Goal: Task Accomplishment & Management: Manage account settings

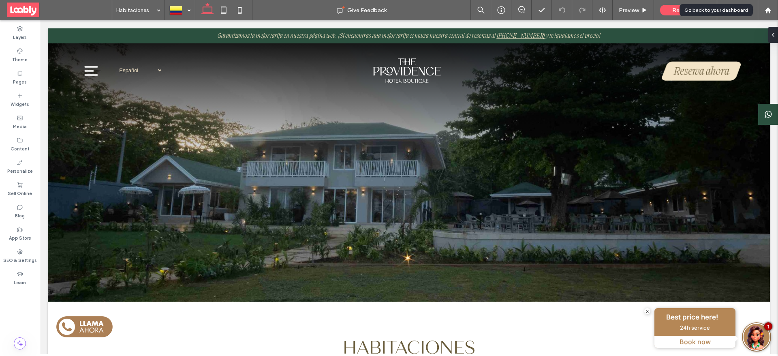
drag, startPoint x: 772, startPoint y: 11, endPoint x: 712, endPoint y: 10, distance: 59.6
click at [772, 11] on div at bounding box center [767, 10] width 19 height 7
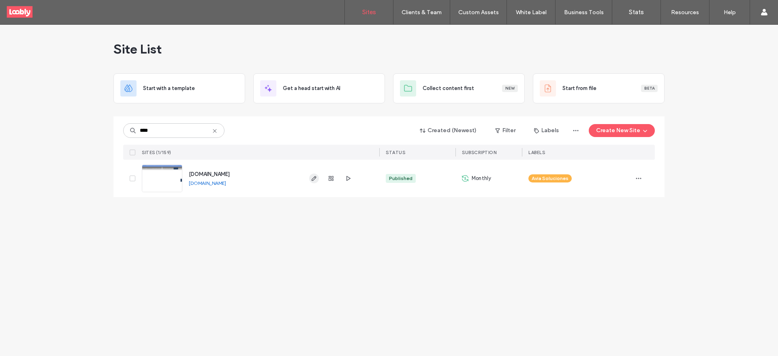
type input "****"
click at [315, 180] on icon "button" at bounding box center [314, 178] width 6 height 6
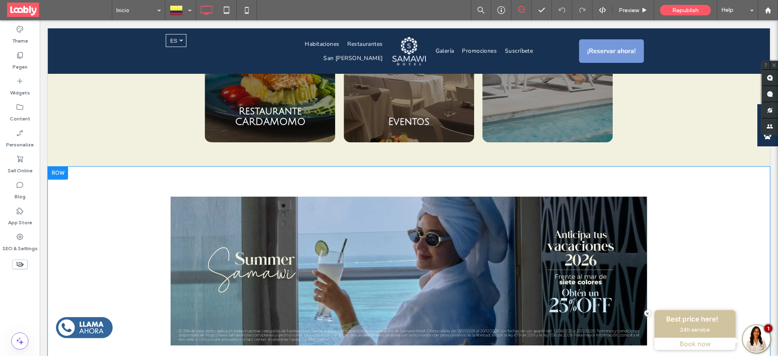
scroll to position [1337, 0]
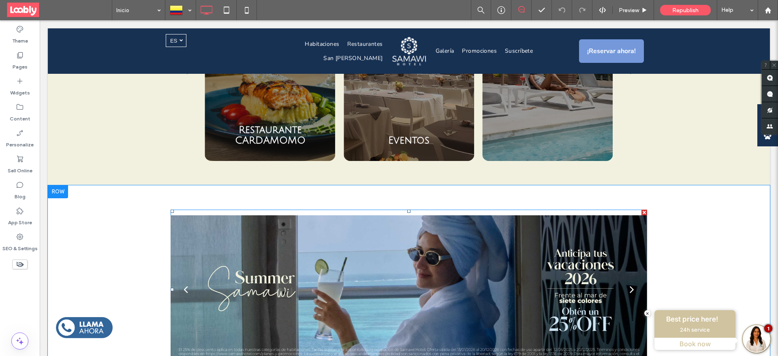
click at [218, 234] on div at bounding box center [409, 295] width 477 height 122
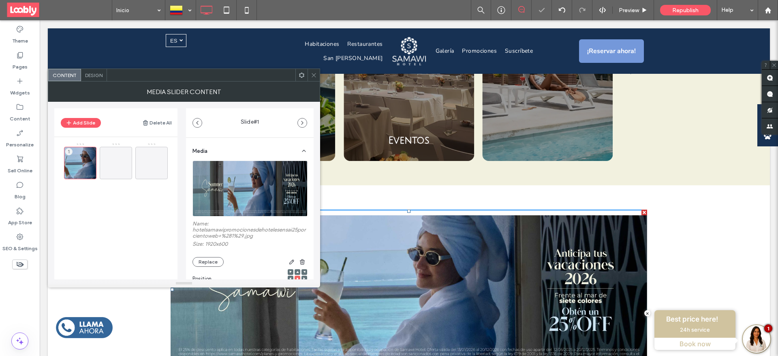
click at [95, 76] on span "Design" at bounding box center [93, 75] width 17 height 6
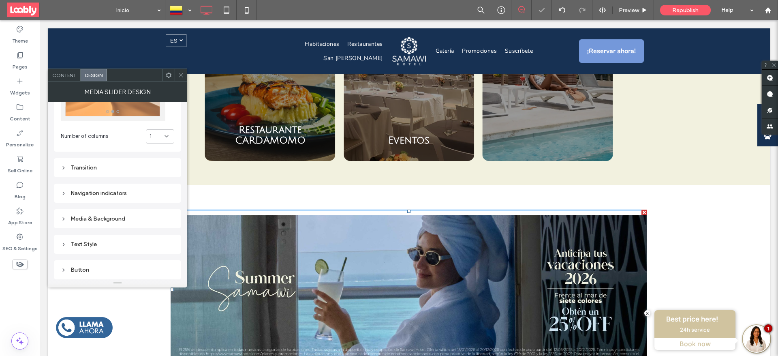
click at [106, 191] on div "Navigation indicators" at bounding box center [117, 193] width 113 height 7
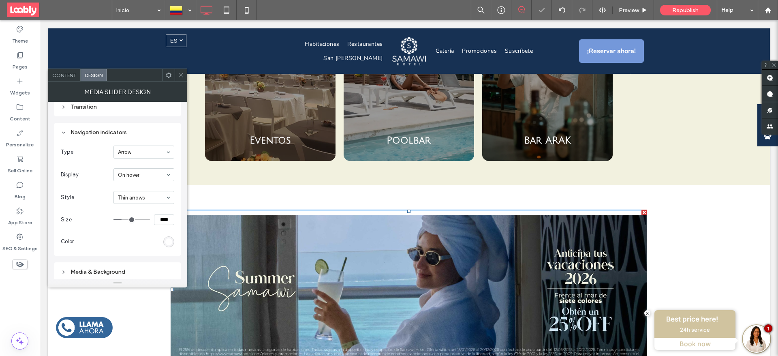
click at [130, 172] on input at bounding box center [142, 175] width 48 height 6
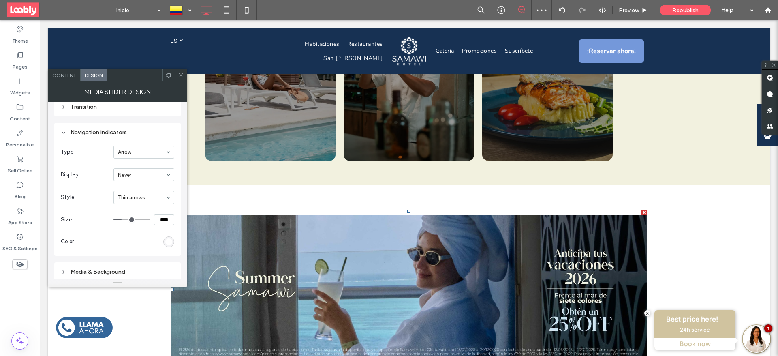
drag, startPoint x: 178, startPoint y: 76, endPoint x: 190, endPoint y: 86, distance: 15.9
click at [178, 76] on icon at bounding box center [181, 75] width 6 height 6
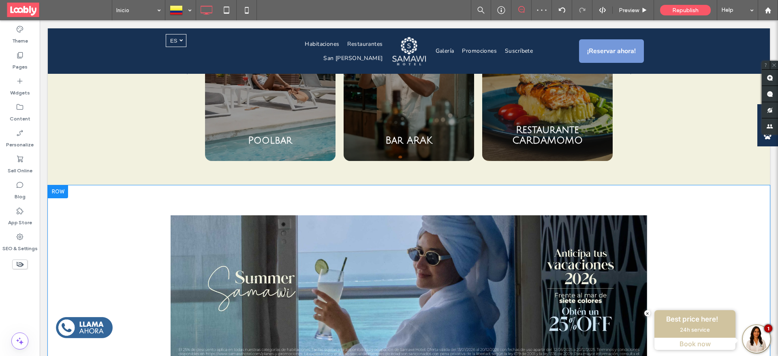
click at [681, 234] on div "a a a a Click To Paste Row + Add Section" at bounding box center [409, 289] width 722 height 209
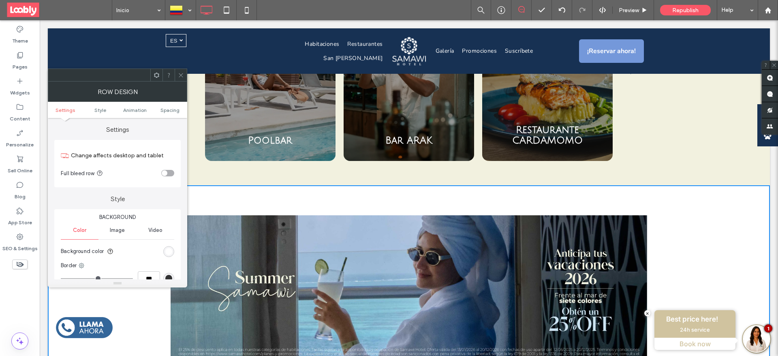
click at [180, 73] on icon at bounding box center [181, 75] width 6 height 6
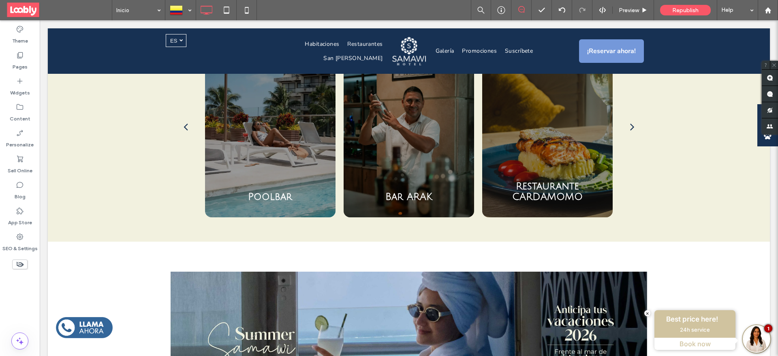
scroll to position [1276, 0]
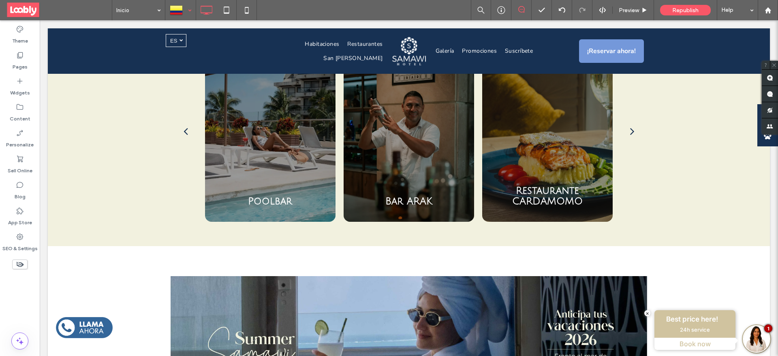
click at [183, 8] on div at bounding box center [181, 9] width 30 height 19
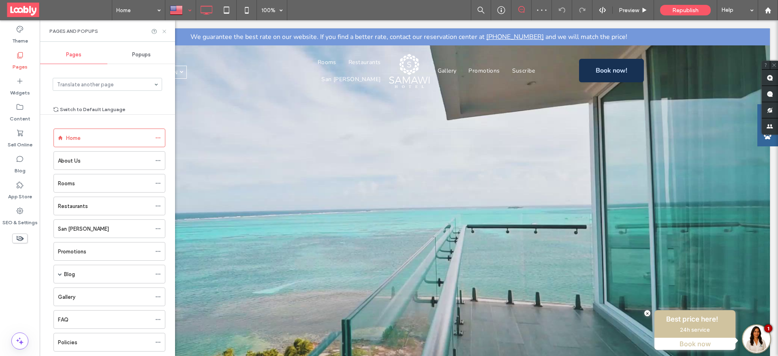
click at [163, 31] on icon at bounding box center [164, 31] width 6 height 6
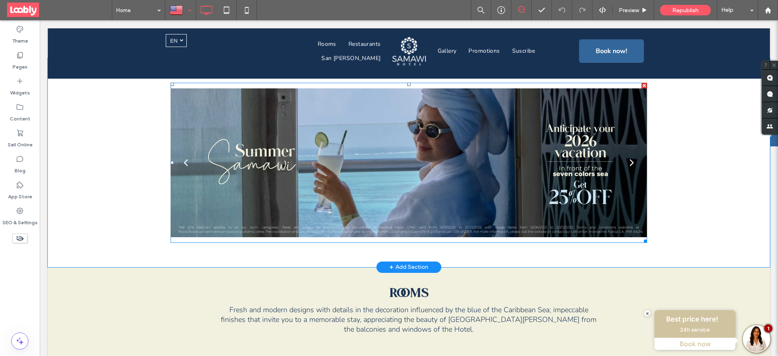
scroll to position [1337, 0]
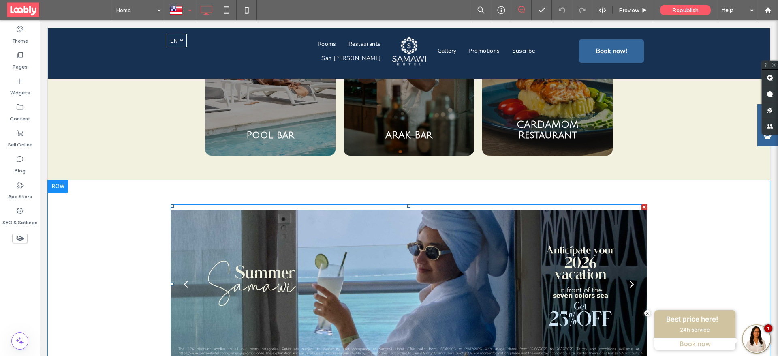
click at [416, 236] on div at bounding box center [409, 290] width 477 height 122
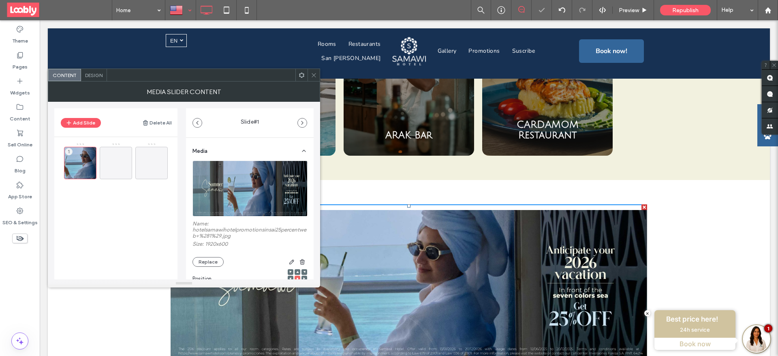
click at [84, 72] on div "Design" at bounding box center [94, 75] width 26 height 12
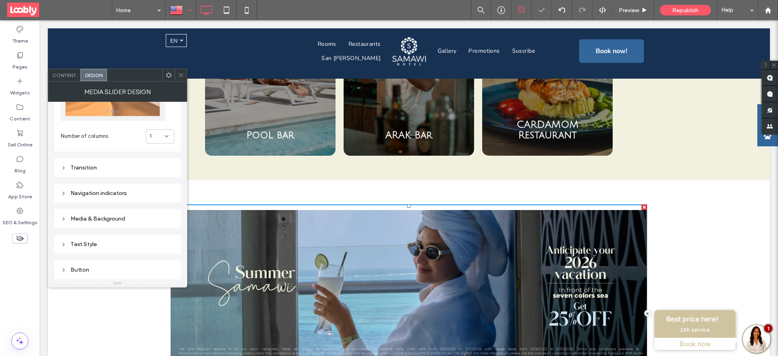
click at [109, 188] on div "Navigation indicators" at bounding box center [117, 193] width 113 height 11
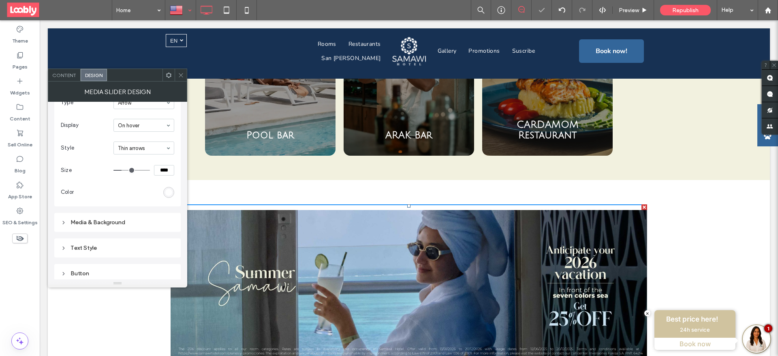
scroll to position [182, 0]
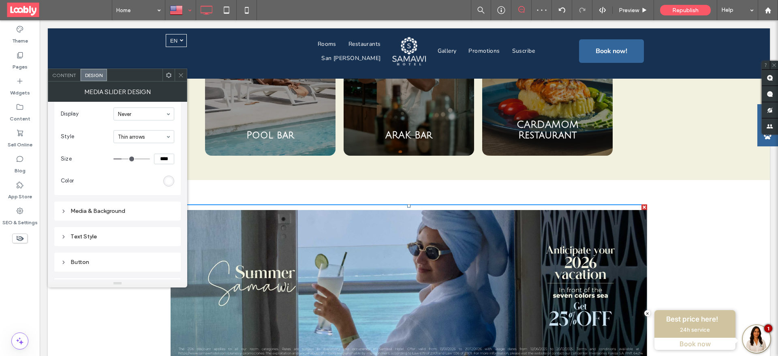
click at [180, 76] on icon at bounding box center [181, 75] width 6 height 6
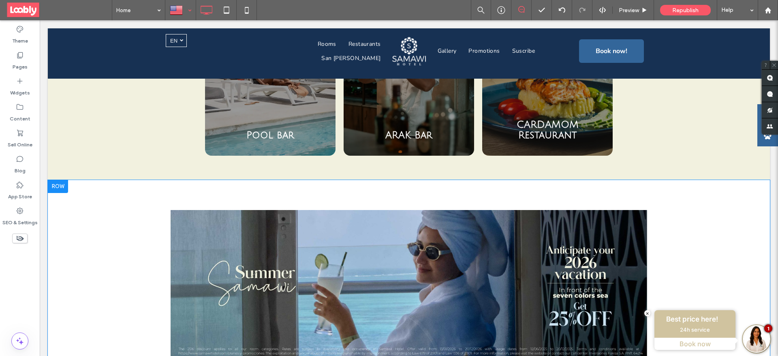
click at [173, 11] on div at bounding box center [181, 9] width 30 height 19
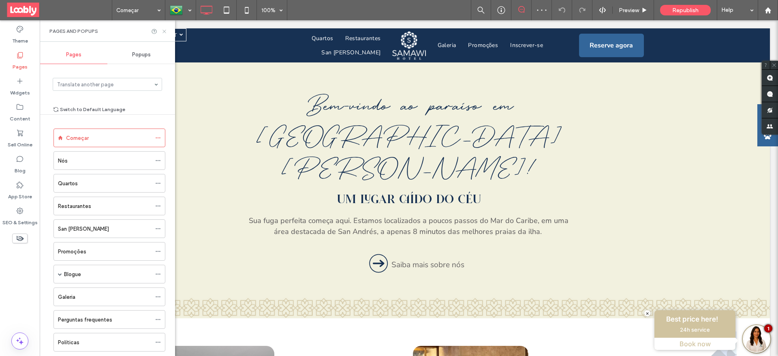
drag, startPoint x: 166, startPoint y: 32, endPoint x: 360, endPoint y: 150, distance: 227.3
click at [166, 32] on icon at bounding box center [164, 31] width 6 height 6
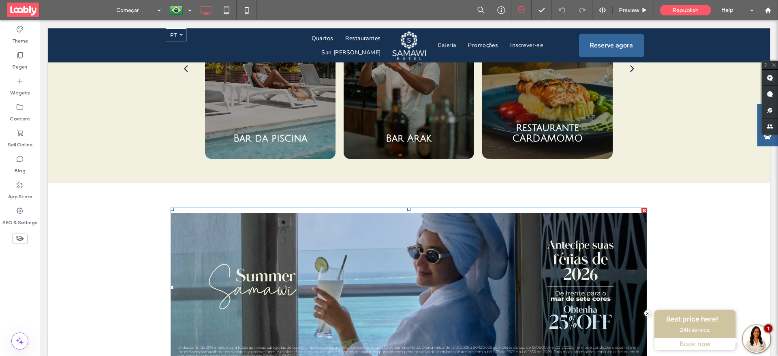
scroll to position [1337, 0]
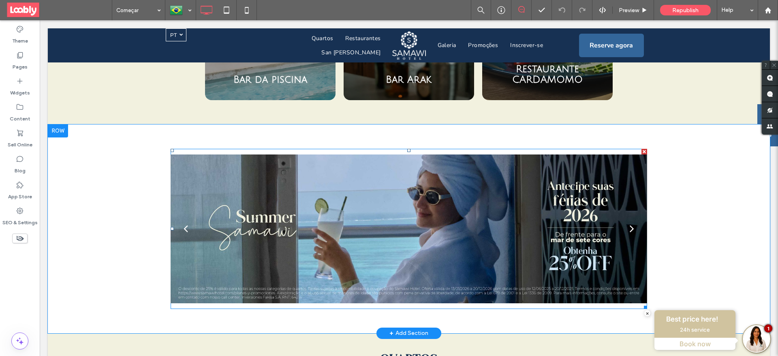
click at [329, 193] on div at bounding box center [409, 234] width 477 height 122
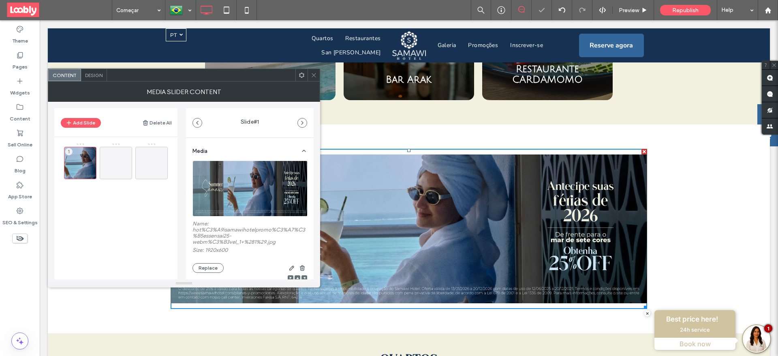
click at [91, 75] on span "Design" at bounding box center [93, 75] width 17 height 6
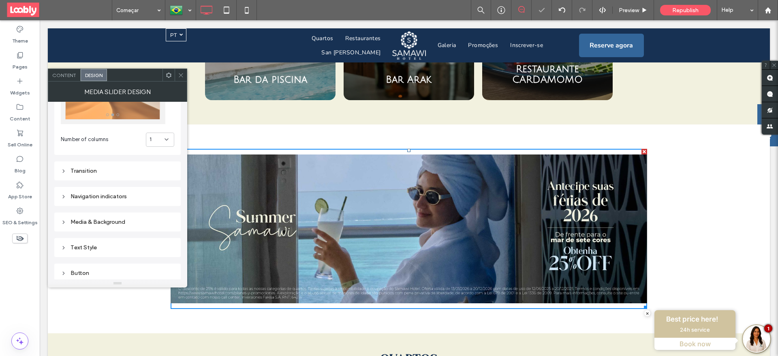
scroll to position [122, 0]
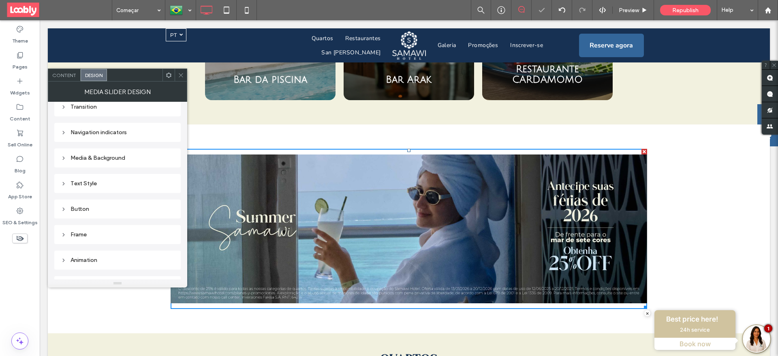
click at [107, 135] on div "Navigation indicators" at bounding box center [117, 132] width 113 height 7
click at [182, 75] on icon at bounding box center [181, 75] width 6 height 6
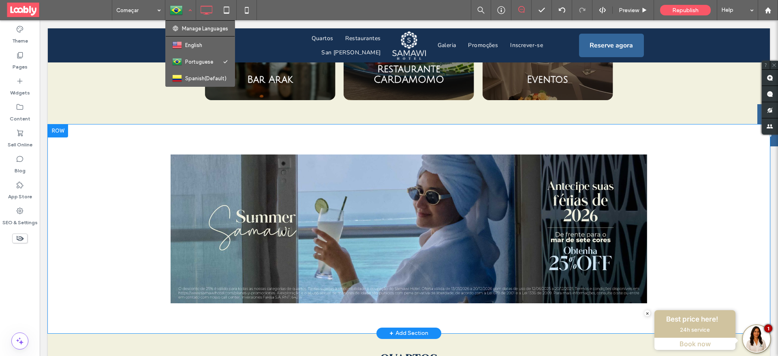
click at [178, 13] on div at bounding box center [181, 9] width 30 height 19
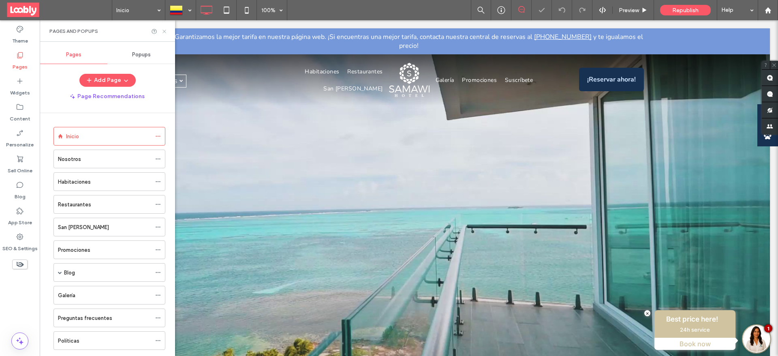
click at [165, 31] on icon at bounding box center [164, 31] width 6 height 6
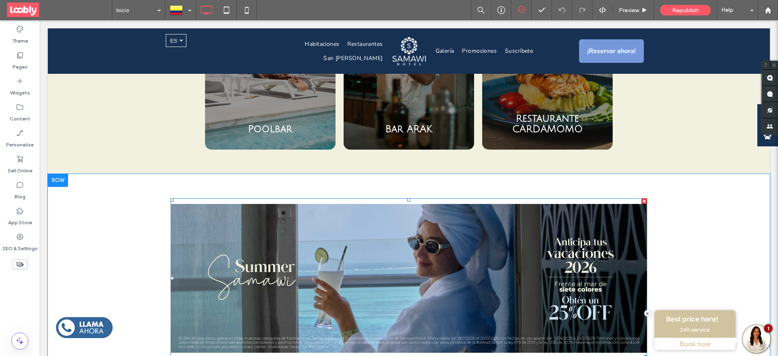
scroll to position [1337, 0]
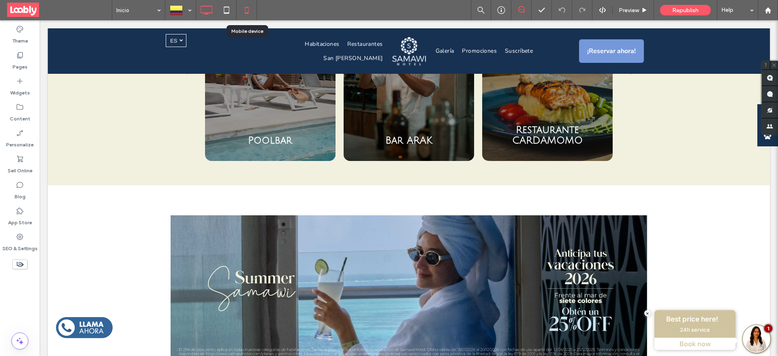
click at [244, 7] on icon at bounding box center [247, 10] width 16 height 16
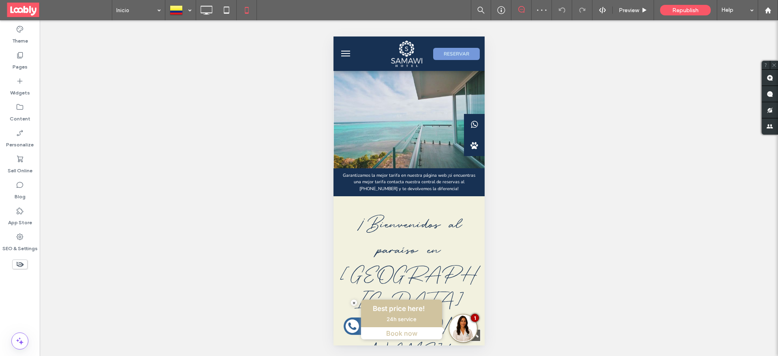
scroll to position [608, 0]
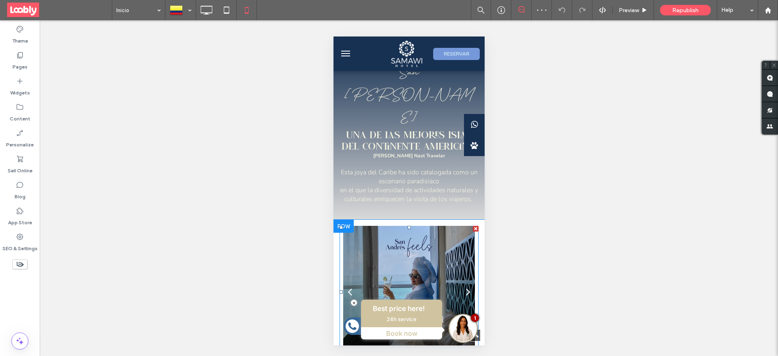
click at [362, 226] on div at bounding box center [408, 285] width 139 height 118
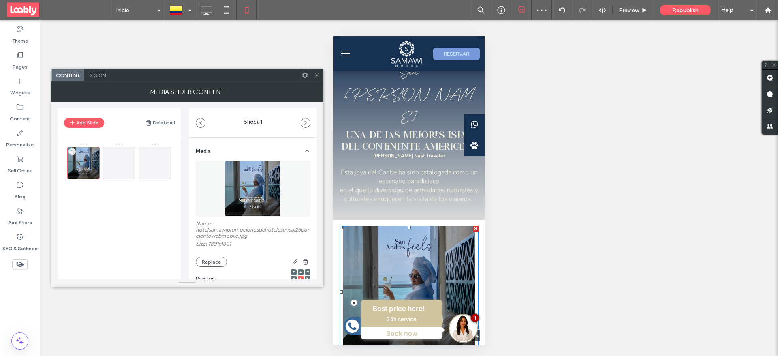
click at [98, 78] on div "Design" at bounding box center [97, 75] width 26 height 12
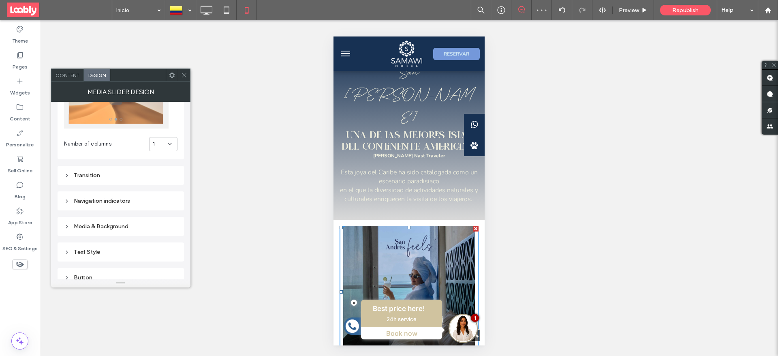
scroll to position [137, 0]
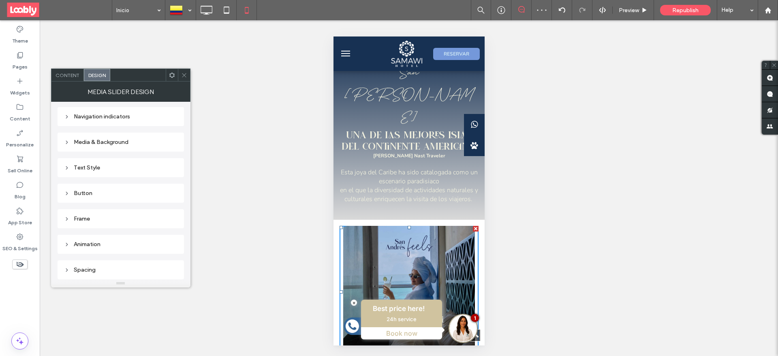
click at [108, 117] on div "Navigation indicators" at bounding box center [120, 116] width 113 height 7
drag, startPoint x: 186, startPoint y: 76, endPoint x: 125, endPoint y: 167, distance: 109.4
click at [186, 76] on icon at bounding box center [184, 75] width 6 height 6
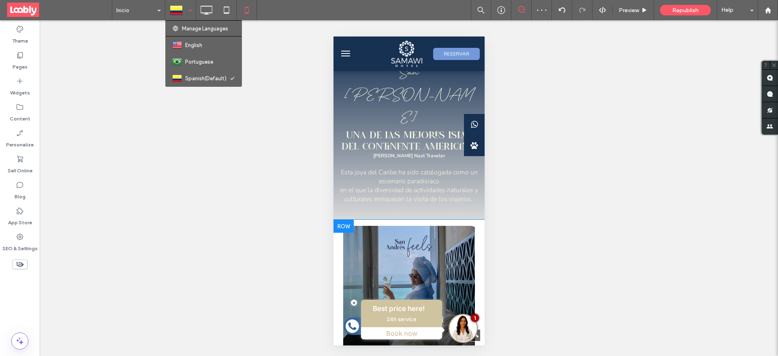
click at [190, 14] on div at bounding box center [181, 9] width 30 height 19
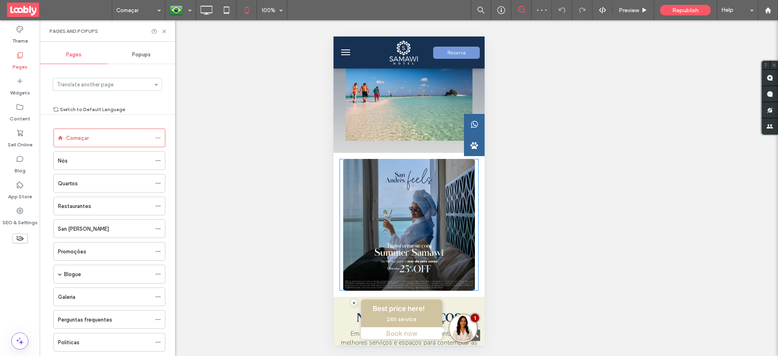
scroll to position [729, 0]
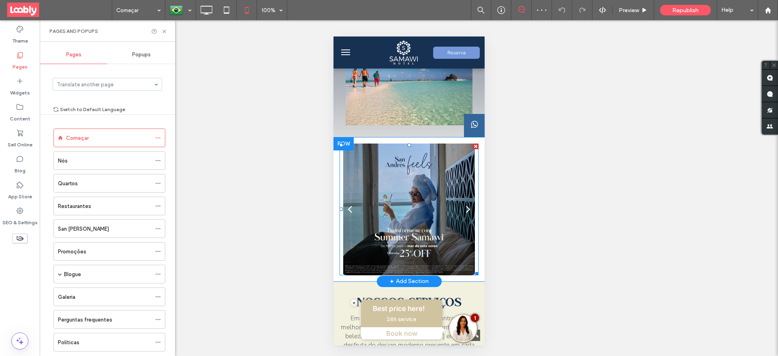
click at [404, 168] on div at bounding box center [408, 202] width 139 height 118
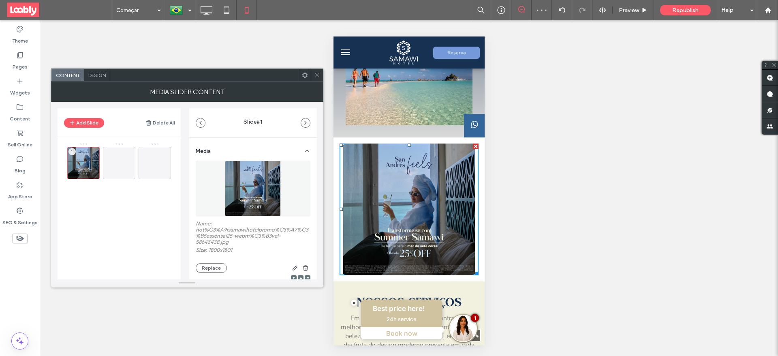
click at [105, 74] on span "Design" at bounding box center [96, 75] width 17 height 6
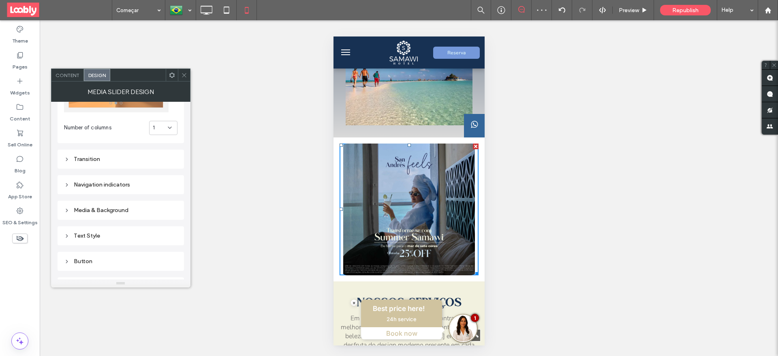
scroll to position [122, 0]
click at [121, 135] on div "Navigation indicators" at bounding box center [120, 132] width 113 height 7
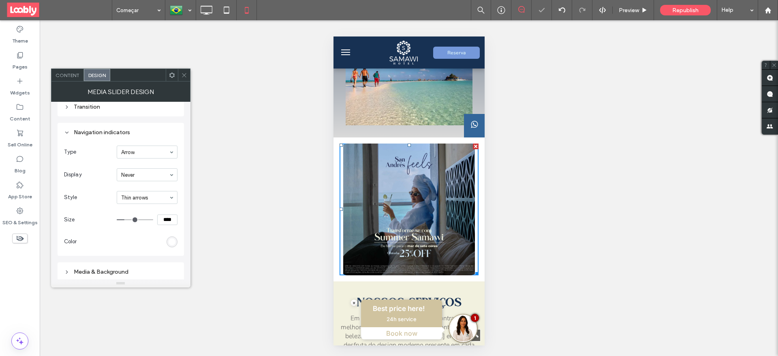
click at [183, 72] on icon at bounding box center [184, 75] width 6 height 6
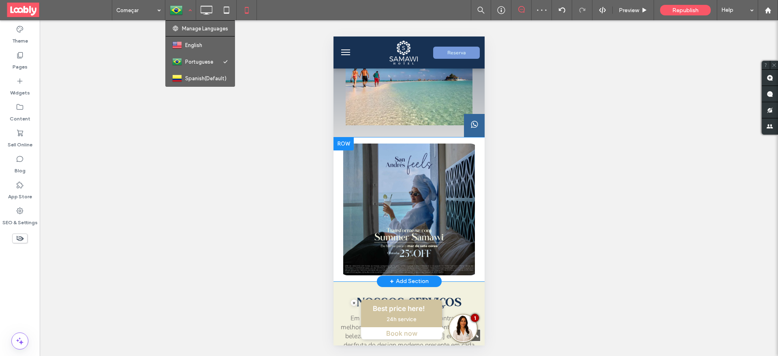
click at [178, 11] on div at bounding box center [181, 9] width 30 height 19
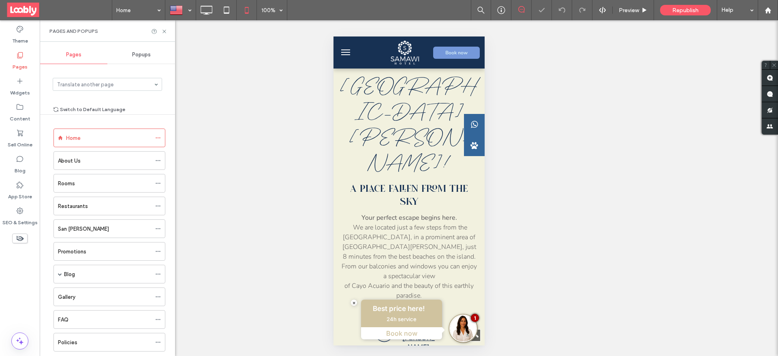
scroll to position [304, 0]
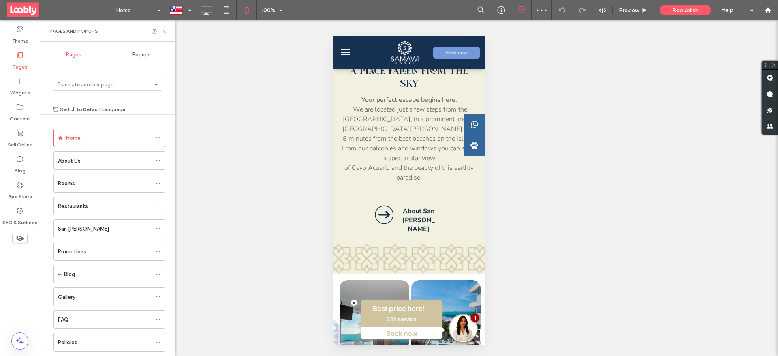
click at [165, 30] on icon at bounding box center [164, 31] width 6 height 6
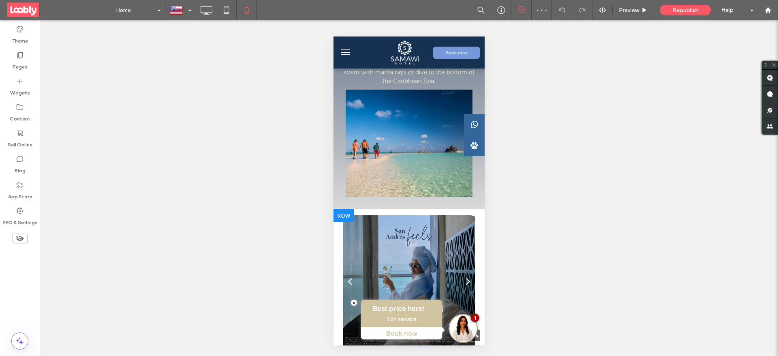
scroll to position [790, 0]
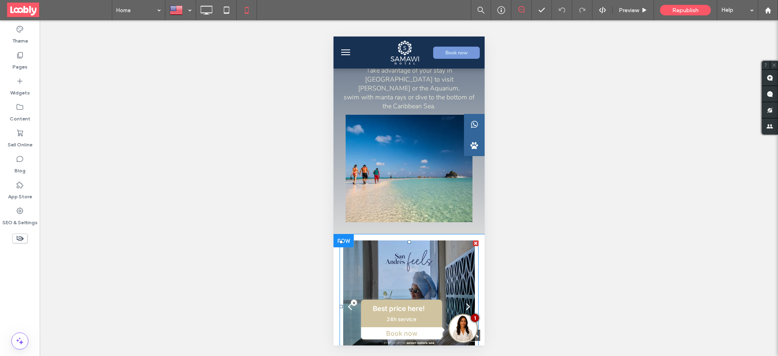
click at [404, 240] on div at bounding box center [408, 299] width 139 height 118
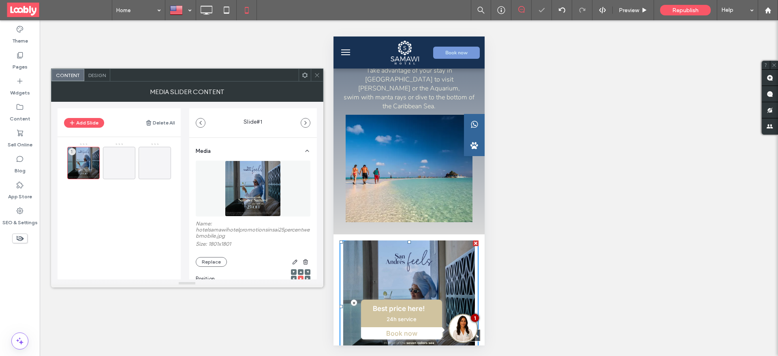
click at [94, 77] on span "Design" at bounding box center [96, 75] width 17 height 6
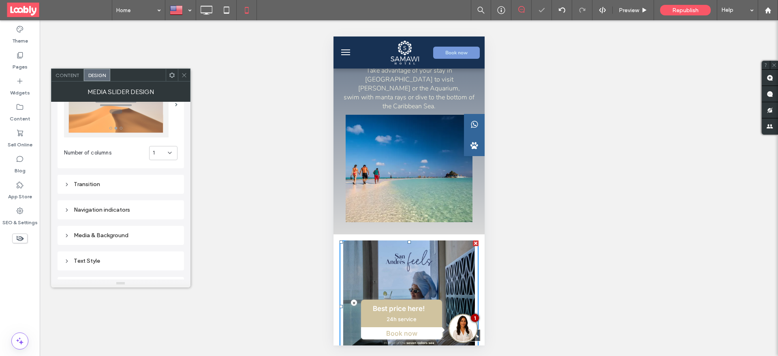
scroll to position [61, 0]
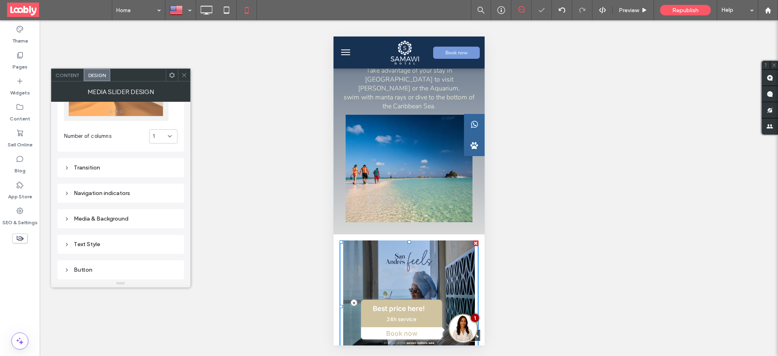
click at [127, 197] on div "Navigation indicators" at bounding box center [120, 193] width 113 height 11
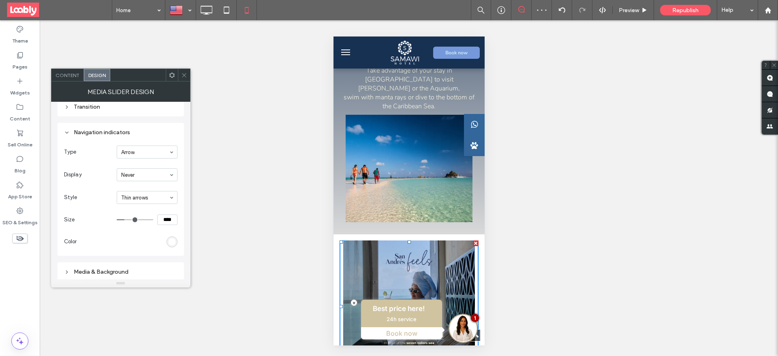
drag, startPoint x: 186, startPoint y: 75, endPoint x: 137, endPoint y: 165, distance: 102.6
click at [186, 75] on icon at bounding box center [184, 75] width 6 height 6
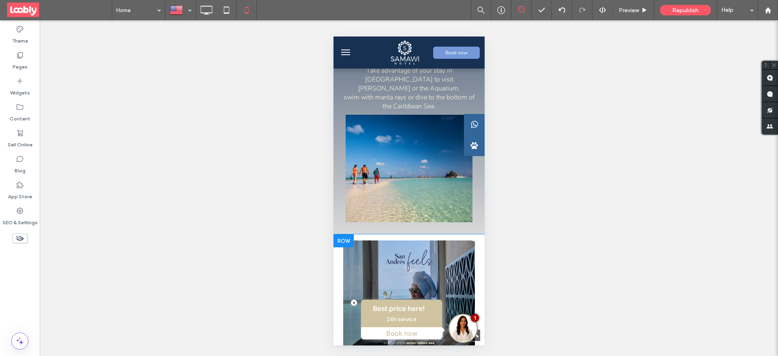
scroll to position [727, 0]
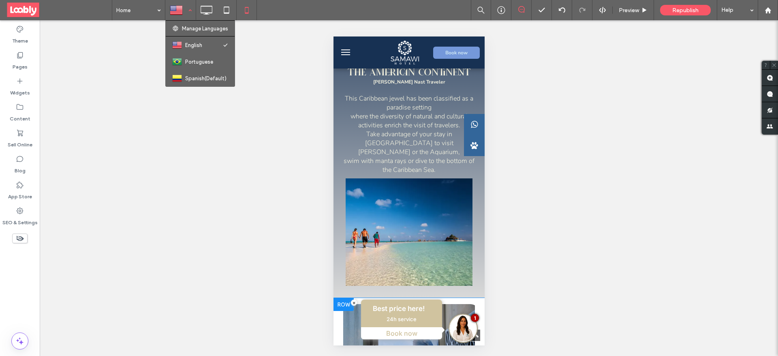
click at [183, 17] on div at bounding box center [181, 9] width 30 height 19
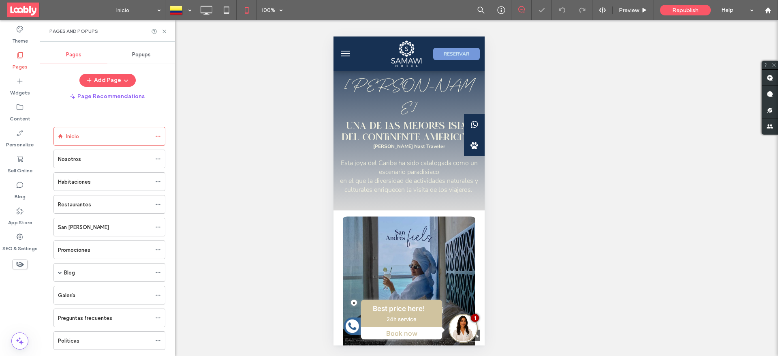
scroll to position [641, 0]
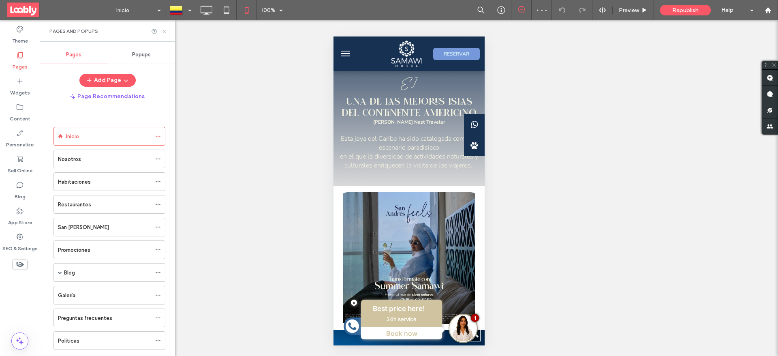
click at [167, 32] on icon at bounding box center [164, 31] width 6 height 6
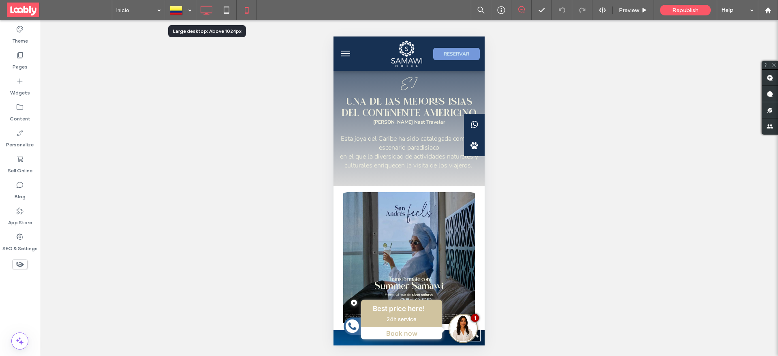
click at [204, 12] on icon at bounding box center [206, 10] width 16 height 16
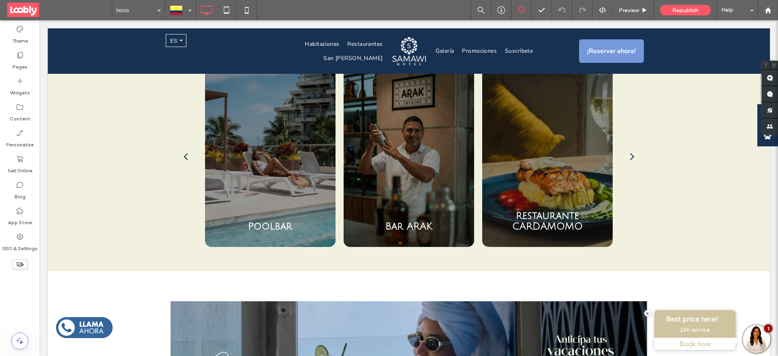
scroll to position [1398, 0]
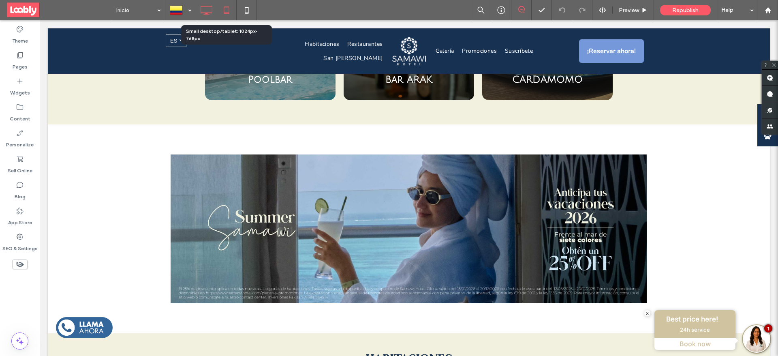
click at [224, 15] on icon at bounding box center [226, 10] width 16 height 16
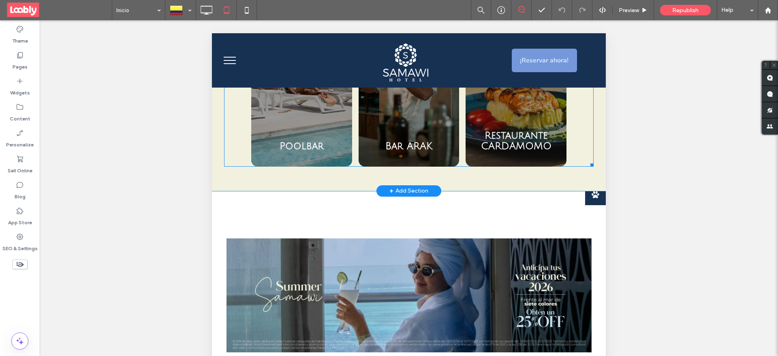
scroll to position [1580, 0]
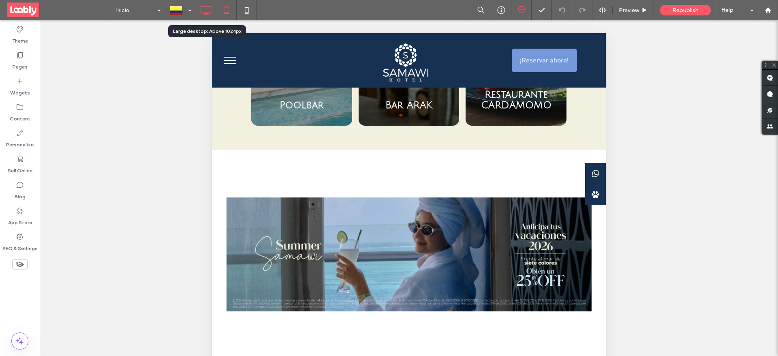
click at [203, 5] on icon at bounding box center [206, 10] width 16 height 16
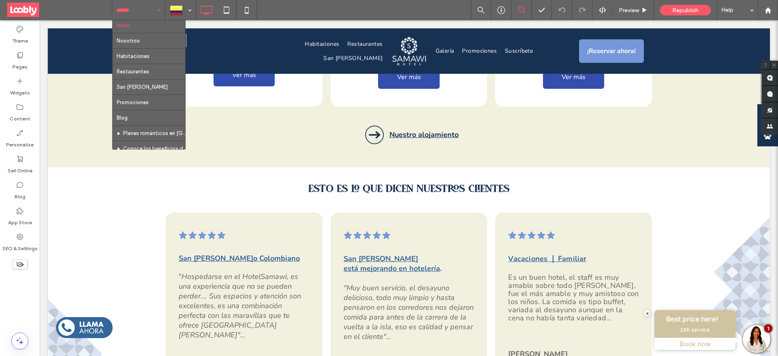
scroll to position [0, 0]
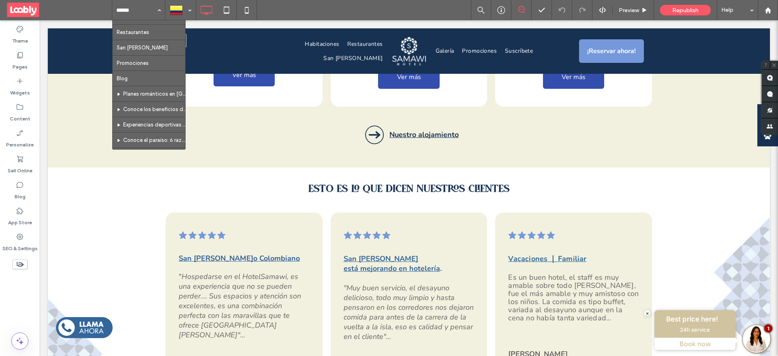
scroll to position [61, 0]
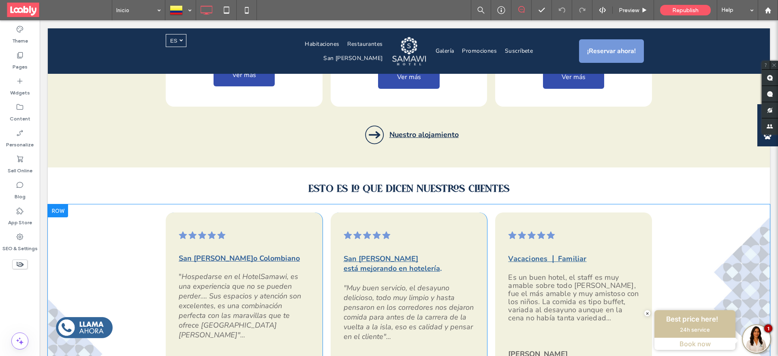
click at [91, 204] on div ".cls-1-1670365560-1670365560 { fill: #00000; stroke-width: 0px; } San Andrés pa…" at bounding box center [409, 311] width 722 height 215
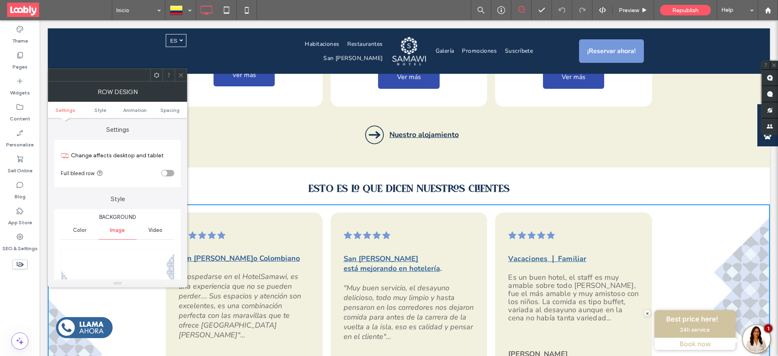
click at [183, 75] on icon at bounding box center [181, 75] width 6 height 6
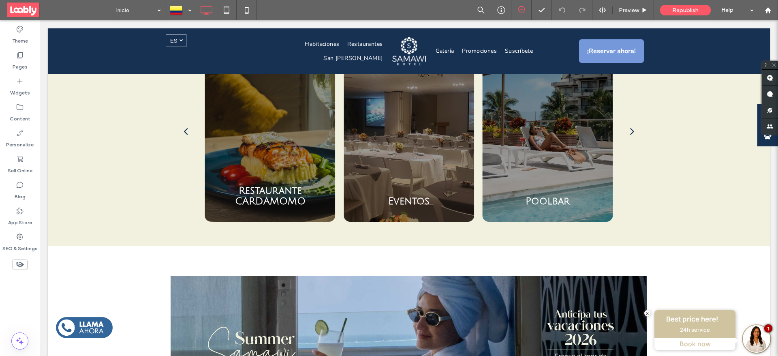
scroll to position [1155, 0]
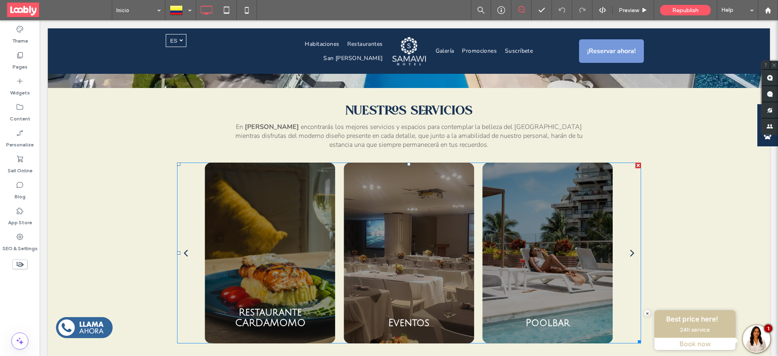
click at [427, 205] on div at bounding box center [409, 252] width 130 height 181
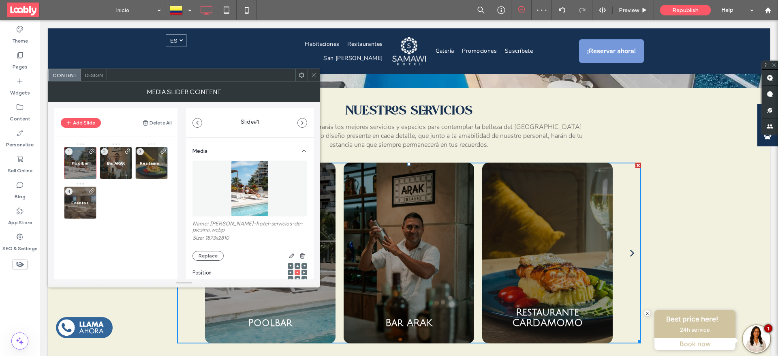
drag, startPoint x: 318, startPoint y: 76, endPoint x: 285, endPoint y: 70, distance: 33.4
click at [318, 76] on div at bounding box center [314, 75] width 12 height 12
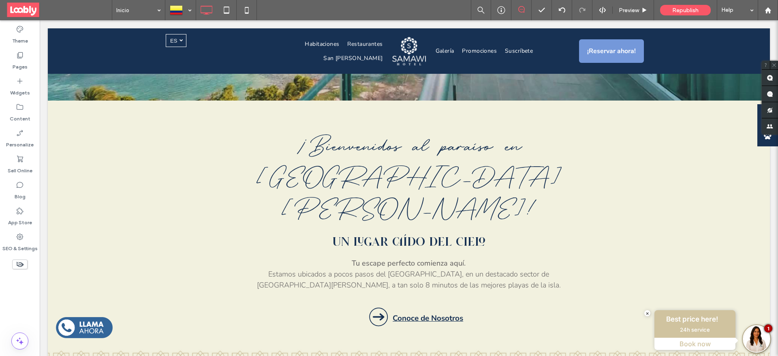
scroll to position [365, 0]
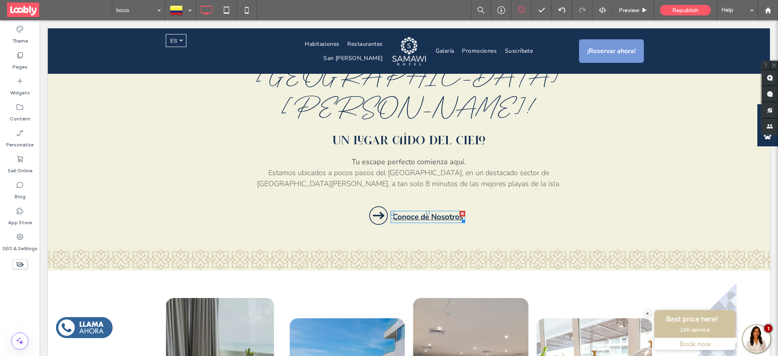
click at [422, 212] on link "Conoce de Nosotros" at bounding box center [428, 217] width 71 height 11
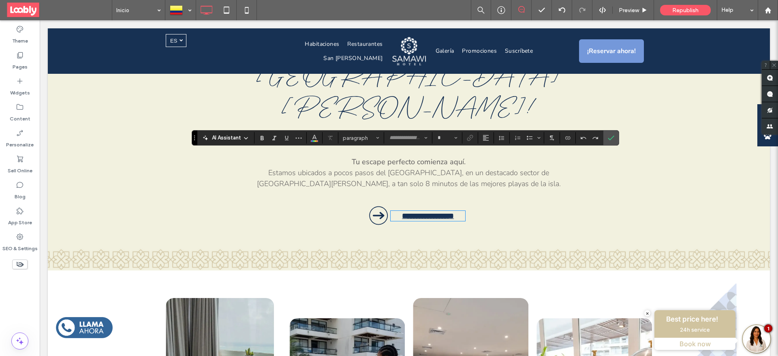
type input "******"
type input "**"
click at [613, 138] on icon "Confirm" at bounding box center [611, 138] width 6 height 6
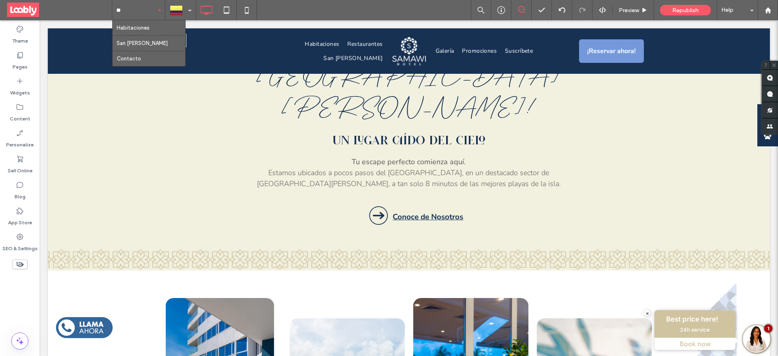
type input "*"
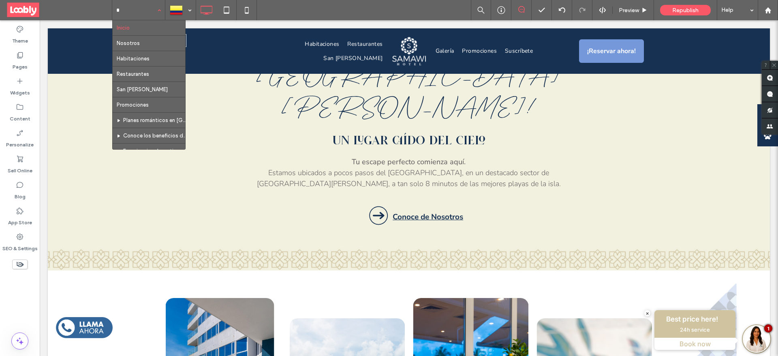
type input "**"
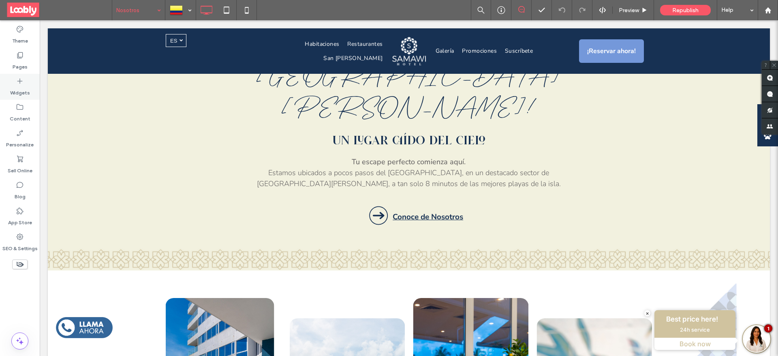
click at [12, 81] on div "Widgets" at bounding box center [20, 87] width 40 height 26
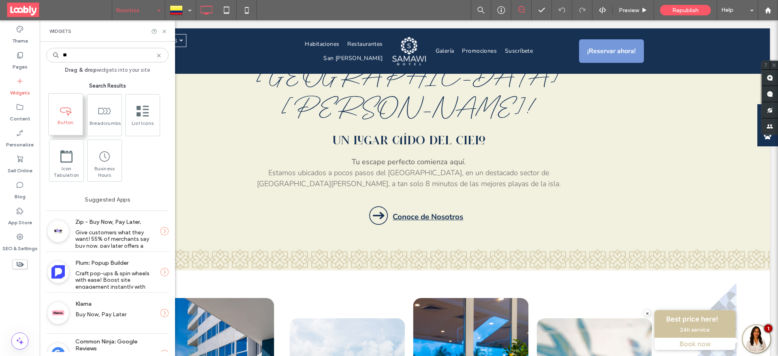
type input "**"
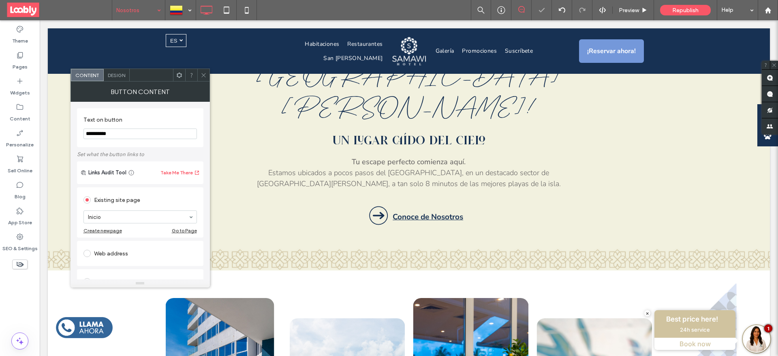
click at [200, 70] on div at bounding box center [203, 75] width 12 height 12
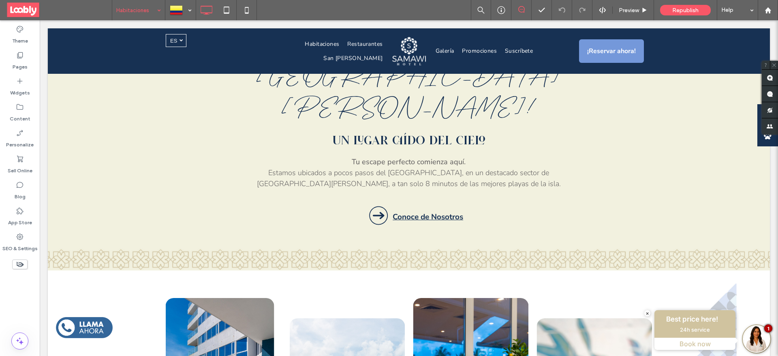
click at [147, 6] on input at bounding box center [136, 10] width 41 height 20
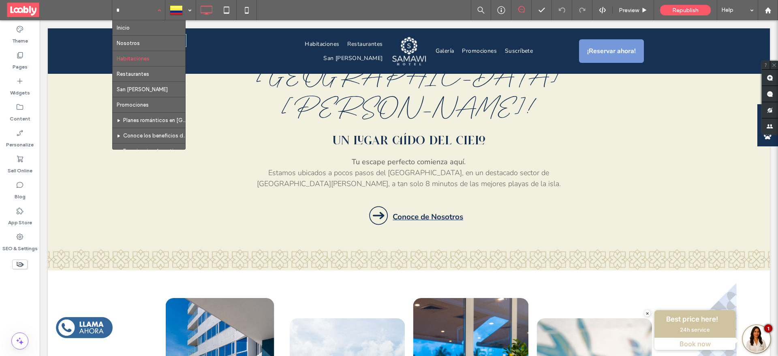
type input "**"
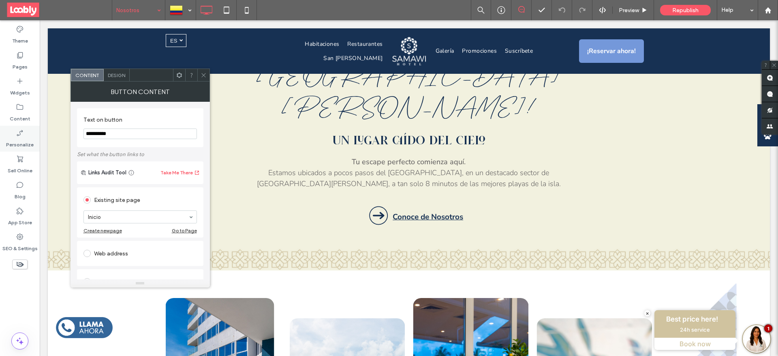
drag, startPoint x: 132, startPoint y: 133, endPoint x: 30, endPoint y: 134, distance: 101.7
click at [30, 134] on body ".wqwq-1{fill:#231f20;} .cls-1q, .cls-2q { fill-rule: evenodd; } .cls-2q { fill:…" at bounding box center [389, 178] width 778 height 356
type input "**********"
click at [202, 77] on icon at bounding box center [204, 75] width 6 height 6
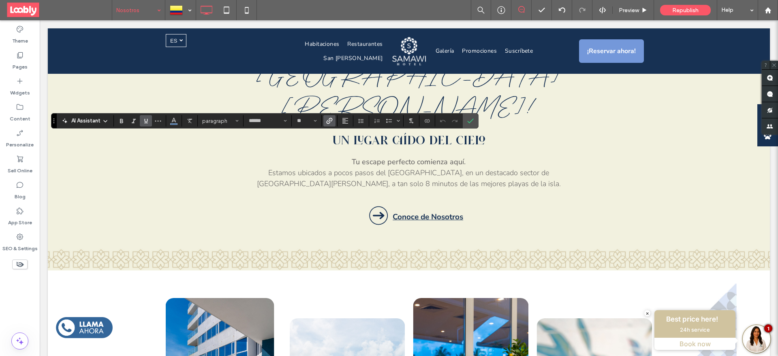
click at [332, 118] on icon "Link" at bounding box center [329, 121] width 6 height 6
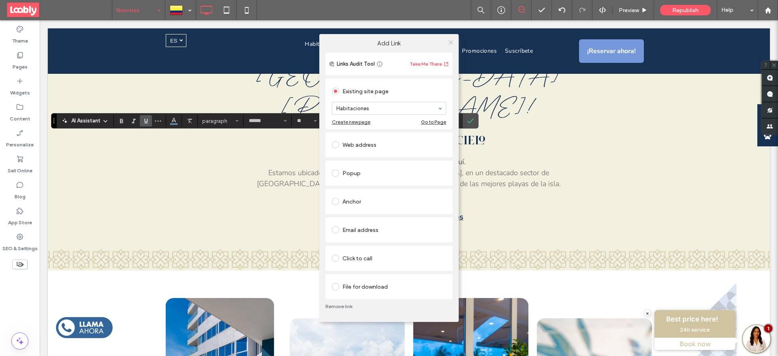
click at [449, 42] on icon at bounding box center [451, 42] width 6 height 6
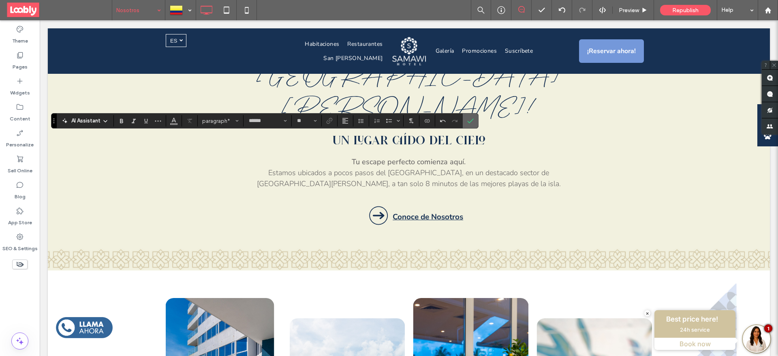
click at [473, 118] on icon "Confirm" at bounding box center [470, 121] width 6 height 6
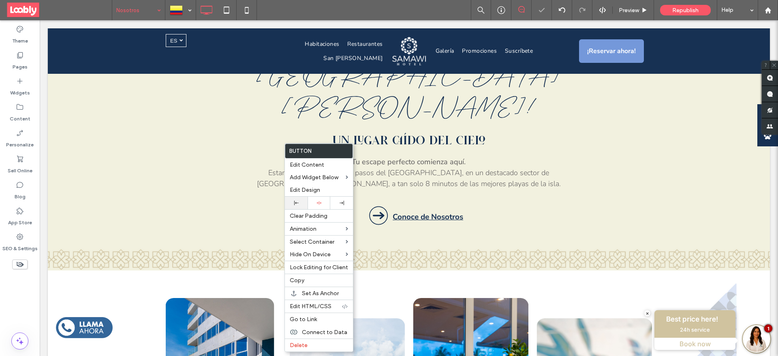
click at [291, 203] on div at bounding box center [296, 203] width 15 height 4
click at [310, 186] on div "Edit Design" at bounding box center [319, 190] width 68 height 13
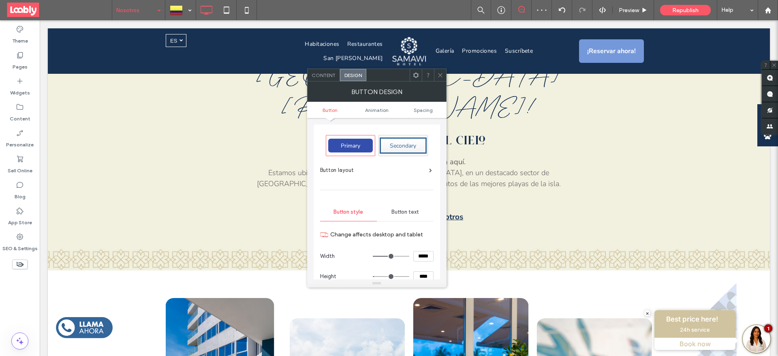
click at [401, 207] on div "Button text" at bounding box center [405, 212] width 57 height 18
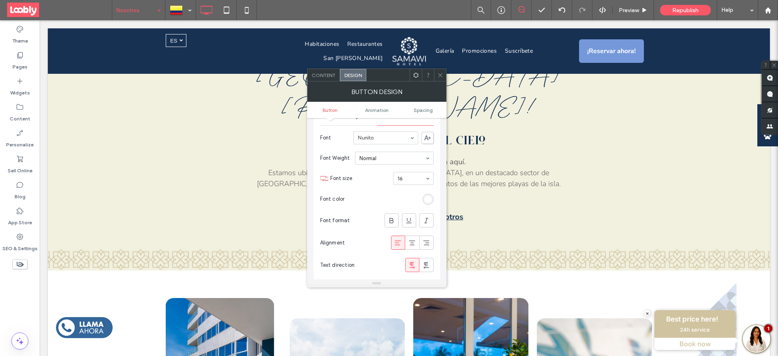
scroll to position [122, 0]
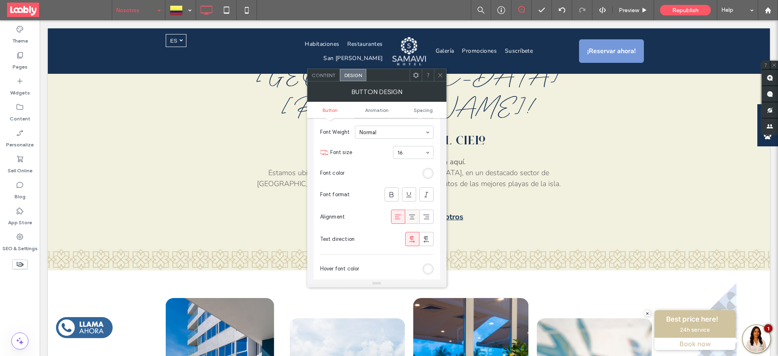
click at [410, 220] on icon at bounding box center [412, 217] width 8 height 8
click at [441, 76] on use at bounding box center [440, 75] width 4 height 4
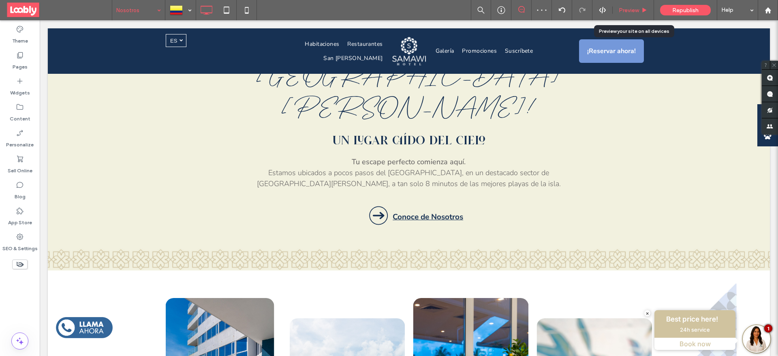
click at [632, 11] on span "Preview" at bounding box center [629, 10] width 20 height 7
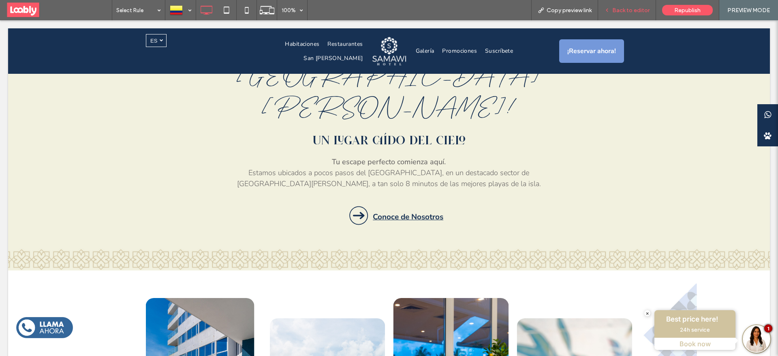
click at [626, 7] on span "Back to editor" at bounding box center [630, 10] width 37 height 7
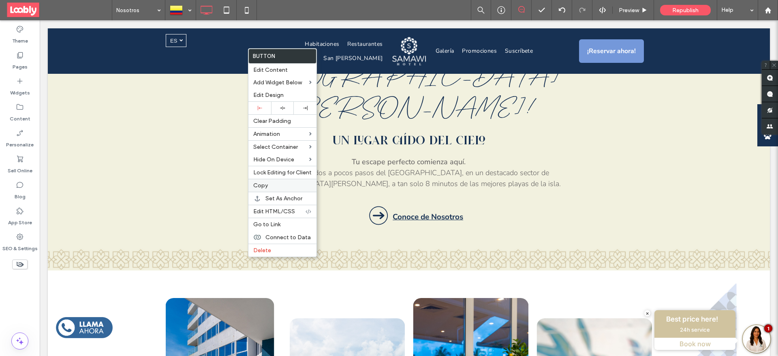
click at [269, 186] on label "Copy" at bounding box center [282, 185] width 58 height 7
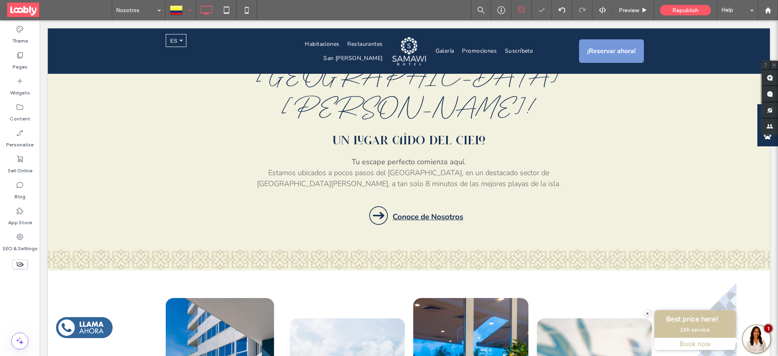
click at [190, 5] on div at bounding box center [181, 9] width 30 height 19
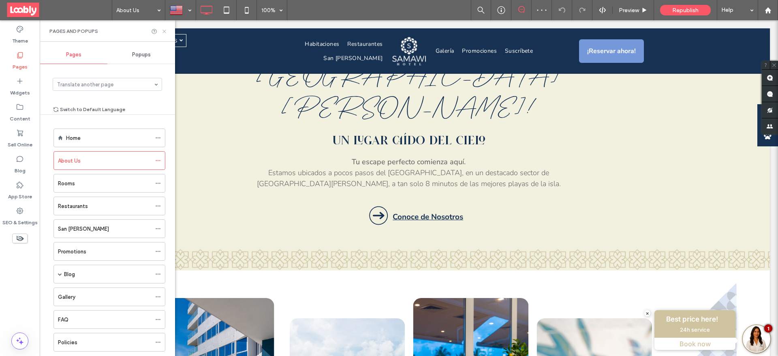
click at [165, 32] on icon at bounding box center [164, 31] width 6 height 6
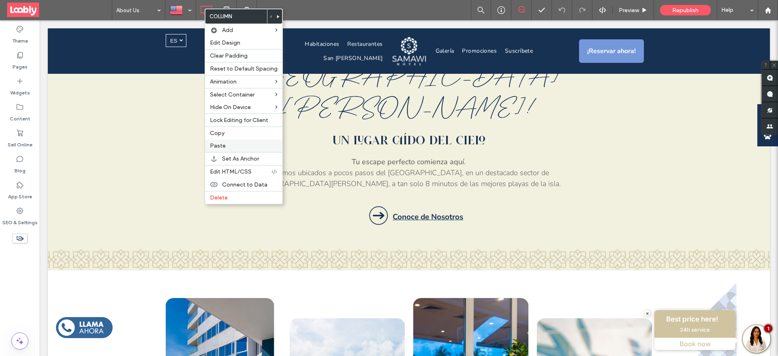
click at [224, 145] on span "Paste" at bounding box center [218, 145] width 16 height 7
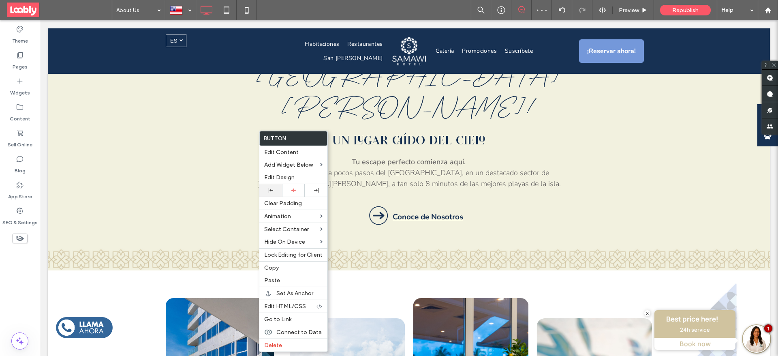
click at [270, 195] on div at bounding box center [270, 190] width 23 height 13
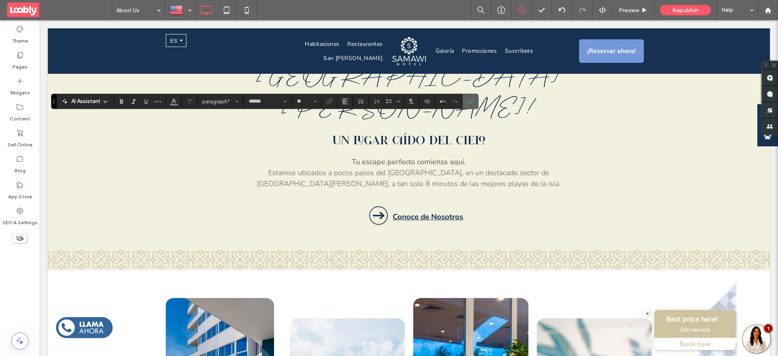
click at [470, 98] on icon "Confirm" at bounding box center [470, 101] width 6 height 6
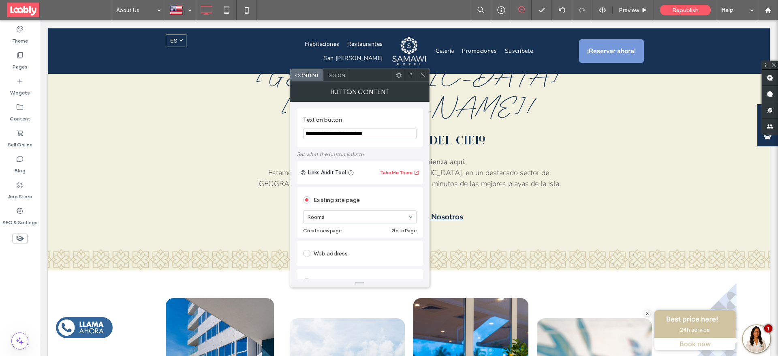
paste input "Text on button"
click at [308, 132] on input "**********" at bounding box center [359, 133] width 113 height 11
type input "**********"
click at [422, 74] on icon at bounding box center [423, 75] width 6 height 6
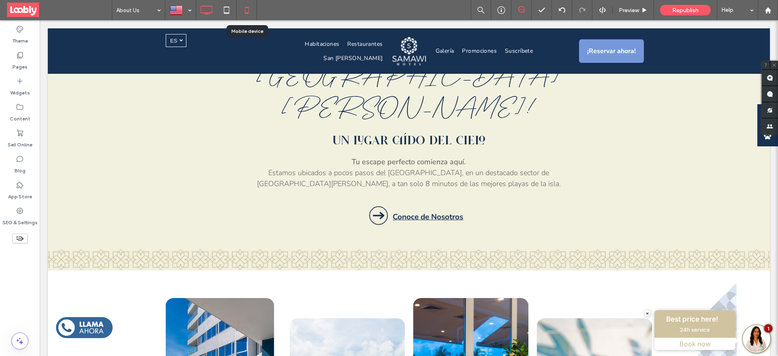
click at [245, 8] on icon at bounding box center [247, 10] width 16 height 16
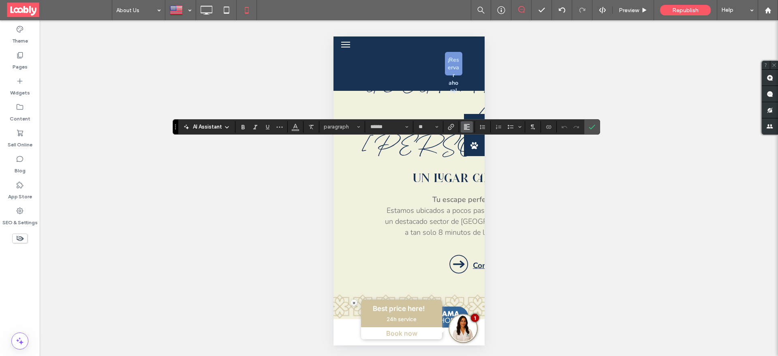
click at [467, 128] on icon "Alignment" at bounding box center [467, 127] width 6 height 6
click at [475, 151] on icon "ui.textEditor.alignment.center" at bounding box center [473, 151] width 6 height 6
click at [594, 129] on icon "Confirm" at bounding box center [592, 127] width 6 height 6
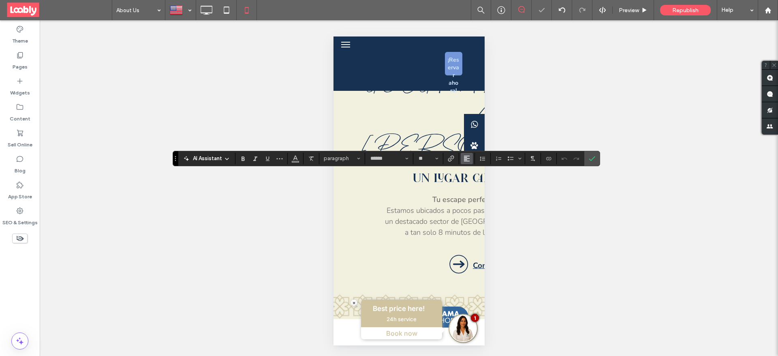
click at [464, 158] on use "Alignment" at bounding box center [467, 159] width 6 height 6
click at [476, 181] on div "ui.textEditor.alignment.center" at bounding box center [475, 183] width 11 height 6
click at [591, 157] on icon "Confirm" at bounding box center [592, 158] width 6 height 6
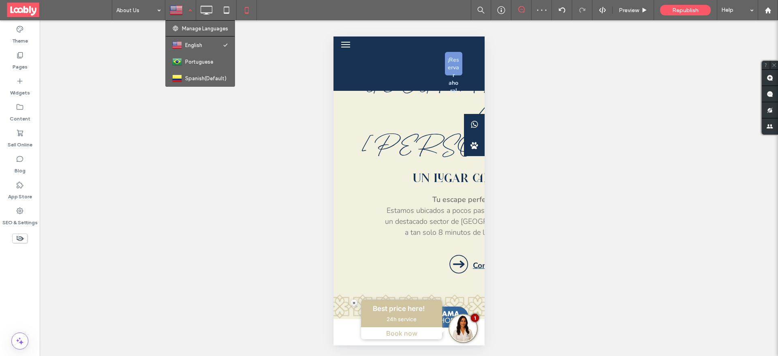
click at [183, 12] on div at bounding box center [181, 9] width 30 height 19
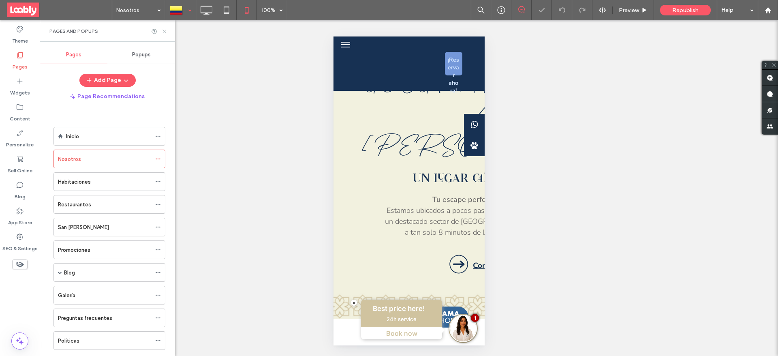
click at [162, 31] on icon at bounding box center [164, 31] width 6 height 6
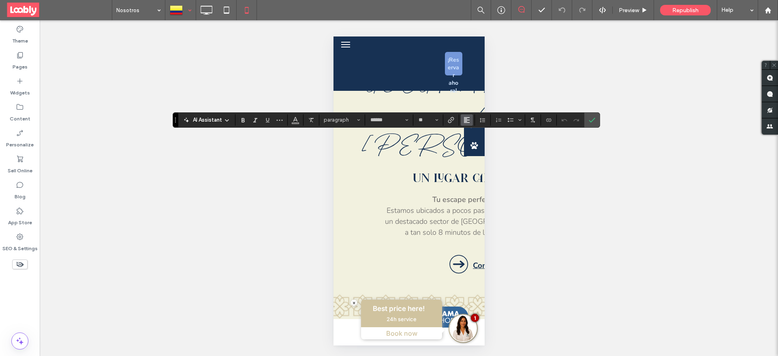
click at [462, 121] on button "Alignment" at bounding box center [467, 119] width 12 height 11
click at [480, 147] on div "ui.textEditor.alignment.center" at bounding box center [475, 144] width 11 height 6
click at [586, 121] on label "Confirm" at bounding box center [592, 120] width 12 height 15
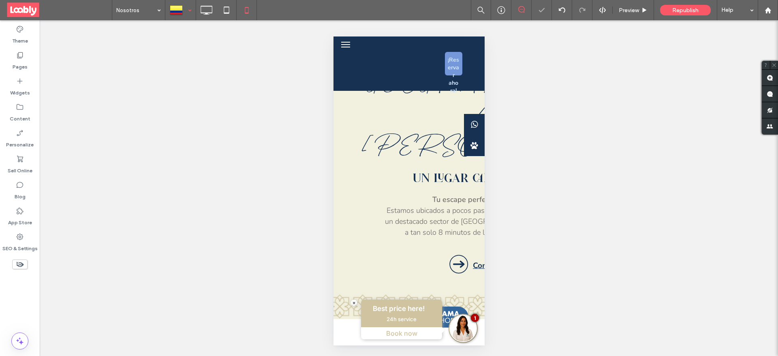
type input "******"
type input "**"
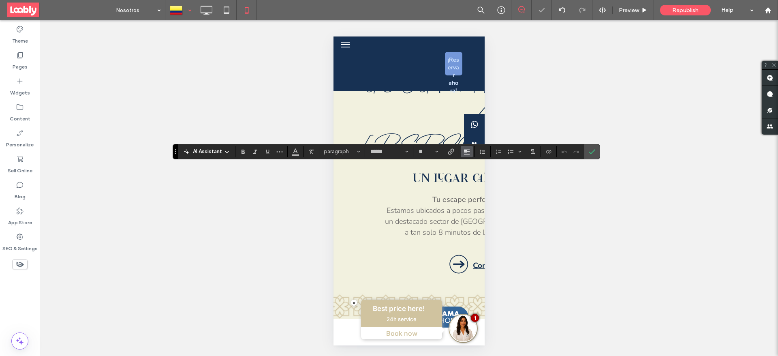
click at [465, 153] on use "Alignment" at bounding box center [467, 152] width 6 height 6
click at [470, 179] on icon "ui.textEditor.alignment.center" at bounding box center [473, 176] width 6 height 6
click at [590, 150] on icon "Confirm" at bounding box center [592, 151] width 6 height 6
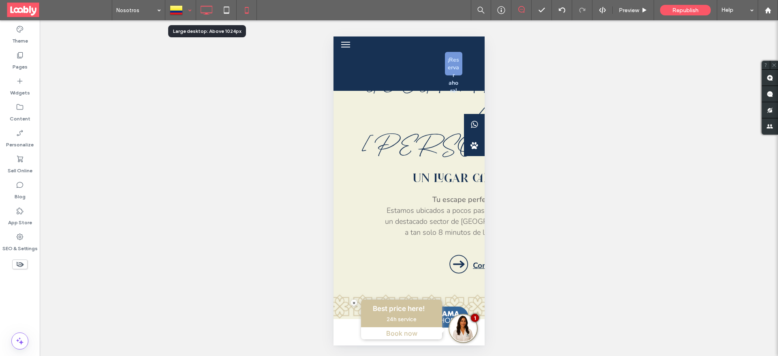
click at [208, 12] on icon at bounding box center [206, 10] width 16 height 16
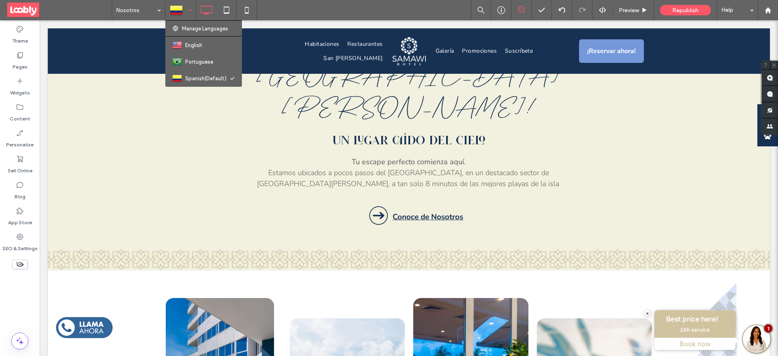
click at [176, 17] on div at bounding box center [181, 9] width 30 height 19
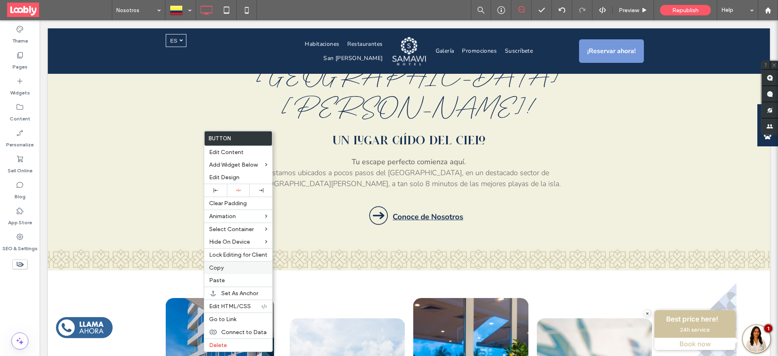
click at [223, 269] on span "Copy" at bounding box center [216, 267] width 15 height 7
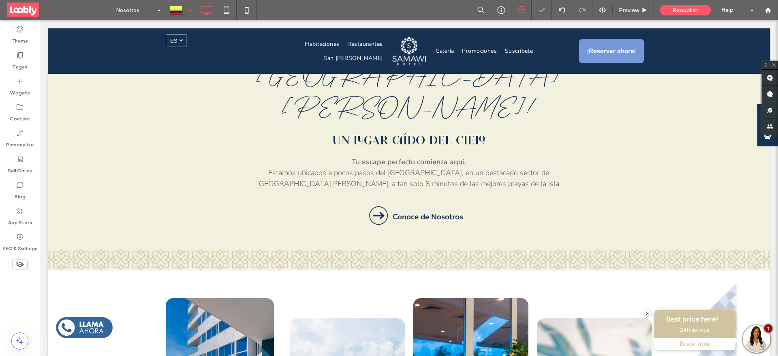
click at [179, 17] on div at bounding box center [181, 9] width 30 height 19
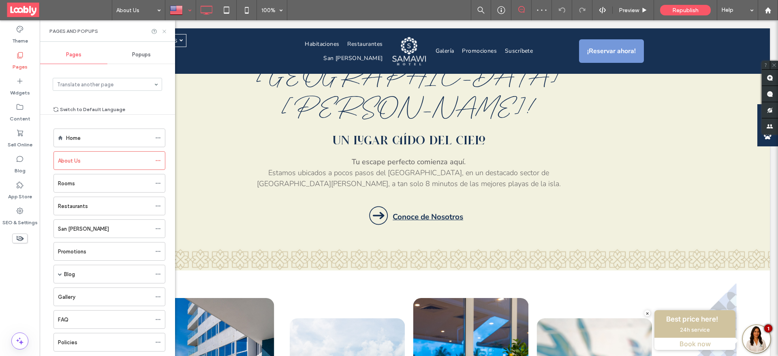
click at [166, 32] on icon at bounding box center [164, 31] width 6 height 6
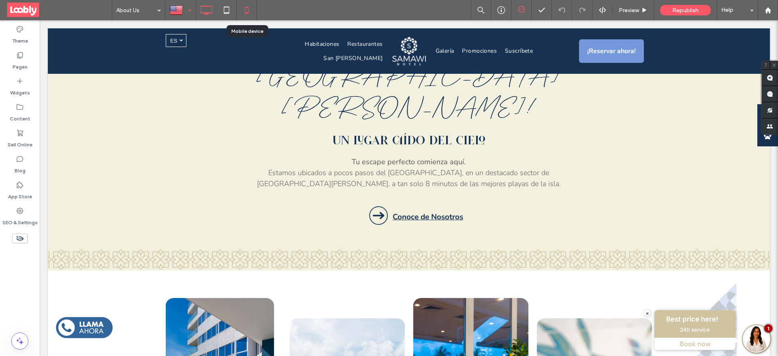
click at [238, 6] on div at bounding box center [247, 10] width 20 height 16
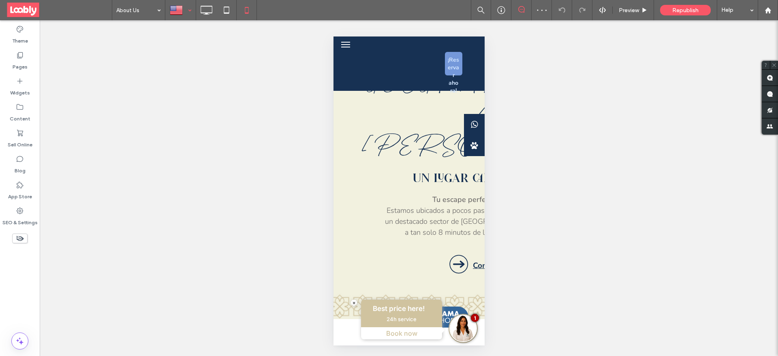
click at [186, 8] on div at bounding box center [181, 9] width 30 height 19
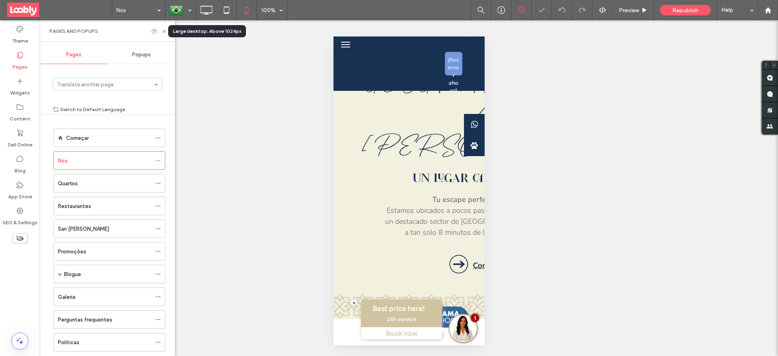
click at [205, 12] on icon at bounding box center [206, 10] width 16 height 16
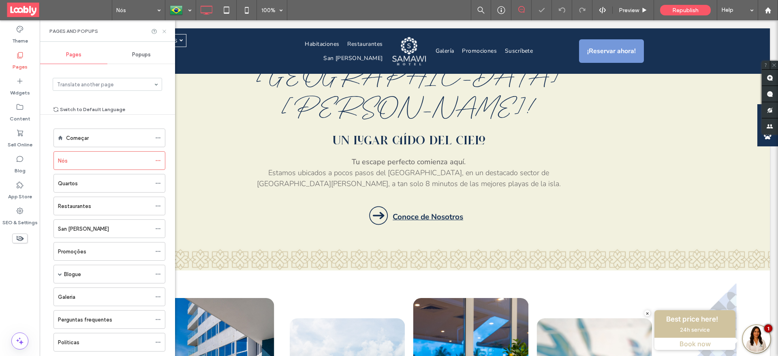
click at [163, 30] on icon at bounding box center [164, 31] width 6 height 6
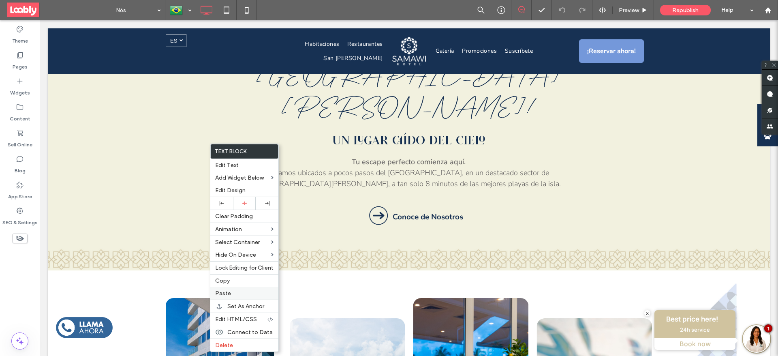
click at [233, 293] on label "Paste" at bounding box center [244, 293] width 58 height 7
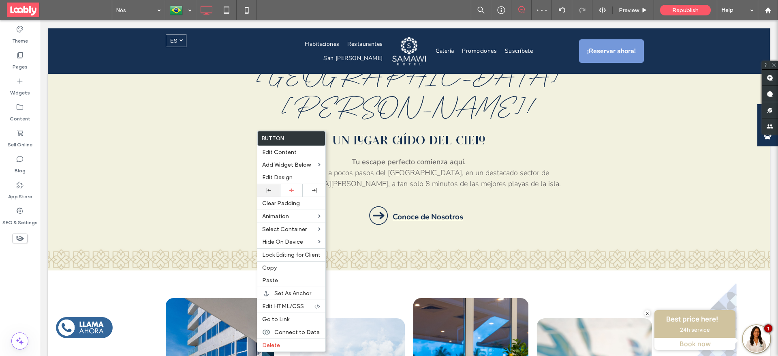
click at [273, 186] on div at bounding box center [268, 190] width 23 height 13
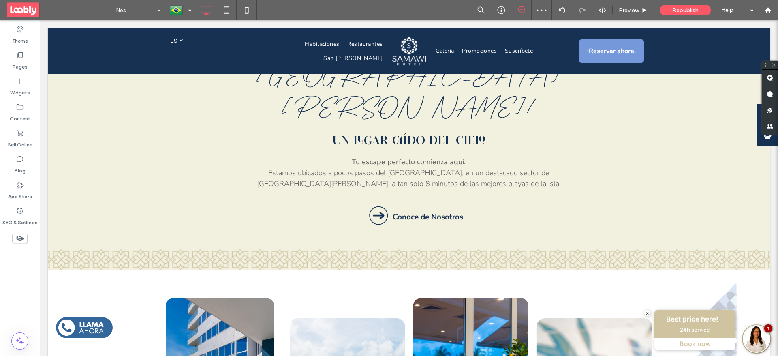
type input "******"
type input "**"
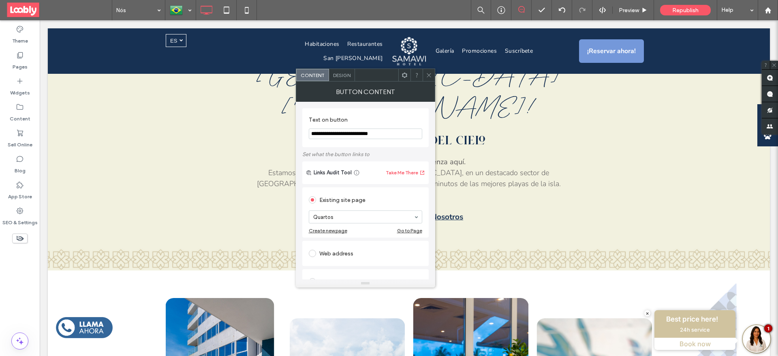
paste input "Text on button"
type input "**********"
click at [427, 76] on icon at bounding box center [429, 75] width 6 height 6
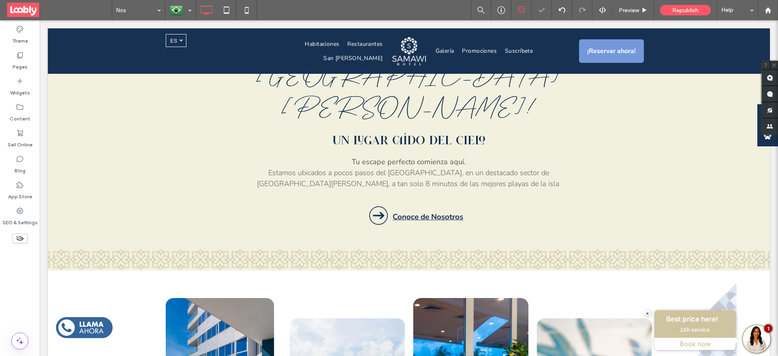
type input "******"
type input "**"
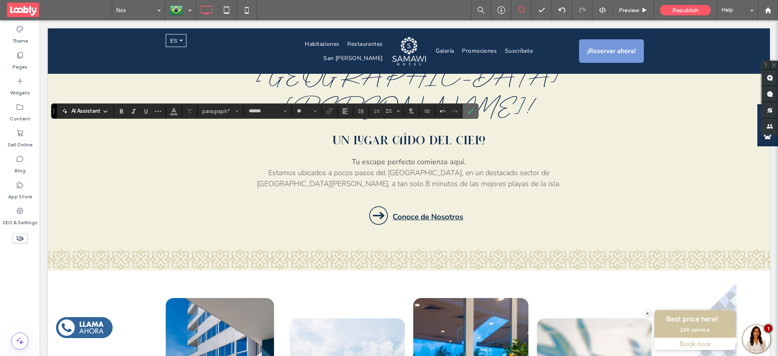
click at [471, 111] on use "Confirm" at bounding box center [470, 111] width 6 height 5
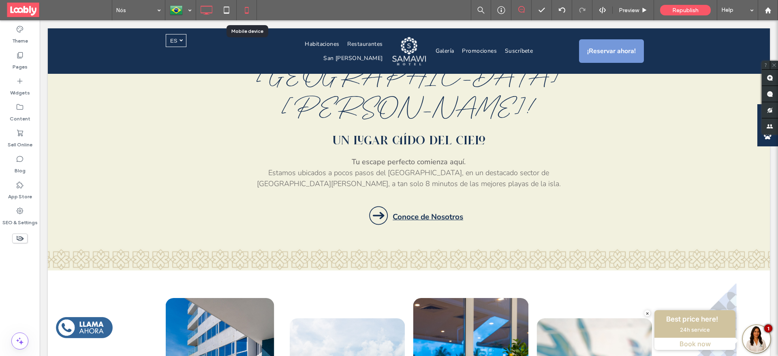
click at [245, 7] on icon at bounding box center [247, 10] width 16 height 16
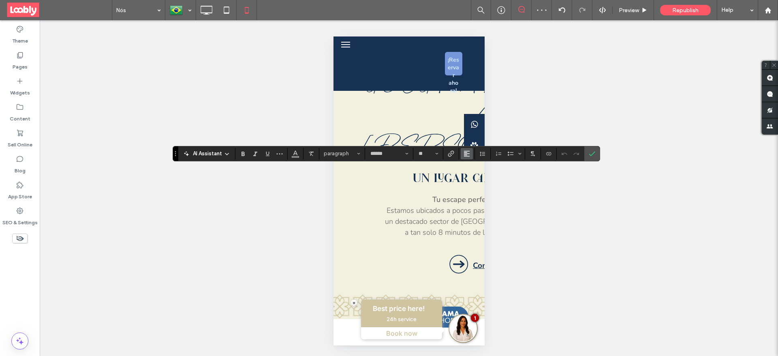
click at [468, 150] on icon "Alignment" at bounding box center [467, 153] width 6 height 6
click at [476, 183] on label "ui.textEditor.alignment.center" at bounding box center [475, 179] width 28 height 12
click at [594, 155] on icon "Confirm" at bounding box center [592, 153] width 6 height 6
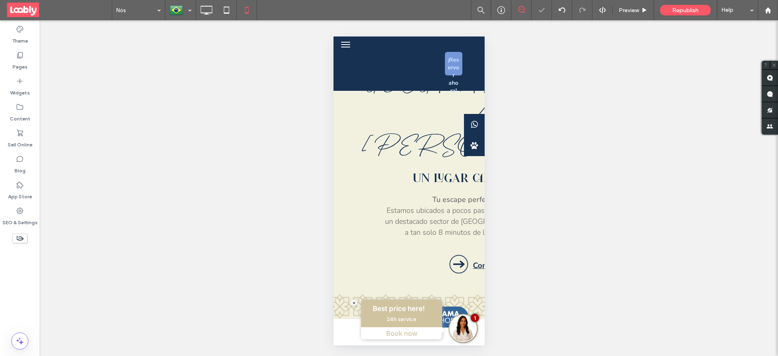
type input "******"
type input "**"
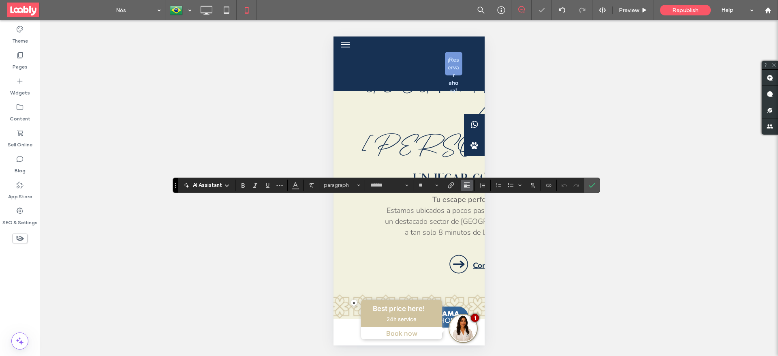
click at [470, 186] on button "Alignment" at bounding box center [467, 185] width 12 height 11
click at [473, 205] on label "ui.textEditor.alignment.center" at bounding box center [475, 210] width 28 height 12
click at [589, 187] on icon "Confirm" at bounding box center [592, 185] width 6 height 6
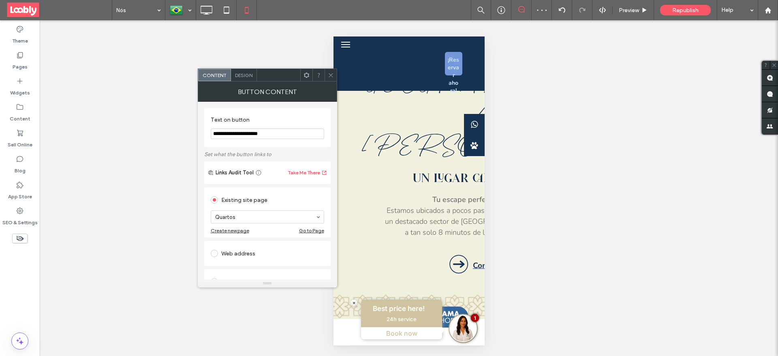
click at [330, 73] on icon at bounding box center [331, 75] width 6 height 6
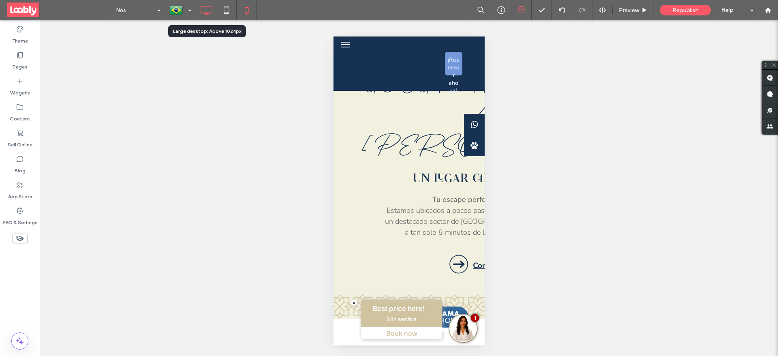
click at [211, 8] on icon at bounding box center [206, 10] width 16 height 16
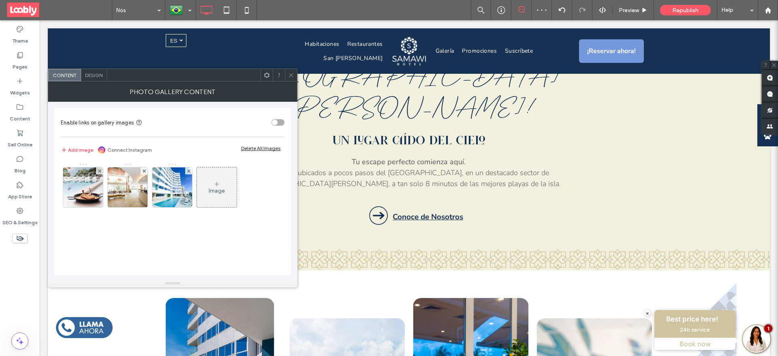
click at [93, 75] on span "Design" at bounding box center [93, 75] width 17 height 6
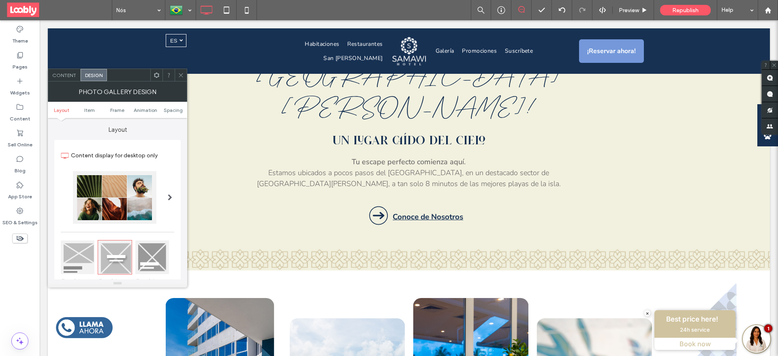
click at [61, 69] on div "Content" at bounding box center [64, 75] width 32 height 12
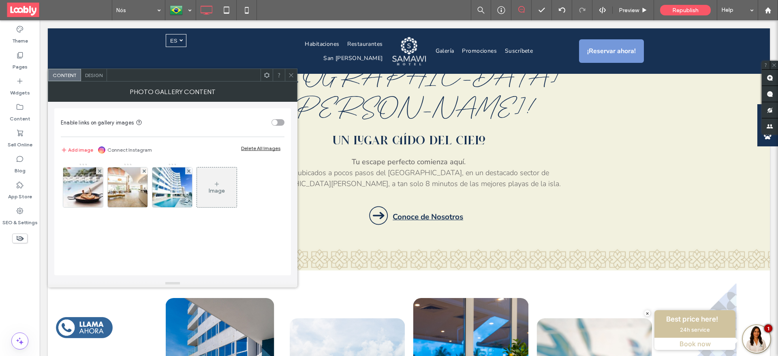
click at [207, 194] on div "Image" at bounding box center [217, 187] width 40 height 38
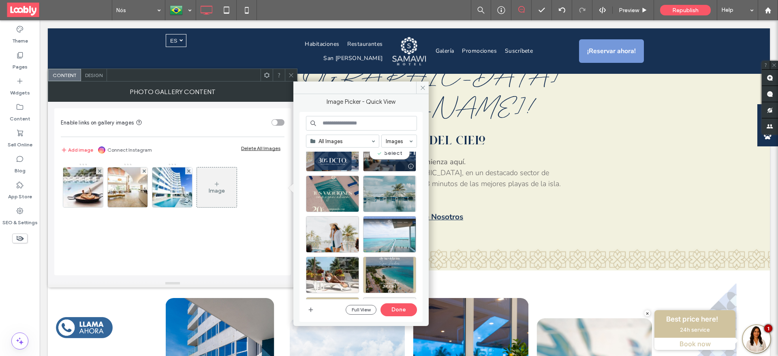
scroll to position [898, 0]
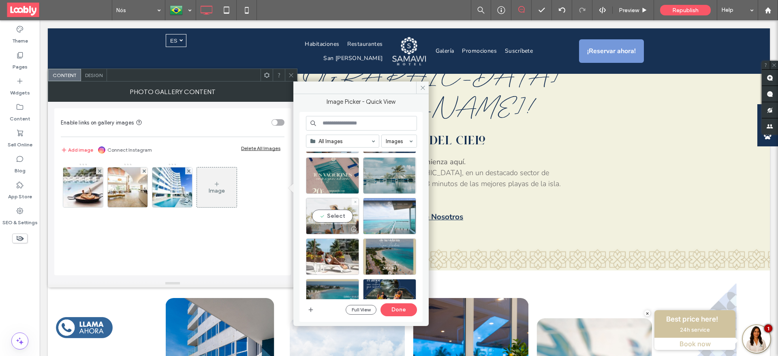
click at [332, 222] on div "Select" at bounding box center [332, 216] width 53 height 36
click at [395, 316] on button "Done" at bounding box center [399, 309] width 36 height 13
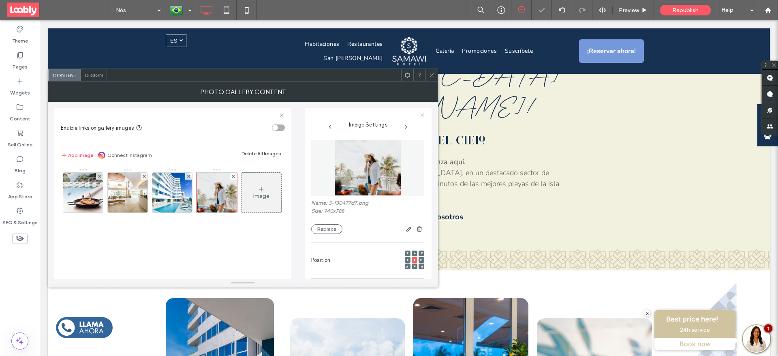
click at [90, 76] on span "Design" at bounding box center [93, 75] width 17 height 6
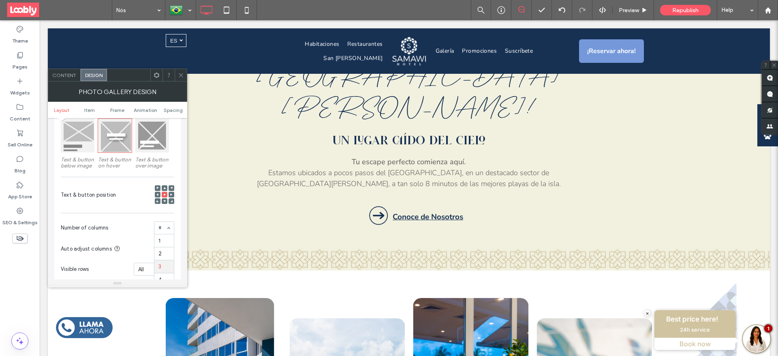
scroll to position [182, 0]
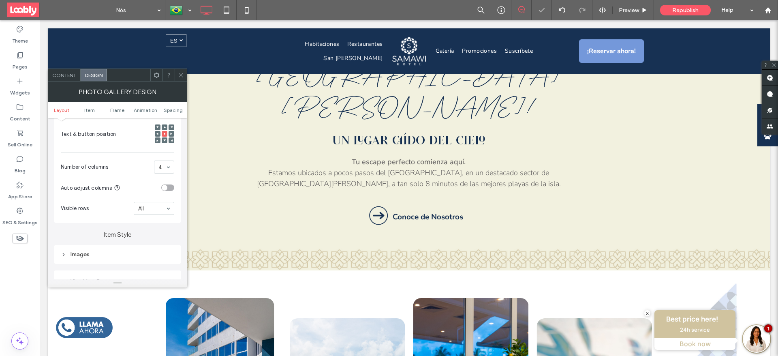
click at [181, 75] on use at bounding box center [181, 75] width 4 height 4
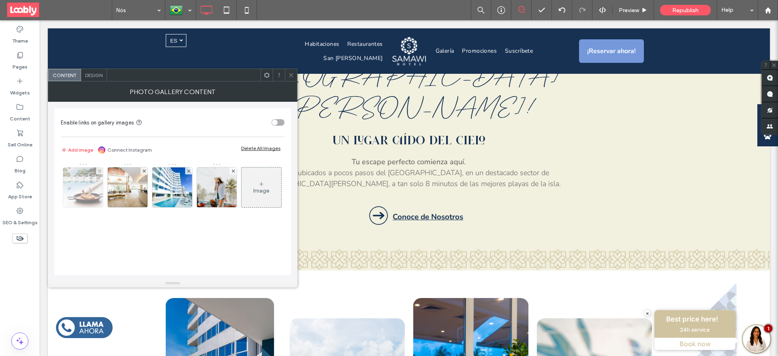
click at [74, 172] on img at bounding box center [83, 187] width 60 height 40
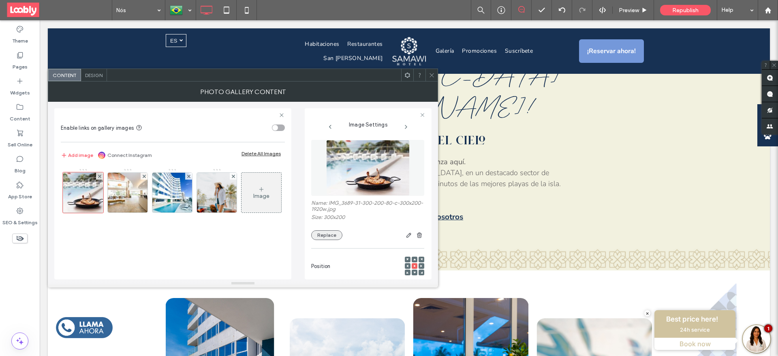
click at [323, 234] on button "Replace" at bounding box center [326, 235] width 31 height 10
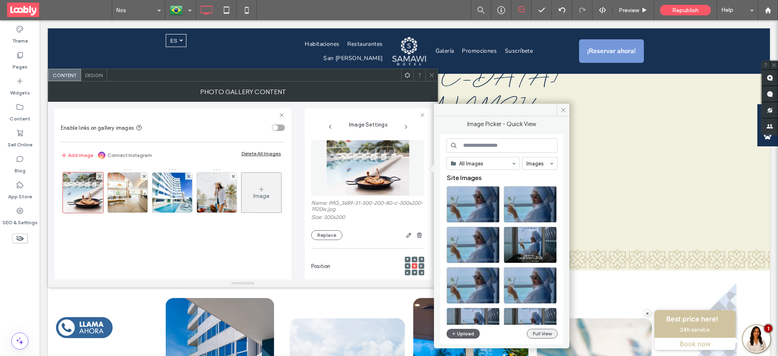
click at [535, 329] on button "Full View" at bounding box center [542, 334] width 31 height 10
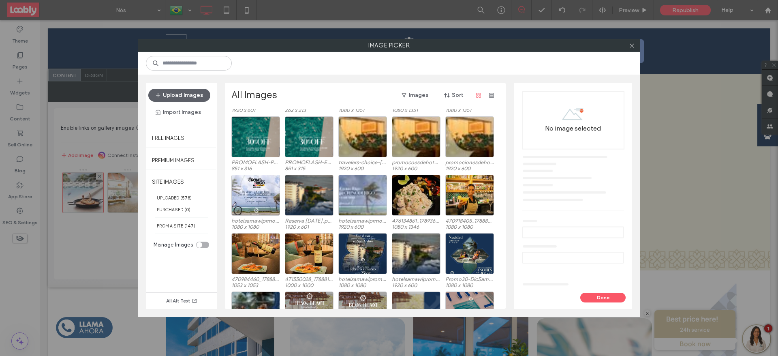
scroll to position [118, 0]
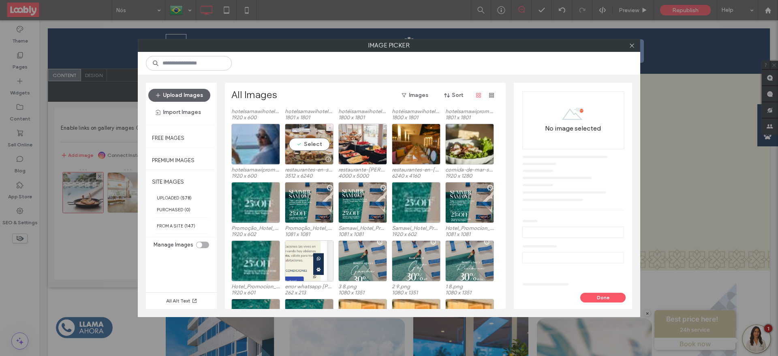
click at [307, 147] on div "Select" at bounding box center [309, 144] width 49 height 41
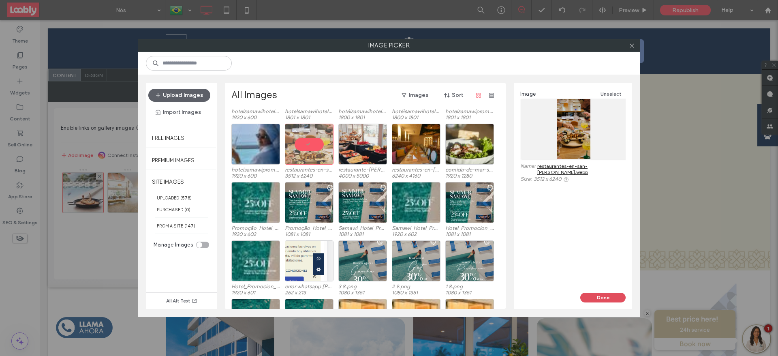
click at [598, 295] on button "Done" at bounding box center [602, 298] width 45 height 10
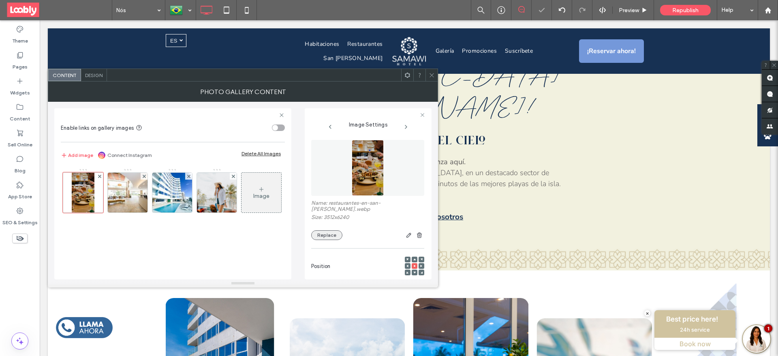
click at [329, 232] on button "Replace" at bounding box center [326, 235] width 31 height 10
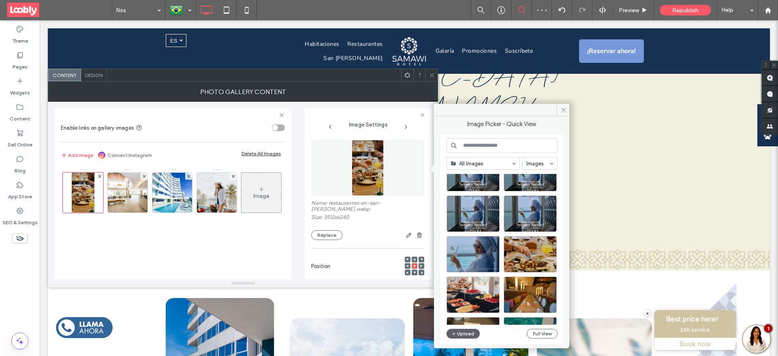
scroll to position [304, 0]
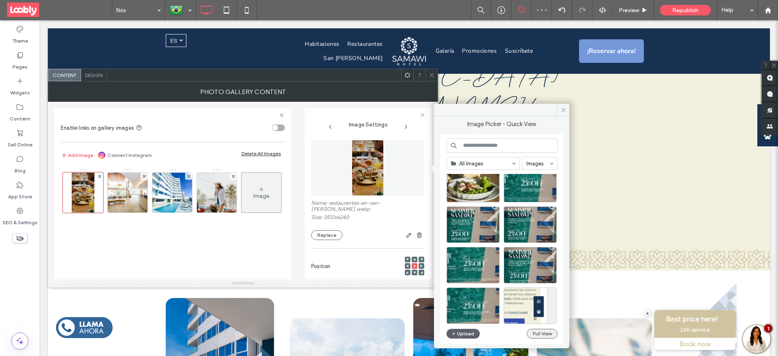
click at [539, 333] on button "Full View" at bounding box center [542, 334] width 31 height 10
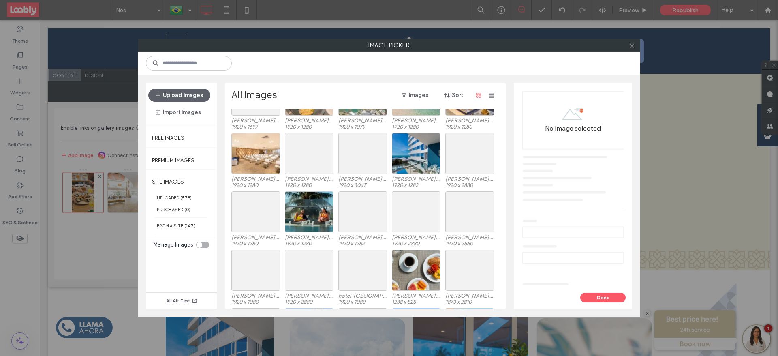
scroll to position [1168, 0]
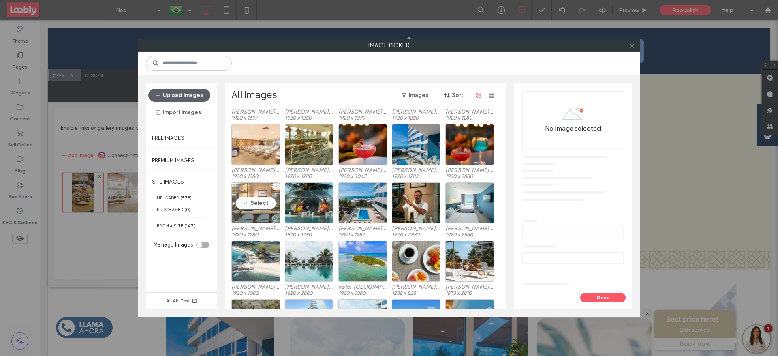
click at [268, 189] on div "Select" at bounding box center [255, 202] width 49 height 41
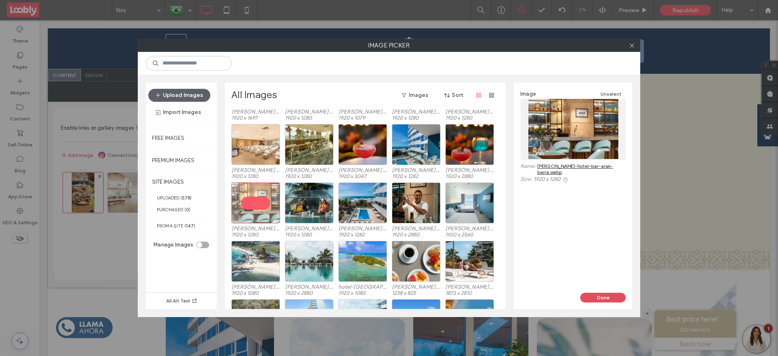
click at [595, 298] on button "Done" at bounding box center [602, 298] width 45 height 10
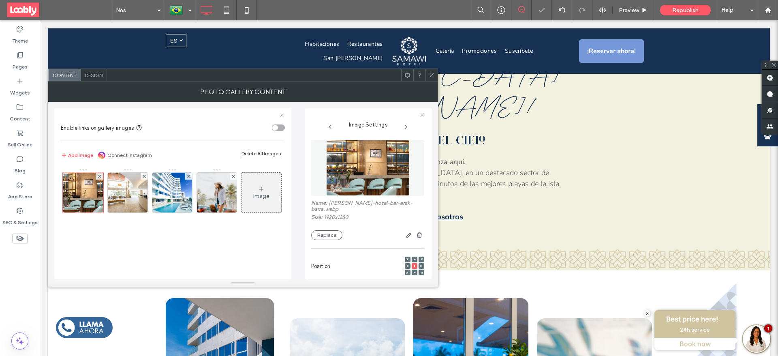
click at [431, 77] on icon at bounding box center [432, 75] width 6 height 6
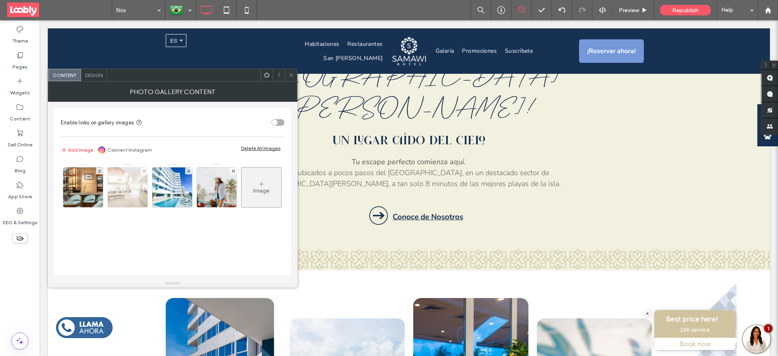
click at [123, 181] on img at bounding box center [128, 187] width 60 height 40
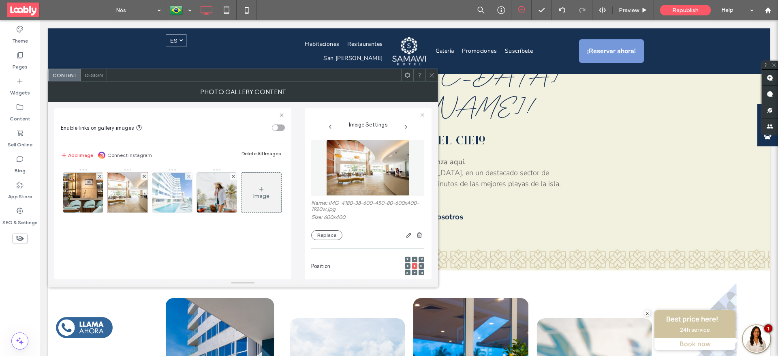
click at [180, 194] on img at bounding box center [172, 193] width 51 height 40
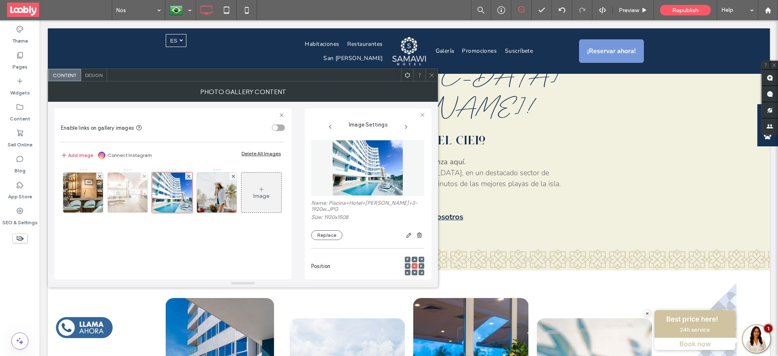
click at [135, 189] on img at bounding box center [128, 193] width 60 height 40
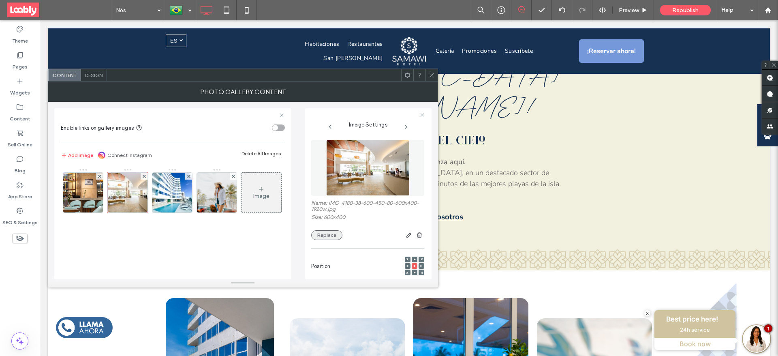
click at [327, 232] on button "Replace" at bounding box center [326, 235] width 31 height 10
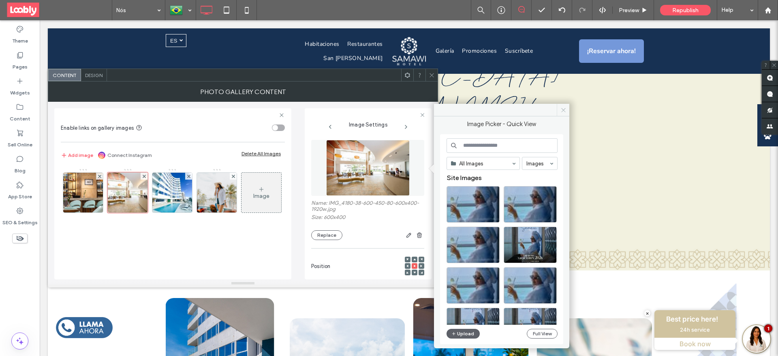
click at [560, 110] on span at bounding box center [563, 110] width 13 height 12
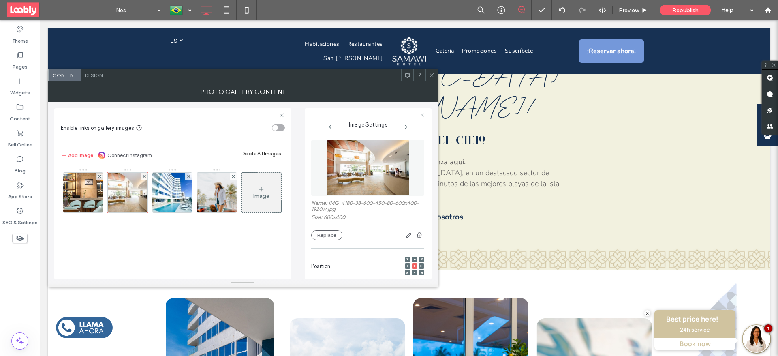
click at [431, 77] on icon at bounding box center [432, 75] width 6 height 6
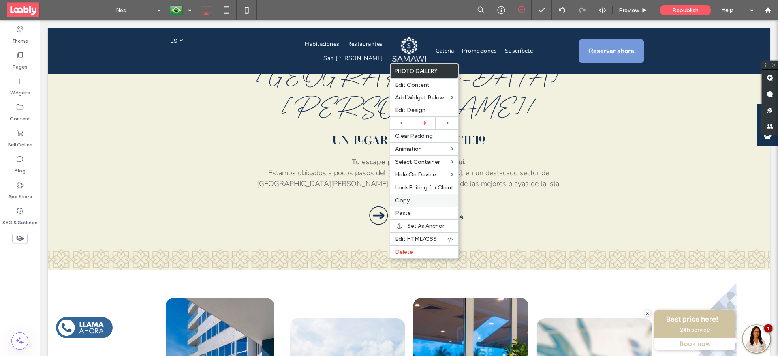
click at [405, 205] on div "Copy" at bounding box center [424, 200] width 68 height 13
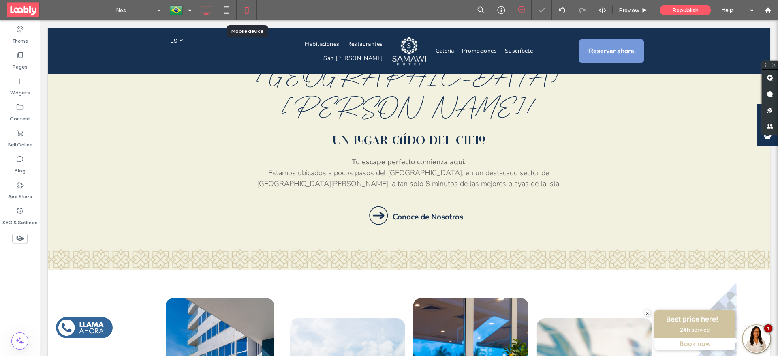
click at [246, 7] on use at bounding box center [247, 10] width 4 height 6
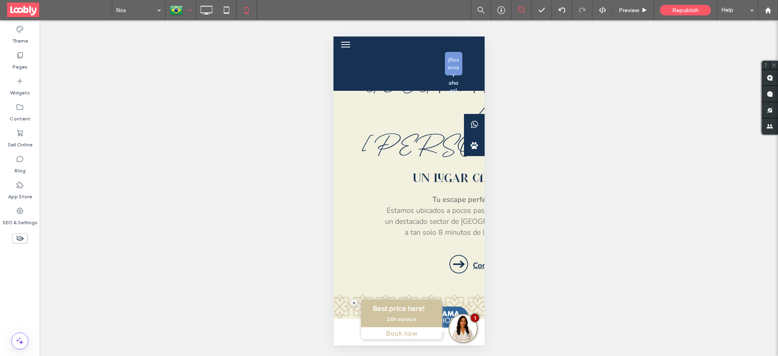
click at [186, 11] on div at bounding box center [181, 9] width 30 height 19
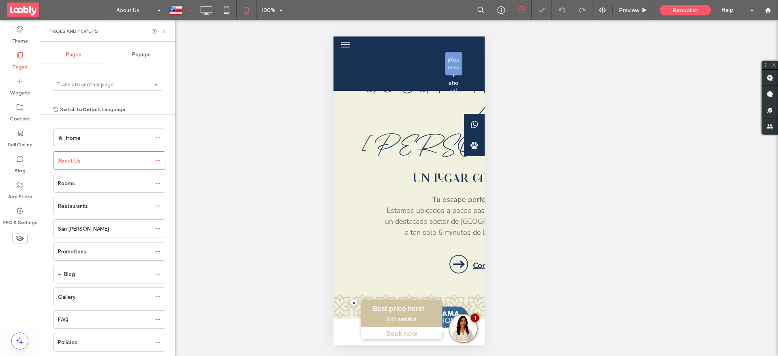
click at [162, 33] on icon at bounding box center [164, 31] width 6 height 6
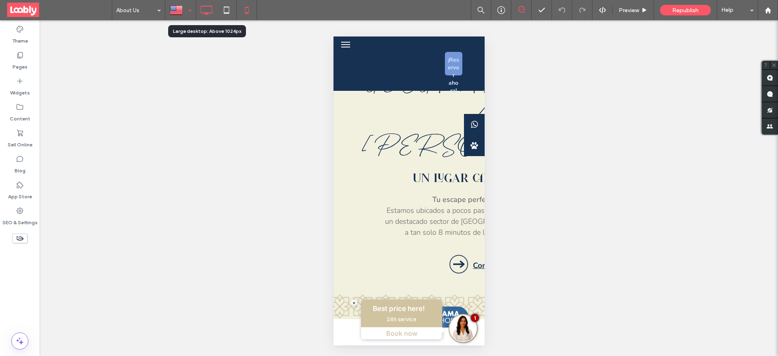
click at [205, 9] on icon at bounding box center [206, 10] width 16 height 16
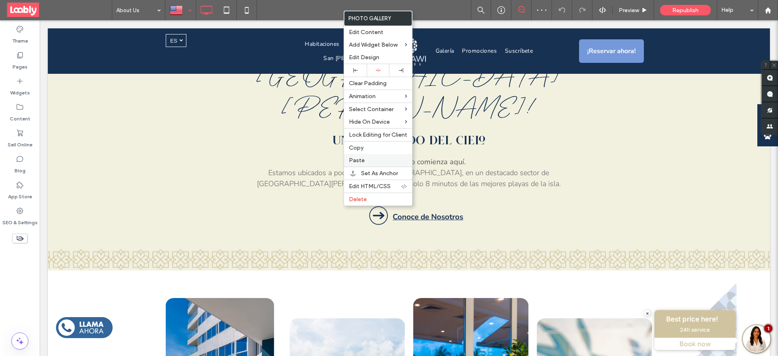
click at [363, 159] on span "Paste" at bounding box center [357, 160] width 16 height 7
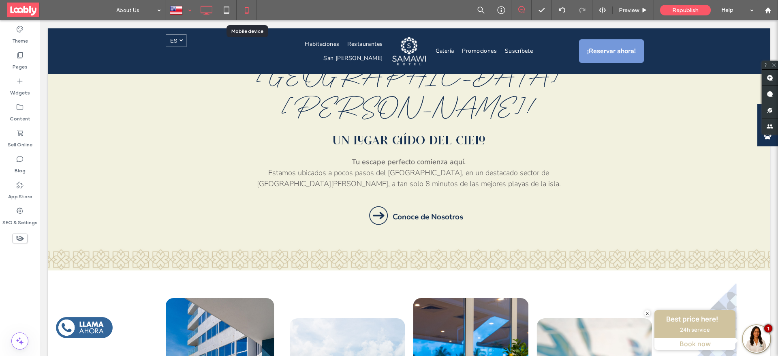
click at [242, 8] on icon at bounding box center [247, 10] width 16 height 16
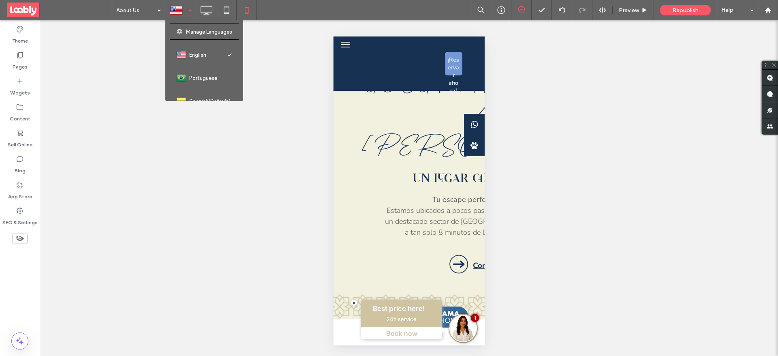
click at [188, 2] on div at bounding box center [181, 9] width 30 height 19
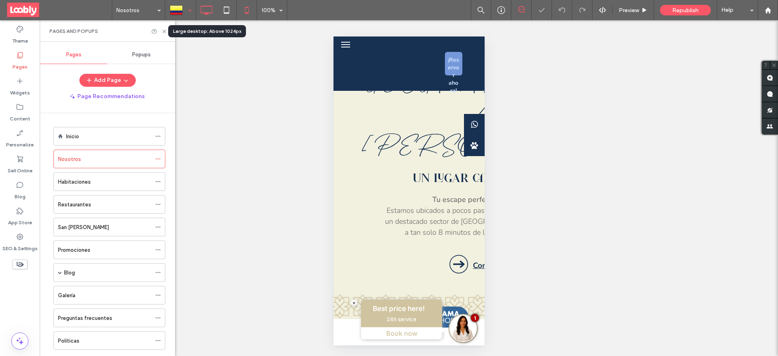
click at [205, 11] on icon at bounding box center [206, 10] width 16 height 16
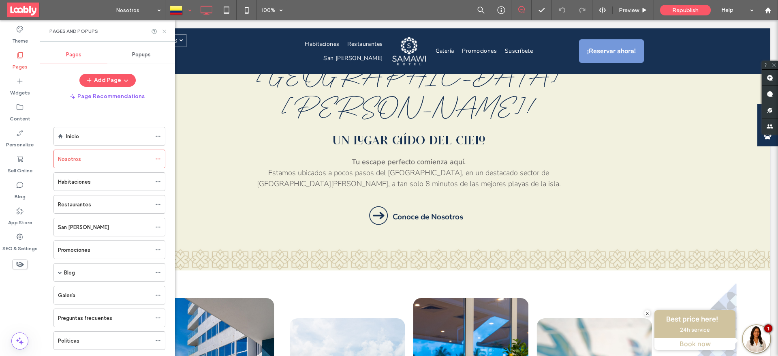
click at [166, 32] on icon at bounding box center [164, 31] width 6 height 6
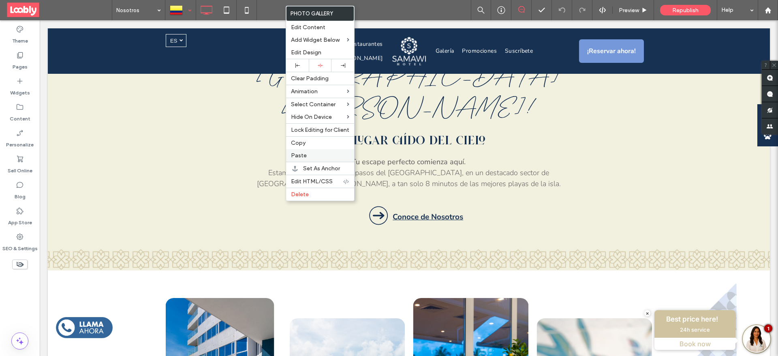
click at [300, 154] on span "Paste" at bounding box center [299, 155] width 16 height 7
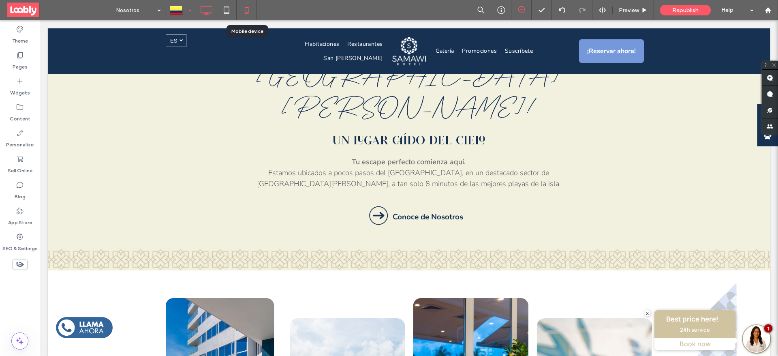
click at [245, 14] on icon at bounding box center [247, 10] width 16 height 16
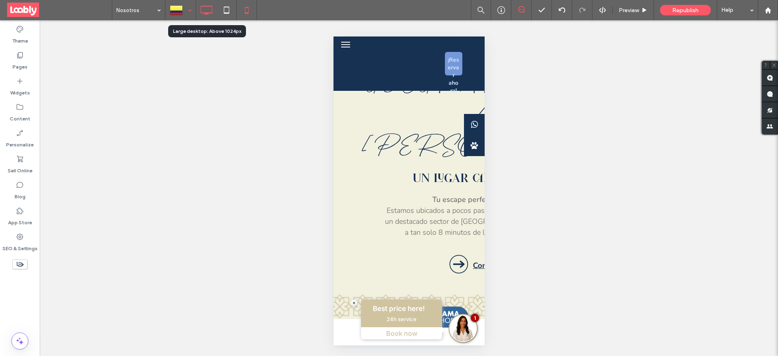
click at [201, 6] on icon at bounding box center [206, 10] width 16 height 16
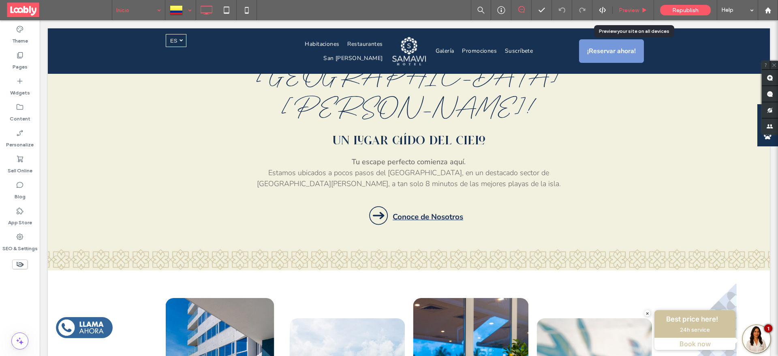
click at [624, 9] on span "Preview" at bounding box center [629, 10] width 20 height 7
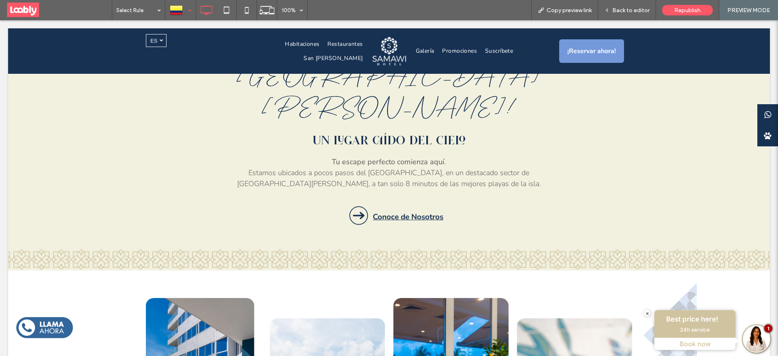
click at [175, 0] on div at bounding box center [181, 9] width 30 height 19
click at [185, 4] on div at bounding box center [181, 9] width 30 height 19
click at [180, 11] on div at bounding box center [181, 9] width 30 height 19
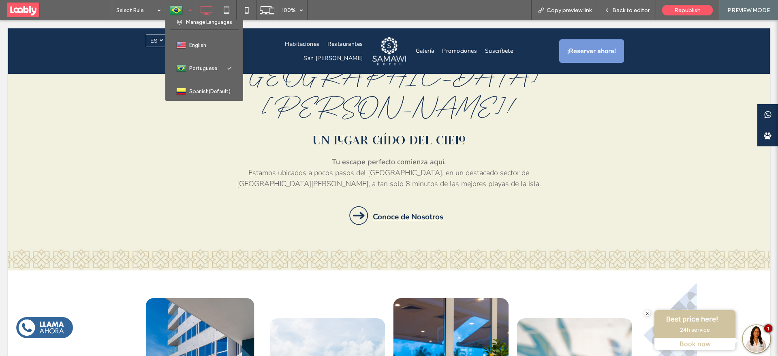
scroll to position [12, 0]
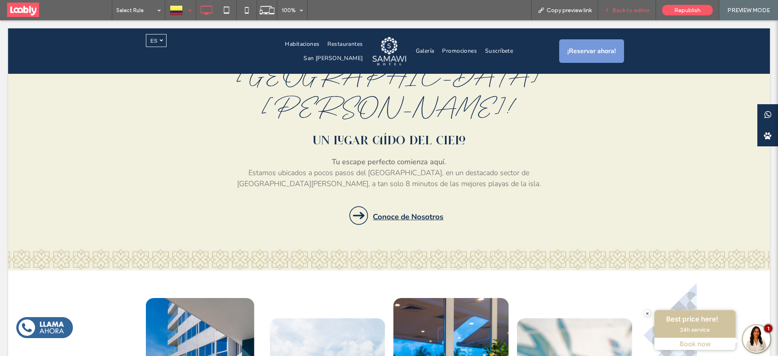
click at [635, 13] on div "Back to editor" at bounding box center [627, 10] width 58 height 20
click at [631, 9] on span "Back to editor" at bounding box center [630, 10] width 37 height 7
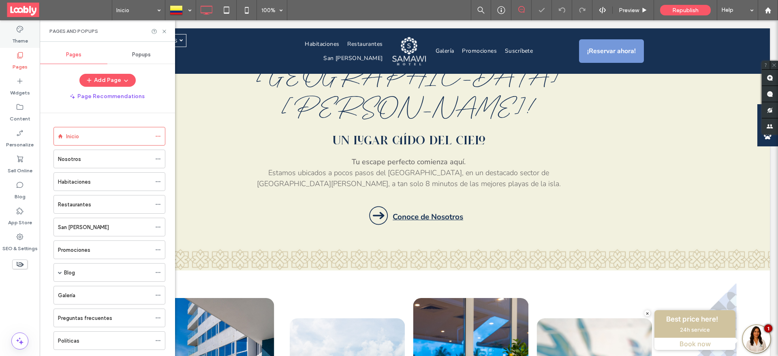
click at [20, 39] on label "Theme" at bounding box center [20, 38] width 16 height 11
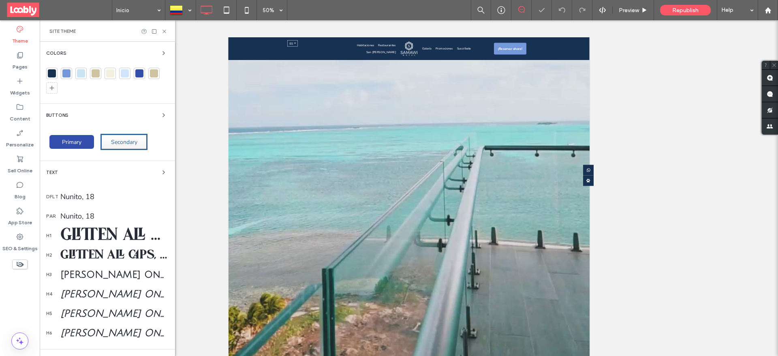
click at [113, 141] on div "Inicio" at bounding box center [108, 136] width 85 height 18
click at [0, 0] on div at bounding box center [0, 0] width 0 height 0
click at [121, 145] on div at bounding box center [389, 178] width 778 height 356
click at [120, 144] on span "Secondary" at bounding box center [124, 142] width 32 height 8
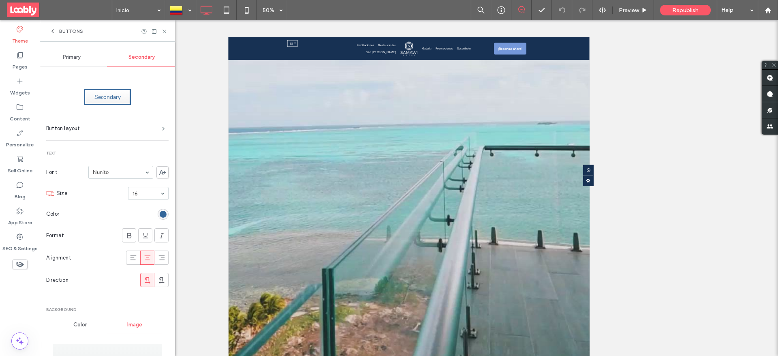
click at [162, 130] on span at bounding box center [163, 128] width 3 height 4
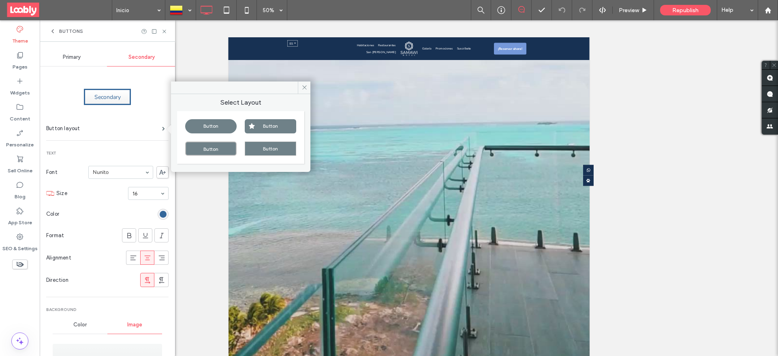
click at [215, 150] on div "Button" at bounding box center [210, 148] width 51 height 14
type input "*"
click at [77, 58] on span "Primary" at bounding box center [72, 57] width 18 height 6
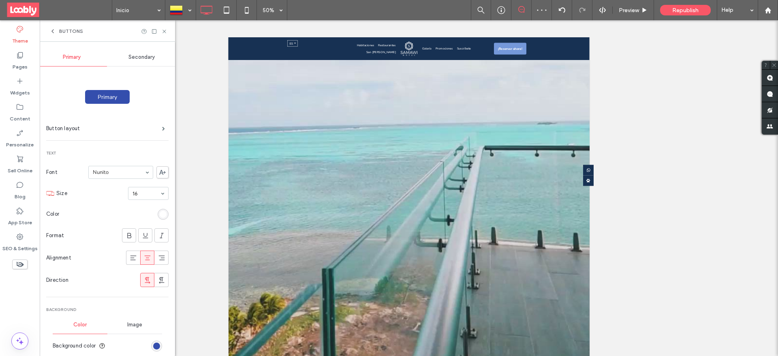
click at [137, 55] on span "Secondary" at bounding box center [141, 57] width 26 height 6
click at [160, 213] on div "rgb(51, 102, 154)" at bounding box center [163, 214] width 7 height 7
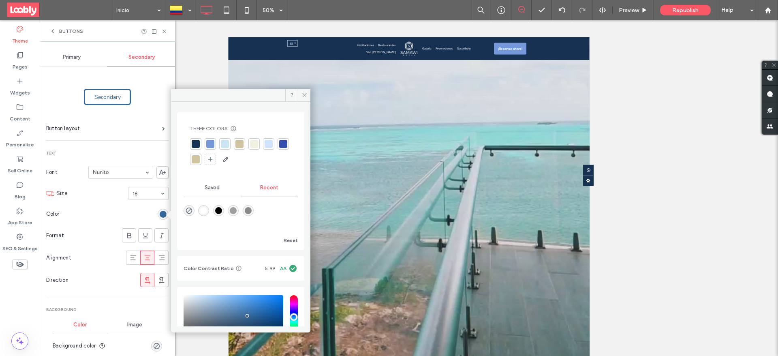
click at [279, 148] on div at bounding box center [283, 144] width 8 height 8
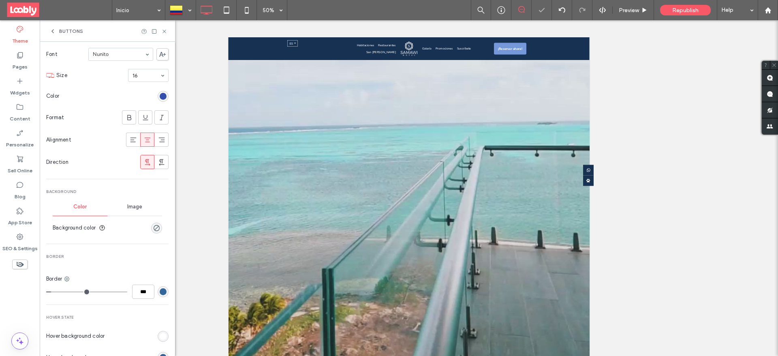
scroll to position [182, 0]
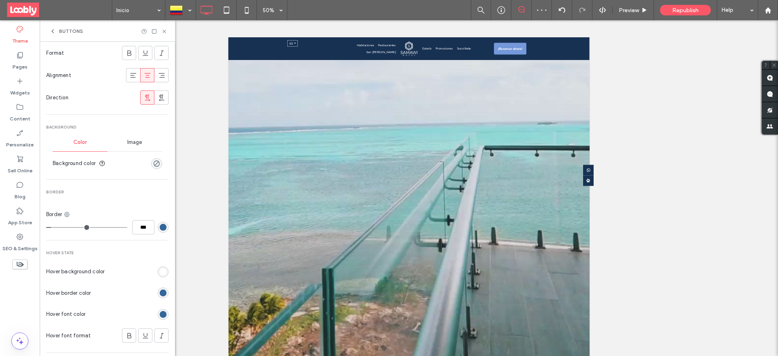
click at [160, 228] on div "rgb(51, 102, 154)" at bounding box center [163, 227] width 7 height 7
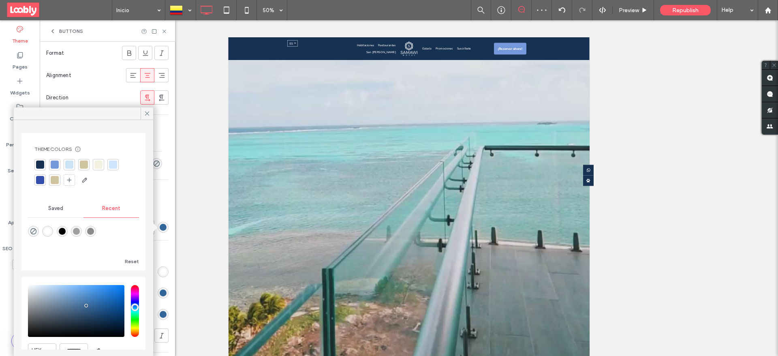
click at [43, 180] on div at bounding box center [40, 180] width 8 height 8
click at [147, 117] on icon at bounding box center [146, 113] width 7 height 7
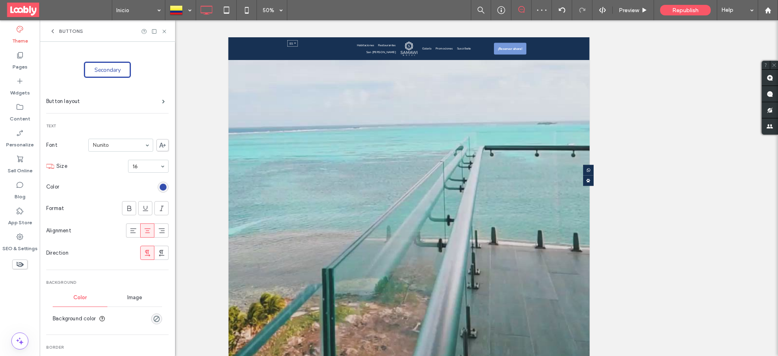
scroll to position [0, 0]
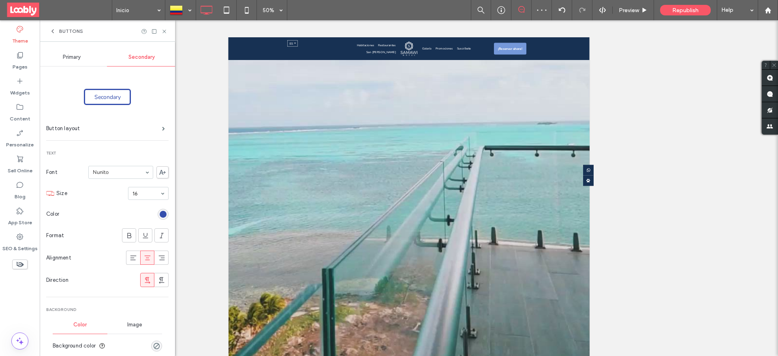
click at [76, 52] on div "Primary" at bounding box center [72, 57] width 70 height 18
click at [146, 54] on span "Secondary" at bounding box center [141, 57] width 26 height 6
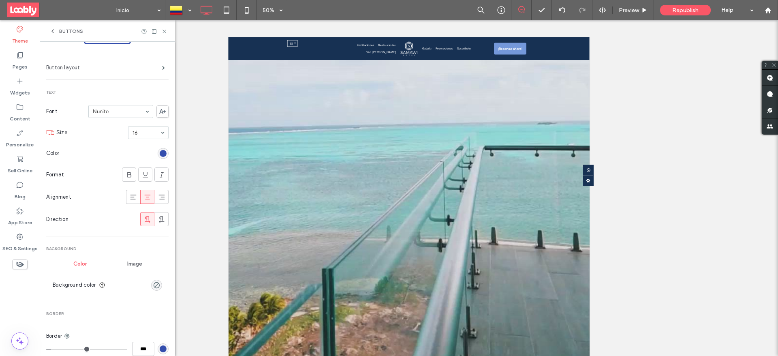
scroll to position [122, 0]
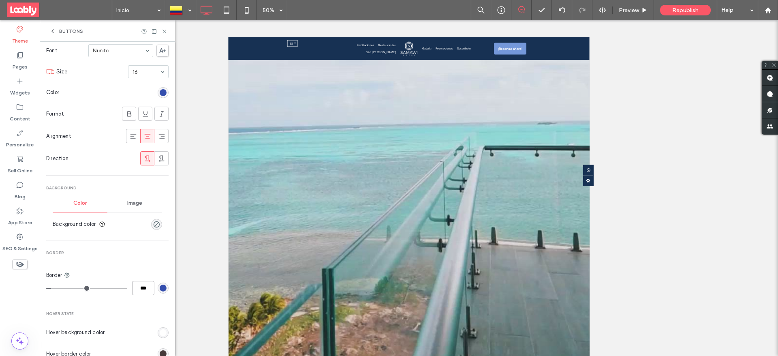
click at [138, 289] on input "***" at bounding box center [143, 288] width 22 height 14
type input "*"
type input "***"
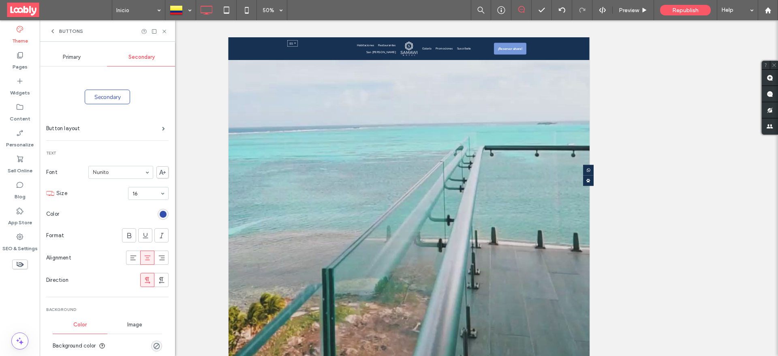
click at [81, 60] on div "Primary" at bounding box center [72, 57] width 70 height 18
click at [141, 54] on span "Secondary" at bounding box center [141, 57] width 26 height 6
click at [83, 58] on div "Primary" at bounding box center [72, 57] width 70 height 18
click at [122, 58] on div "Secondary" at bounding box center [142, 57] width 70 height 18
click at [162, 33] on icon at bounding box center [164, 31] width 6 height 6
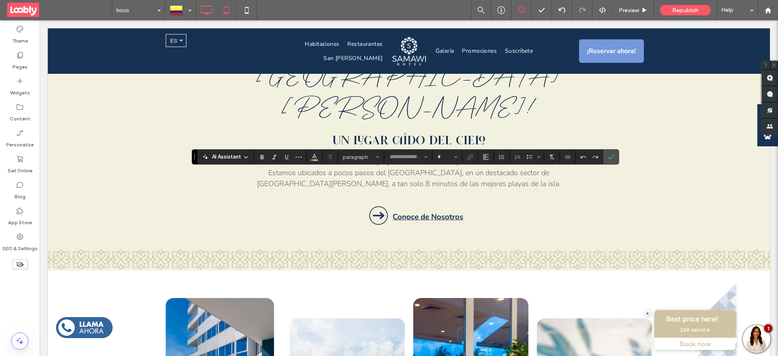
type input "******"
type input "**"
click at [287, 159] on icon "Underline" at bounding box center [286, 157] width 6 height 6
click at [612, 156] on use "Confirm" at bounding box center [611, 156] width 6 height 5
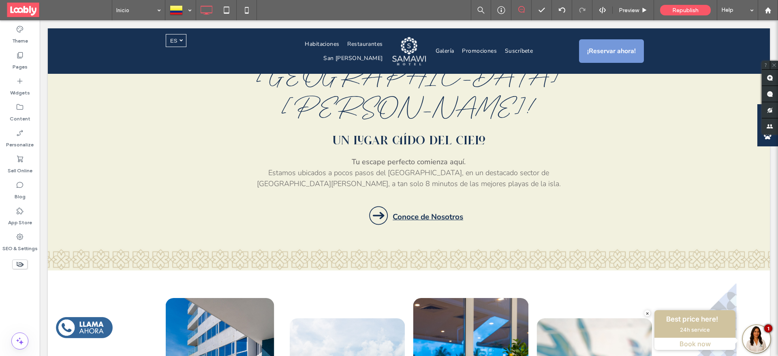
type input "******"
type input "**"
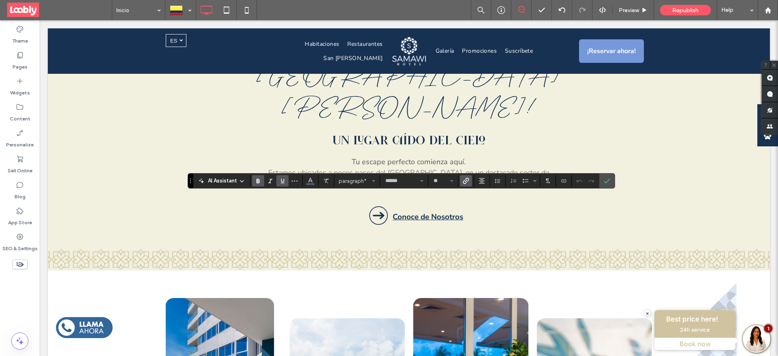
click at [282, 182] on icon "Underline" at bounding box center [282, 180] width 6 height 6
click at [605, 179] on icon "Confirm" at bounding box center [607, 180] width 6 height 6
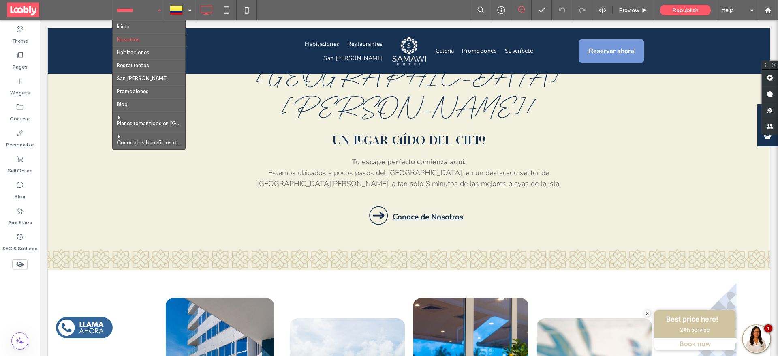
click at [144, 12] on input at bounding box center [136, 10] width 41 height 20
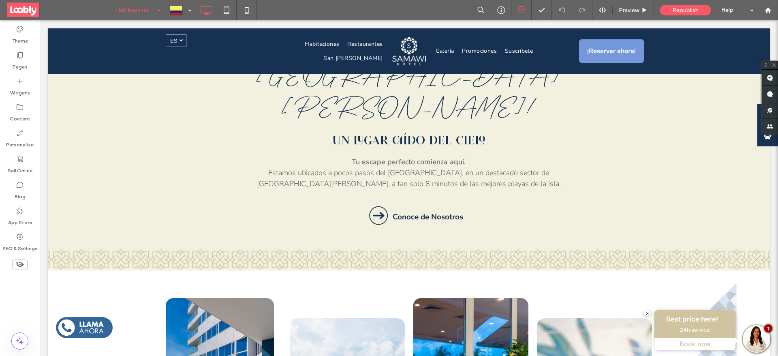
drag, startPoint x: 129, startPoint y: 7, endPoint x: 141, endPoint y: 19, distance: 16.9
click at [129, 7] on input at bounding box center [136, 10] width 41 height 20
type input "******"
type input "**"
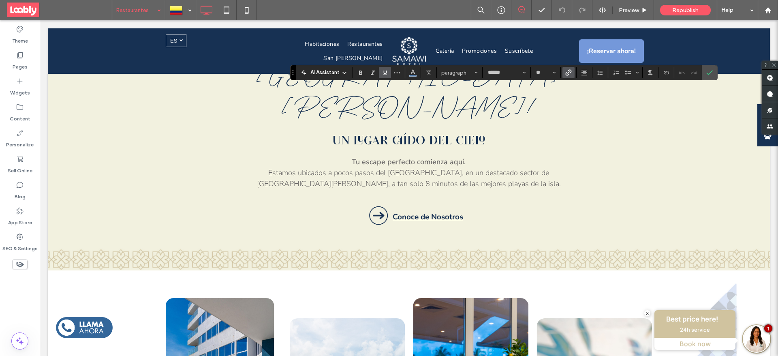
click at [383, 70] on icon "Underline" at bounding box center [385, 72] width 6 height 6
click at [714, 75] on label "Confirm" at bounding box center [709, 72] width 12 height 15
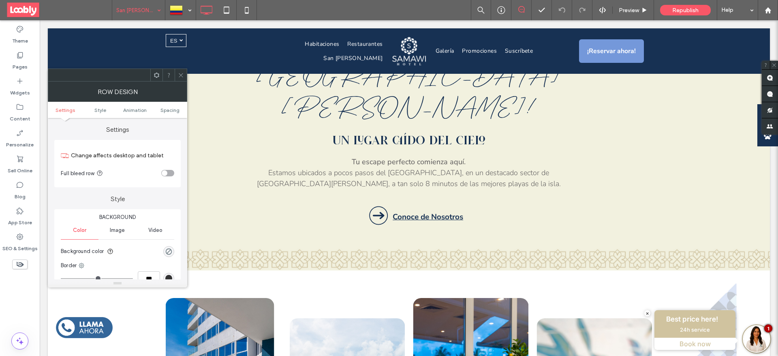
click at [182, 74] on use at bounding box center [181, 75] width 4 height 4
click at [183, 74] on icon at bounding box center [181, 75] width 6 height 6
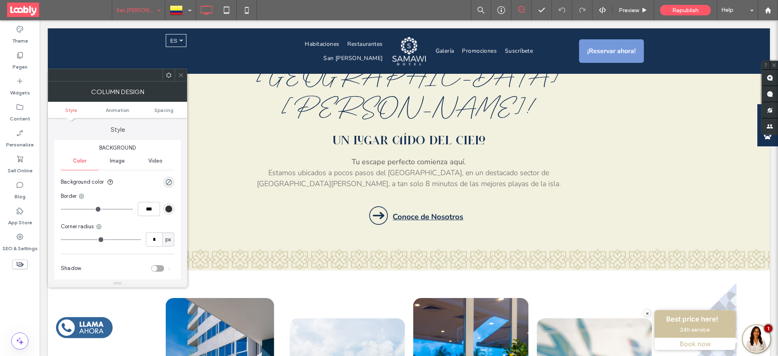
click at [181, 73] on icon at bounding box center [181, 75] width 6 height 6
click at [182, 77] on icon at bounding box center [181, 75] width 6 height 6
click at [182, 75] on icon at bounding box center [181, 75] width 6 height 6
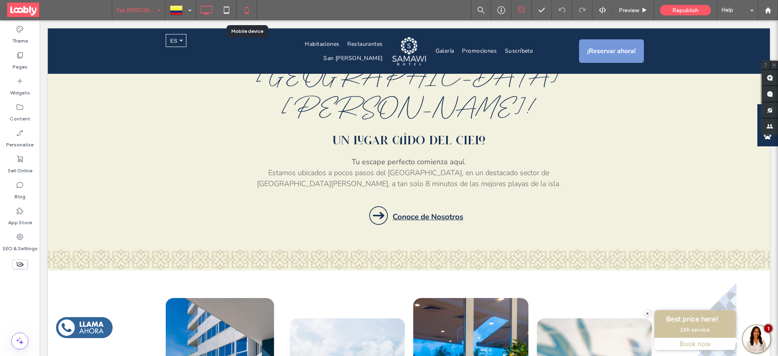
click at [241, 6] on icon at bounding box center [247, 10] width 16 height 16
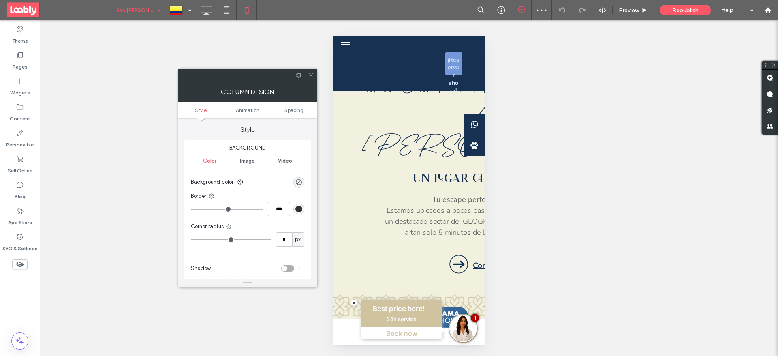
click at [311, 76] on icon at bounding box center [311, 75] width 6 height 6
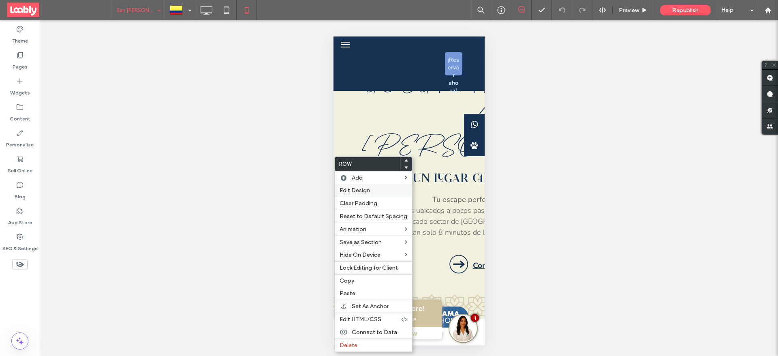
click at [358, 190] on span "Edit Design" at bounding box center [355, 190] width 30 height 7
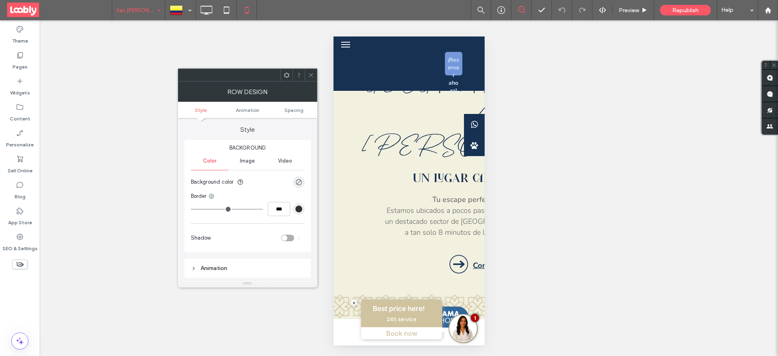
click at [242, 164] on div "Image" at bounding box center [248, 161] width 38 height 18
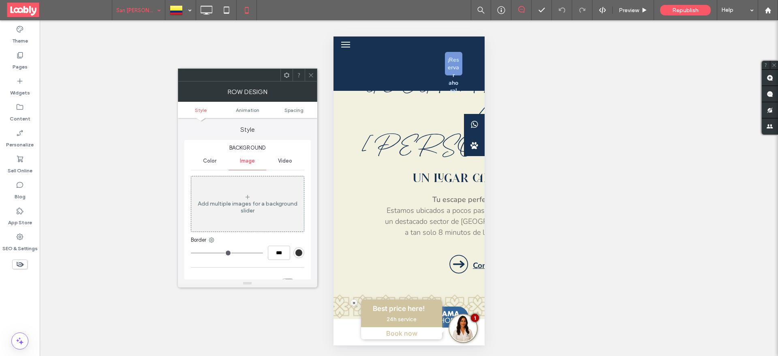
click at [316, 75] on div at bounding box center [311, 75] width 12 height 12
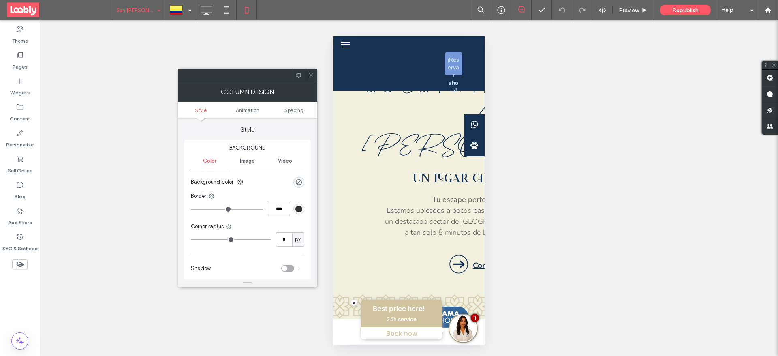
click at [257, 160] on div "Image" at bounding box center [248, 161] width 38 height 18
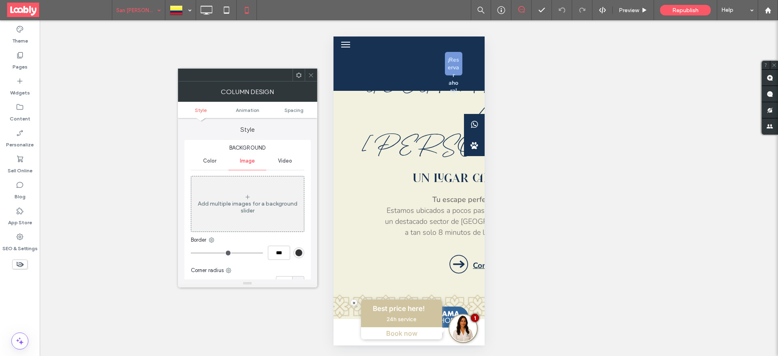
click at [314, 74] on div at bounding box center [311, 75] width 12 height 12
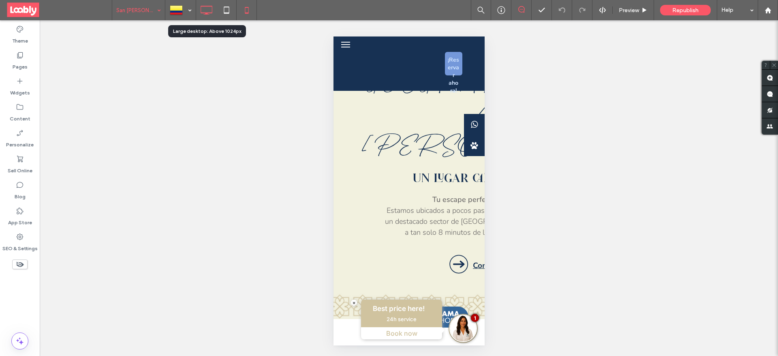
click at [207, 13] on use at bounding box center [207, 10] width 12 height 9
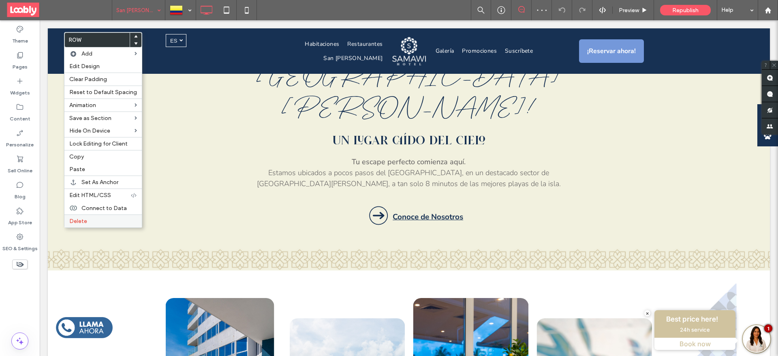
click at [81, 223] on span "Delete" at bounding box center [78, 221] width 18 height 7
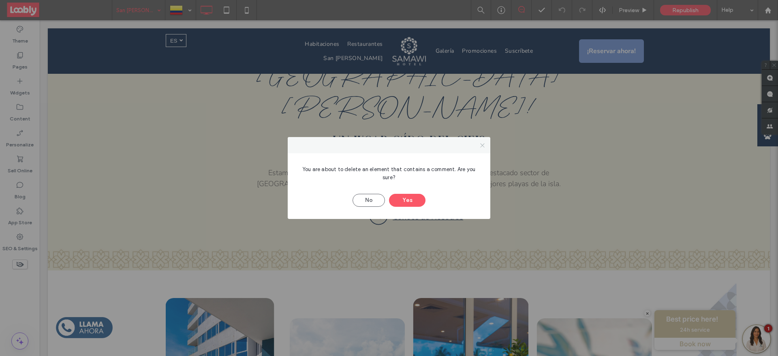
click at [483, 145] on icon at bounding box center [482, 145] width 6 height 6
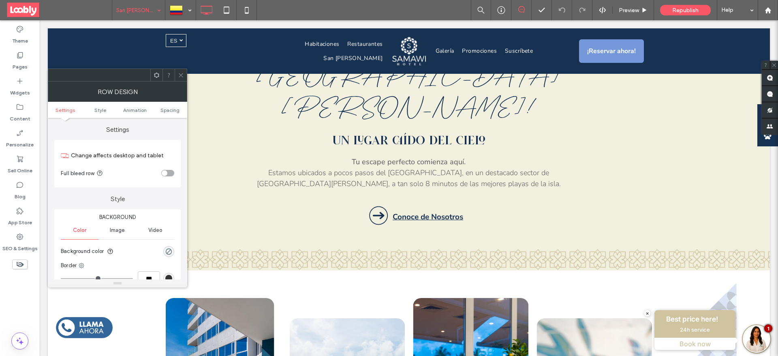
click at [178, 71] on span at bounding box center [181, 75] width 6 height 12
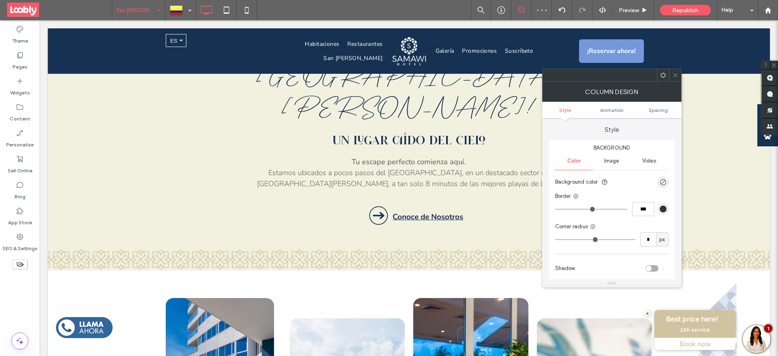
click at [675, 74] on icon at bounding box center [675, 75] width 6 height 6
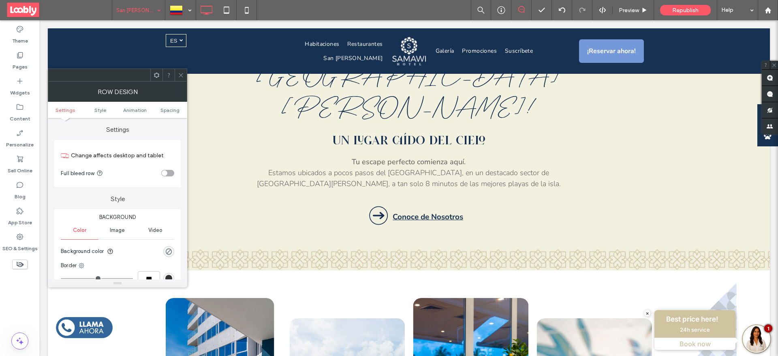
click at [178, 73] on icon at bounding box center [181, 75] width 6 height 6
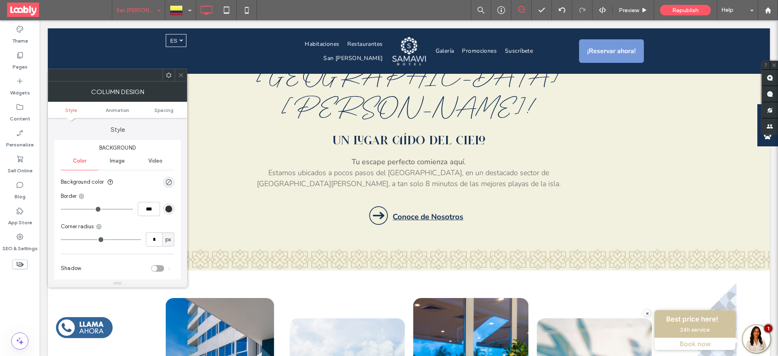
click at [183, 75] on icon at bounding box center [181, 75] width 6 height 6
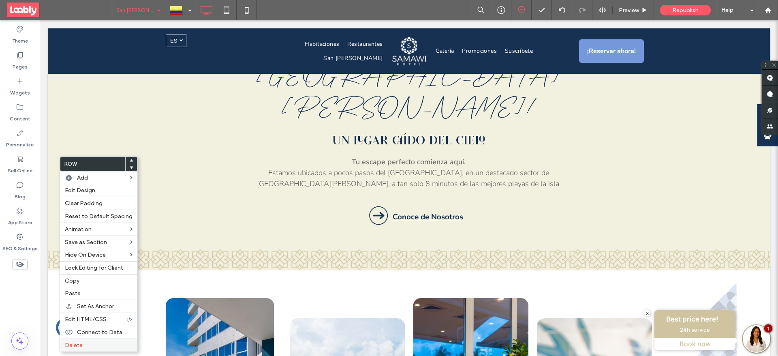
click at [84, 343] on label "Delete" at bounding box center [99, 345] width 68 height 7
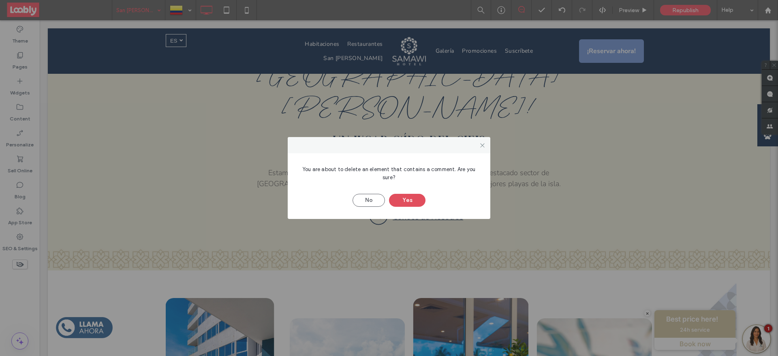
click at [417, 201] on button "Yes" at bounding box center [407, 200] width 36 height 13
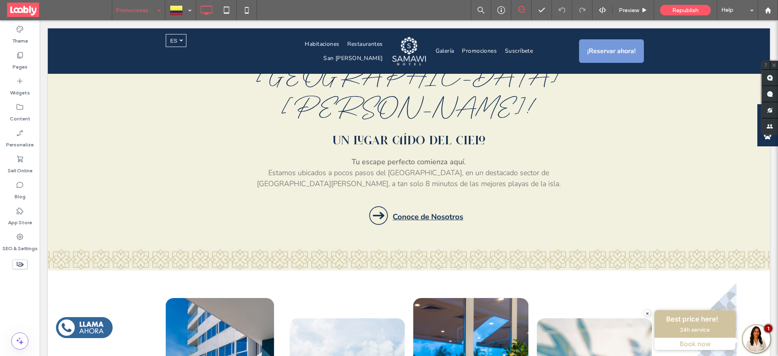
click at [134, 18] on input at bounding box center [136, 10] width 41 height 20
click at [127, 13] on input at bounding box center [136, 10] width 41 height 20
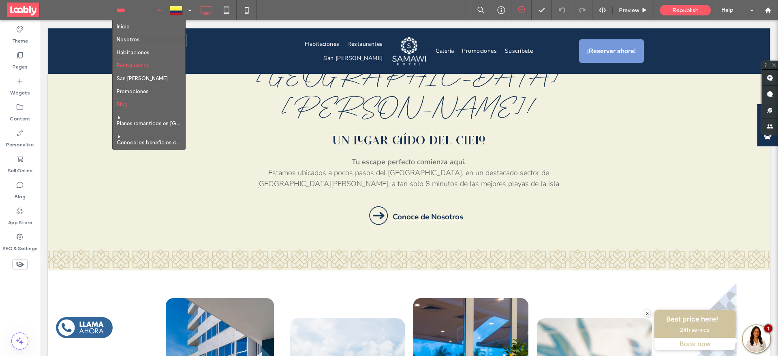
scroll to position [61, 0]
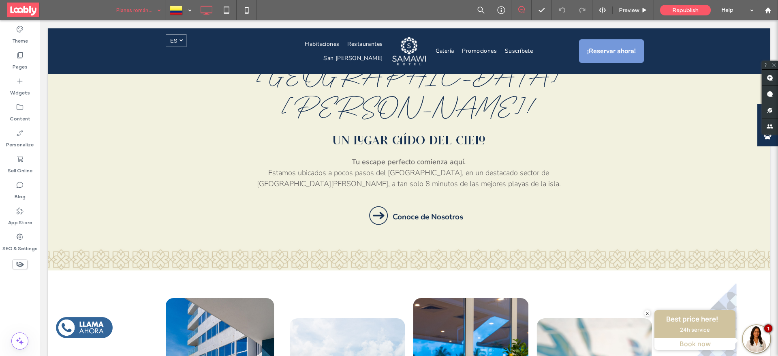
click at [129, 14] on input at bounding box center [136, 10] width 41 height 20
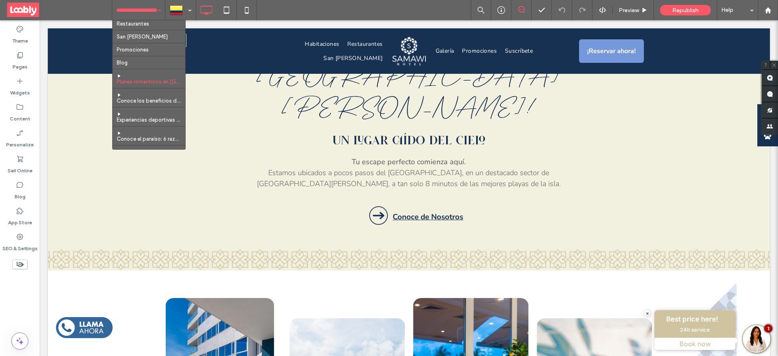
scroll to position [61, 0]
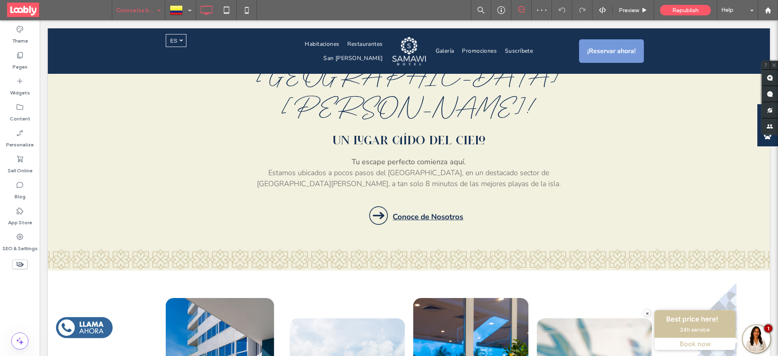
click at [124, 13] on input at bounding box center [136, 10] width 41 height 20
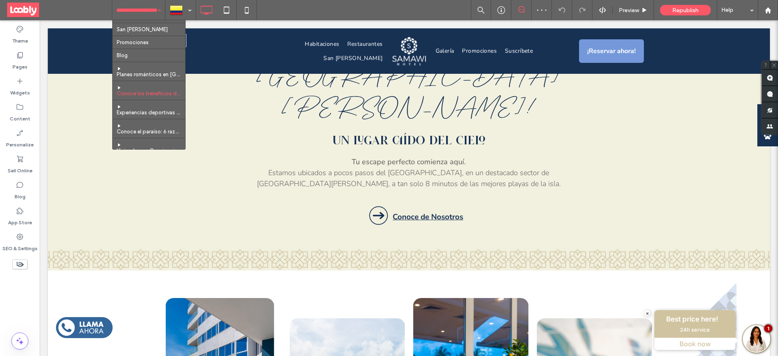
scroll to position [61, 0]
click at [133, 5] on input at bounding box center [136, 10] width 41 height 20
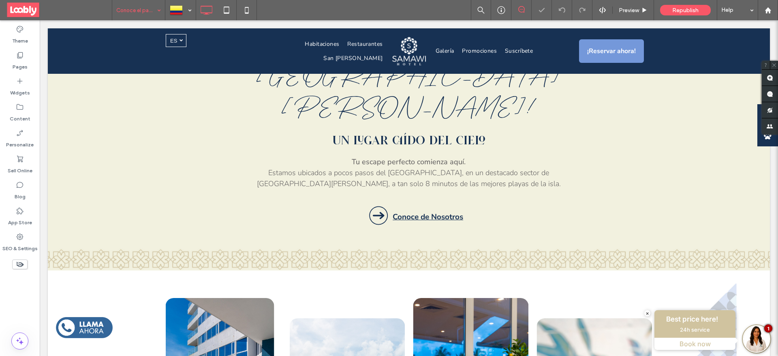
click at [127, 6] on input at bounding box center [136, 10] width 41 height 20
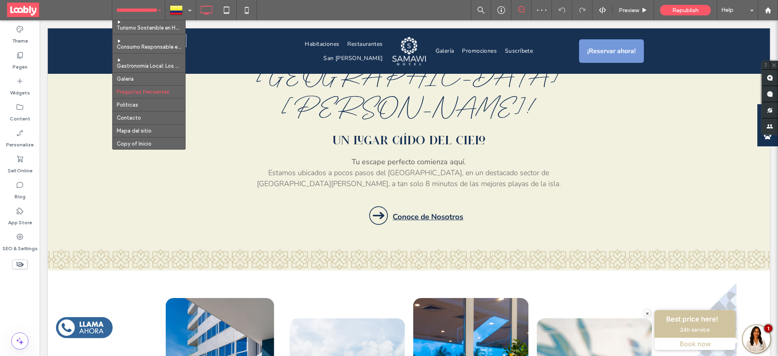
scroll to position [130, 0]
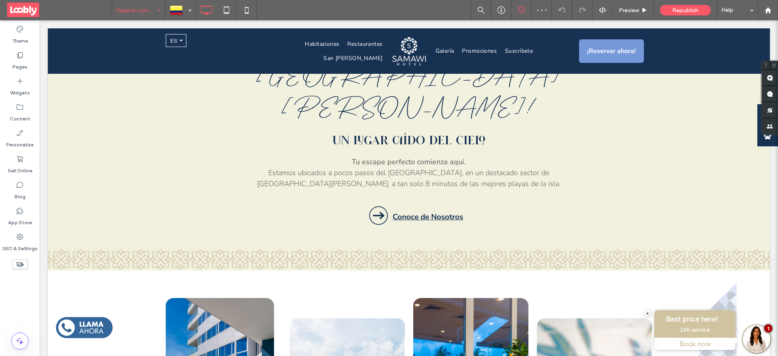
click at [131, 10] on input at bounding box center [136, 10] width 41 height 20
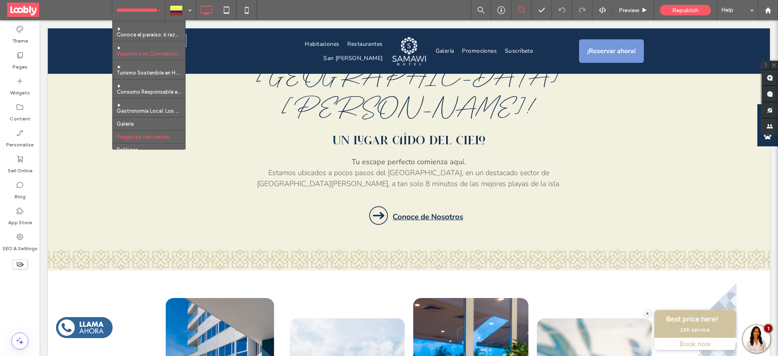
scroll to position [130, 0]
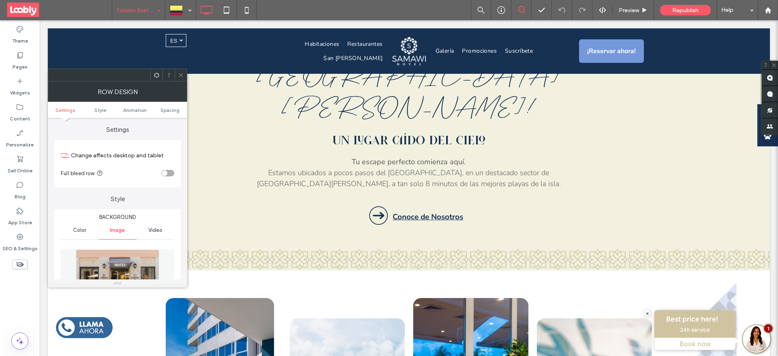
scroll to position [61, 0]
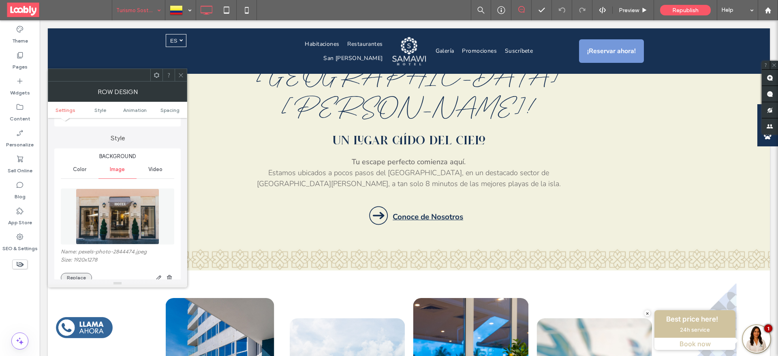
click at [69, 275] on button "Replace" at bounding box center [76, 278] width 31 height 10
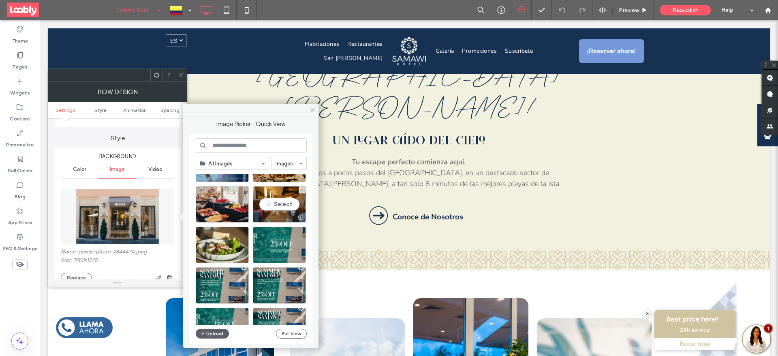
scroll to position [348, 0]
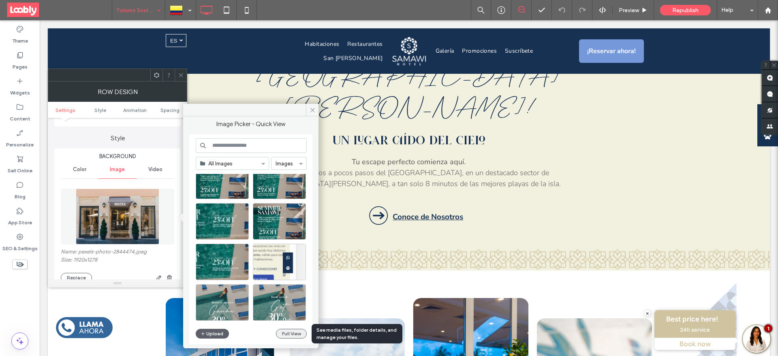
click at [298, 331] on button "Full View" at bounding box center [291, 334] width 31 height 10
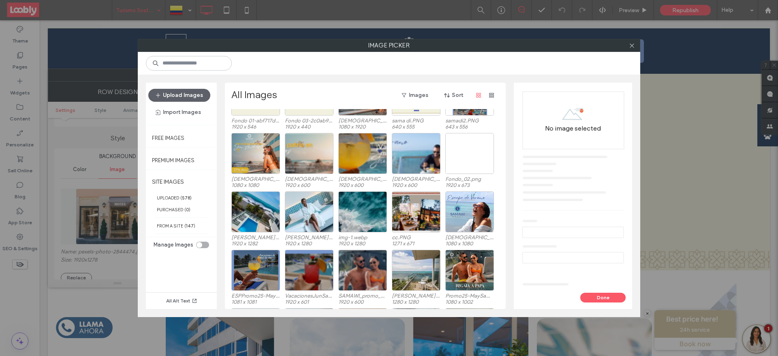
scroll to position [876, 0]
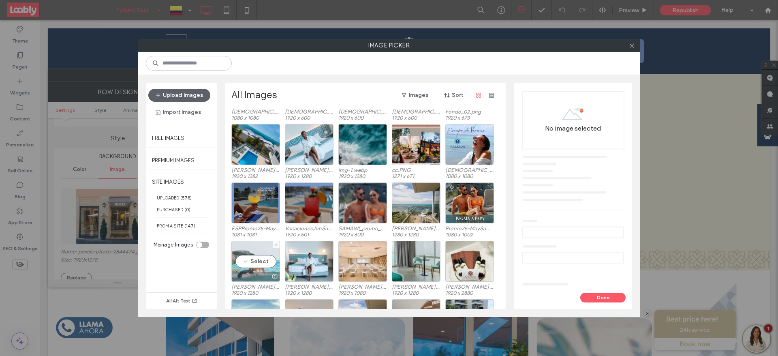
click at [262, 256] on div "Select" at bounding box center [255, 261] width 49 height 41
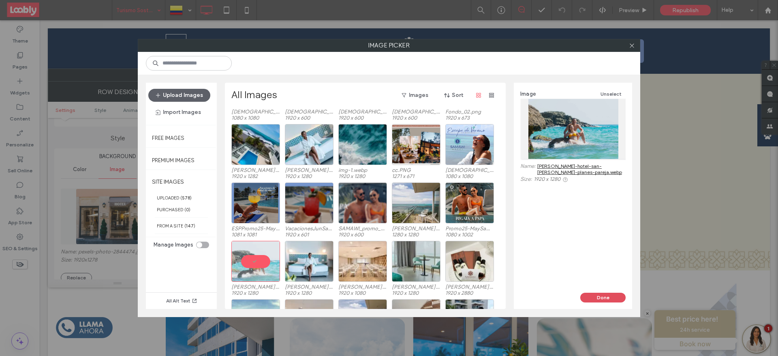
click at [599, 296] on button "Done" at bounding box center [602, 298] width 45 height 10
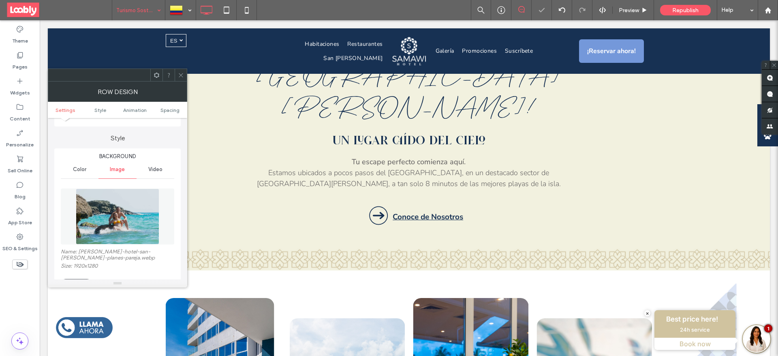
click at [178, 77] on icon at bounding box center [181, 75] width 6 height 6
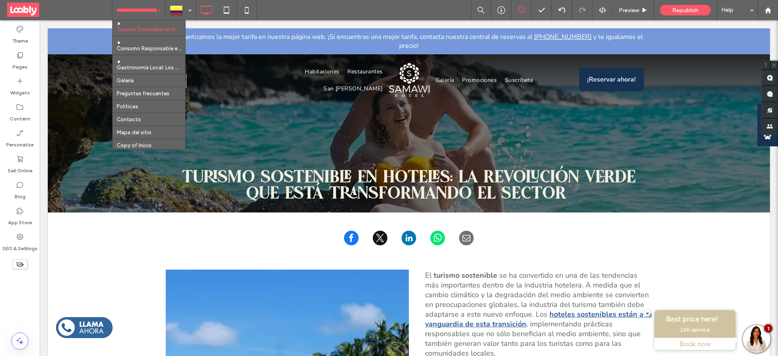
scroll to position [191, 0]
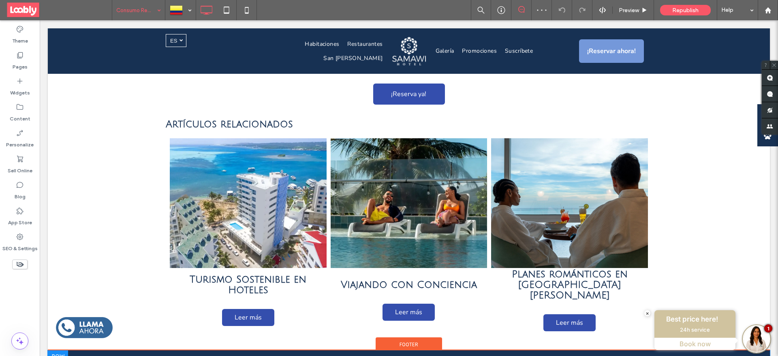
scroll to position [1627, 0]
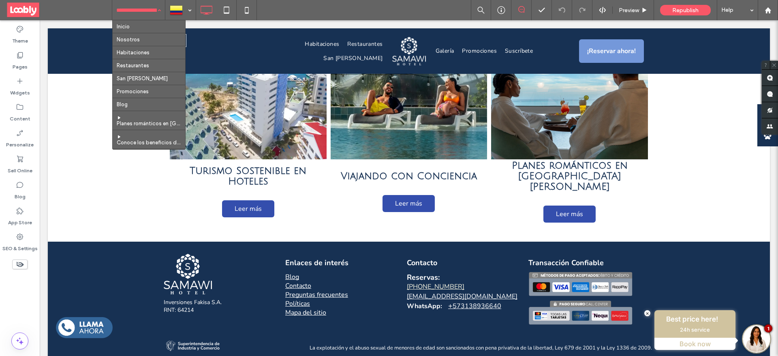
click at [128, 12] on input at bounding box center [136, 10] width 41 height 20
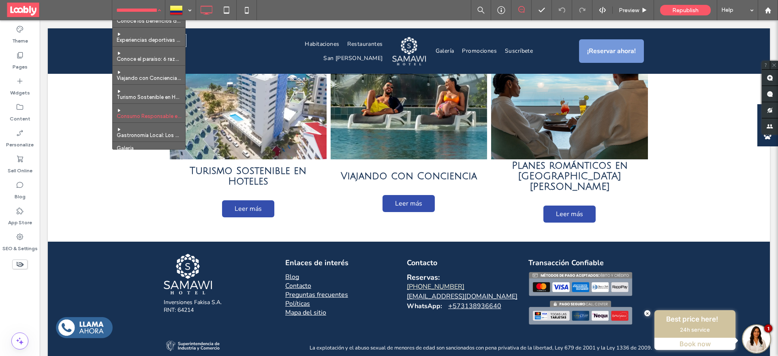
scroll to position [182, 0]
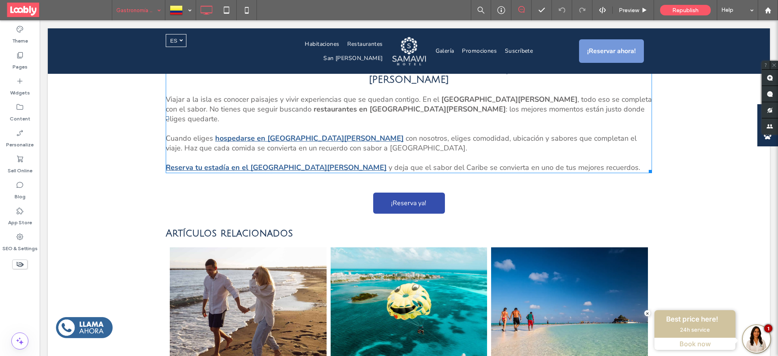
scroll to position [1641, 0]
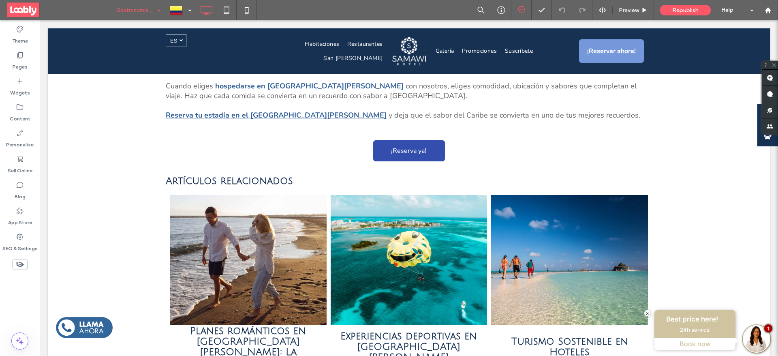
click at [139, 11] on input at bounding box center [136, 10] width 41 height 20
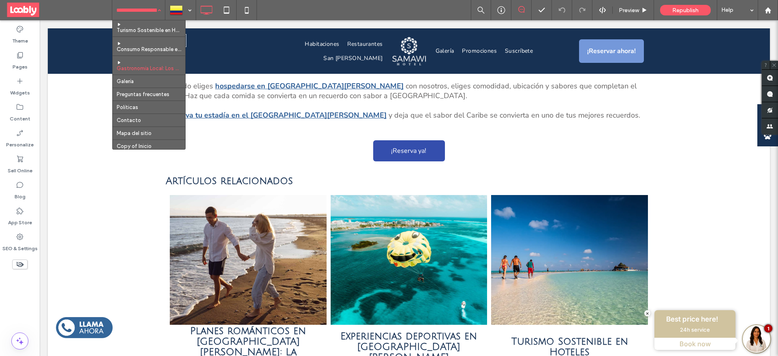
scroll to position [191, 0]
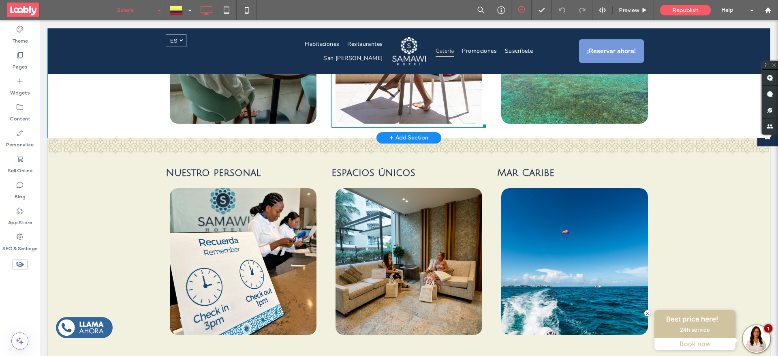
scroll to position [669, 0]
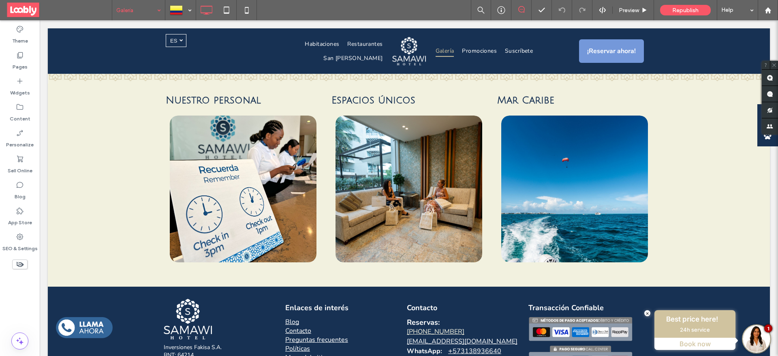
click at [133, 9] on input at bounding box center [136, 10] width 41 height 20
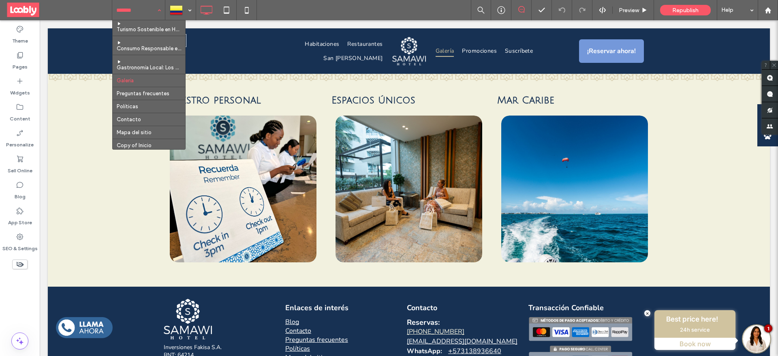
scroll to position [191, 0]
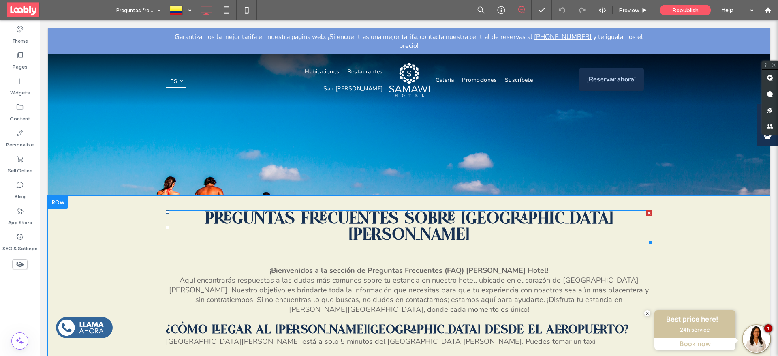
scroll to position [122, 0]
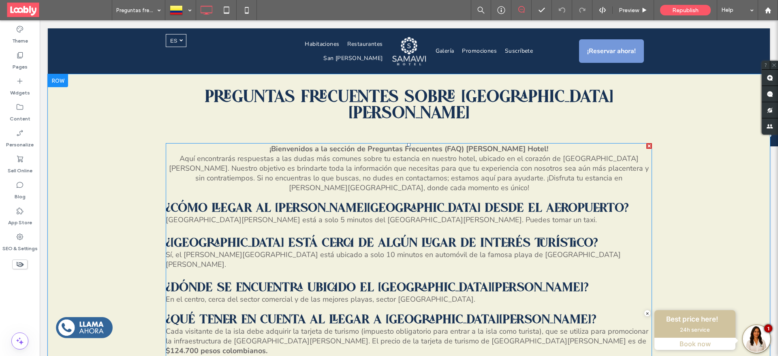
click at [220, 215] on span "El Samawi Hotel está a solo 5 minutos del Aeropuerto Internacional Gustavo Roja…" at bounding box center [381, 220] width 431 height 10
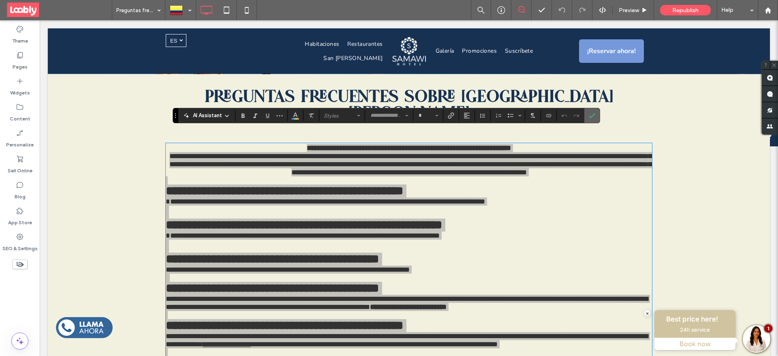
click at [595, 119] on span "Confirm" at bounding box center [592, 116] width 6 height 14
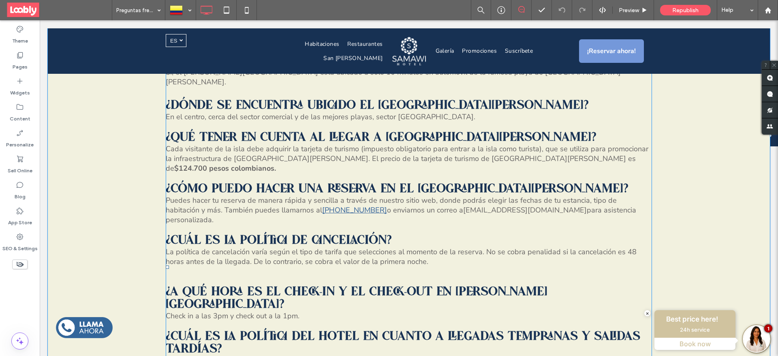
click at [182, 276] on p at bounding box center [409, 281] width 486 height 10
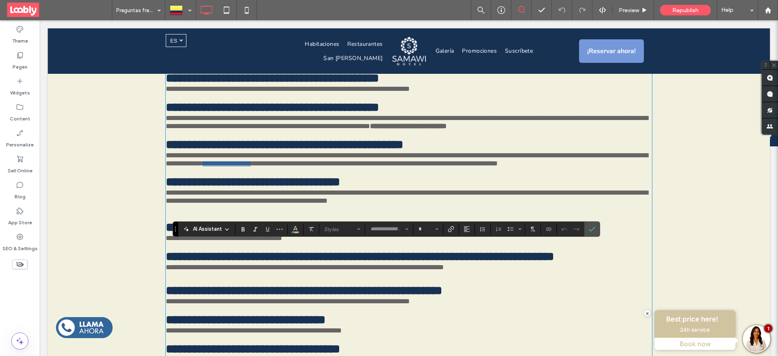
scroll to position [312, 0]
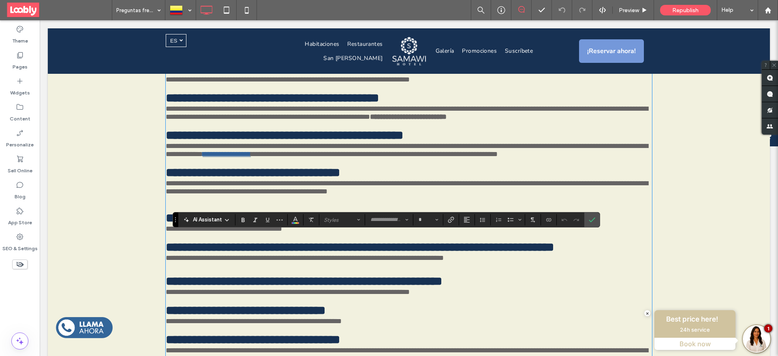
drag, startPoint x: 162, startPoint y: 224, endPoint x: 212, endPoint y: 246, distance: 54.6
click at [166, 203] on span at bounding box center [167, 199] width 2 height 7
type input "******"
type input "**"
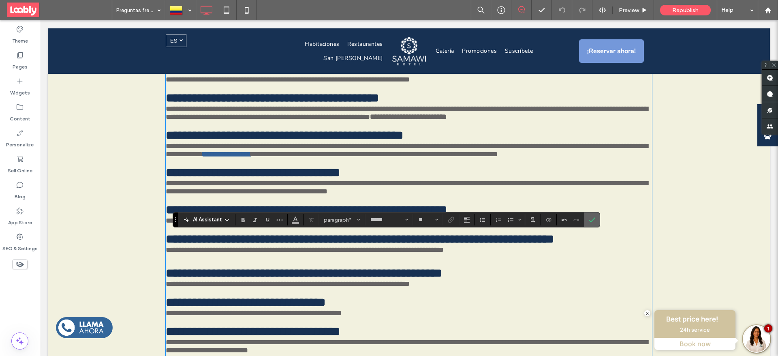
click at [595, 217] on label "Confirm" at bounding box center [592, 219] width 12 height 15
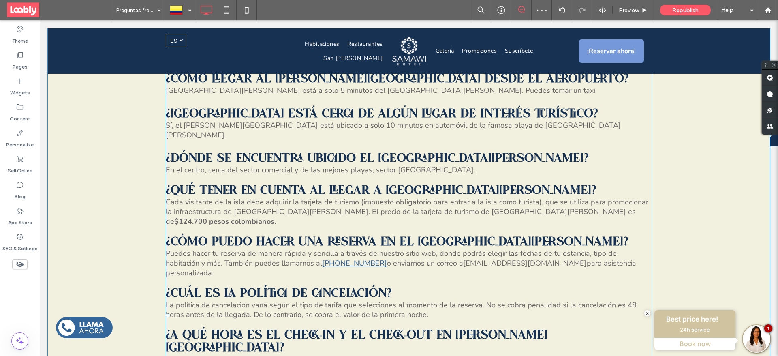
scroll to position [68, 0]
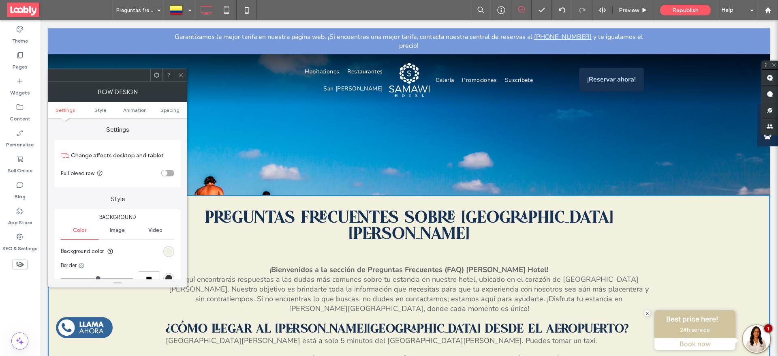
scroll to position [0, 0]
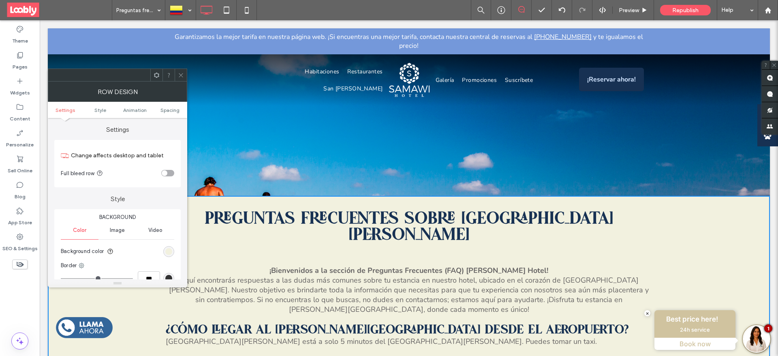
click at [183, 72] on icon at bounding box center [181, 75] width 6 height 6
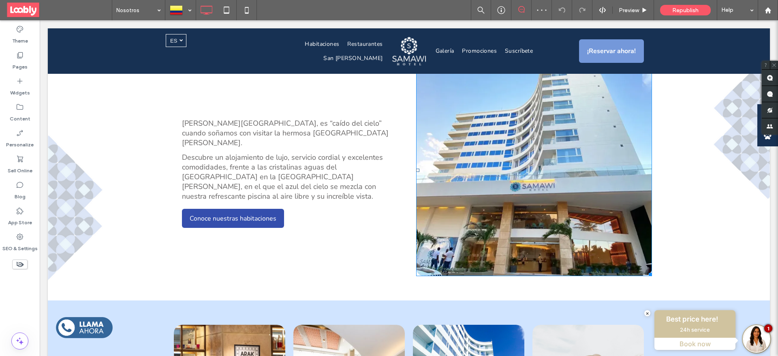
scroll to position [729, 0]
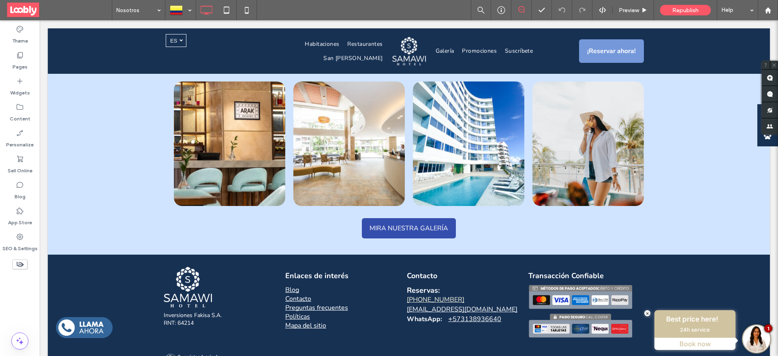
click at [145, 9] on input at bounding box center [136, 10] width 41 height 20
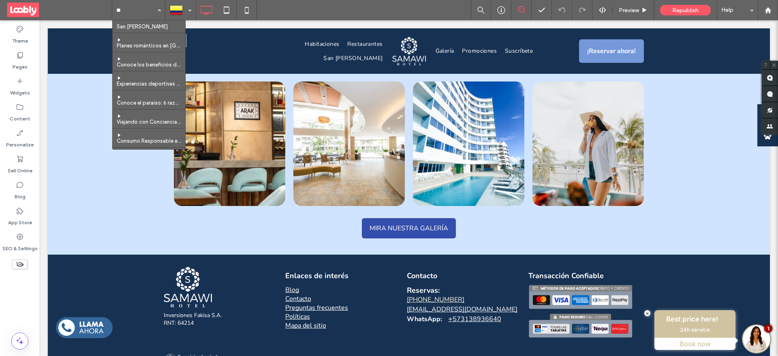
type input "***"
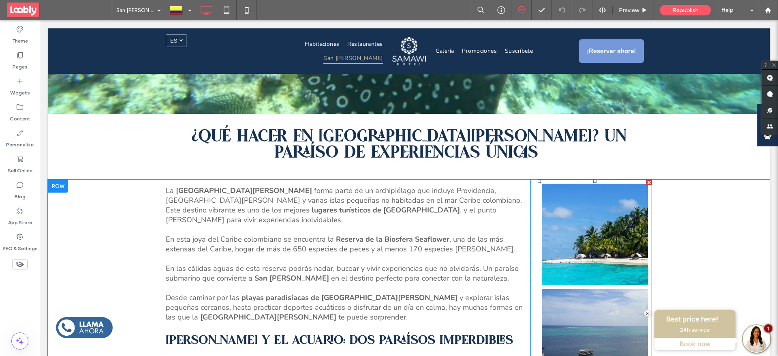
scroll to position [95, 0]
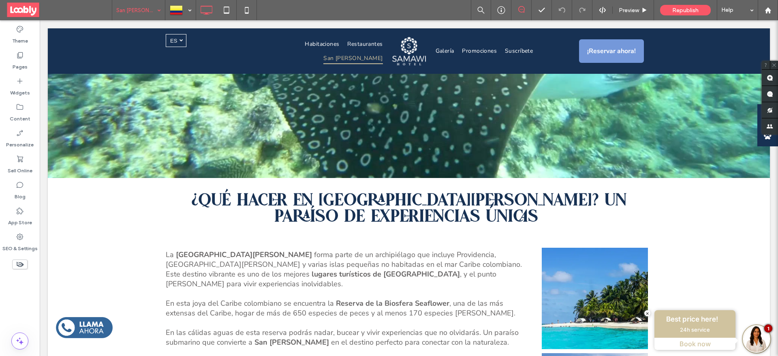
click at [131, 3] on input at bounding box center [136, 10] width 41 height 20
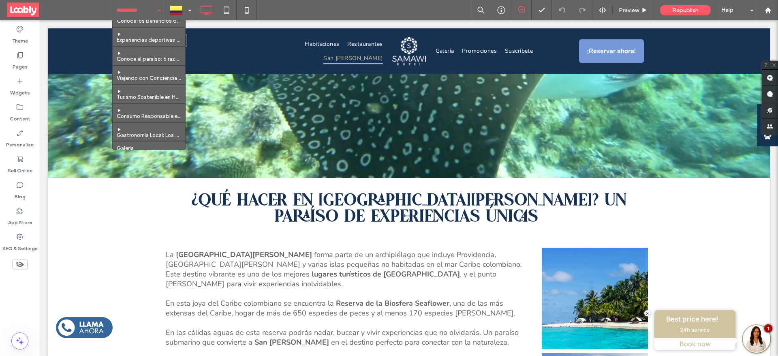
scroll to position [61, 0]
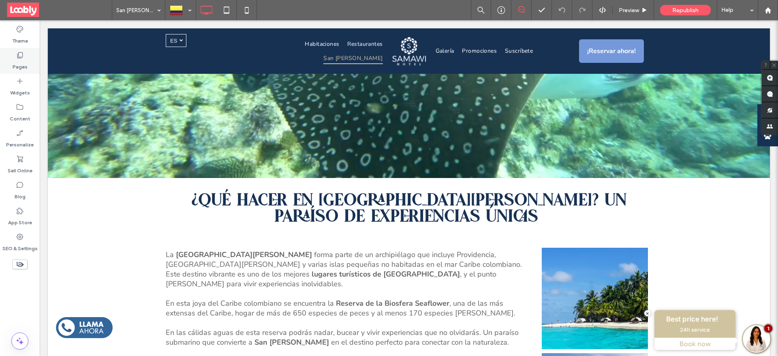
click at [15, 62] on label "Pages" at bounding box center [20, 64] width 15 height 11
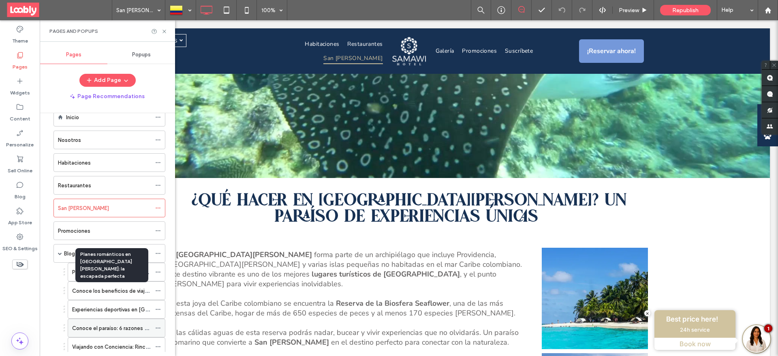
scroll to position [0, 0]
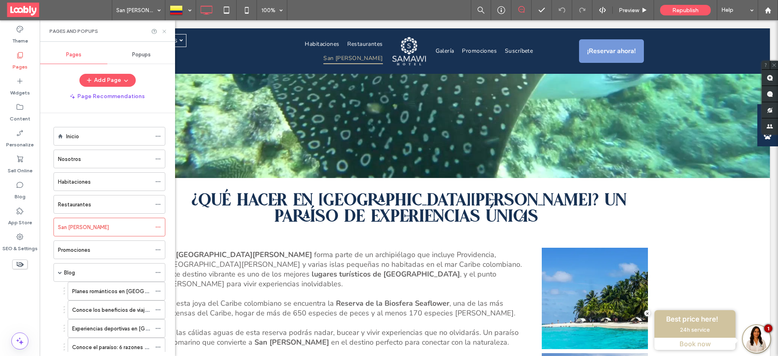
click at [165, 30] on icon at bounding box center [164, 31] width 6 height 6
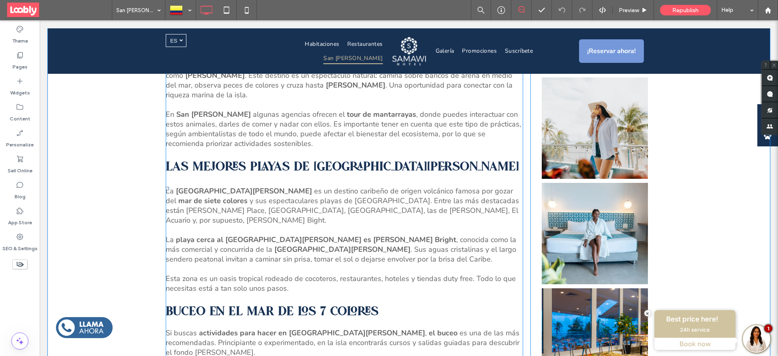
scroll to position [642, 0]
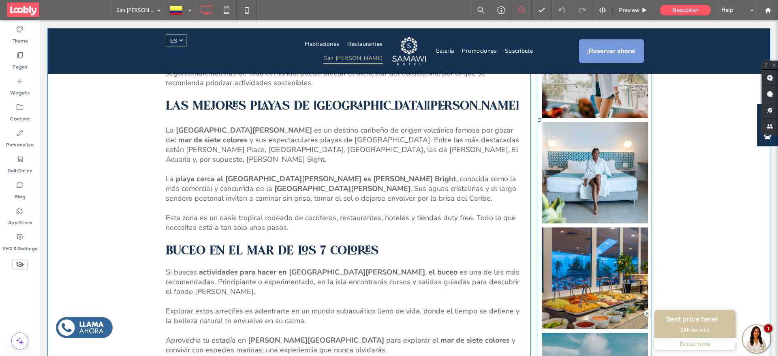
click at [565, 172] on link at bounding box center [595, 172] width 106 height 101
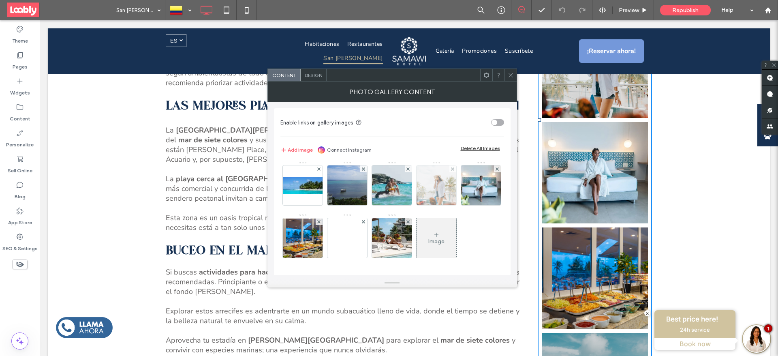
scroll to position [0, 0]
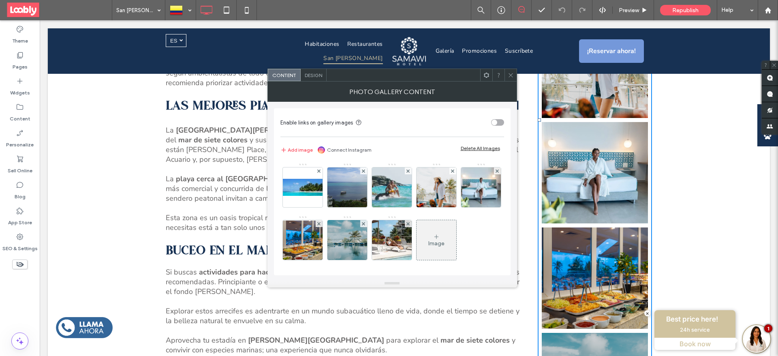
click at [512, 76] on use at bounding box center [511, 75] width 4 height 4
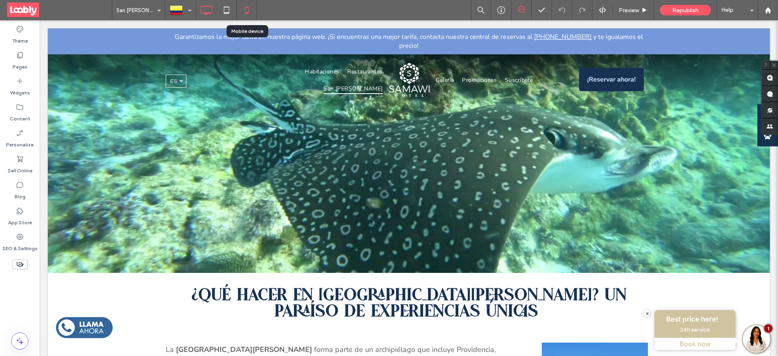
click at [245, 8] on use at bounding box center [247, 10] width 4 height 6
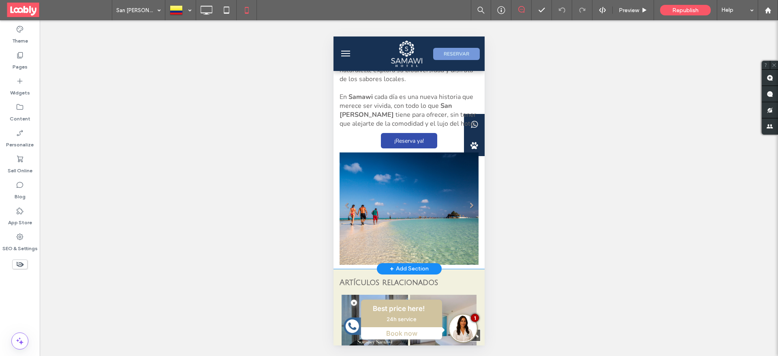
scroll to position [1641, 0]
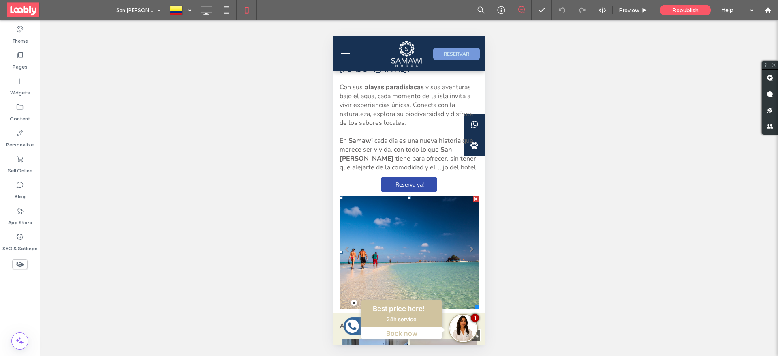
click at [444, 196] on li "Slide title Write your caption here Button" at bounding box center [408, 252] width 139 height 112
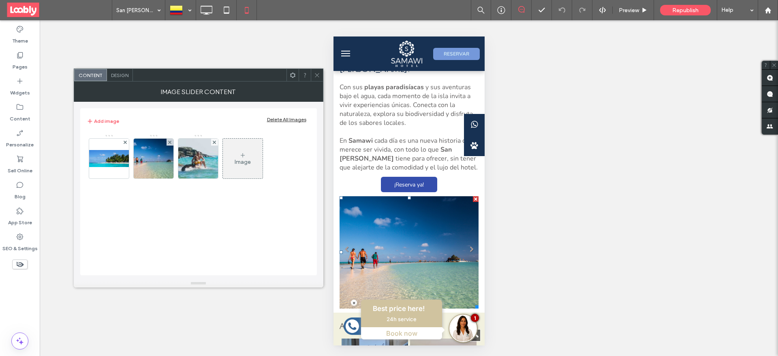
click at [316, 76] on use at bounding box center [317, 75] width 4 height 4
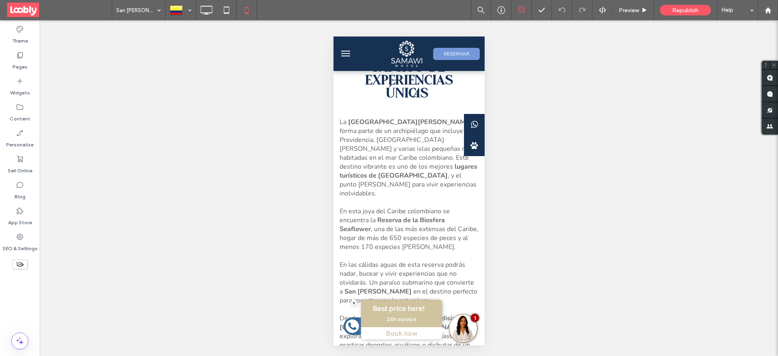
scroll to position [8, 0]
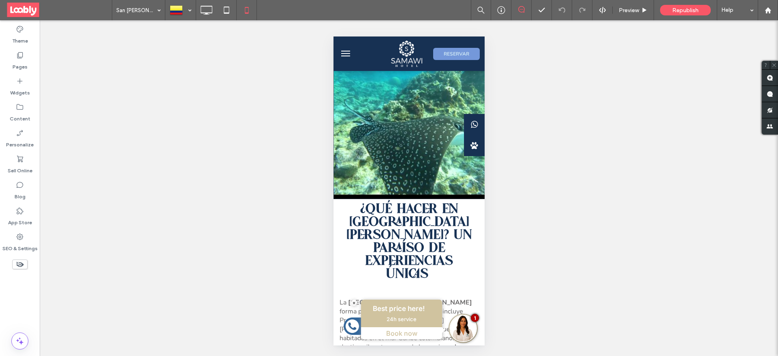
drag, startPoint x: 480, startPoint y: 248, endPoint x: 825, endPoint y: 98, distance: 375.7
click at [207, 9] on icon at bounding box center [206, 10] width 16 height 16
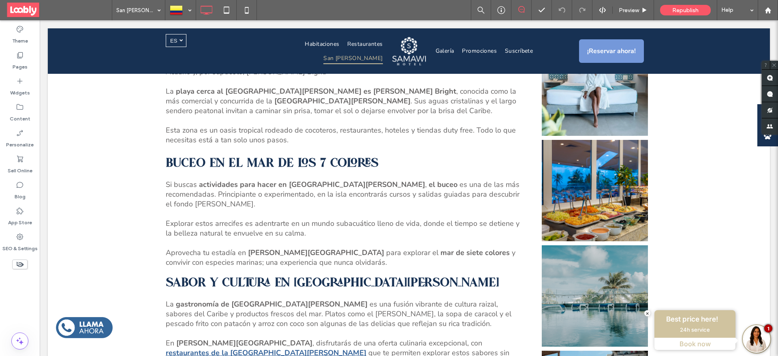
scroll to position [669, 0]
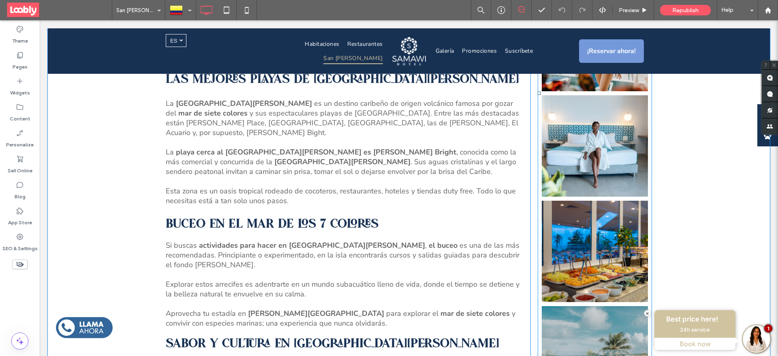
click at [549, 173] on link at bounding box center [595, 145] width 106 height 101
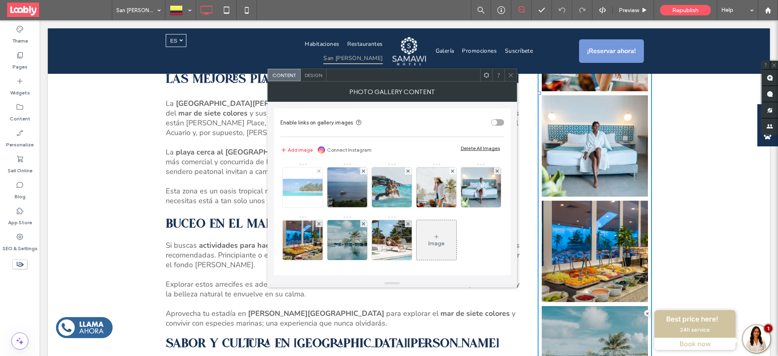
click at [304, 180] on img at bounding box center [302, 187] width 65 height 17
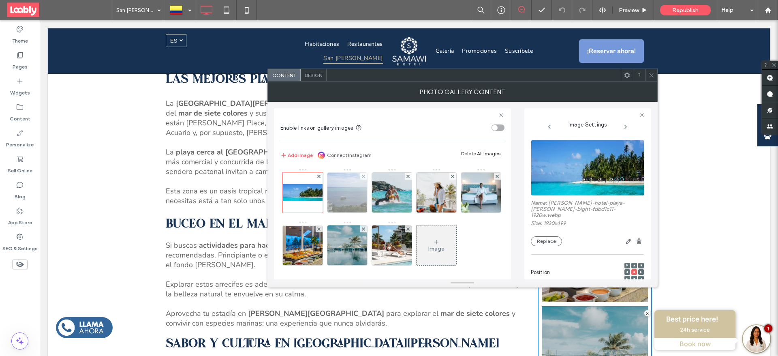
click at [343, 197] on img at bounding box center [347, 193] width 53 height 40
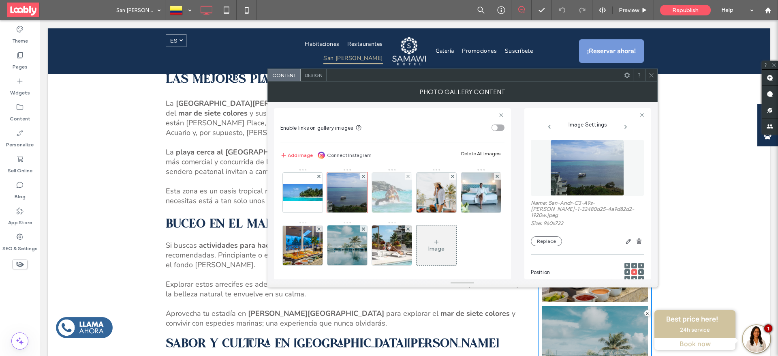
click at [395, 195] on img at bounding box center [392, 193] width 60 height 40
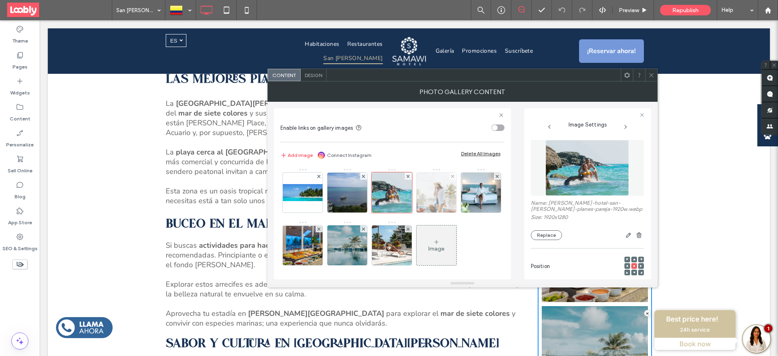
click at [436, 197] on img at bounding box center [436, 193] width 47 height 40
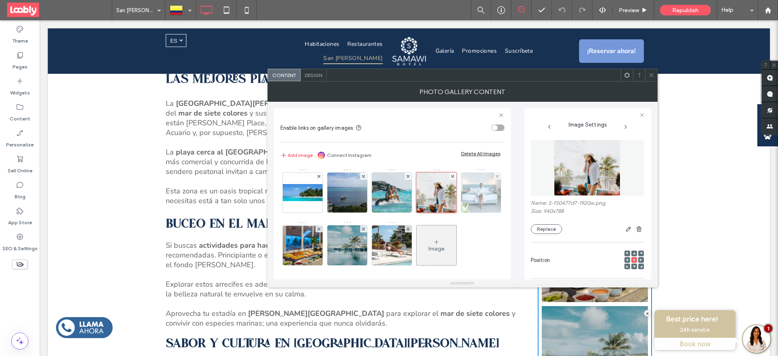
click at [451, 212] on img at bounding box center [481, 193] width 60 height 40
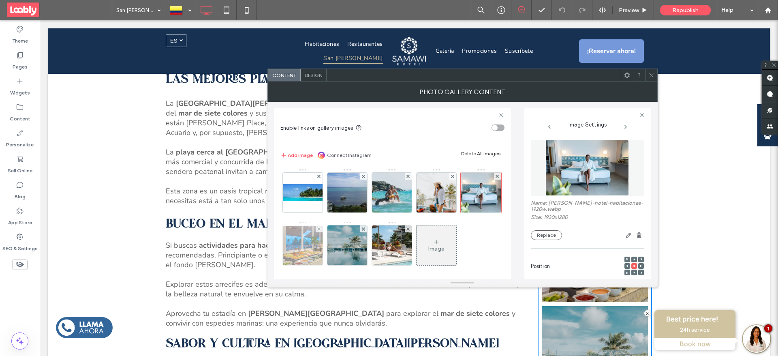
click at [335, 248] on img at bounding box center [302, 245] width 65 height 39
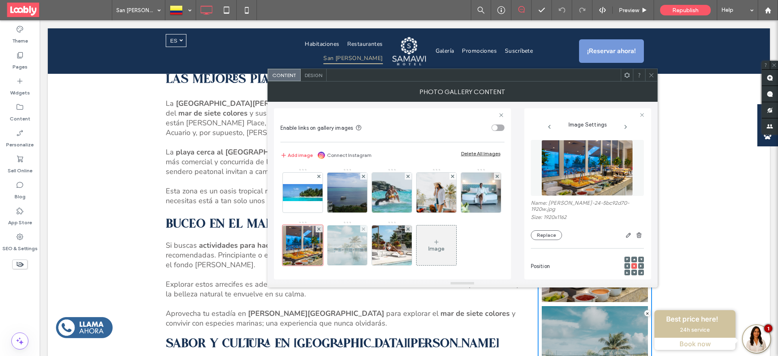
click at [371, 247] on img at bounding box center [346, 245] width 47 height 40
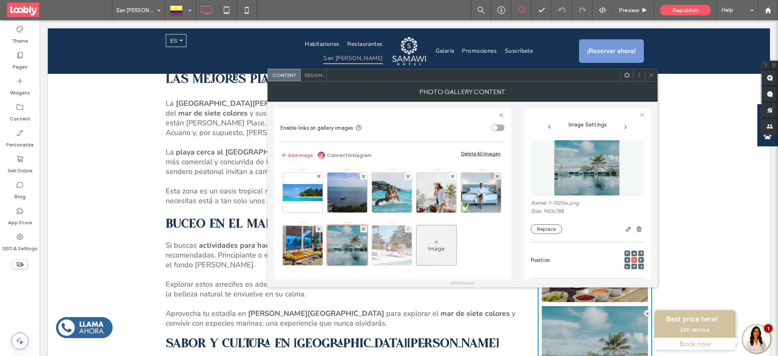
click at [412, 251] on img at bounding box center [392, 245] width 40 height 40
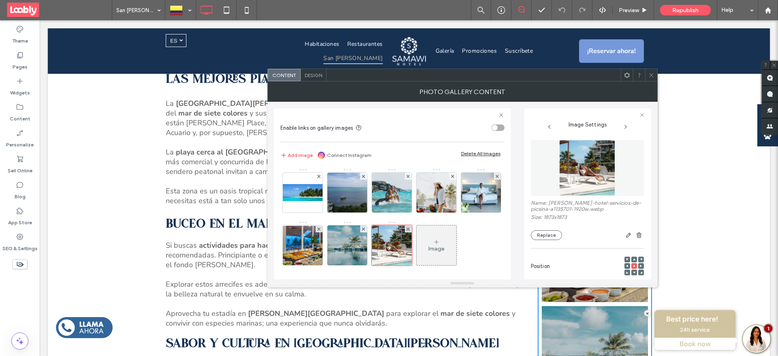
click at [653, 77] on icon at bounding box center [651, 75] width 6 height 6
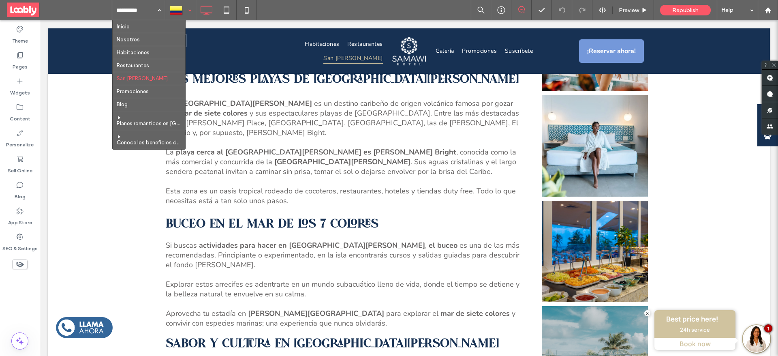
click at [175, 9] on div at bounding box center [181, 9] width 30 height 19
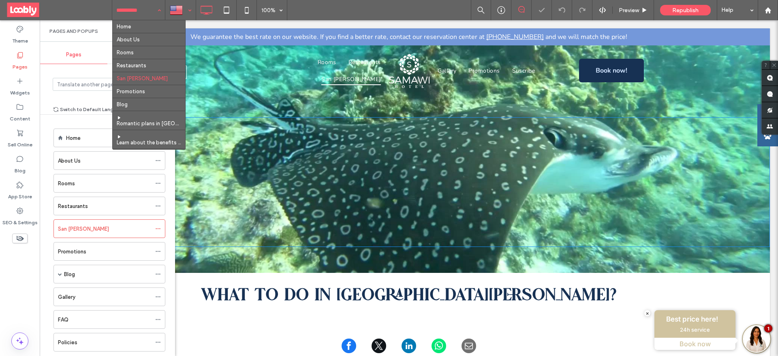
scroll to position [122, 0]
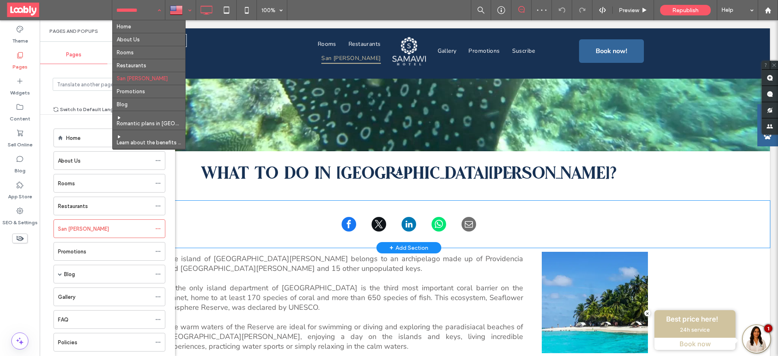
click at [203, 209] on div "Click To Paste Row + Add Section" at bounding box center [409, 224] width 722 height 47
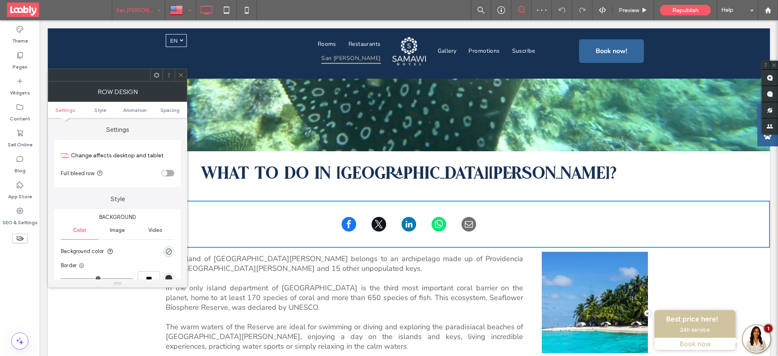
click at [180, 72] on icon at bounding box center [181, 75] width 6 height 6
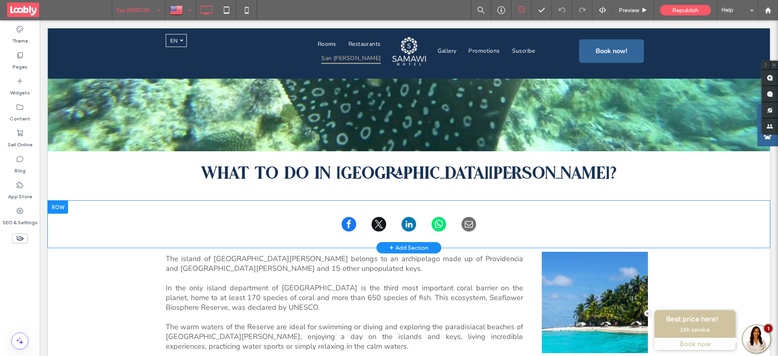
click at [62, 213] on div at bounding box center [58, 207] width 20 height 13
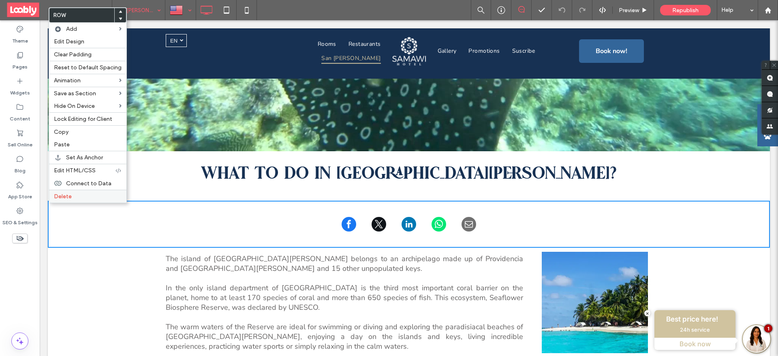
click at [85, 198] on label "Delete" at bounding box center [88, 196] width 68 height 7
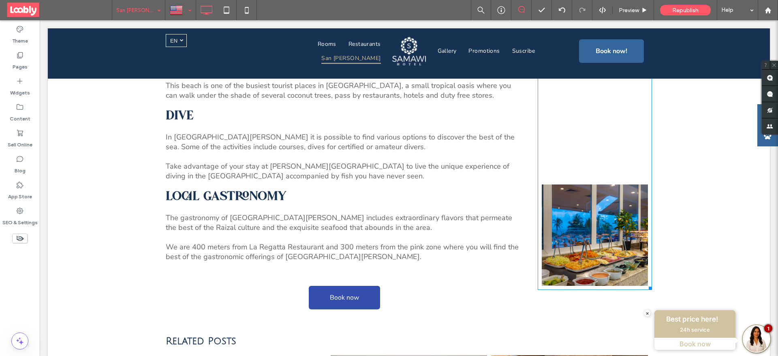
scroll to position [304, 0]
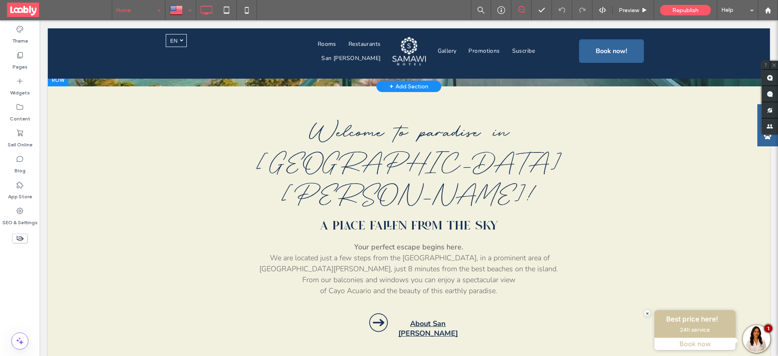
scroll to position [304, 0]
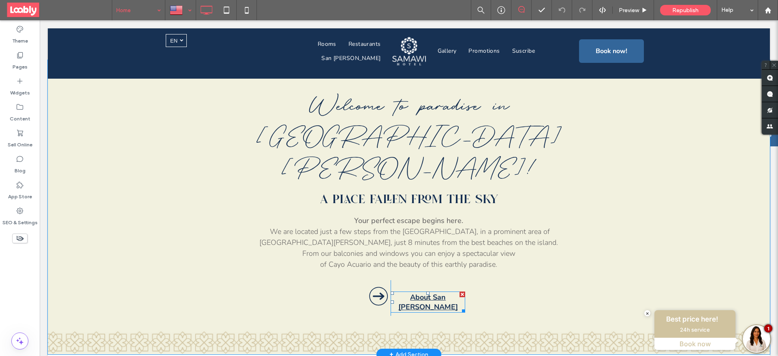
drag, startPoint x: 417, startPoint y: 236, endPoint x: 249, endPoint y: 100, distance: 215.9
click at [417, 292] on link "About San Andres" at bounding box center [428, 301] width 60 height 19
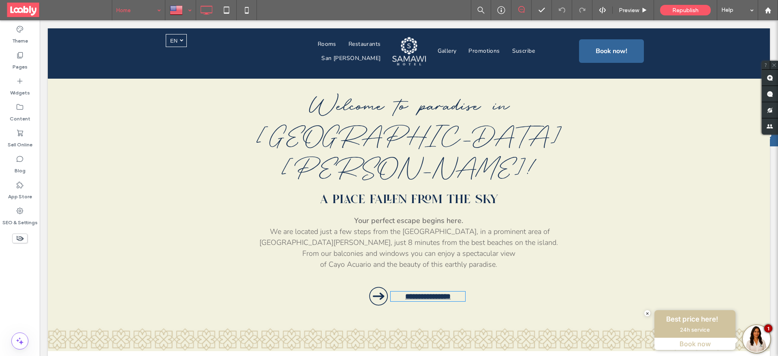
type input "******"
type input "**"
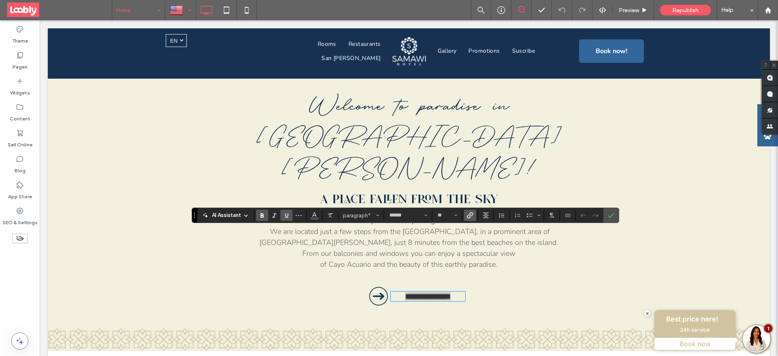
click at [289, 214] on icon "Underline" at bounding box center [286, 215] width 6 height 6
drag, startPoint x: 289, startPoint y: 214, endPoint x: 552, endPoint y: 209, distance: 262.6
click at [289, 214] on icon "Underline" at bounding box center [286, 215] width 6 height 6
click at [613, 218] on span "Confirm" at bounding box center [611, 215] width 6 height 14
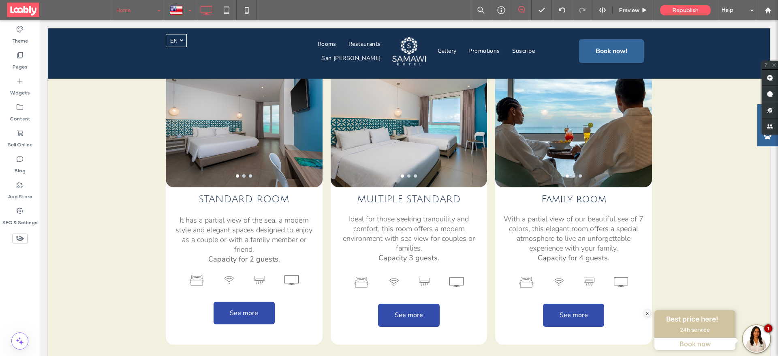
scroll to position [1884, 0]
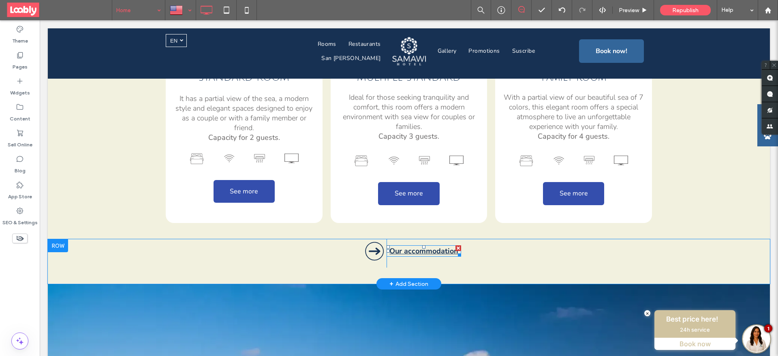
click at [433, 246] on link "Our accommodation" at bounding box center [423, 251] width 69 height 10
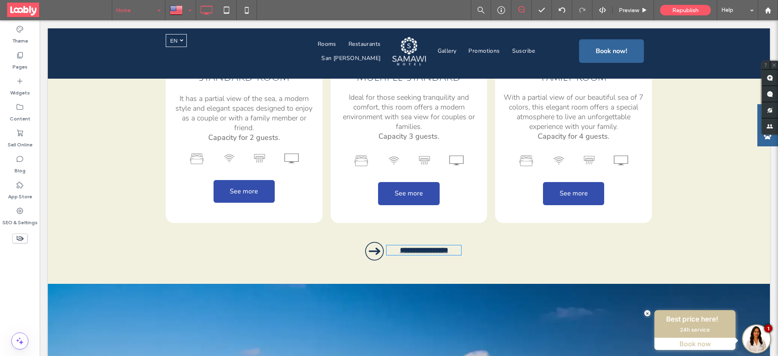
type input "******"
type input "**"
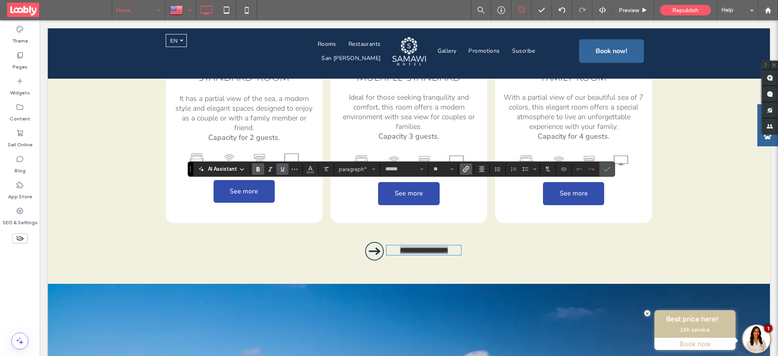
click at [279, 170] on icon "Underline" at bounding box center [282, 169] width 6 height 6
click at [285, 171] on icon "Underline" at bounding box center [282, 169] width 6 height 6
click at [607, 171] on icon "Confirm" at bounding box center [607, 169] width 6 height 6
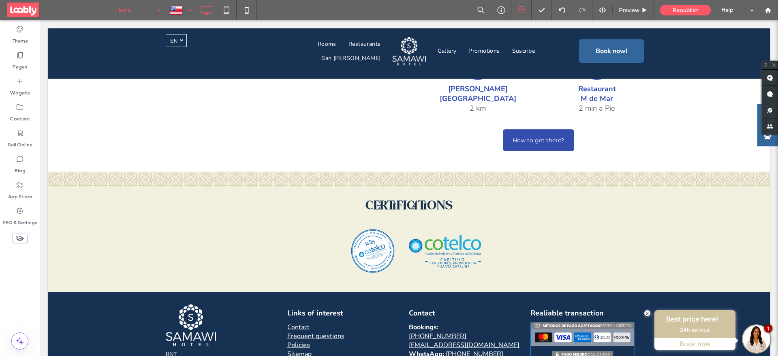
scroll to position [2998, 0]
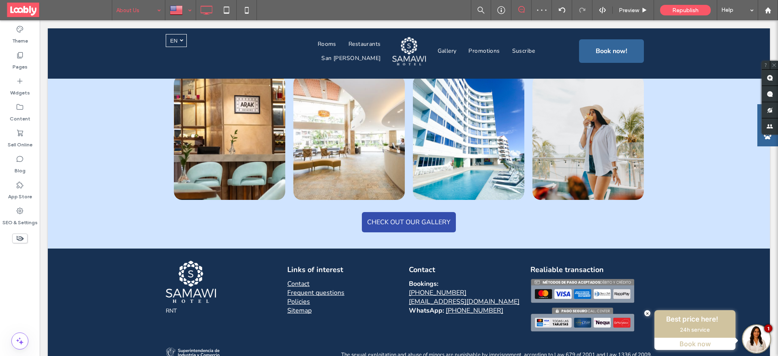
scroll to position [760, 0]
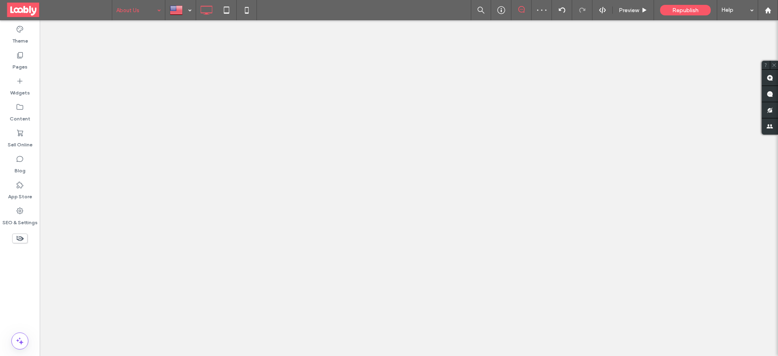
click at [129, 7] on input at bounding box center [136, 10] width 41 height 20
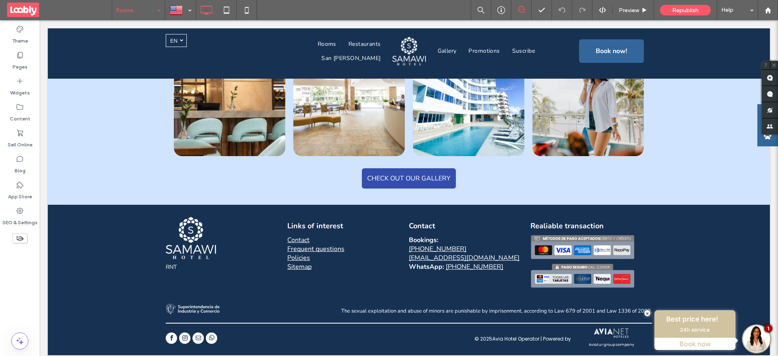
click at [135, 13] on input at bounding box center [136, 10] width 41 height 20
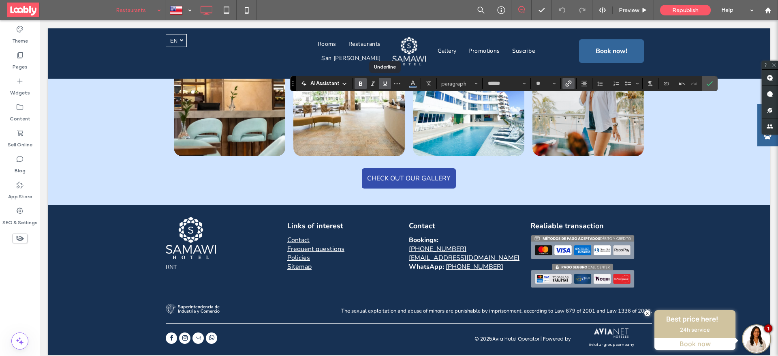
click at [386, 86] on icon "Underline" at bounding box center [385, 83] width 6 height 6
click at [708, 83] on icon "Confirm" at bounding box center [709, 83] width 6 height 6
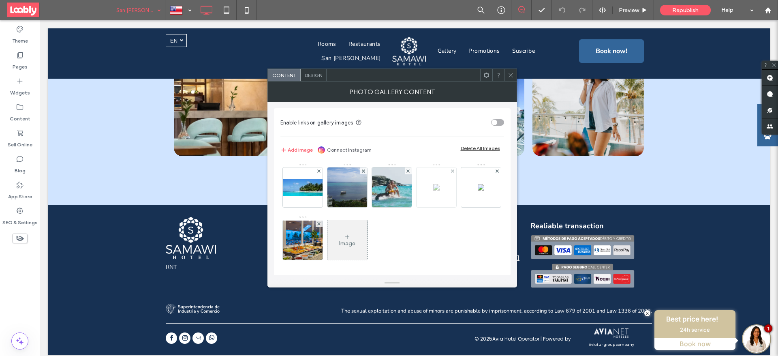
click at [434, 181] on div at bounding box center [437, 187] width 40 height 40
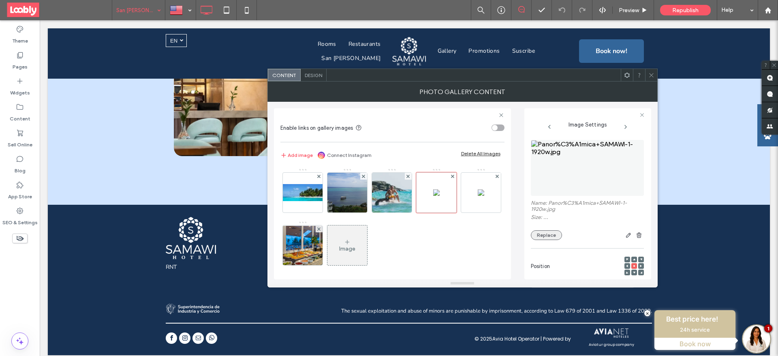
click at [554, 237] on button "Replace" at bounding box center [546, 235] width 31 height 10
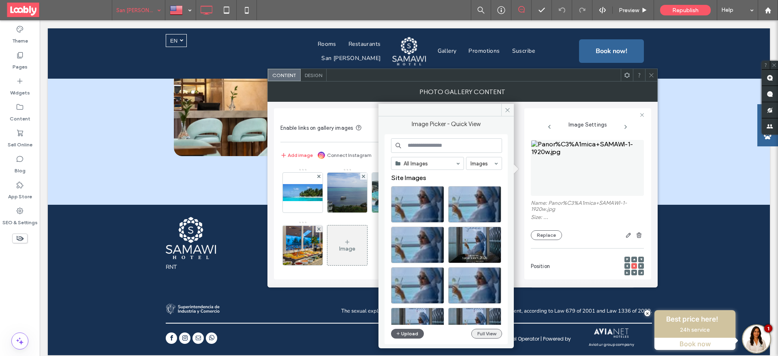
click at [471, 331] on button "Full View" at bounding box center [486, 334] width 31 height 10
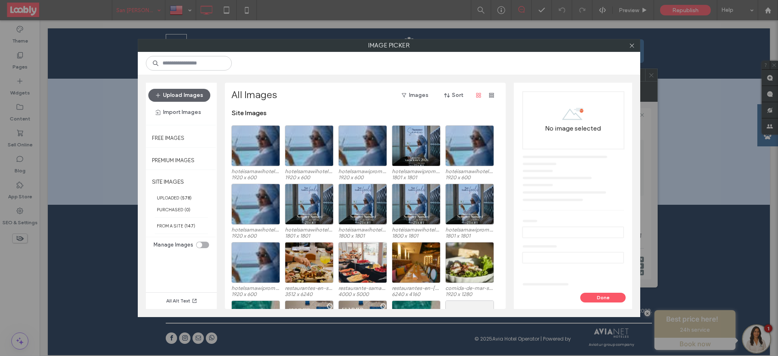
scroll to position [50, 0]
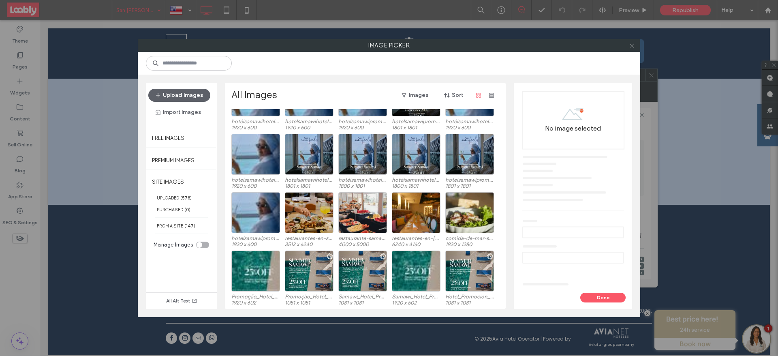
click at [629, 45] on icon at bounding box center [632, 46] width 6 height 6
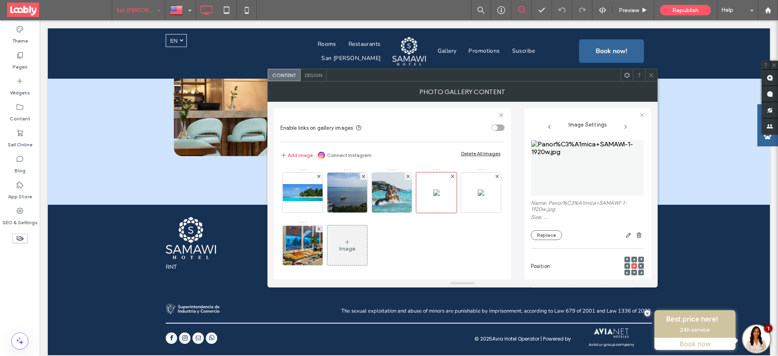
click at [653, 75] on icon at bounding box center [651, 75] width 6 height 6
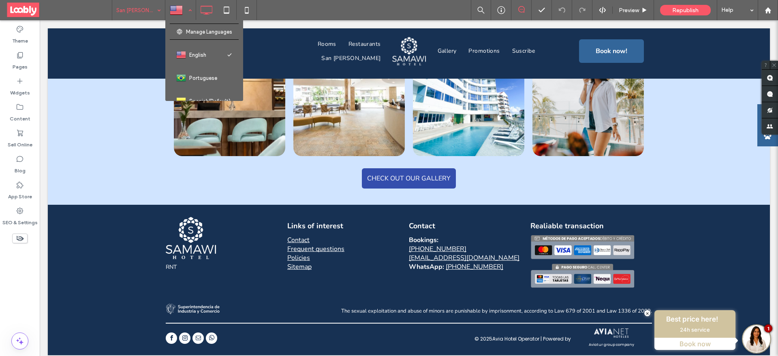
click at [175, 17] on div at bounding box center [181, 9] width 30 height 19
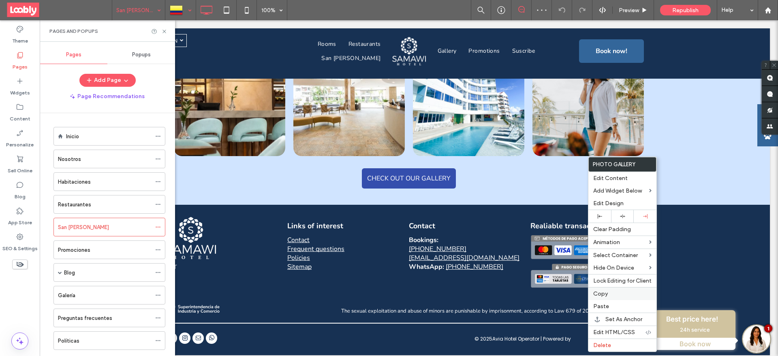
click at [606, 292] on span "Copy" at bounding box center [600, 293] width 15 height 7
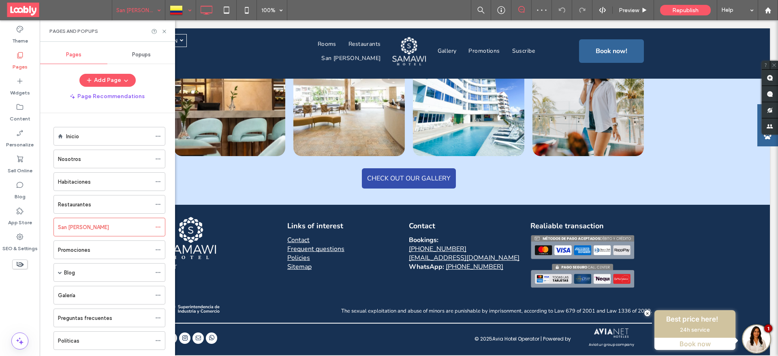
click at [182, 13] on div at bounding box center [181, 9] width 30 height 19
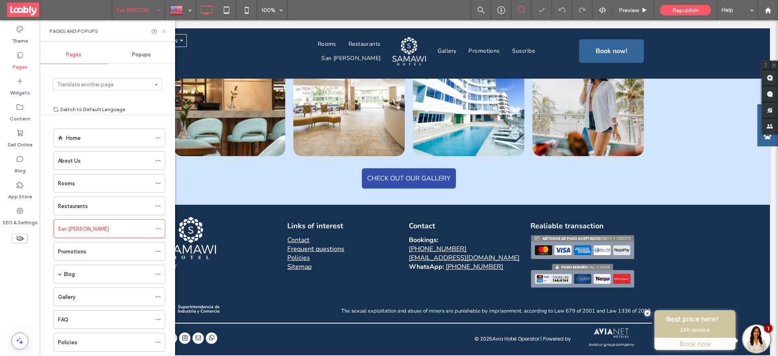
click at [165, 32] on use at bounding box center [163, 31] width 3 height 3
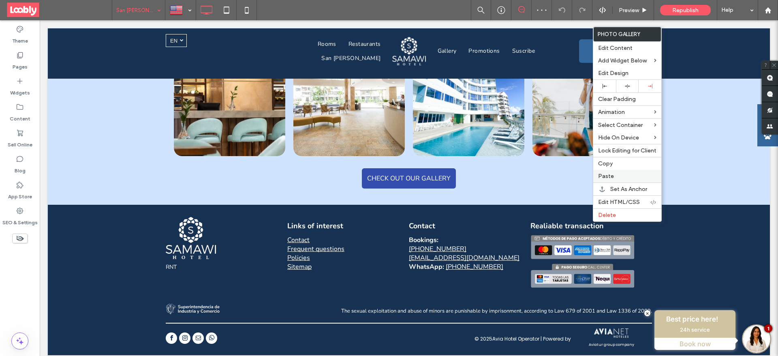
click at [602, 175] on span "Paste" at bounding box center [606, 176] width 16 height 7
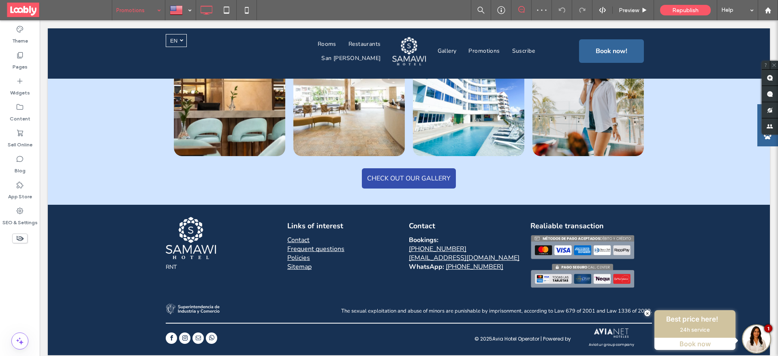
click at [138, 9] on input at bounding box center [136, 10] width 41 height 20
click at [129, 9] on input at bounding box center [136, 10] width 41 height 20
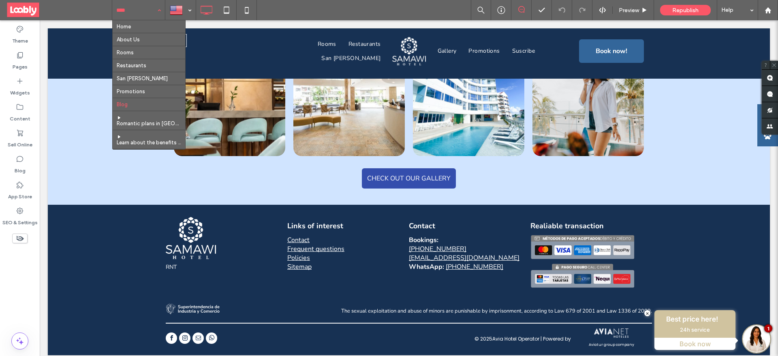
scroll to position [178, 0]
click at [133, 15] on input at bounding box center [136, 10] width 41 height 20
click at [139, 11] on input at bounding box center [136, 10] width 41 height 20
drag, startPoint x: 141, startPoint y: 30, endPoint x: 147, endPoint y: 30, distance: 6.5
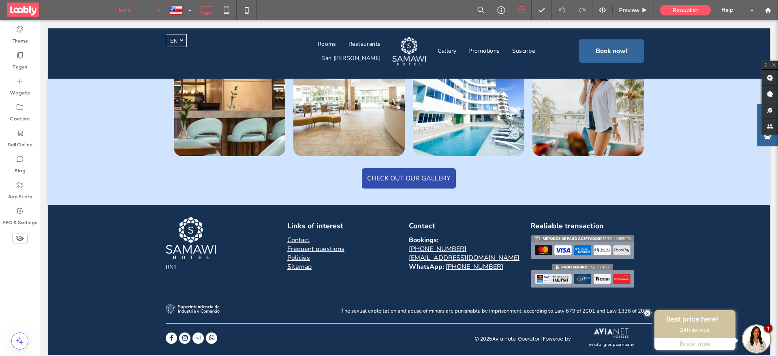
click at [130, 15] on input at bounding box center [136, 10] width 41 height 20
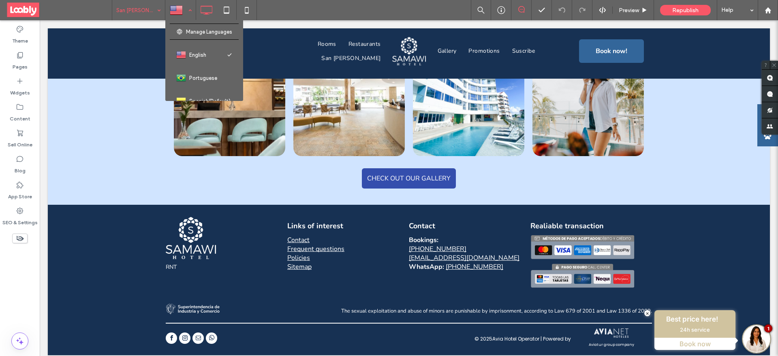
click at [171, 15] on div at bounding box center [181, 9] width 30 height 19
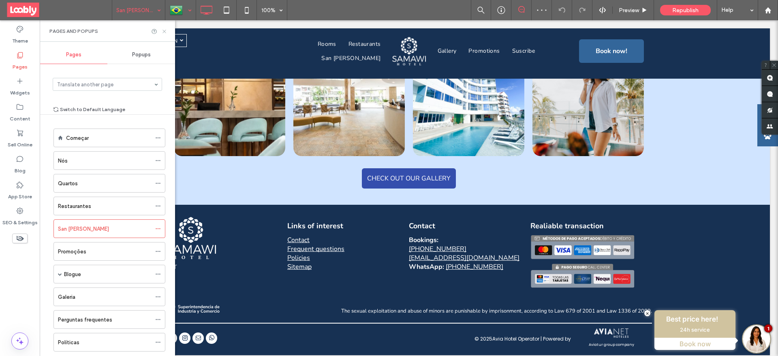
click at [163, 32] on icon at bounding box center [164, 31] width 6 height 6
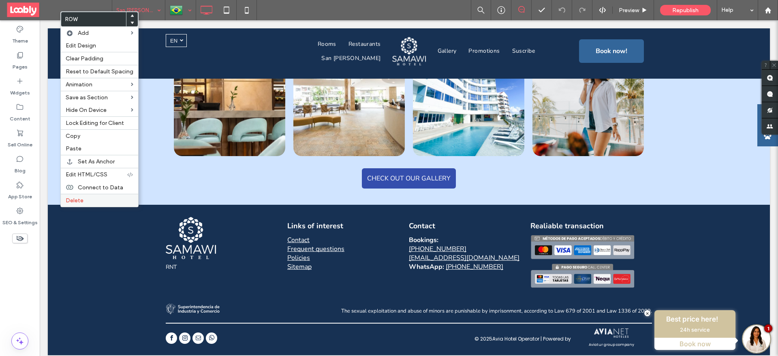
click at [86, 200] on label "Delete" at bounding box center [100, 200] width 68 height 7
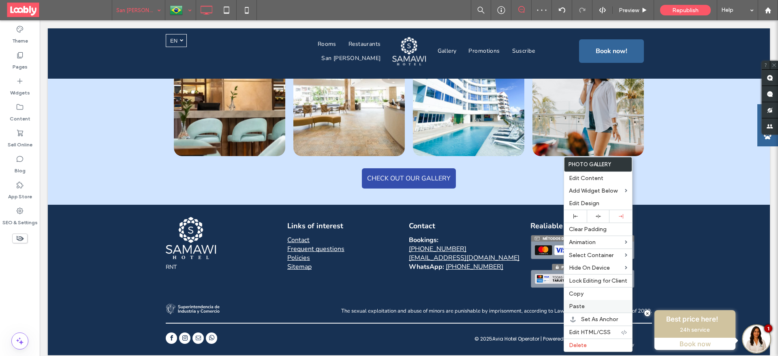
click at [607, 301] on div "Paste" at bounding box center [598, 306] width 68 height 13
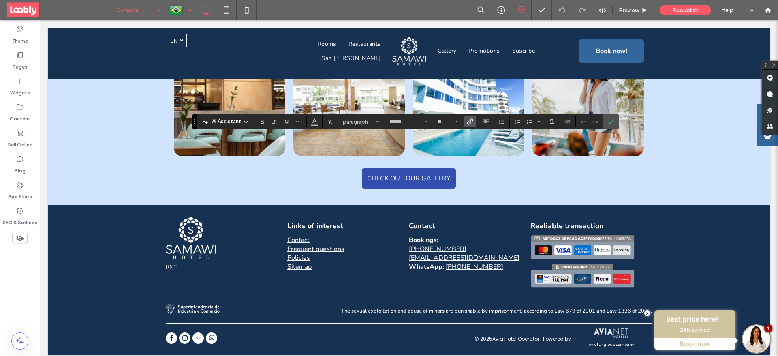
click at [468, 124] on use "Link" at bounding box center [470, 121] width 6 height 6
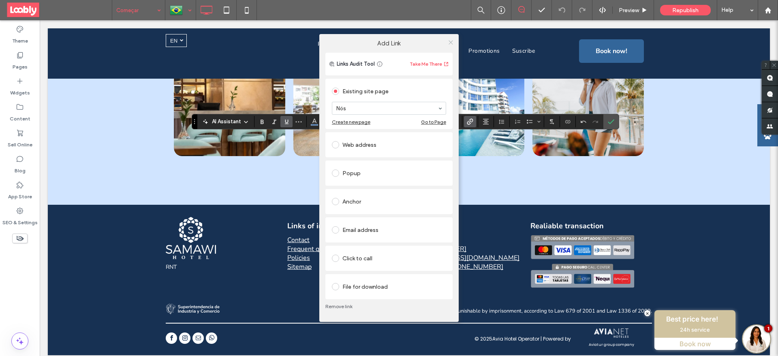
click at [450, 44] on icon at bounding box center [451, 42] width 6 height 6
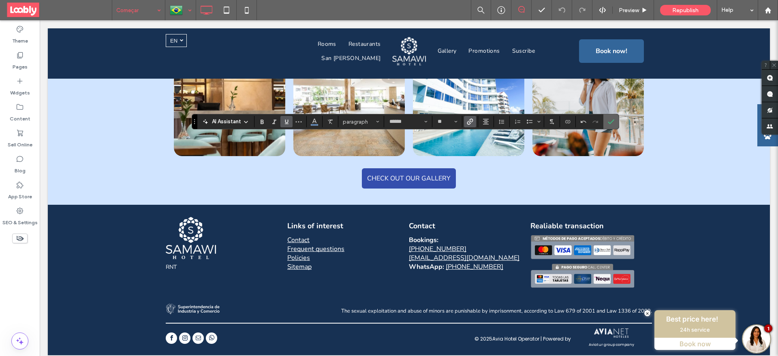
click at [609, 119] on icon "Confirm" at bounding box center [611, 121] width 6 height 6
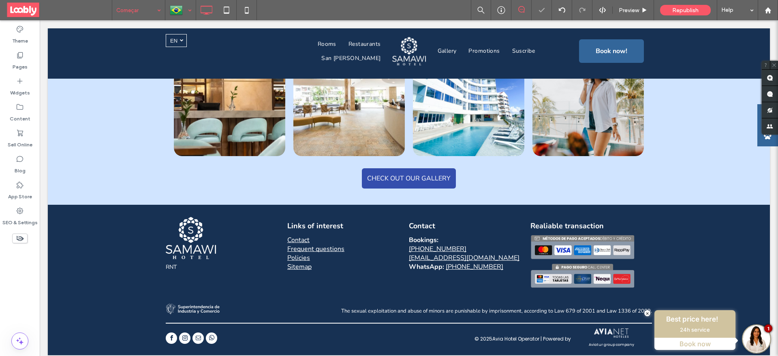
type input "******"
type input "**"
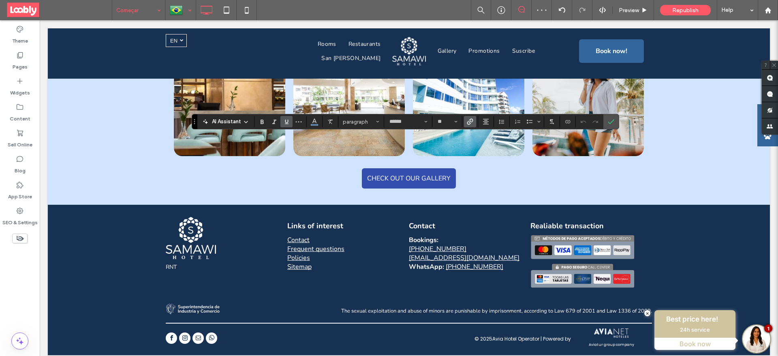
click at [287, 121] on icon "Underline" at bounding box center [286, 121] width 6 height 6
click at [314, 122] on icon "Color" at bounding box center [314, 121] width 6 height 6
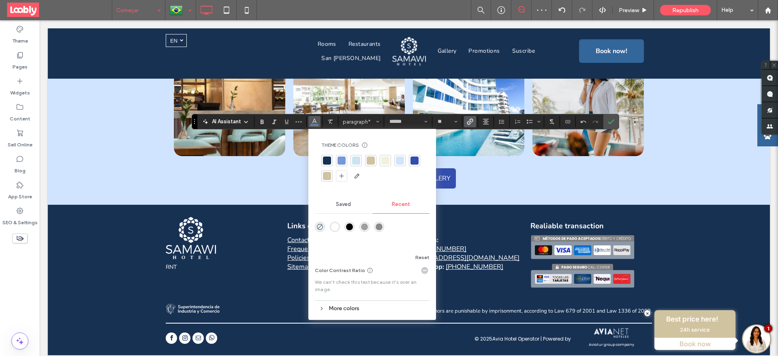
click at [326, 159] on div at bounding box center [327, 160] width 8 height 8
click at [260, 121] on icon "Bold" at bounding box center [262, 121] width 6 height 6
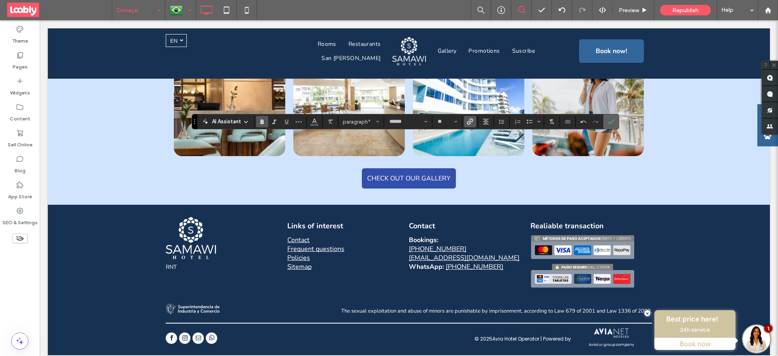
click at [611, 123] on use "Confirm" at bounding box center [611, 121] width 6 height 5
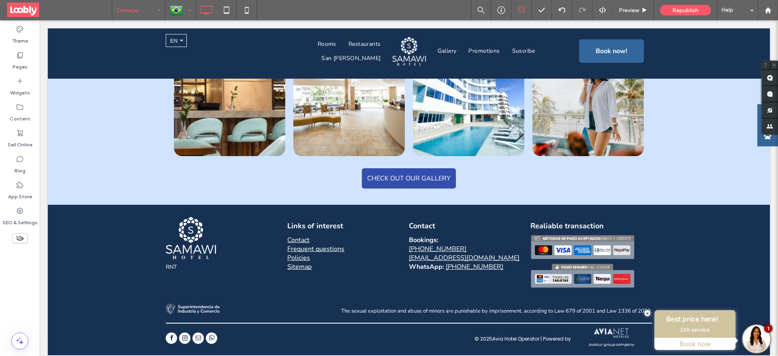
type input "******"
type input "**"
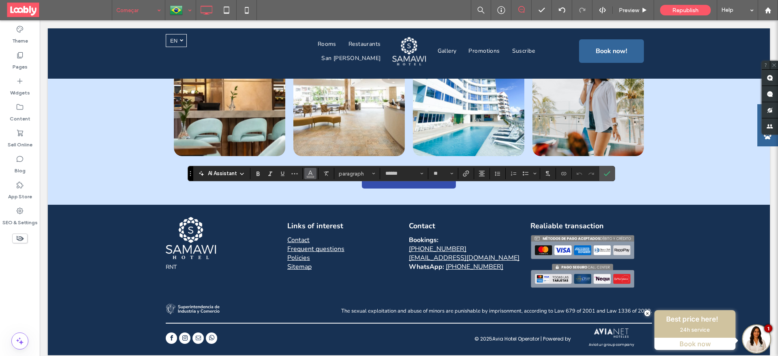
click at [311, 178] on button "Color" at bounding box center [310, 173] width 12 height 11
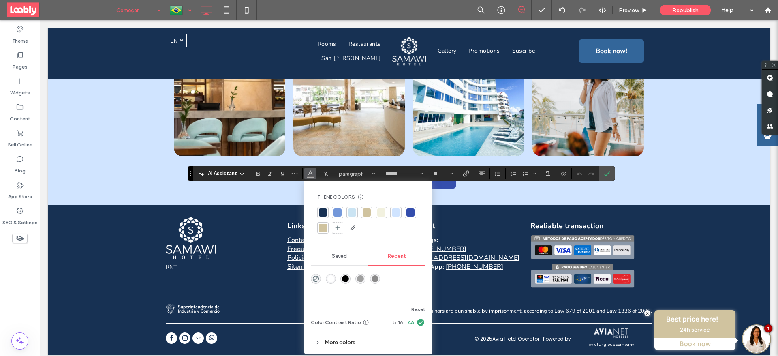
click at [323, 213] on div at bounding box center [323, 212] width 8 height 8
click at [257, 171] on use "Bold" at bounding box center [258, 173] width 3 height 4
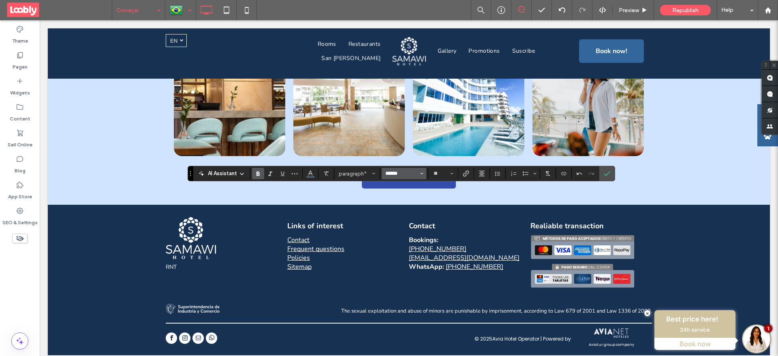
click at [410, 176] on input "******" at bounding box center [402, 173] width 34 height 6
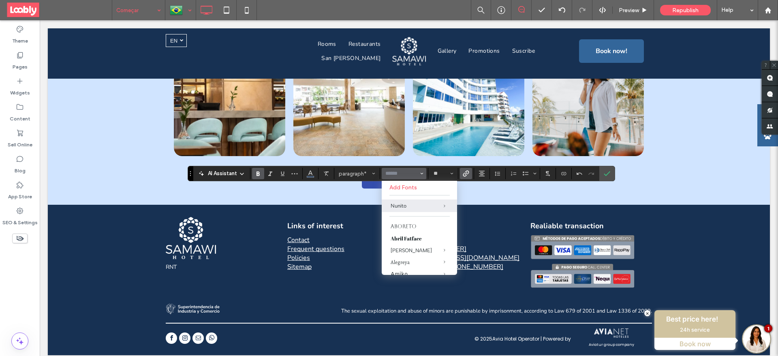
click at [466, 174] on icon "Link" at bounding box center [466, 173] width 6 height 6
type input "******"
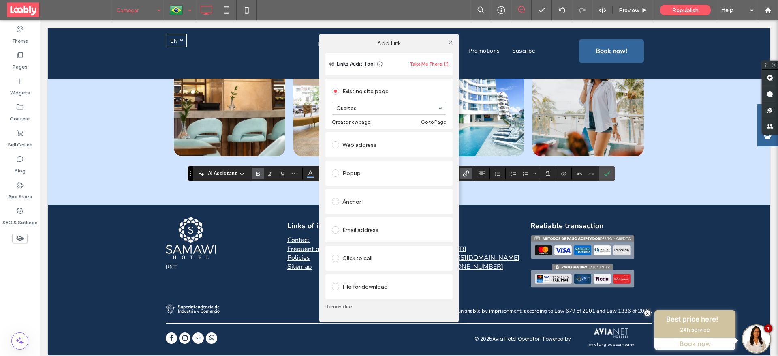
click at [607, 176] on div "Add Link Links Audit Tool Take Me There Existing site page Quartos Create new p…" at bounding box center [389, 178] width 778 height 356
click at [452, 43] on icon at bounding box center [451, 42] width 6 height 6
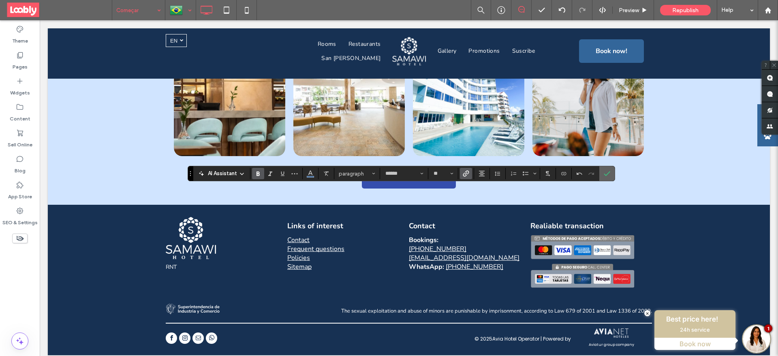
click at [608, 175] on icon "Confirm" at bounding box center [607, 173] width 6 height 6
type input "******"
type input "**"
click at [312, 174] on use "Color" at bounding box center [310, 173] width 4 height 4
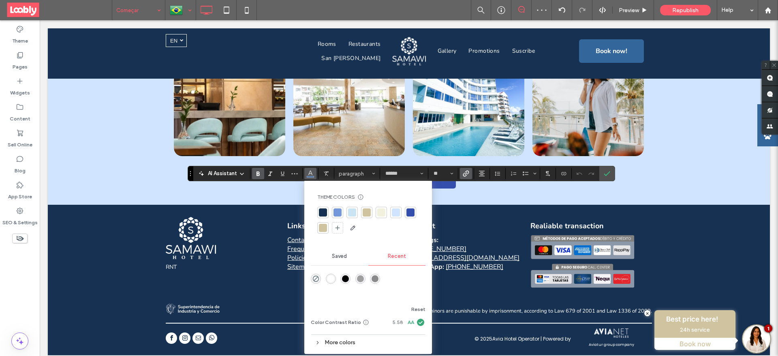
click at [324, 211] on div at bounding box center [323, 212] width 8 height 8
click at [286, 175] on label "Underline" at bounding box center [282, 173] width 12 height 11
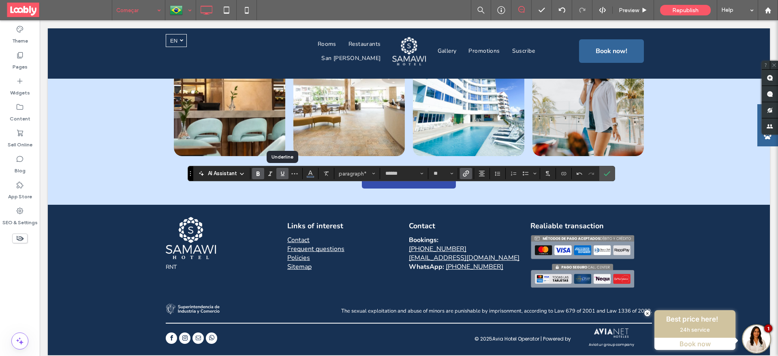
click at [284, 175] on icon "Underline" at bounding box center [282, 173] width 6 height 6
click at [609, 175] on icon "Confirm" at bounding box center [607, 173] width 6 height 6
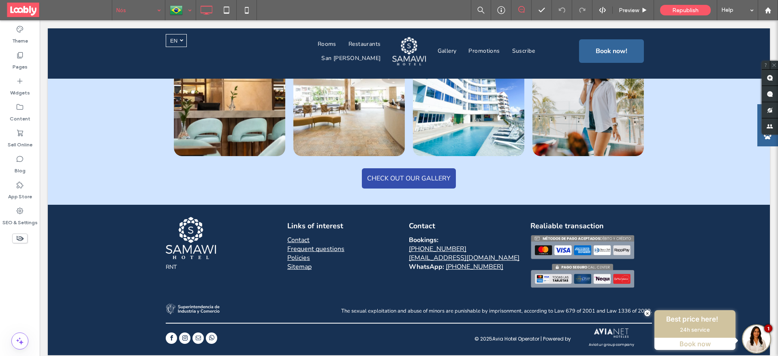
click at [142, 15] on input at bounding box center [136, 10] width 41 height 20
click at [122, 0] on input at bounding box center [136, 10] width 41 height 20
type input "******"
type input "**"
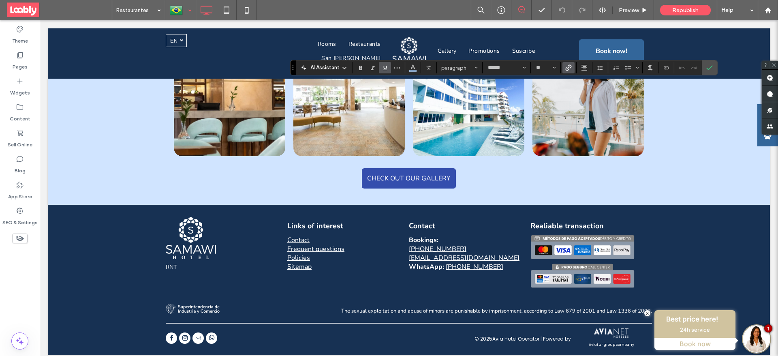
click at [385, 66] on icon "Underline" at bounding box center [385, 67] width 6 height 6
click at [707, 66] on icon "Confirm" at bounding box center [709, 67] width 6 height 6
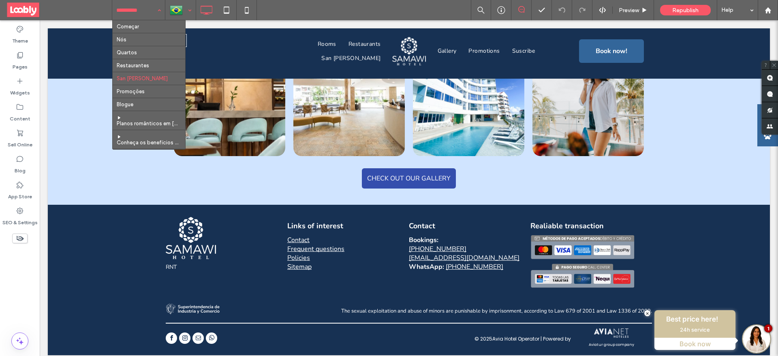
click at [145, 9] on input at bounding box center [136, 10] width 41 height 20
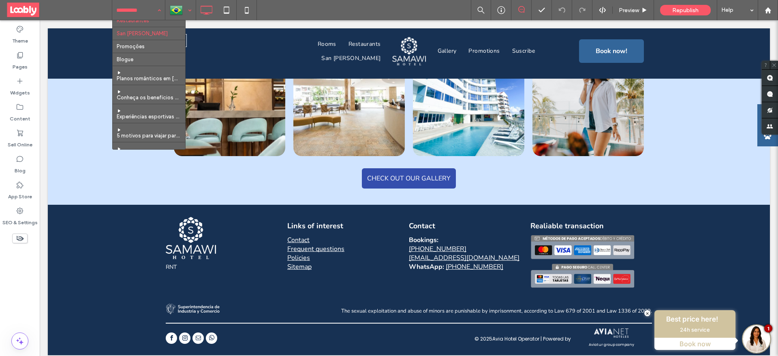
scroll to position [61, 0]
click at [6, 62] on div "Pages" at bounding box center [20, 61] width 40 height 26
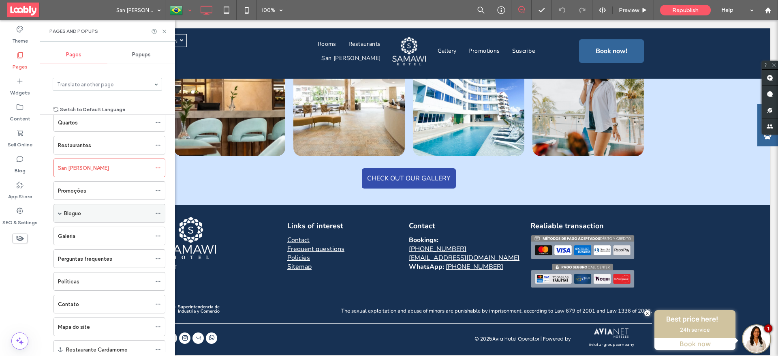
click at [156, 213] on use at bounding box center [158, 213] width 4 height 1
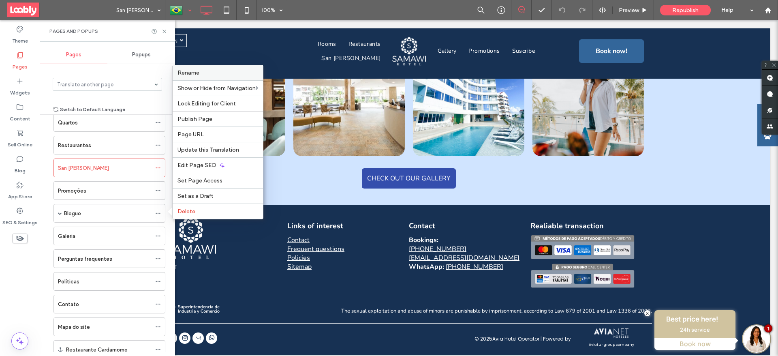
click at [206, 74] on label "Rename" at bounding box center [217, 72] width 81 height 7
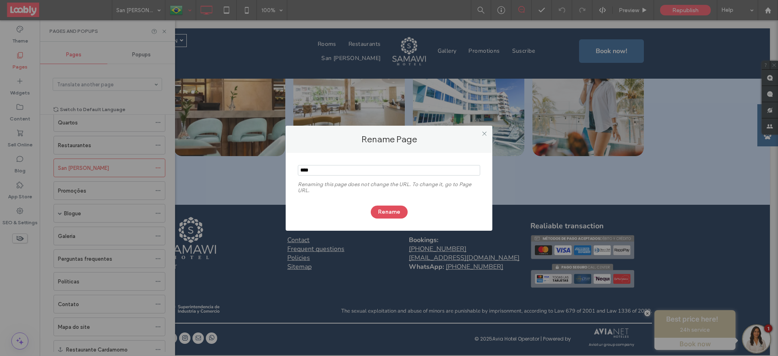
type input "****"
click at [401, 214] on button "Rename" at bounding box center [389, 211] width 37 height 13
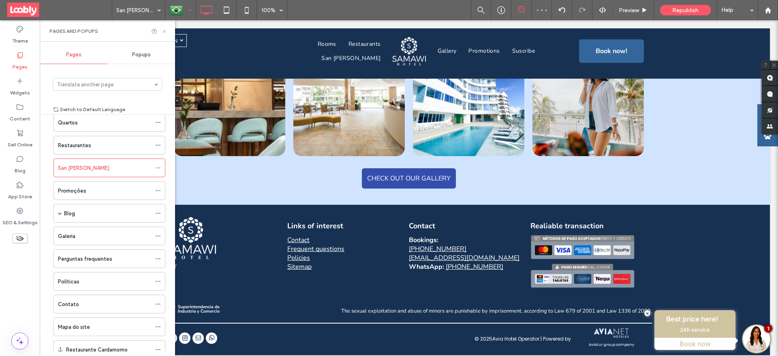
click at [164, 31] on use at bounding box center [163, 31] width 3 height 3
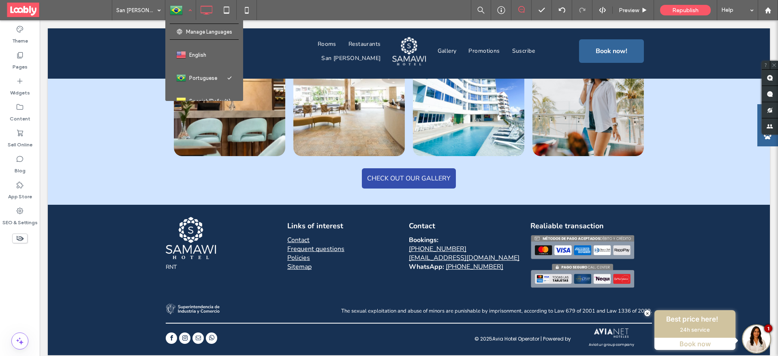
click at [170, 12] on div at bounding box center [181, 9] width 30 height 19
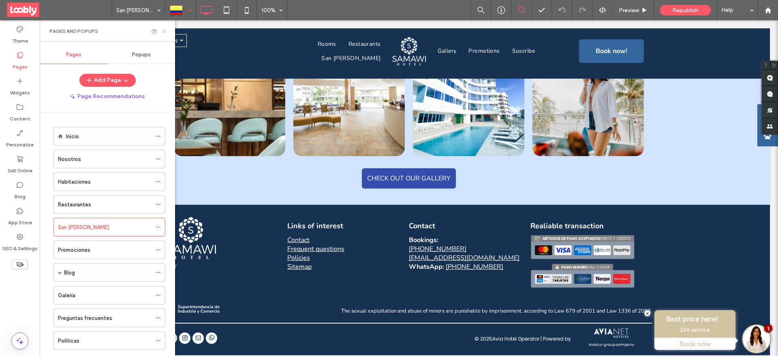
click at [166, 31] on icon at bounding box center [164, 31] width 6 height 6
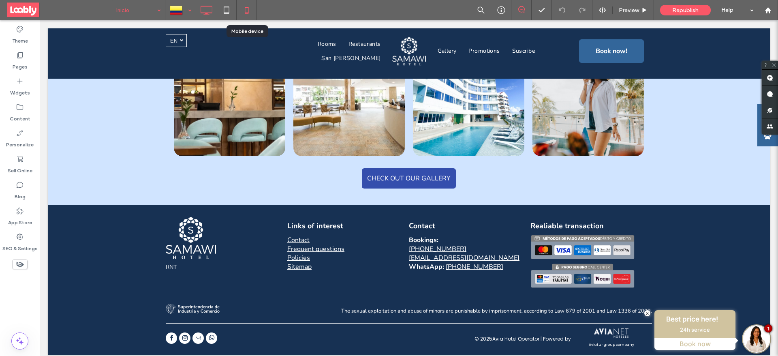
click at [245, 9] on icon at bounding box center [247, 10] width 16 height 16
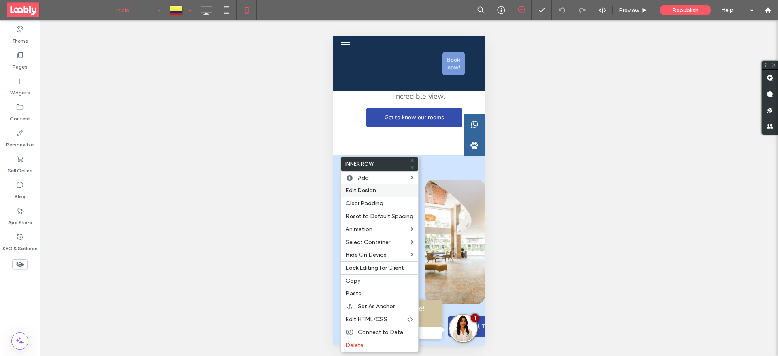
click at [377, 188] on label "Edit Design" at bounding box center [380, 190] width 68 height 7
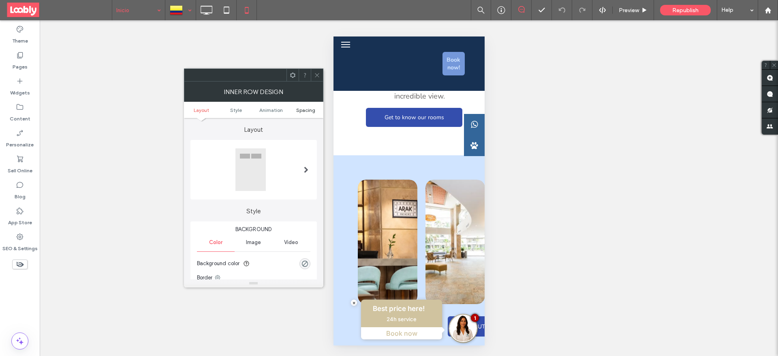
click at [306, 107] on span "Spacing" at bounding box center [305, 110] width 19 height 6
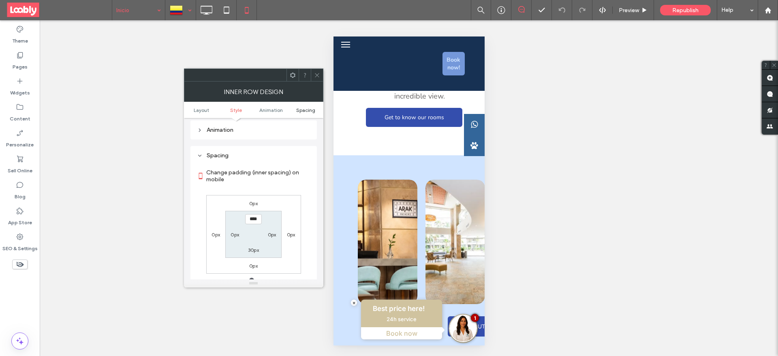
scroll to position [271, 0]
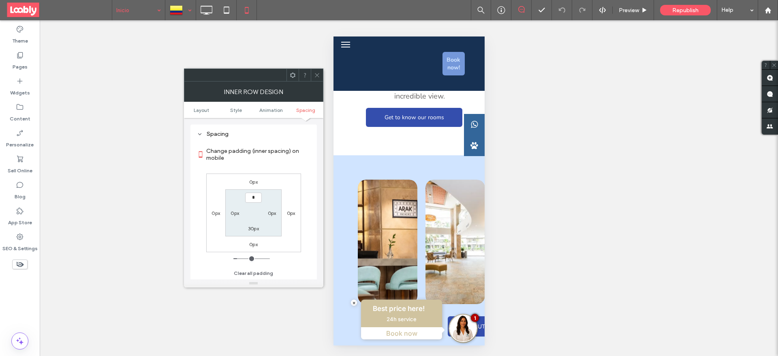
type input "***"
click at [253, 224] on div "30px" at bounding box center [253, 228] width 11 height 8
click at [253, 225] on label "30px" at bounding box center [253, 228] width 11 height 6
type input "**"
type input "*"
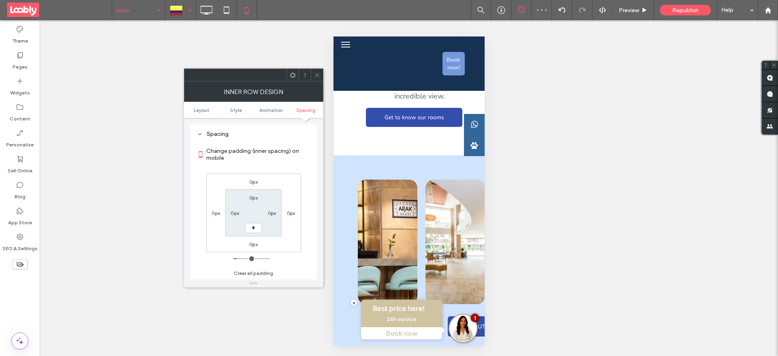
type input "*"
type input "***"
click at [319, 76] on icon at bounding box center [317, 75] width 6 height 6
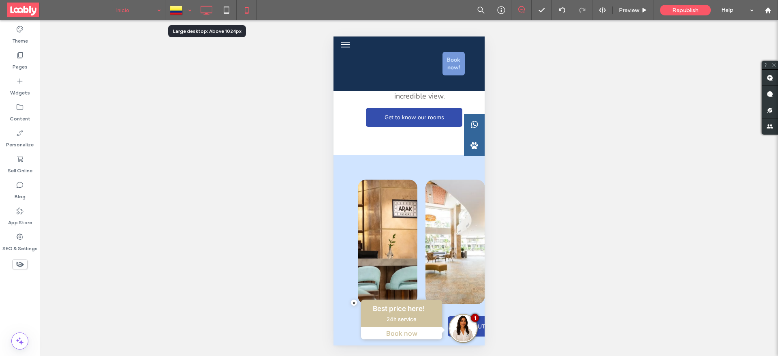
click at [206, 11] on icon at bounding box center [206, 10] width 16 height 16
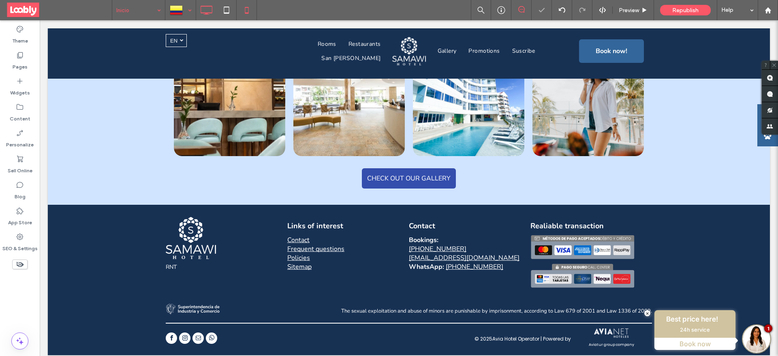
click at [245, 10] on icon at bounding box center [247, 10] width 16 height 16
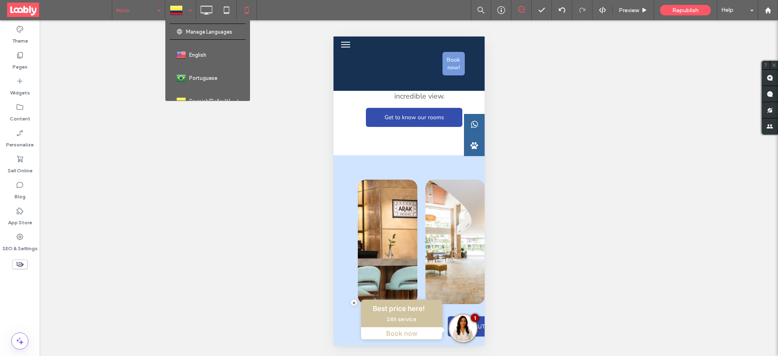
click at [183, 6] on div at bounding box center [181, 9] width 30 height 19
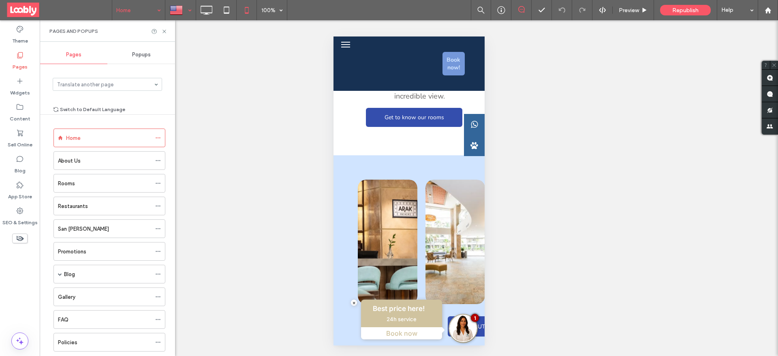
click at [212, 241] on div "Unhide? Yes Unhide? Yes Unhide? Yes Unhide? Yes Unhide? Yes Unhide? Yes Unhide?…" at bounding box center [409, 188] width 738 height 336
click at [164, 32] on icon at bounding box center [164, 31] width 6 height 6
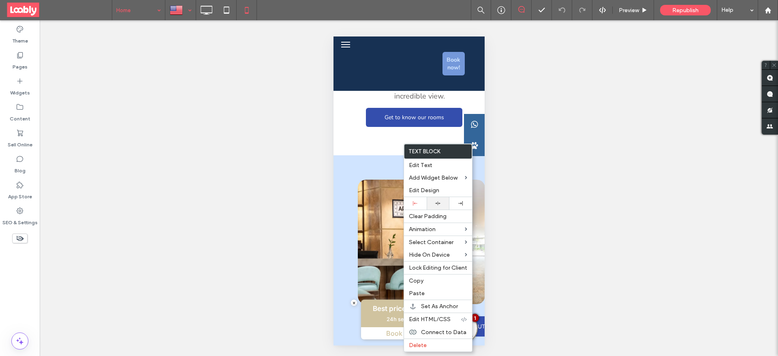
click at [440, 203] on icon at bounding box center [437, 203] width 5 height 5
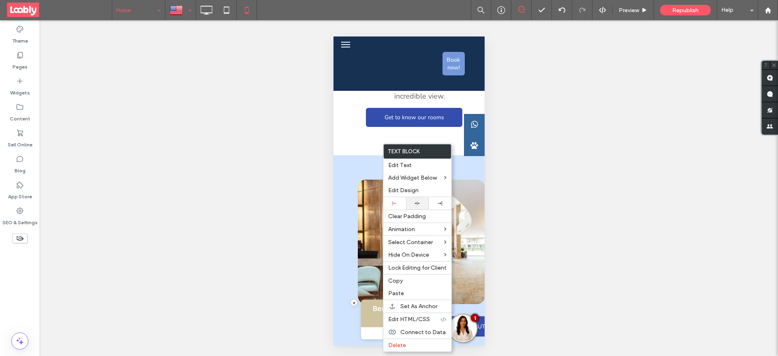
click at [415, 206] on div at bounding box center [417, 203] width 23 height 13
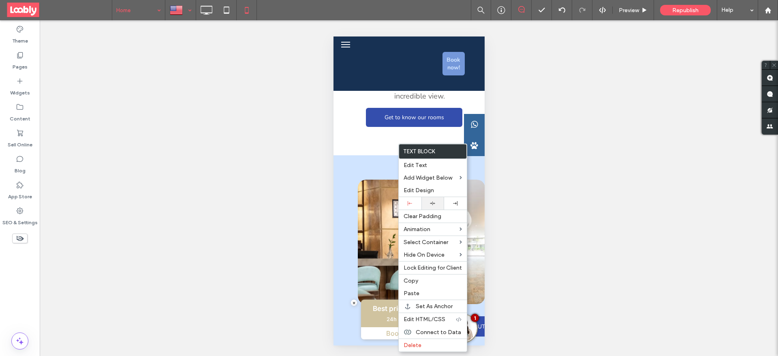
click at [430, 200] on div at bounding box center [432, 203] width 23 height 13
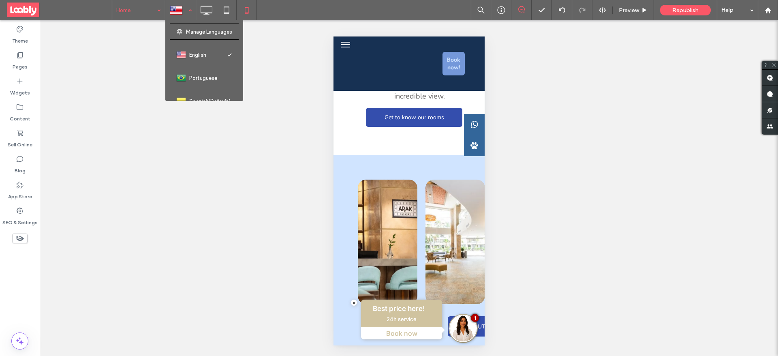
click at [182, 9] on div at bounding box center [181, 9] width 30 height 19
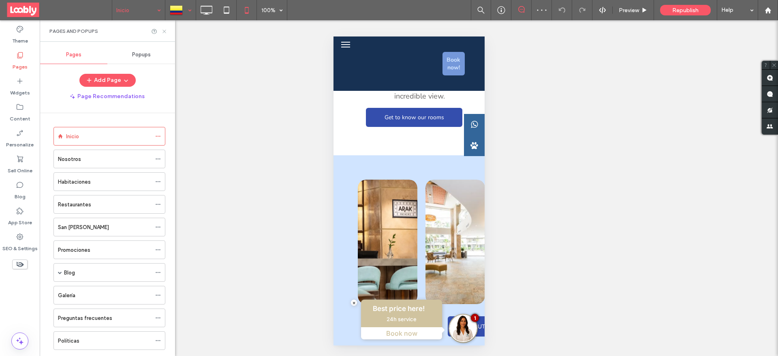
click at [164, 33] on icon at bounding box center [164, 31] width 6 height 6
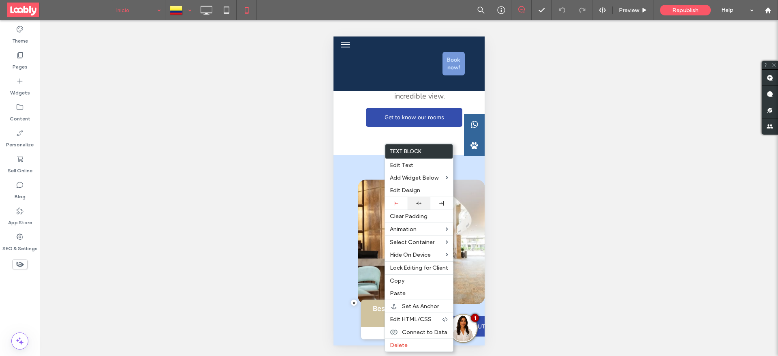
click at [421, 199] on div at bounding box center [419, 203] width 23 height 13
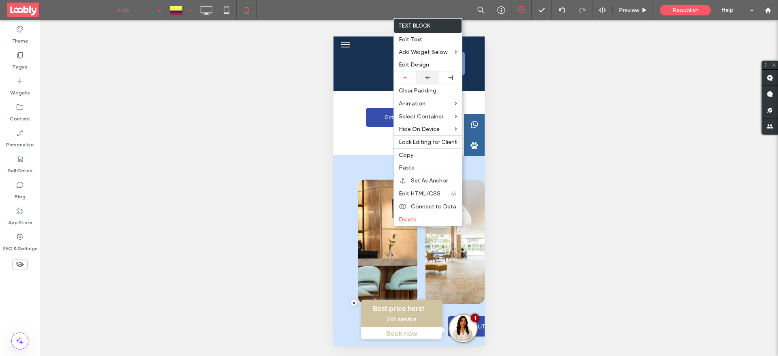
click at [428, 74] on div at bounding box center [428, 77] width 23 height 13
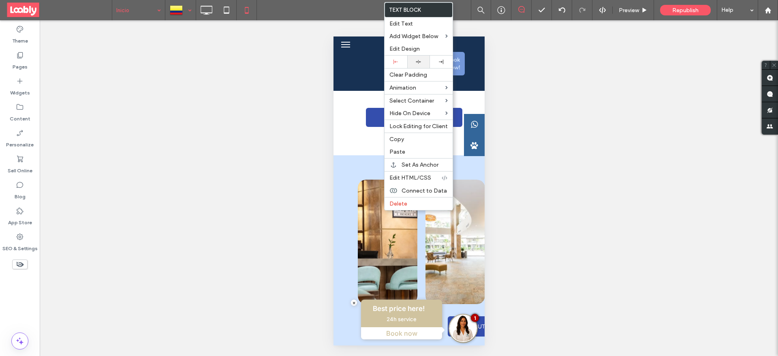
click at [417, 59] on icon at bounding box center [418, 61] width 5 height 5
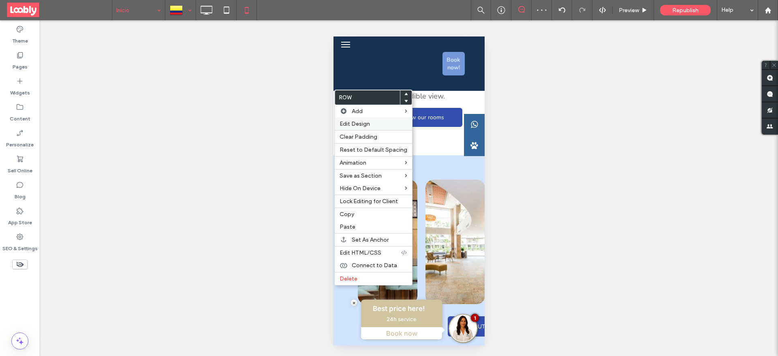
click at [356, 125] on span "Edit Design" at bounding box center [355, 123] width 30 height 7
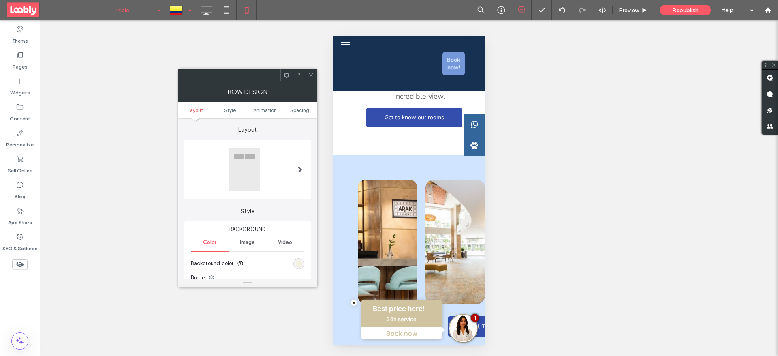
click at [302, 105] on ul "Layout Style Animation Spacing" at bounding box center [247, 110] width 139 height 16
click at [302, 107] on span "Spacing" at bounding box center [299, 110] width 19 height 6
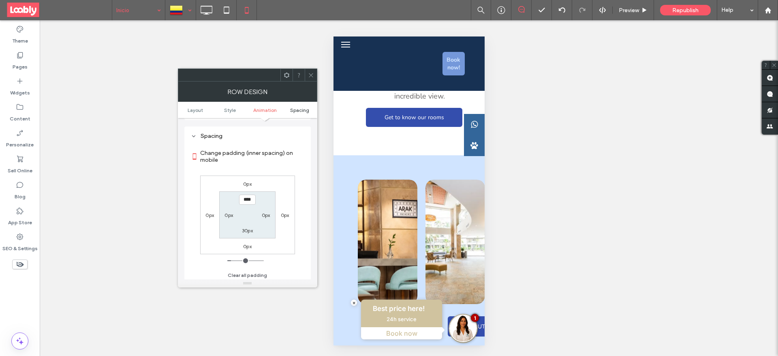
scroll to position [241, 0]
type input "***"
type input "*"
type input "****"
click at [243, 229] on label "30px" at bounding box center [247, 228] width 11 height 6
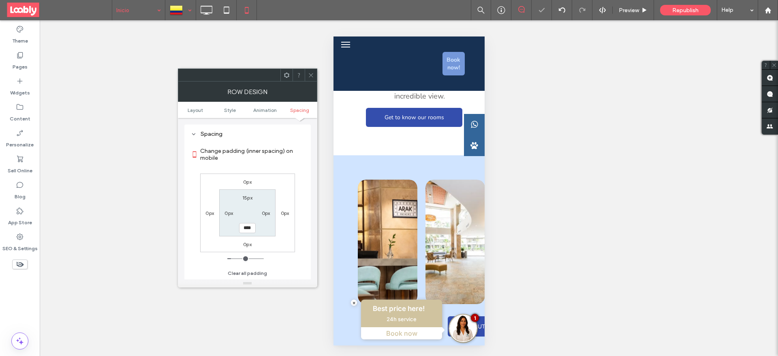
type input "**"
type input "****"
click at [308, 77] on icon at bounding box center [311, 75] width 6 height 6
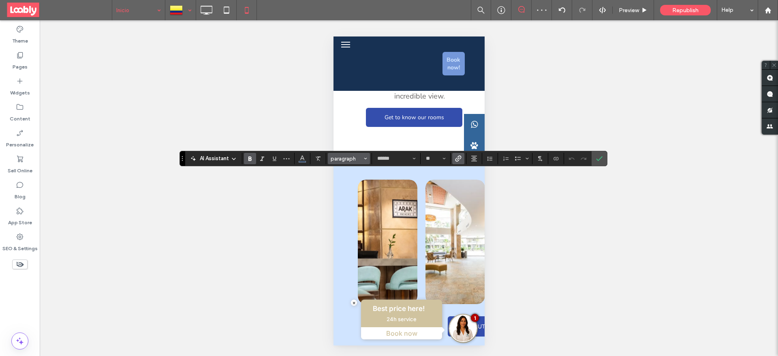
type input "******"
type input "**"
click at [597, 157] on icon "Confirm" at bounding box center [599, 158] width 6 height 6
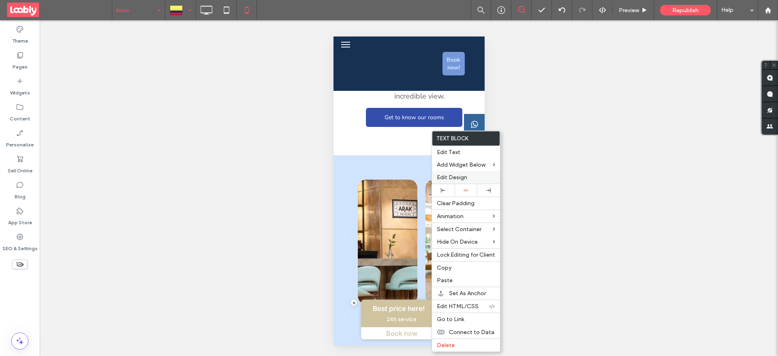
click at [455, 178] on span "Edit Design" at bounding box center [452, 177] width 30 height 7
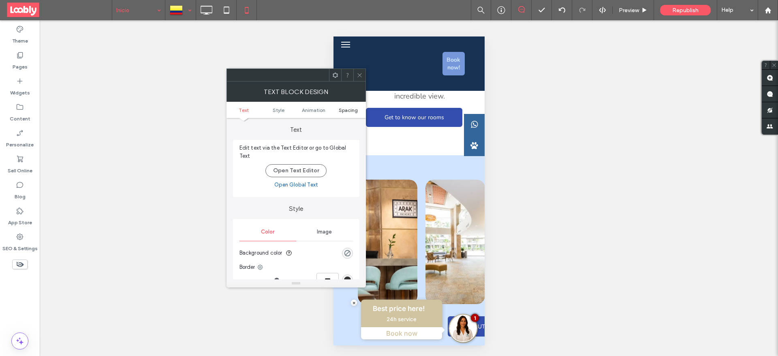
click at [353, 108] on span "Spacing" at bounding box center [348, 110] width 19 height 6
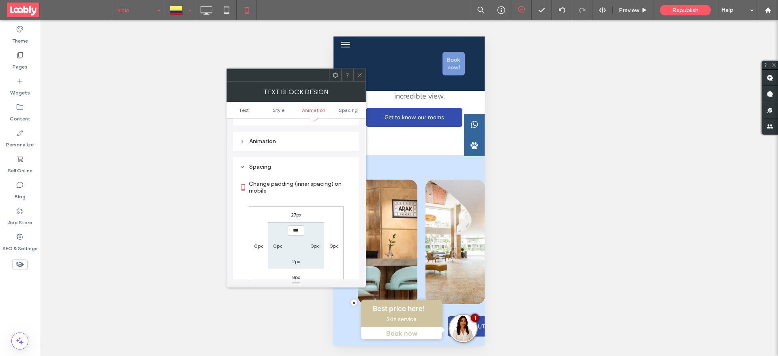
scroll to position [232, 0]
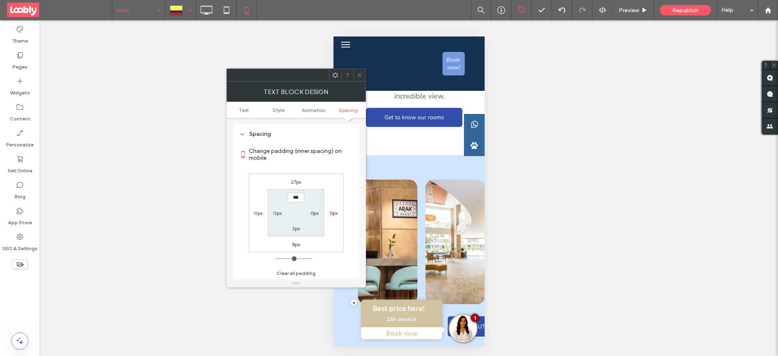
click at [358, 77] on icon at bounding box center [360, 75] width 6 height 6
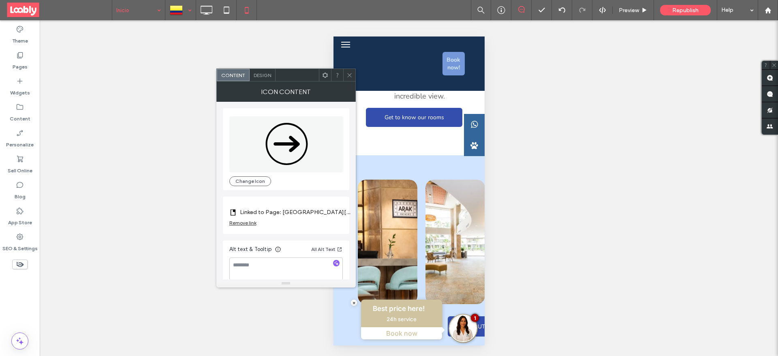
click at [267, 75] on span "Design" at bounding box center [262, 75] width 17 height 6
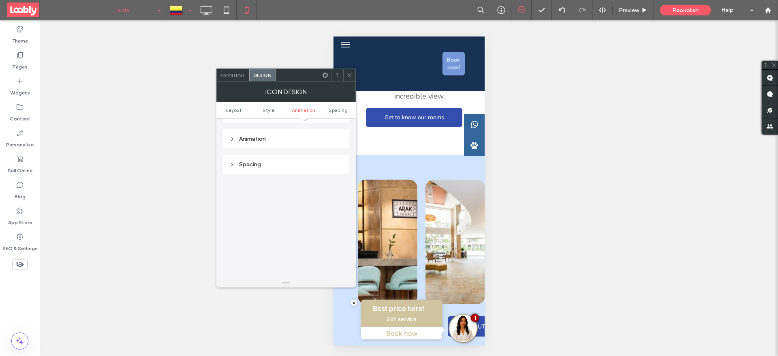
scroll to position [373, 0]
click at [282, 133] on div "Spacing" at bounding box center [285, 133] width 113 height 7
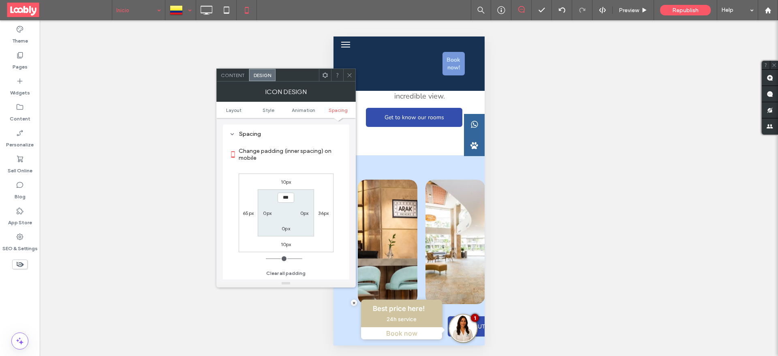
click at [351, 75] on icon at bounding box center [349, 75] width 6 height 6
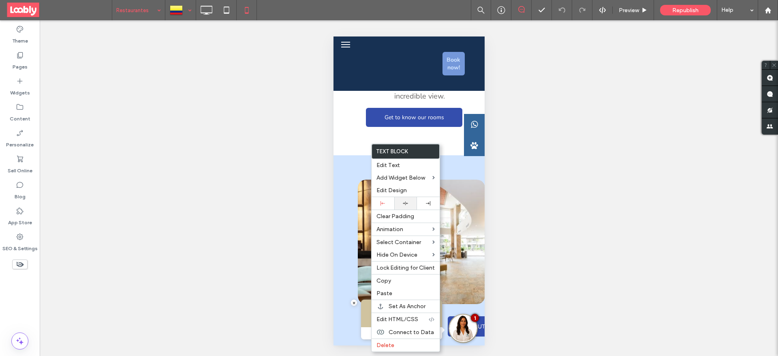
click at [407, 204] on icon at bounding box center [405, 203] width 5 height 5
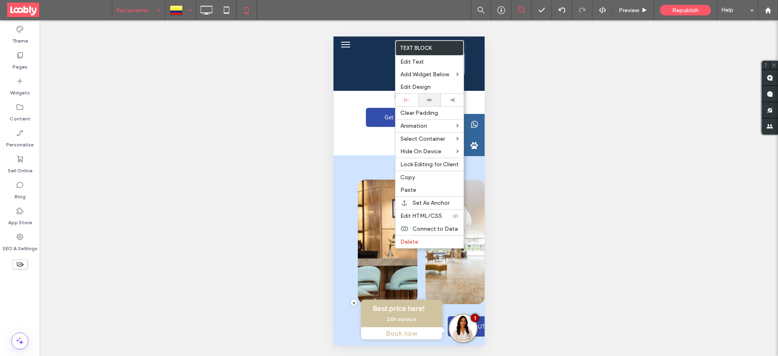
click at [427, 101] on icon at bounding box center [429, 99] width 5 height 5
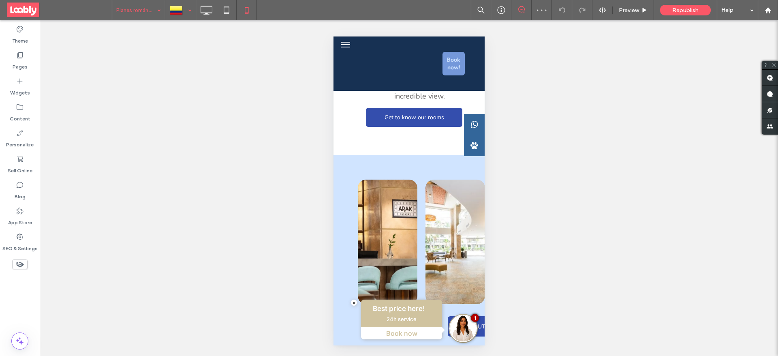
click at [126, 13] on input at bounding box center [136, 10] width 41 height 20
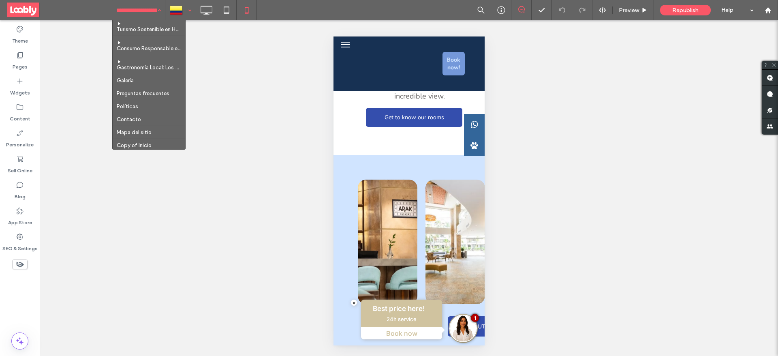
scroll to position [191, 0]
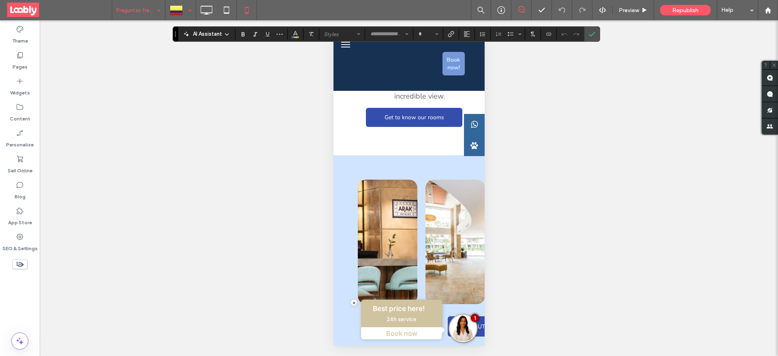
type input "**********"
type input "**"
type input "******"
type input "**"
type input "**********"
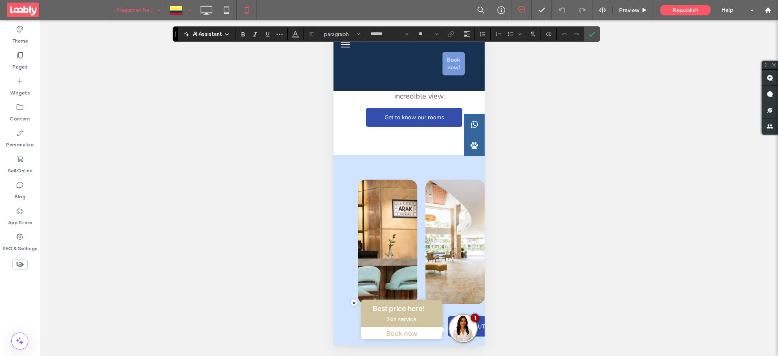
type input "**"
type input "******"
type input "**"
type input "**********"
type input "**"
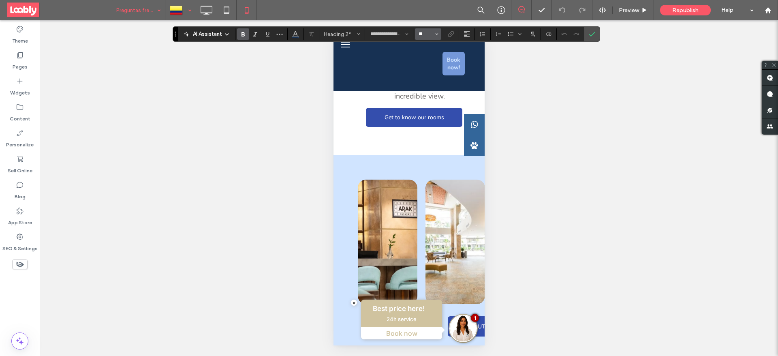
click at [427, 34] on input "**" at bounding box center [426, 34] width 16 height 6
click at [438, 109] on label "16" at bounding box center [428, 114] width 26 height 11
type input "**"
type input "******"
click at [594, 34] on icon "Confirm" at bounding box center [592, 34] width 6 height 6
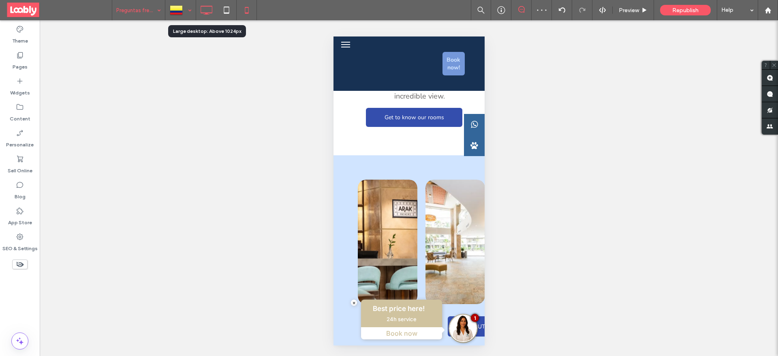
click at [204, 9] on icon at bounding box center [206, 10] width 16 height 16
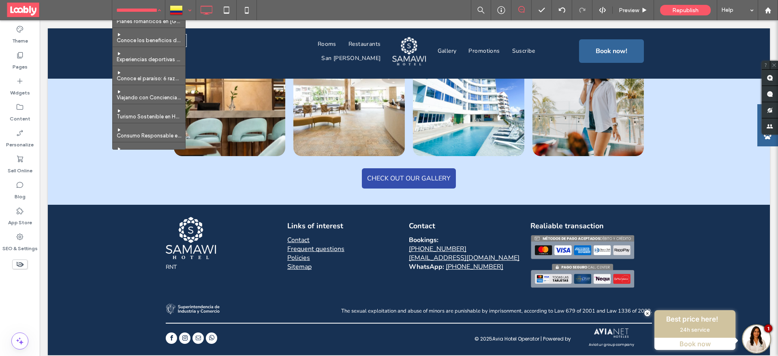
scroll to position [191, 0]
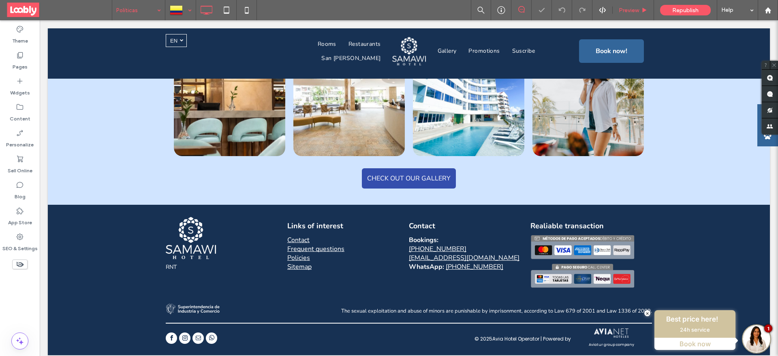
click at [636, 16] on div "Preview" at bounding box center [633, 10] width 41 height 20
click at [628, 10] on span "Preview" at bounding box center [629, 10] width 20 height 7
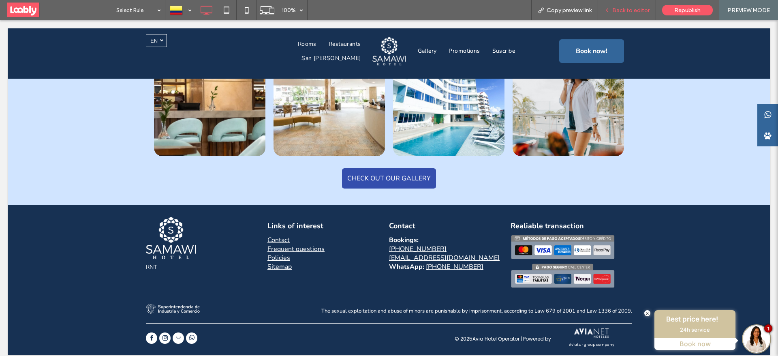
click at [619, 4] on div "Back to editor" at bounding box center [627, 10] width 58 height 20
click at [637, 9] on span "Back to editor" at bounding box center [630, 10] width 37 height 7
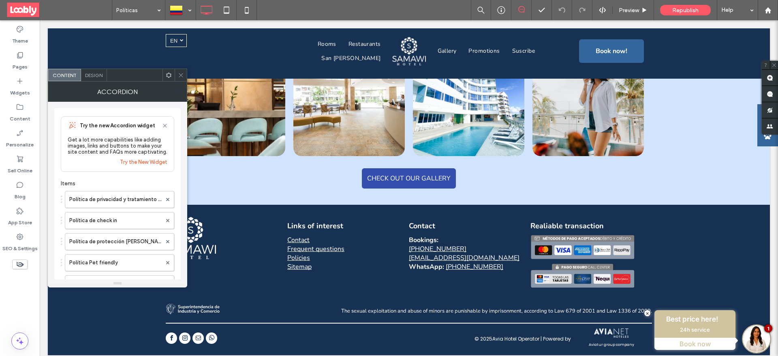
click at [92, 75] on span "Design" at bounding box center [93, 75] width 17 height 6
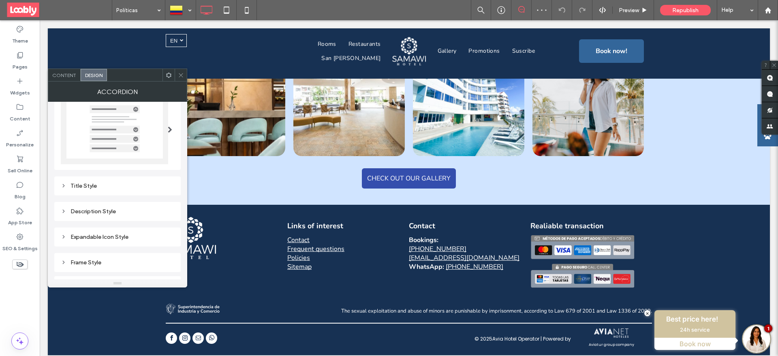
scroll to position [61, 0]
click at [105, 162] on div "Title Style" at bounding box center [117, 159] width 113 height 7
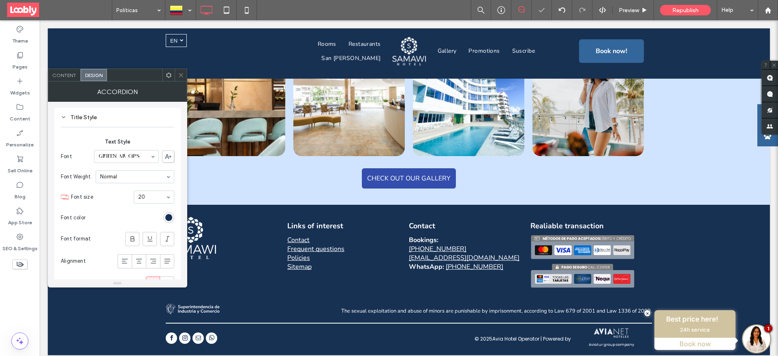
scroll to position [122, 0]
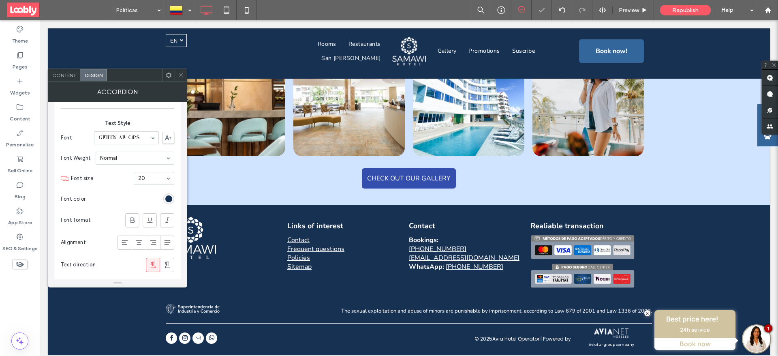
click at [163, 179] on div "20" at bounding box center [154, 178] width 41 height 13
click at [184, 77] on icon at bounding box center [181, 75] width 6 height 6
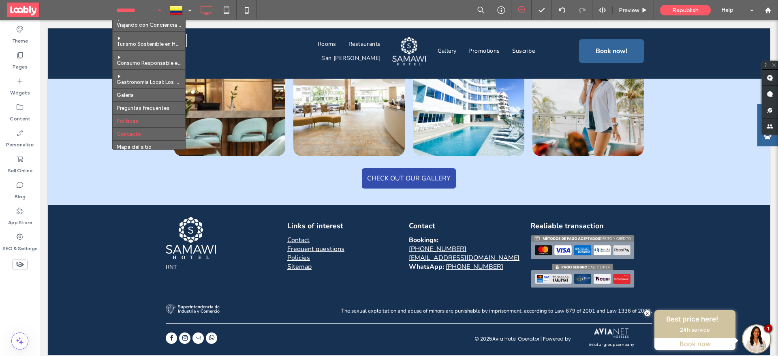
scroll to position [191, 0]
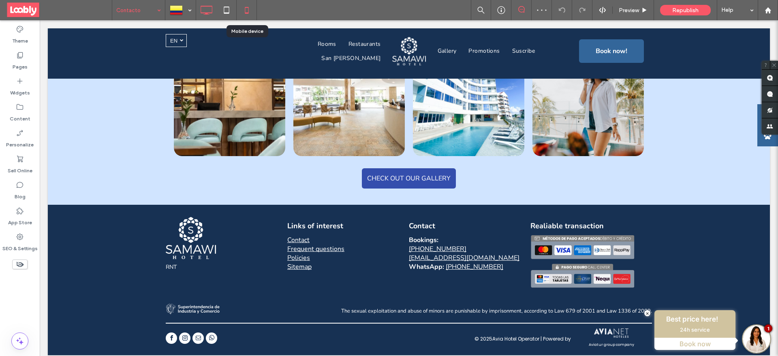
click at [246, 7] on use at bounding box center [247, 10] width 4 height 6
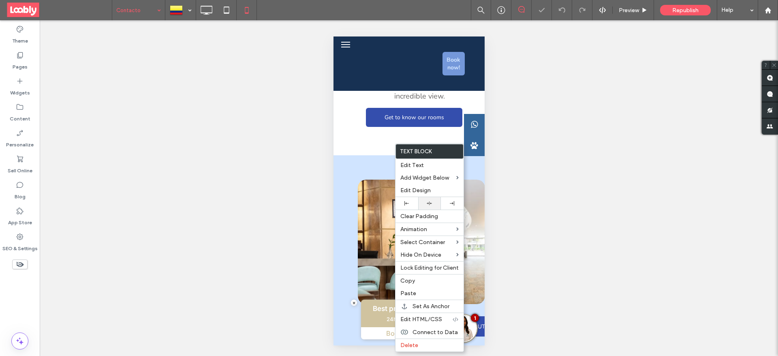
click at [429, 202] on icon at bounding box center [429, 203] width 5 height 5
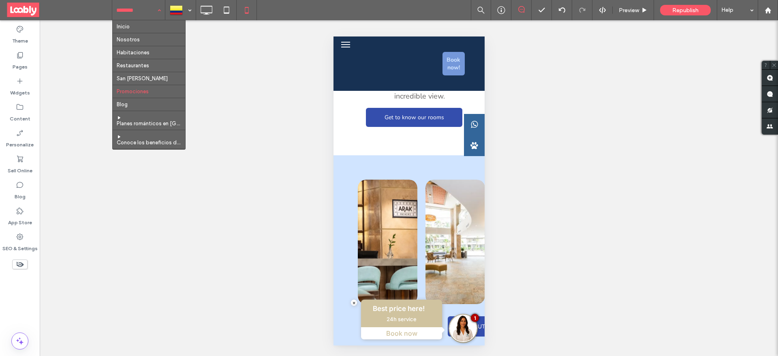
scroll to position [191, 0]
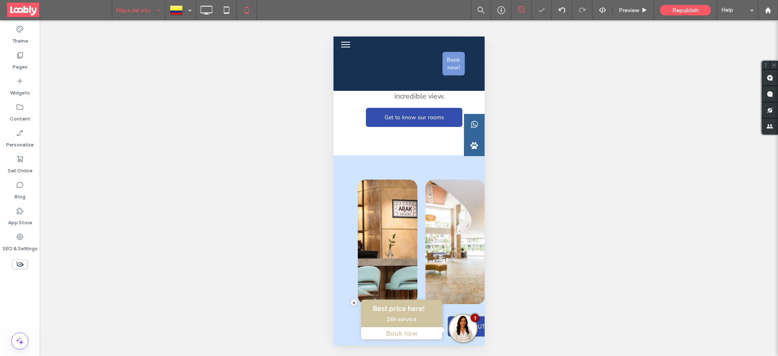
click at [144, 12] on input at bounding box center [136, 10] width 41 height 20
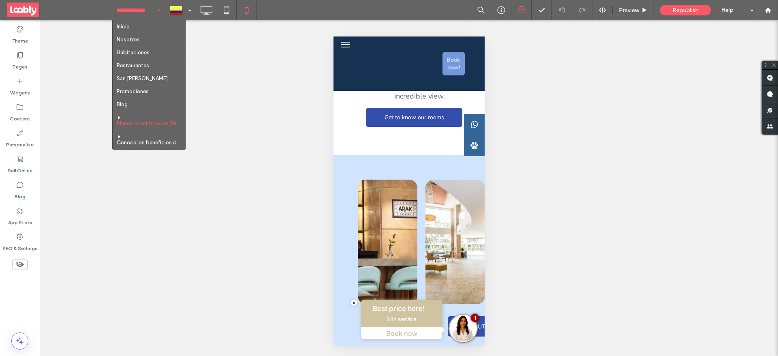
scroll to position [191, 0]
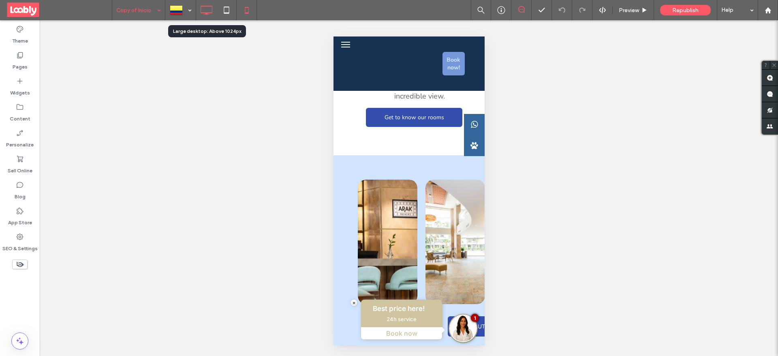
click at [209, 12] on icon at bounding box center [206, 10] width 16 height 16
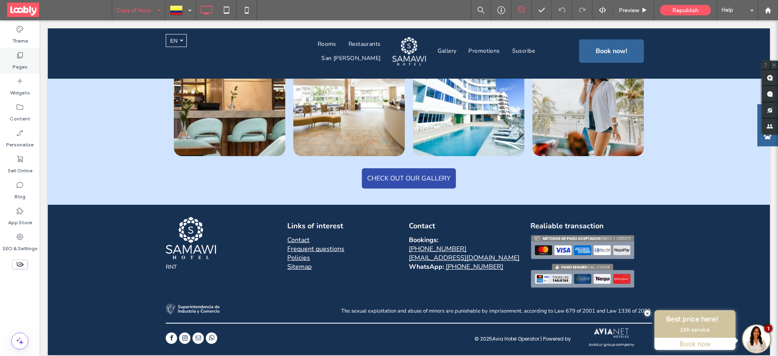
click at [19, 58] on use at bounding box center [20, 55] width 6 height 6
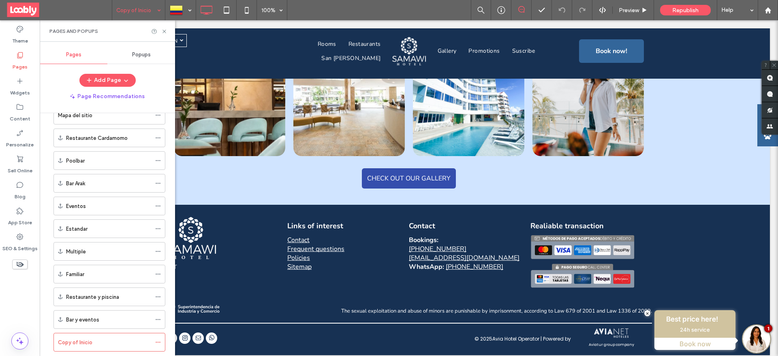
scroll to position [440, 0]
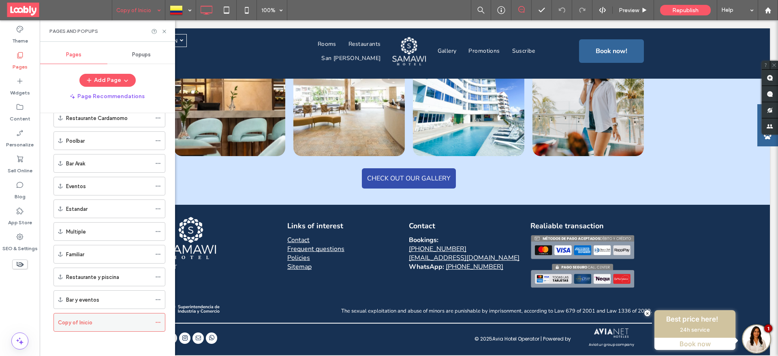
click at [159, 324] on icon at bounding box center [158, 322] width 6 height 6
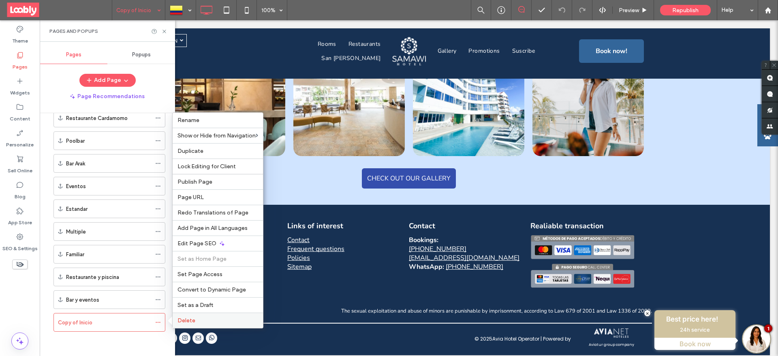
click at [193, 320] on span "Delete" at bounding box center [186, 320] width 18 height 7
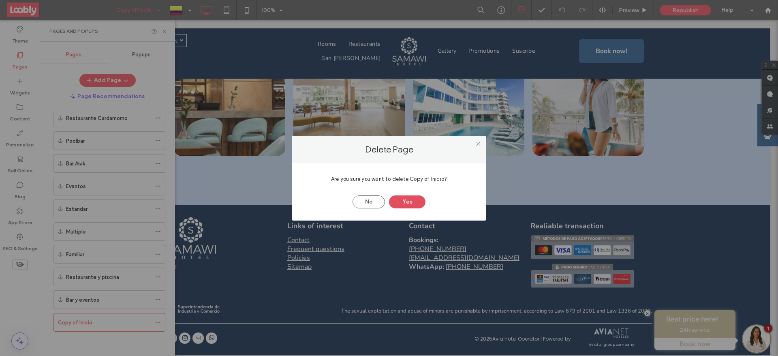
click at [411, 199] on button "Yes" at bounding box center [407, 201] width 36 height 13
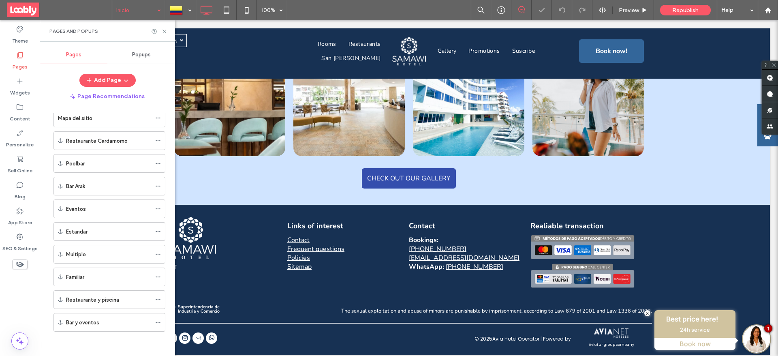
scroll to position [417, 0]
click at [163, 31] on icon at bounding box center [164, 31] width 6 height 6
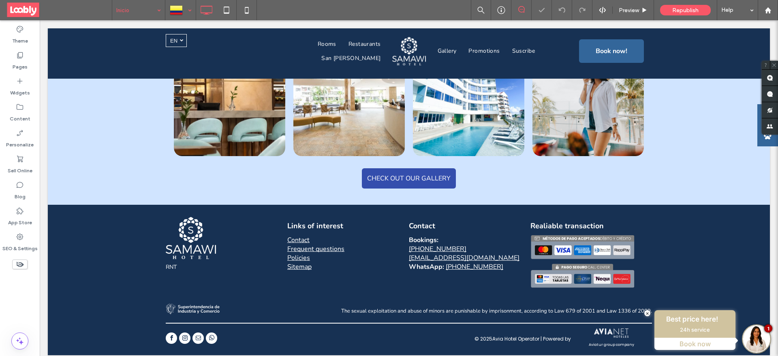
click at [177, 12] on div at bounding box center [181, 9] width 30 height 19
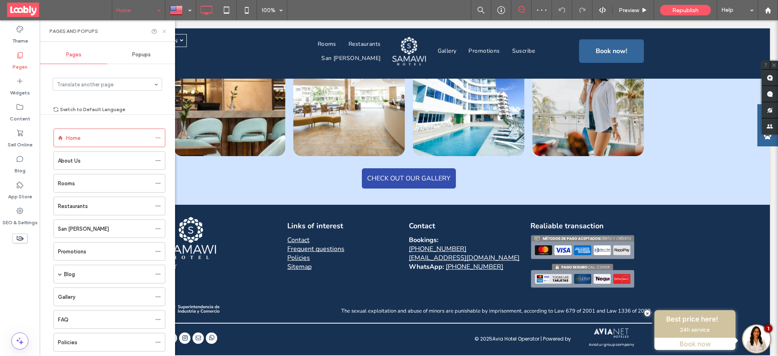
click at [165, 30] on icon at bounding box center [164, 31] width 6 height 6
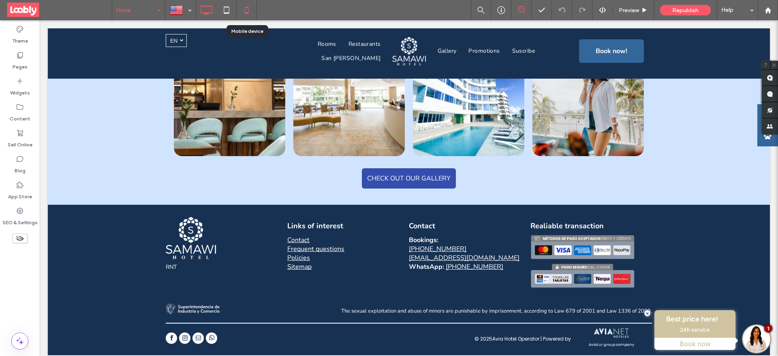
click at [242, 9] on icon at bounding box center [247, 10] width 16 height 16
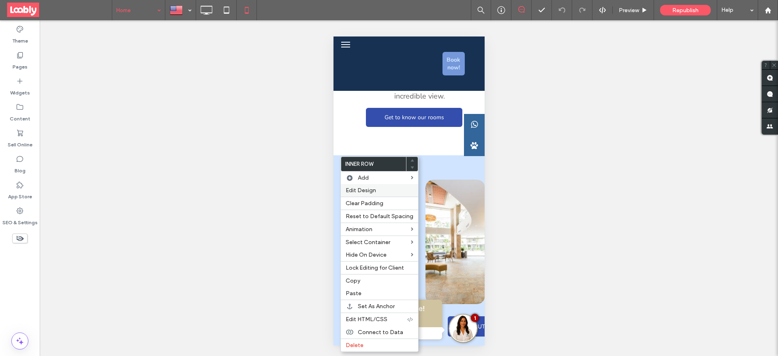
click at [359, 187] on span "Edit Design" at bounding box center [361, 190] width 30 height 7
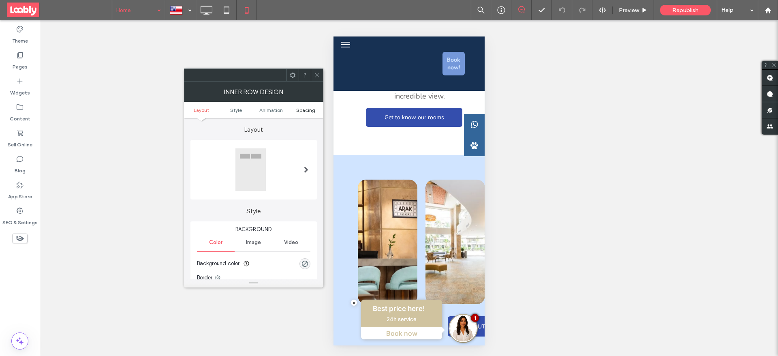
click at [308, 111] on span "Spacing" at bounding box center [305, 110] width 19 height 6
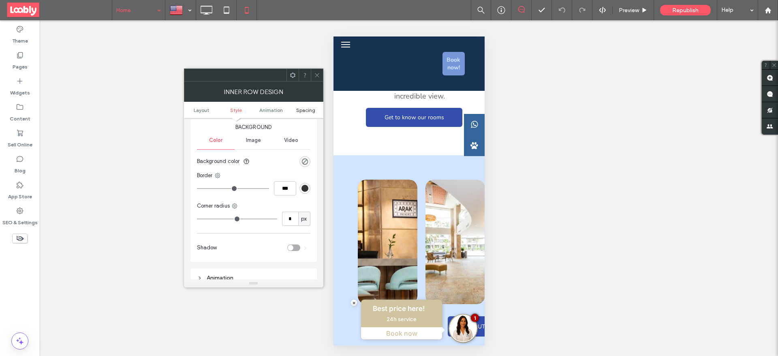
scroll to position [262, 0]
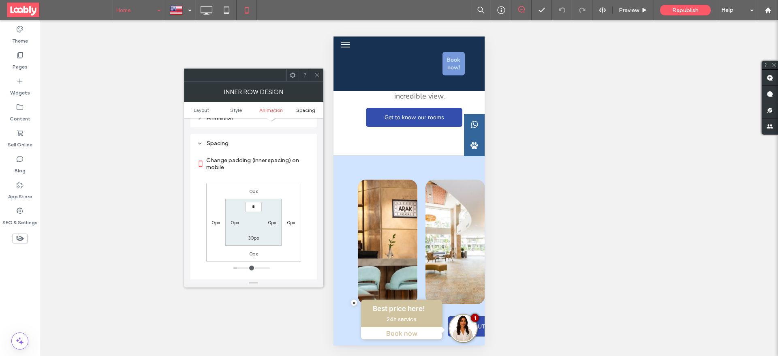
type input "***"
click at [250, 240] on label "30px" at bounding box center [253, 238] width 11 height 6
type input "**"
type input "*"
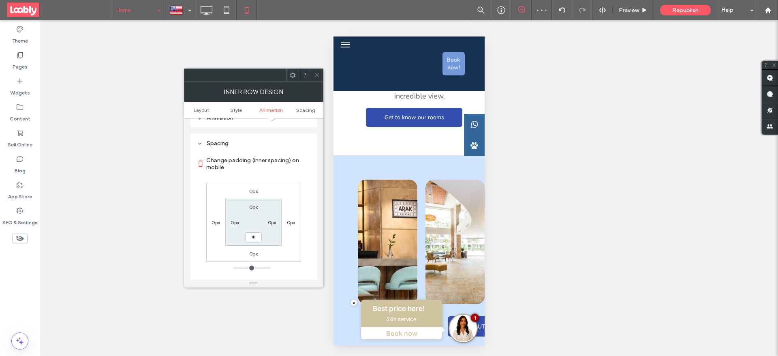
type input "***"
click at [317, 76] on icon at bounding box center [317, 75] width 6 height 6
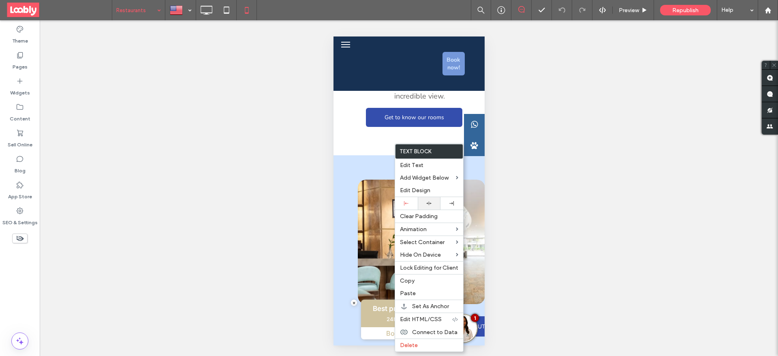
click at [429, 202] on icon at bounding box center [428, 203] width 5 height 5
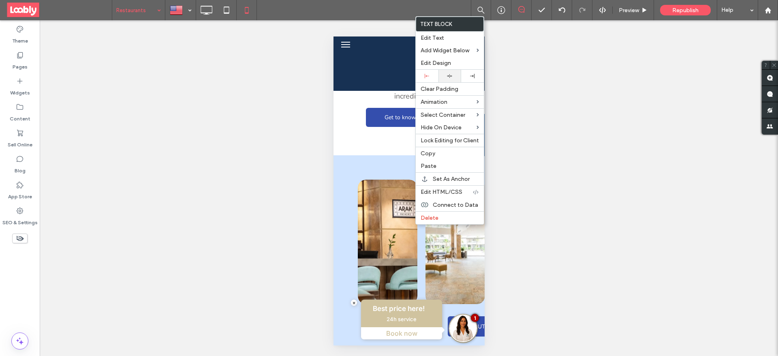
click at [447, 73] on div at bounding box center [449, 76] width 23 height 13
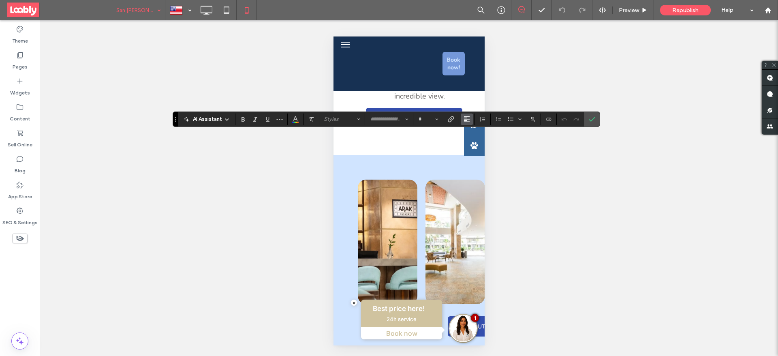
click at [466, 119] on use "Alignment" at bounding box center [467, 119] width 6 height 6
click at [468, 130] on label "ui.textEditor.alignment.left" at bounding box center [475, 132] width 28 height 12
click at [592, 118] on icon "Confirm" at bounding box center [592, 119] width 6 height 6
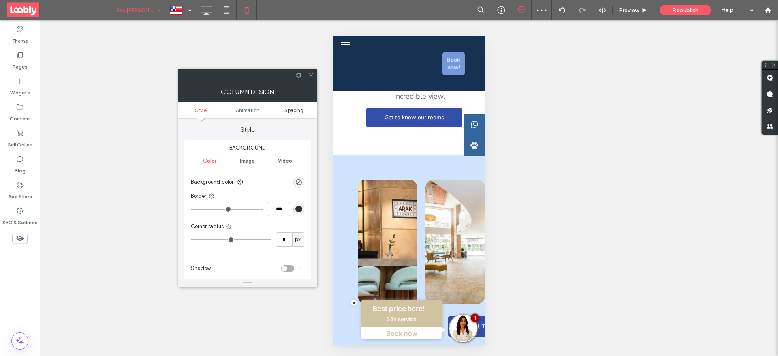
click at [301, 109] on span "Spacing" at bounding box center [293, 110] width 19 height 6
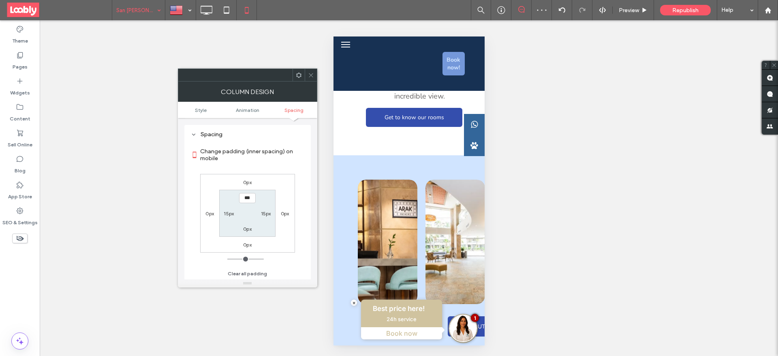
scroll to position [190, 0]
click at [310, 77] on icon at bounding box center [311, 75] width 6 height 6
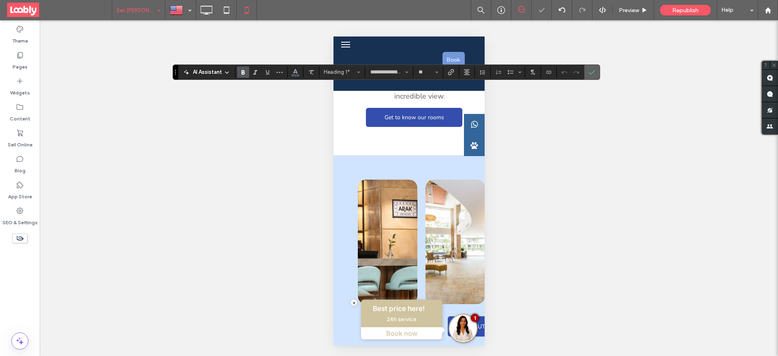
click at [593, 69] on icon "Confirm" at bounding box center [592, 72] width 6 height 6
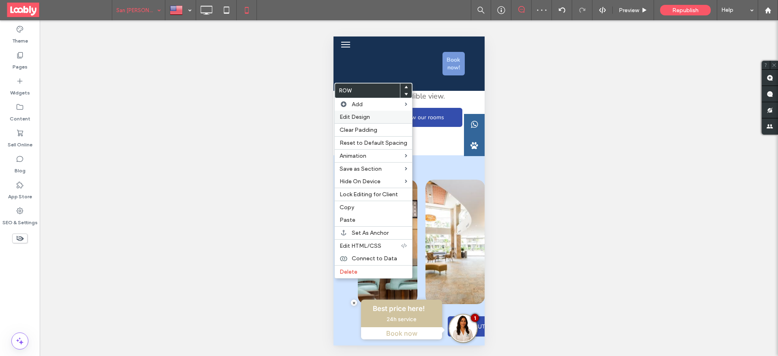
click at [348, 115] on span "Edit Design" at bounding box center [355, 116] width 30 height 7
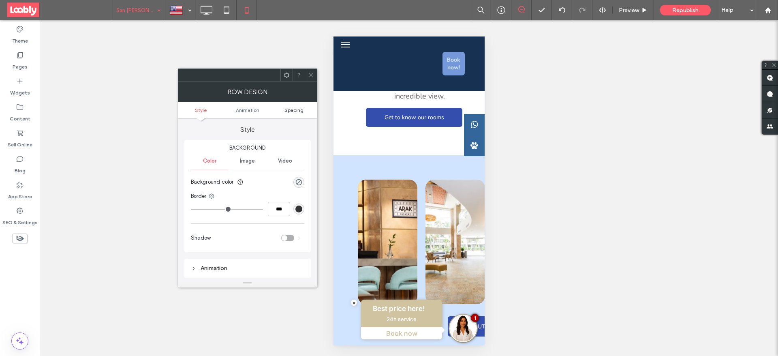
click at [299, 107] on span "Spacing" at bounding box center [293, 110] width 19 height 6
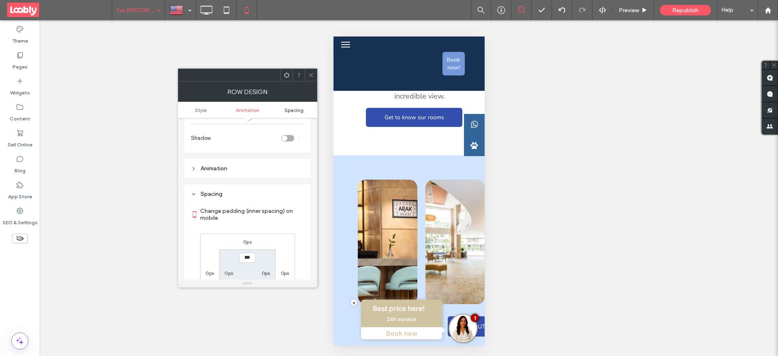
scroll to position [160, 0]
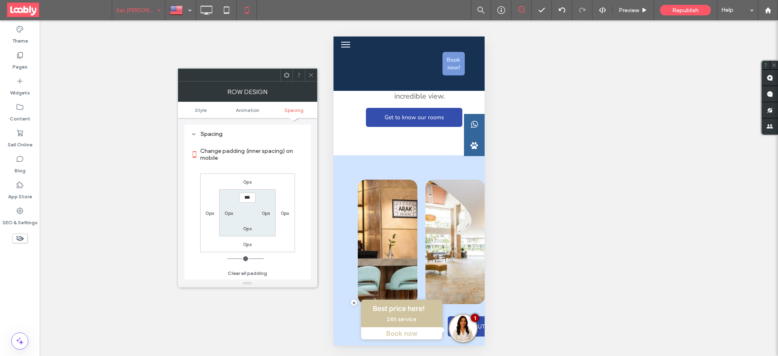
click at [314, 74] on div at bounding box center [311, 75] width 12 height 12
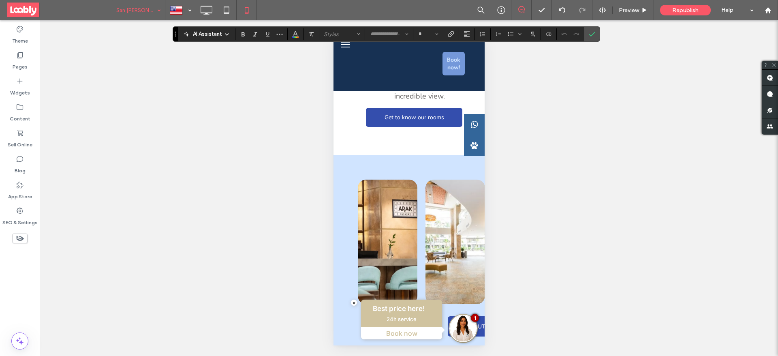
type input "******"
type input "**"
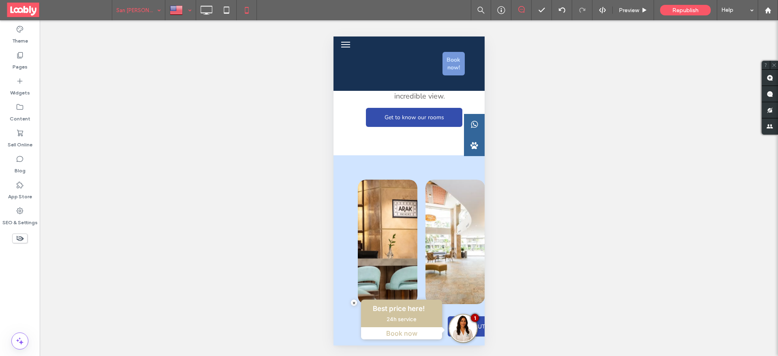
click at [178, 12] on div at bounding box center [181, 9] width 30 height 19
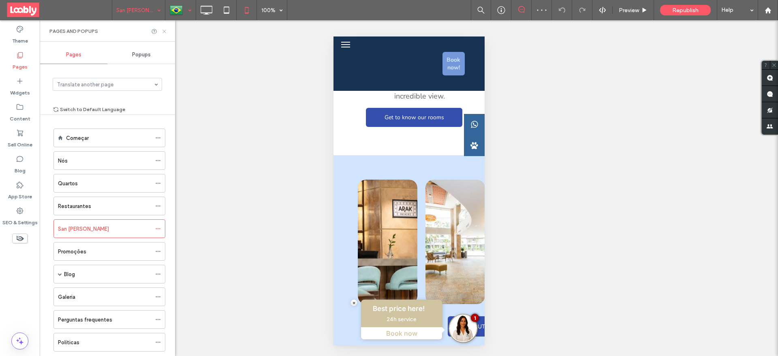
click at [164, 31] on use at bounding box center [163, 31] width 3 height 3
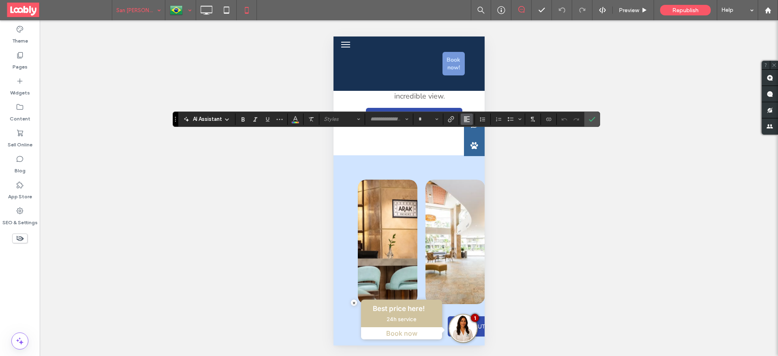
click at [464, 119] on icon "Alignment" at bounding box center [467, 119] width 6 height 6
click at [477, 132] on div "ui.textEditor.alignment.left" at bounding box center [475, 132] width 11 height 6
click at [594, 121] on icon "Confirm" at bounding box center [592, 119] width 6 height 6
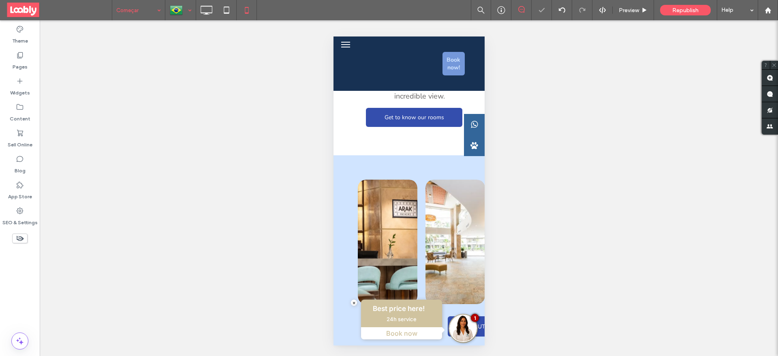
select select
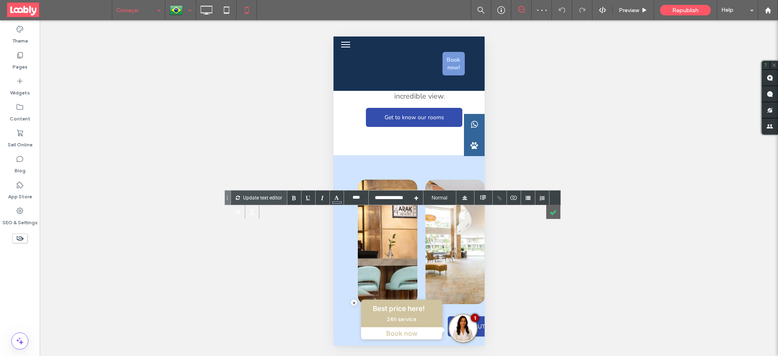
type input "****"
click at [254, 198] on p "Update text editor" at bounding box center [262, 197] width 39 height 14
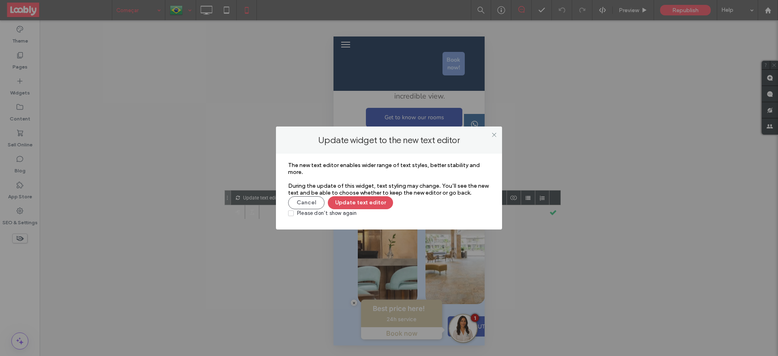
click at [345, 204] on button "Update text editor" at bounding box center [360, 202] width 65 height 13
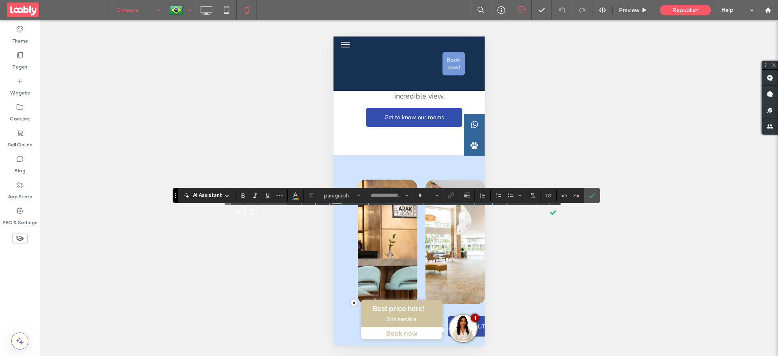
type input "**********"
type input "**"
click at [596, 197] on label "Confirm" at bounding box center [592, 195] width 12 height 15
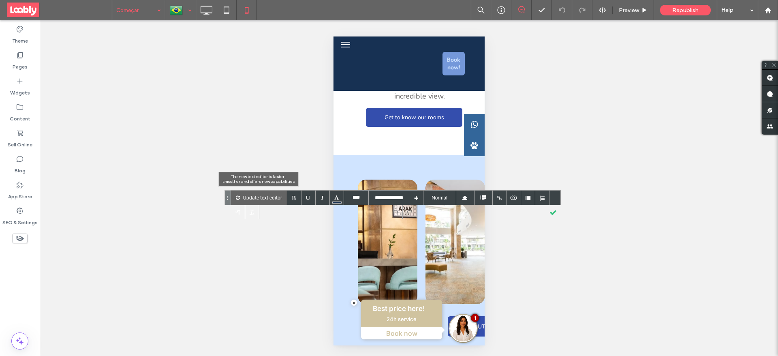
click at [253, 195] on p "Update text editor" at bounding box center [262, 197] width 39 height 14
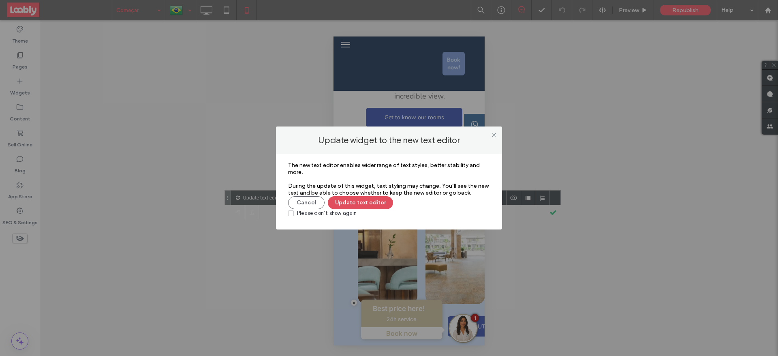
click at [355, 203] on button "Update text editor" at bounding box center [360, 202] width 65 height 13
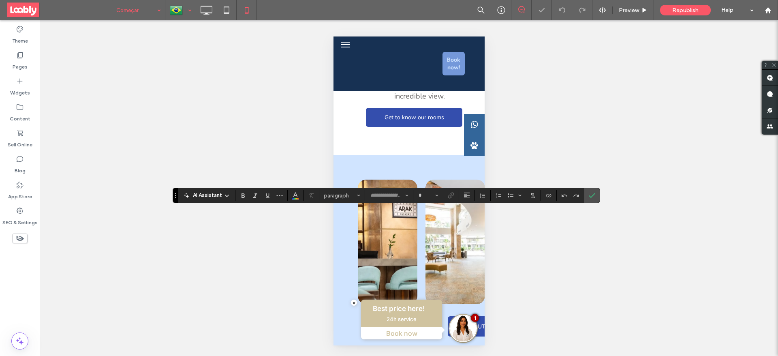
type input "**********"
type input "**"
click at [591, 195] on icon "Confirm" at bounding box center [592, 195] width 6 height 6
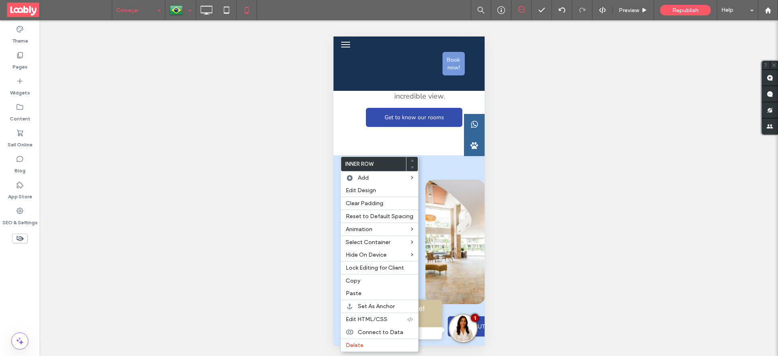
click at [348, 189] on span "Edit Design" at bounding box center [361, 190] width 30 height 7
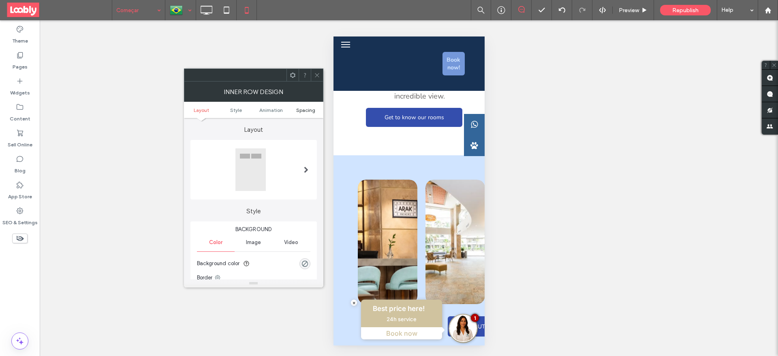
click at [301, 110] on span "Spacing" at bounding box center [305, 110] width 19 height 6
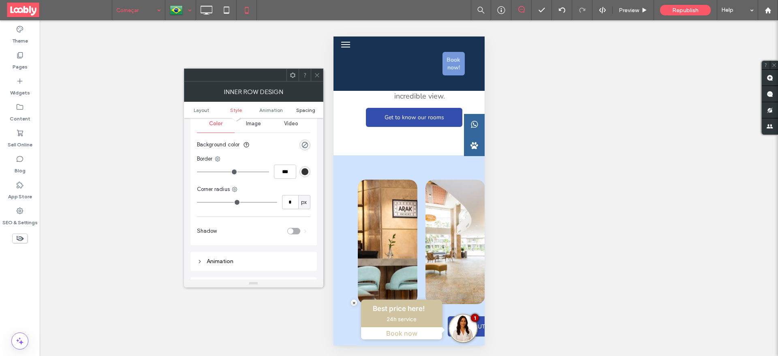
scroll to position [213, 0]
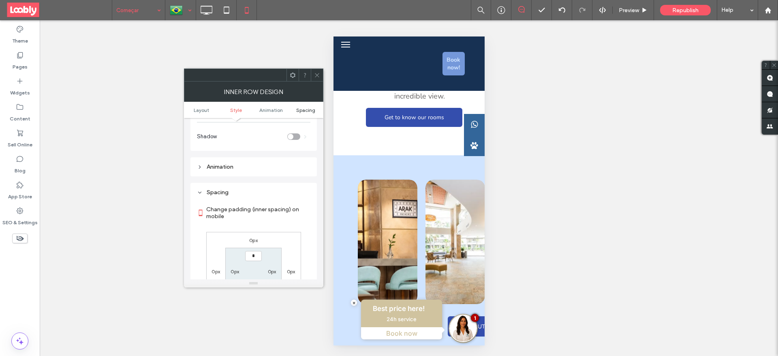
type input "***"
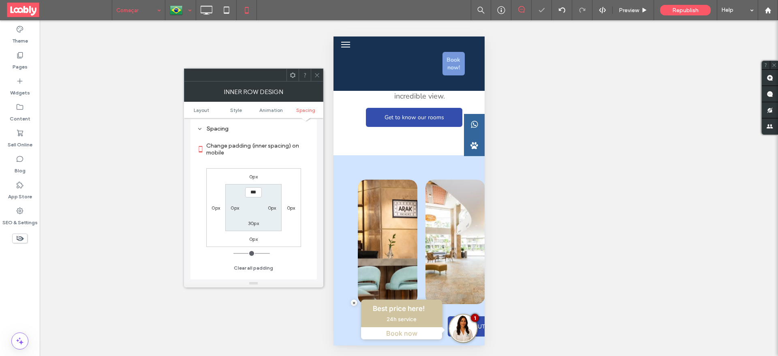
scroll to position [280, 0]
click at [259, 224] on div "30px" at bounding box center [253, 220] width 19 height 8
click at [254, 222] on label "30px" at bounding box center [253, 220] width 11 height 6
type input "**"
type input "***"
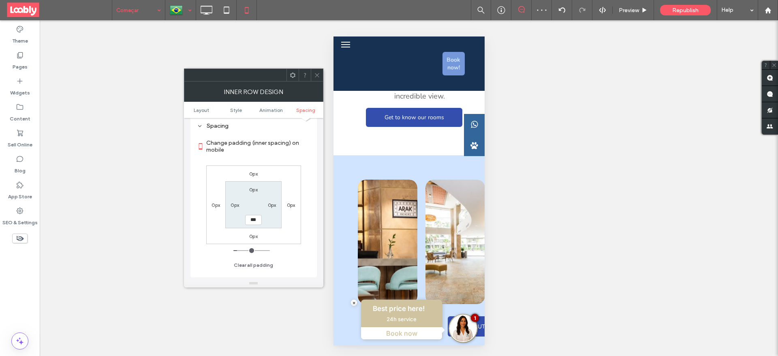
type input "*"
click at [317, 74] on icon at bounding box center [317, 75] width 6 height 6
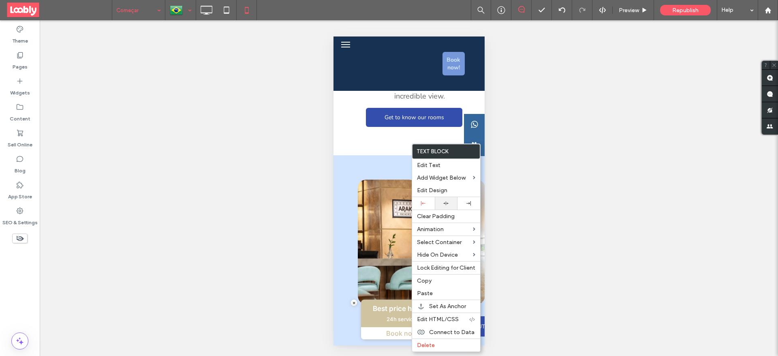
click at [442, 199] on div at bounding box center [446, 203] width 23 height 13
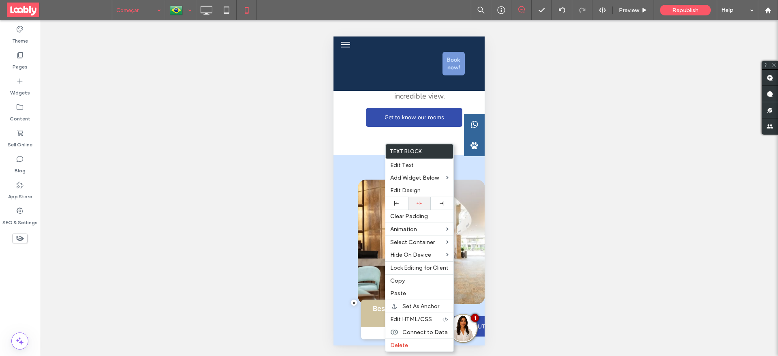
click at [414, 198] on div at bounding box center [419, 203] width 23 height 13
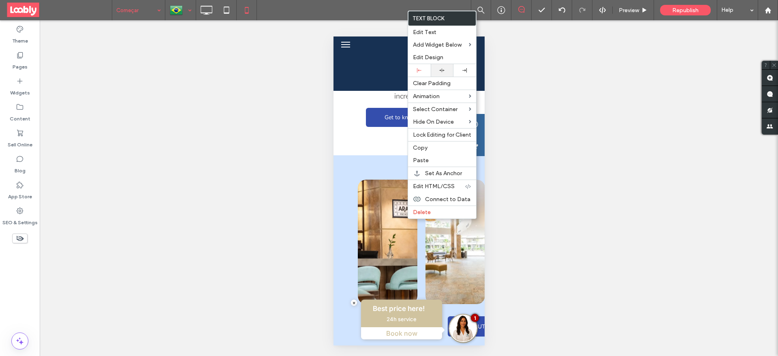
click at [440, 71] on icon at bounding box center [441, 70] width 5 height 5
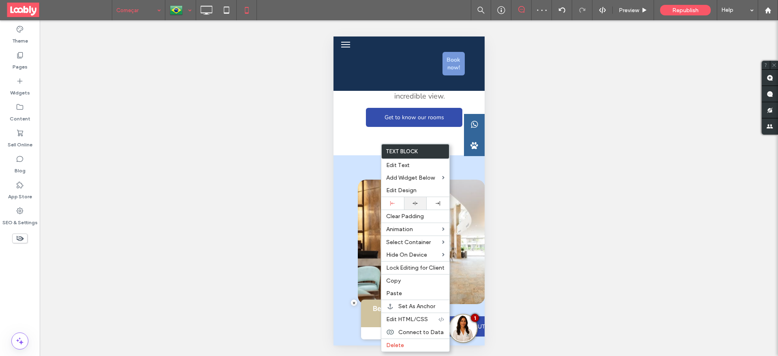
click at [408, 202] on div at bounding box center [415, 203] width 15 height 5
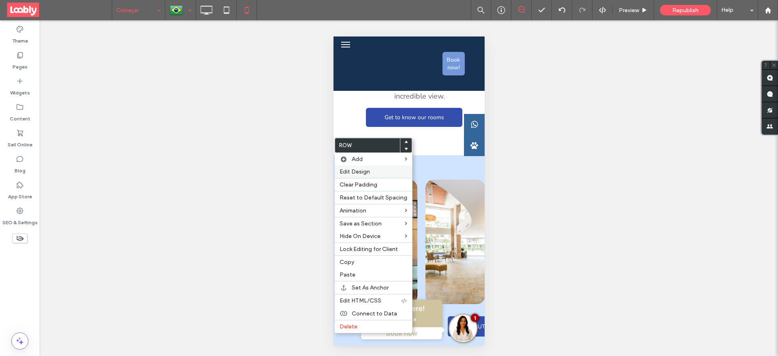
click at [360, 171] on span "Edit Design" at bounding box center [355, 171] width 30 height 7
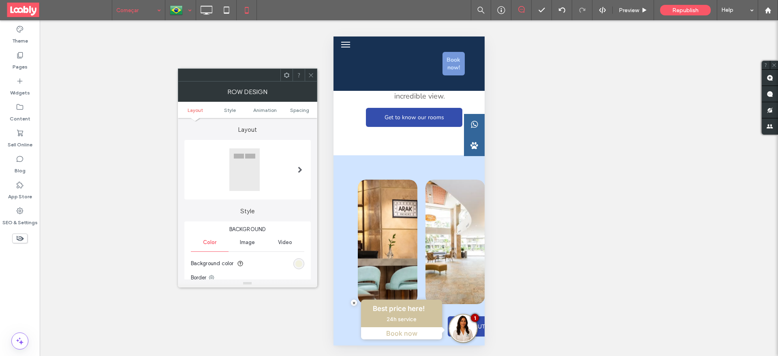
click at [297, 114] on ul "Layout Style Animation Spacing" at bounding box center [247, 110] width 139 height 16
click at [298, 113] on ul "Layout Style Animation Spacing" at bounding box center [247, 110] width 139 height 16
click at [297, 107] on span "Spacing" at bounding box center [299, 110] width 19 height 6
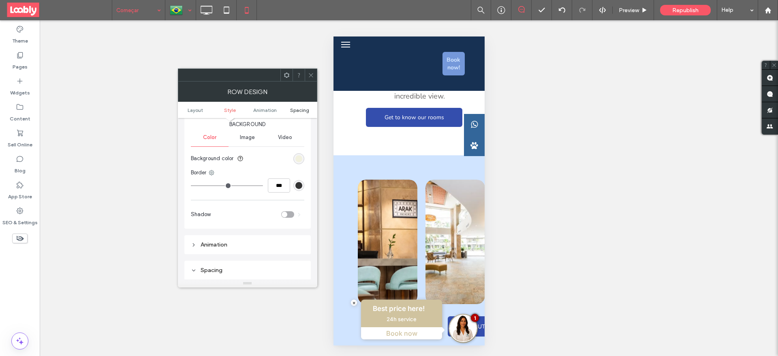
scroll to position [228, 0]
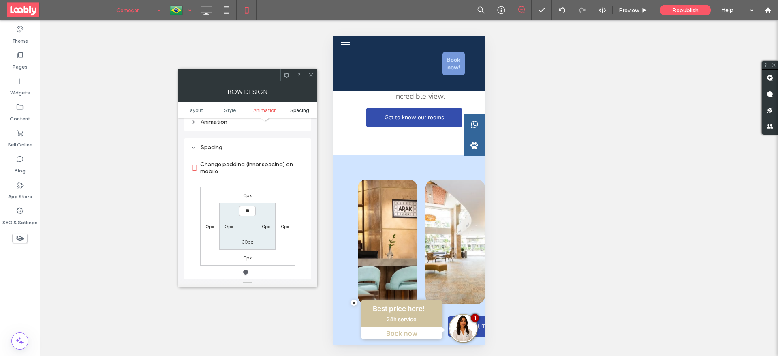
type input "****"
click at [252, 243] on label "30px" at bounding box center [247, 242] width 11 height 6
type input "**"
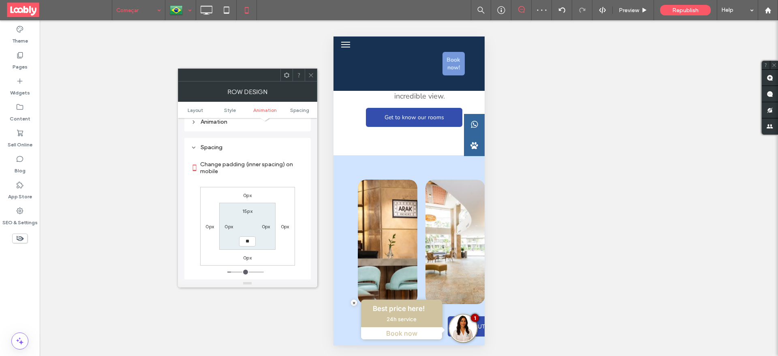
type input "****"
click at [312, 75] on icon at bounding box center [311, 75] width 6 height 6
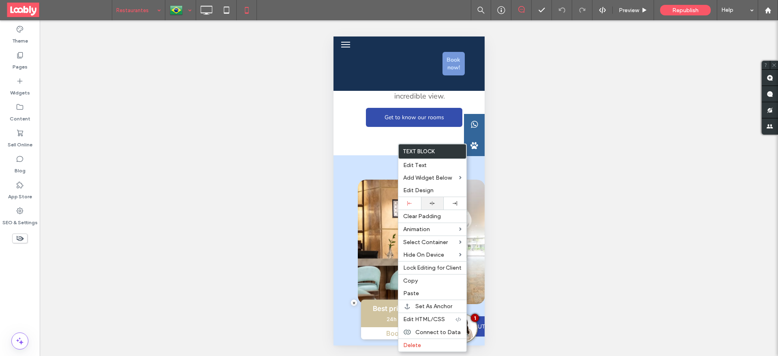
click at [430, 204] on icon at bounding box center [432, 203] width 5 height 5
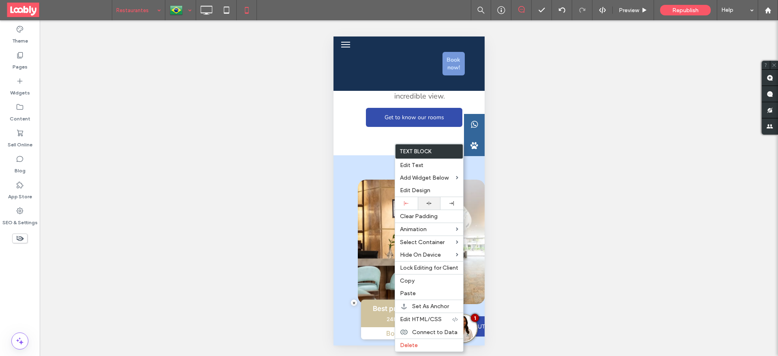
click at [425, 206] on div at bounding box center [429, 203] width 23 height 13
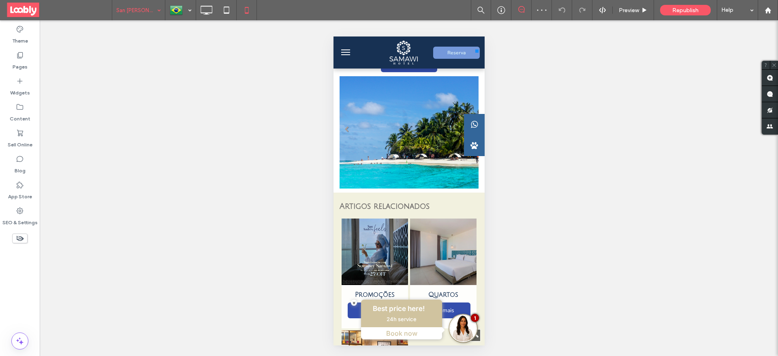
scroll to position [1398, 0]
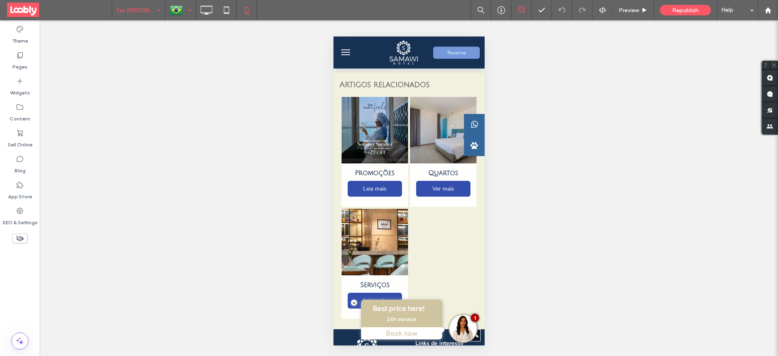
click at [175, 4] on div at bounding box center [181, 9] width 30 height 19
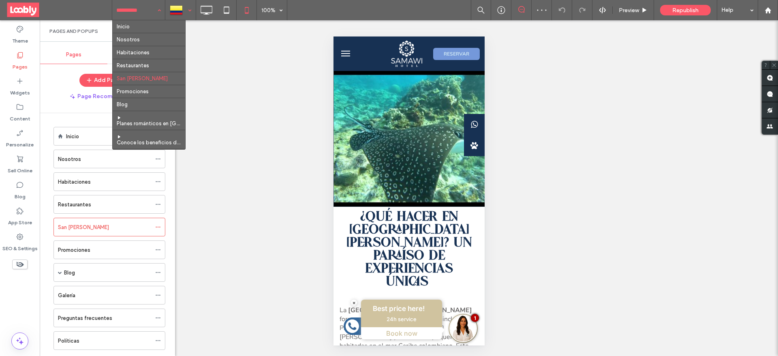
click at [224, 93] on div "**********" at bounding box center [409, 188] width 738 height 336
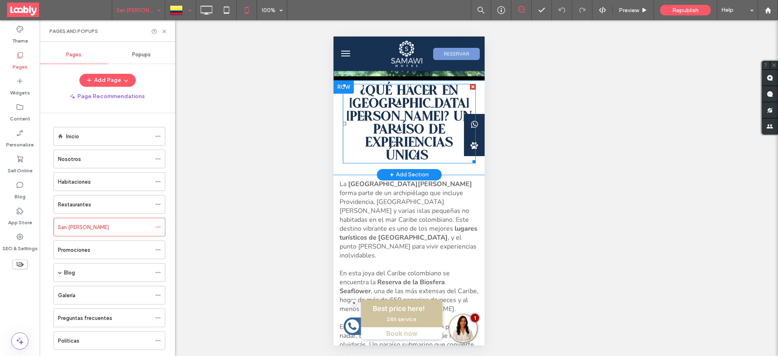
scroll to position [61, 0]
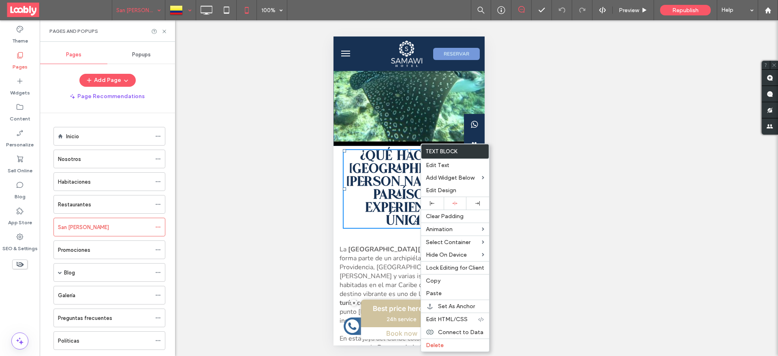
click at [349, 228] on div "¿Qué hacer en San Andrés? Un paraíso de experiencias únicas Click To Paste" at bounding box center [408, 193] width 151 height 94
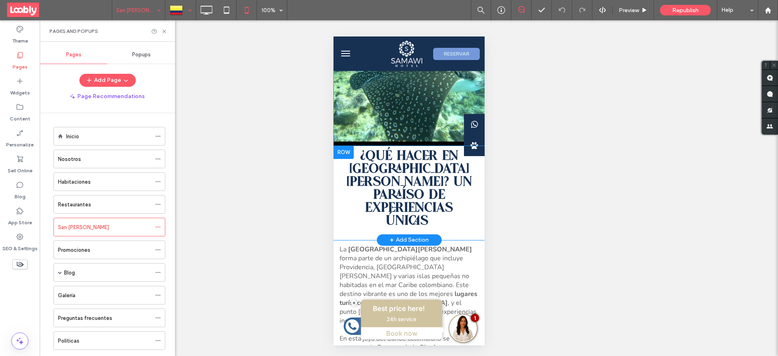
click at [472, 195] on div "¿Qué hacer en San Andrés? Un paraíso de experiencias únicas Click To Paste" at bounding box center [408, 193] width 151 height 94
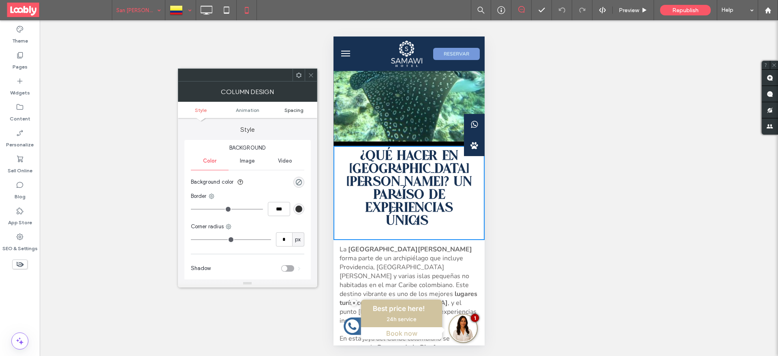
click at [288, 107] on span "Spacing" at bounding box center [293, 110] width 19 height 6
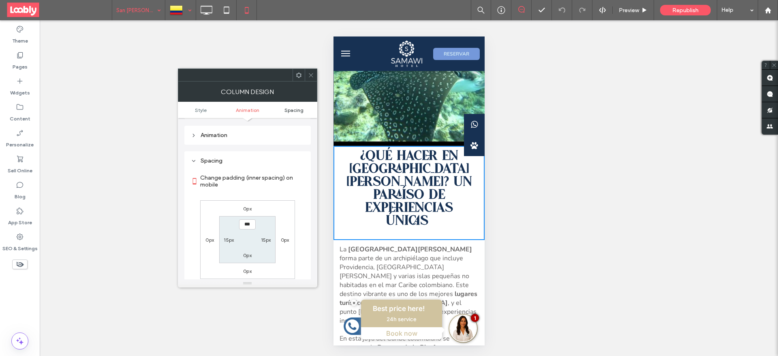
scroll to position [190, 0]
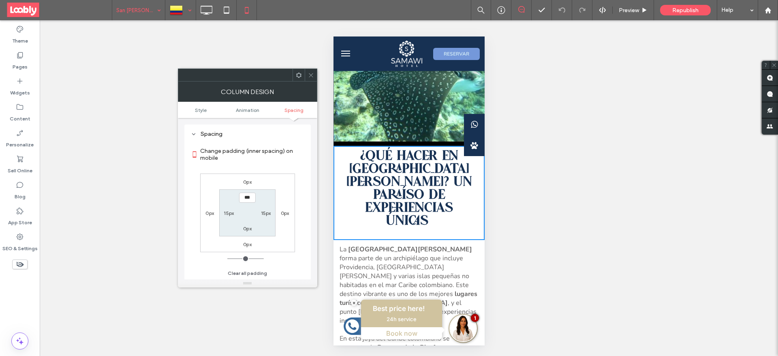
click at [311, 77] on icon at bounding box center [311, 75] width 6 height 6
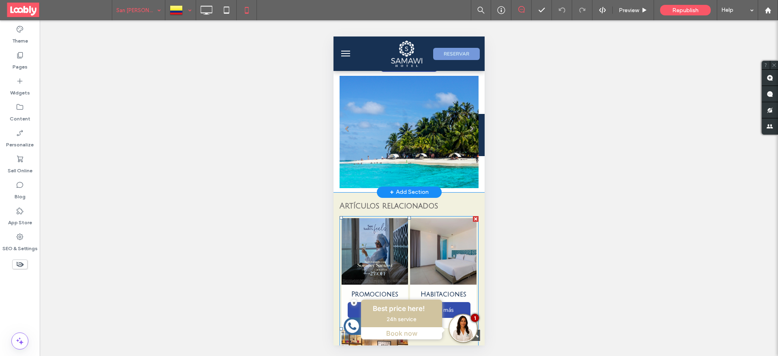
scroll to position [1702, 0]
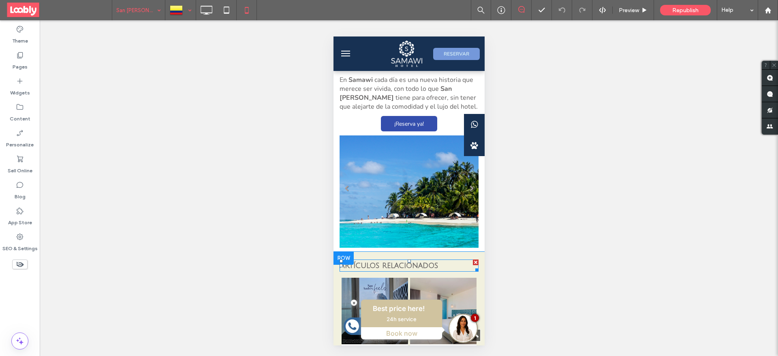
click at [408, 261] on span "Artículos relacionados" at bounding box center [388, 265] width 98 height 8
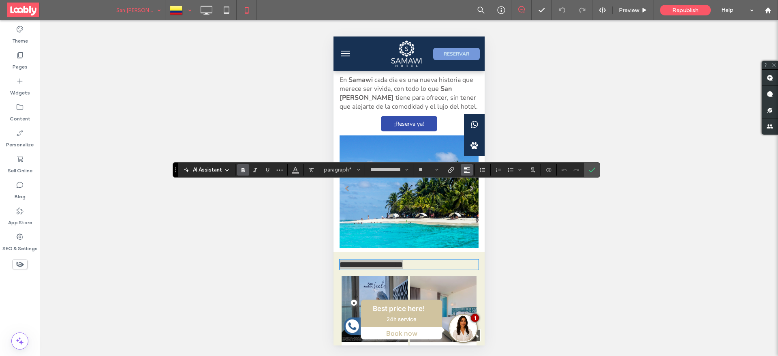
click at [469, 171] on icon "Alignment" at bounding box center [467, 170] width 6 height 6
click at [475, 193] on icon "ui.textEditor.alignment.center" at bounding box center [473, 194] width 6 height 6
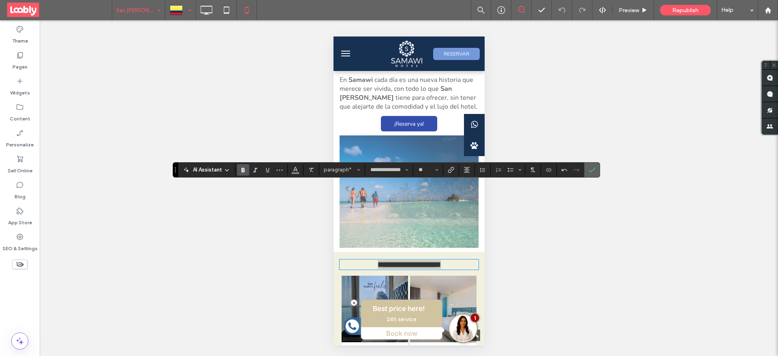
click at [589, 169] on icon "Confirm" at bounding box center [592, 170] width 6 height 6
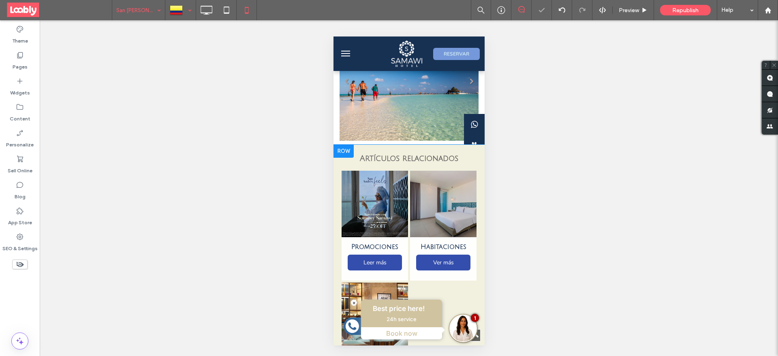
scroll to position [1823, 0]
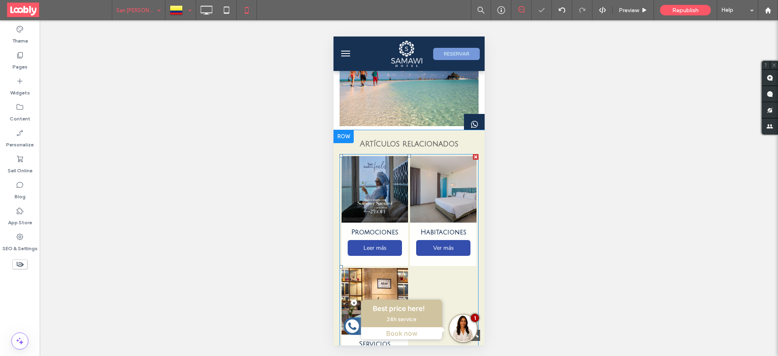
click at [424, 267] on div at bounding box center [443, 323] width 68 height 112
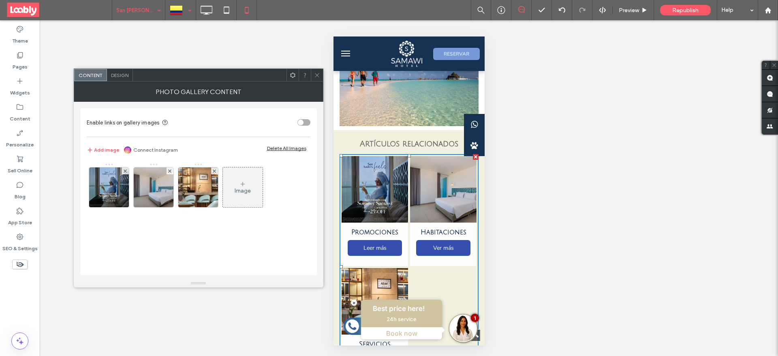
click at [315, 76] on icon at bounding box center [317, 75] width 6 height 6
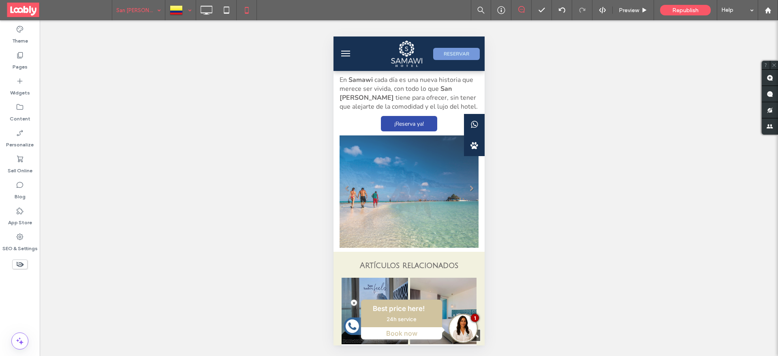
scroll to position [1723, 0]
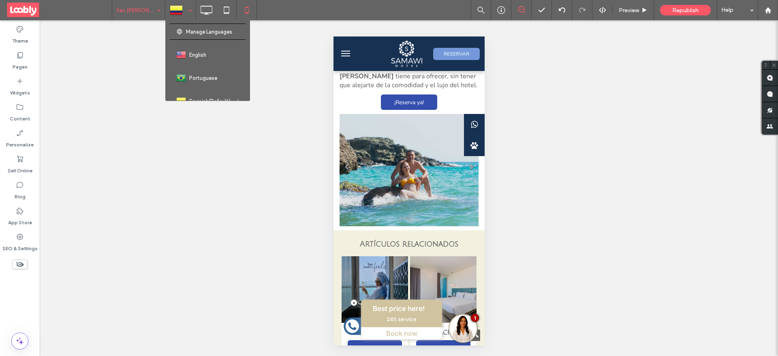
click at [177, 11] on div at bounding box center [181, 9] width 30 height 19
click at [204, 9] on icon at bounding box center [206, 10] width 16 height 16
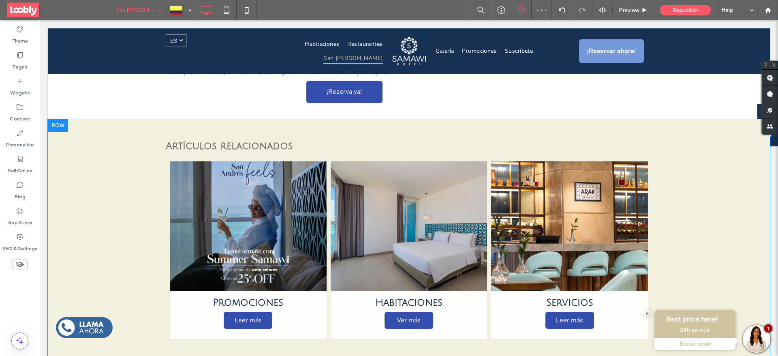
scroll to position [1184, 0]
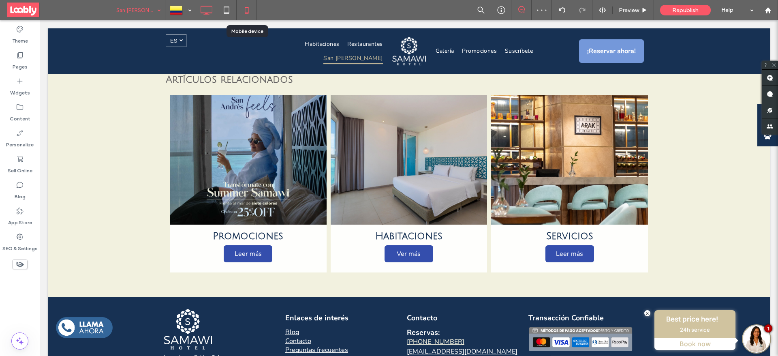
click at [248, 8] on icon at bounding box center [247, 10] width 16 height 16
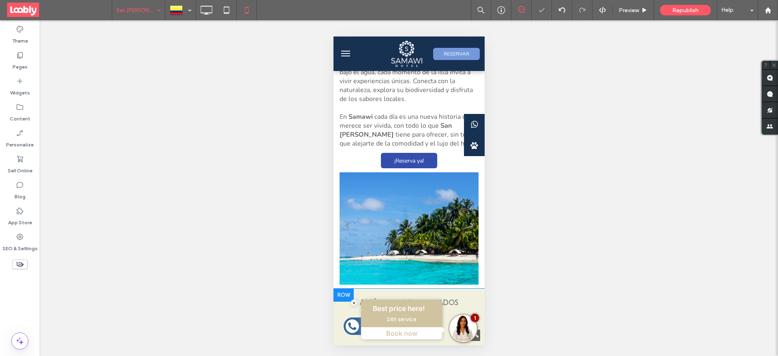
scroll to position [1763, 0]
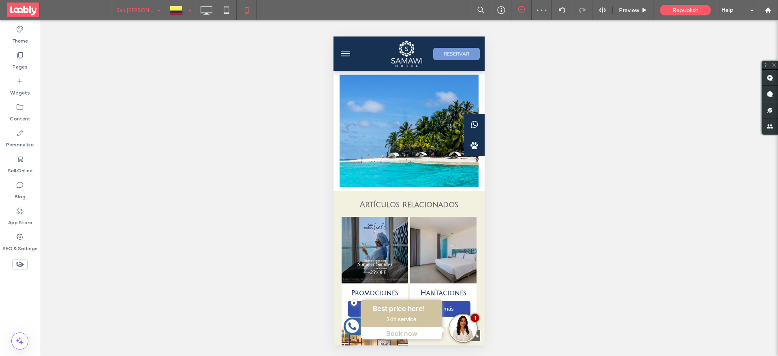
click at [179, 8] on div at bounding box center [181, 9] width 30 height 19
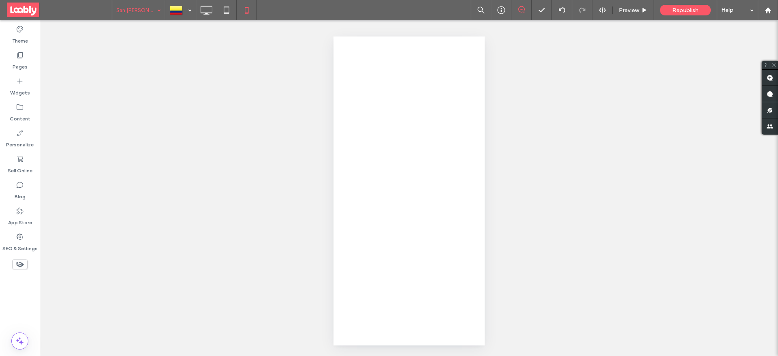
drag, startPoint x: 479, startPoint y: 79, endPoint x: 476, endPoint y: 102, distance: 23.3
click at [477, 160] on div at bounding box center [389, 178] width 778 height 356
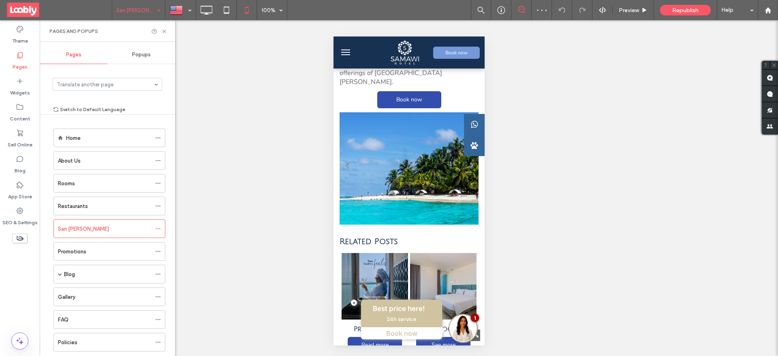
scroll to position [1143, 0]
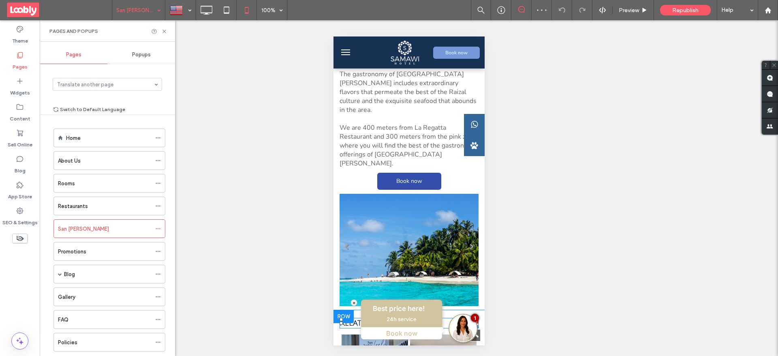
click at [367, 319] on span "Related Posts" at bounding box center [368, 323] width 58 height 9
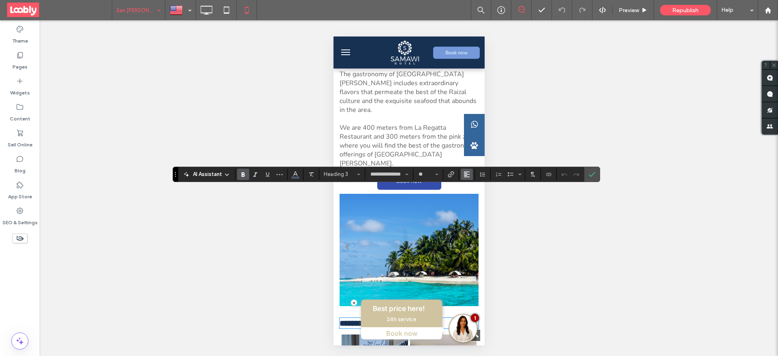
click at [467, 171] on icon "Alignment" at bounding box center [467, 174] width 6 height 6
click at [478, 197] on div "ui.textEditor.alignment.center" at bounding box center [475, 199] width 11 height 6
click at [593, 168] on span "Confirm" at bounding box center [592, 174] width 6 height 14
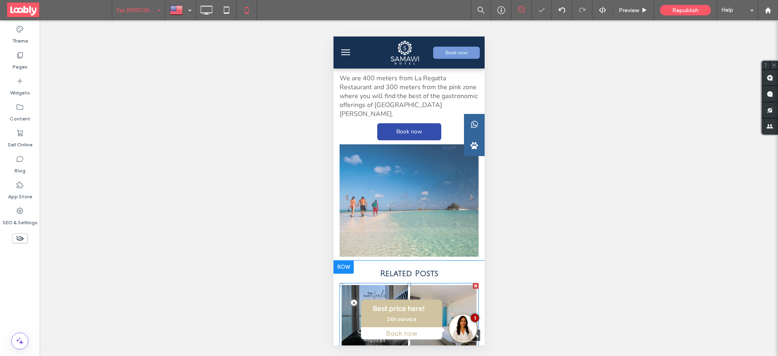
scroll to position [1203, 0]
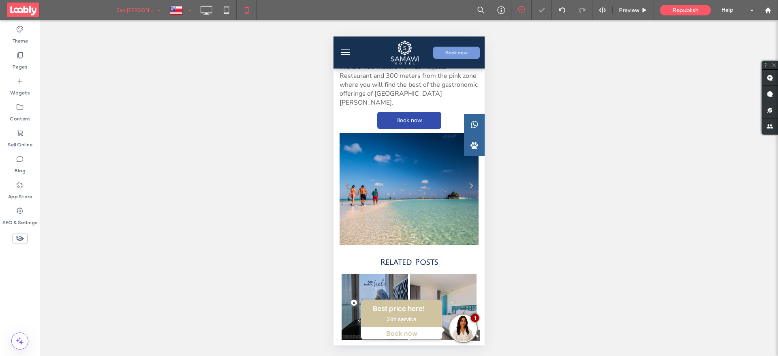
click at [174, 10] on div at bounding box center [181, 9] width 30 height 19
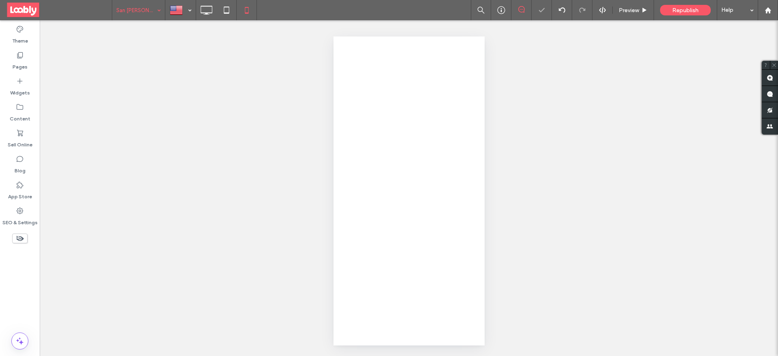
drag, startPoint x: 479, startPoint y: 146, endPoint x: 469, endPoint y: 115, distance: 33.2
click at [480, 151] on div at bounding box center [389, 178] width 778 height 356
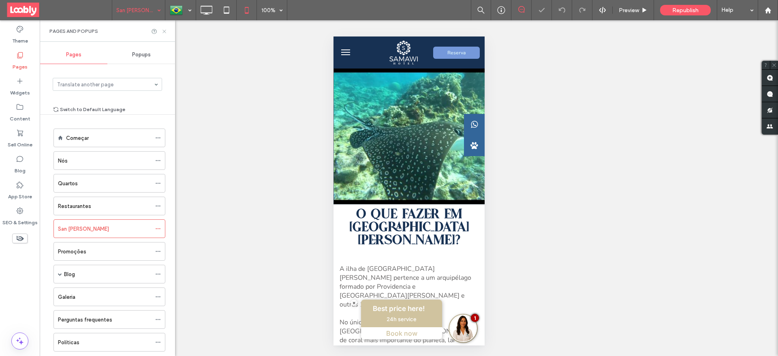
click at [165, 31] on icon at bounding box center [164, 31] width 6 height 6
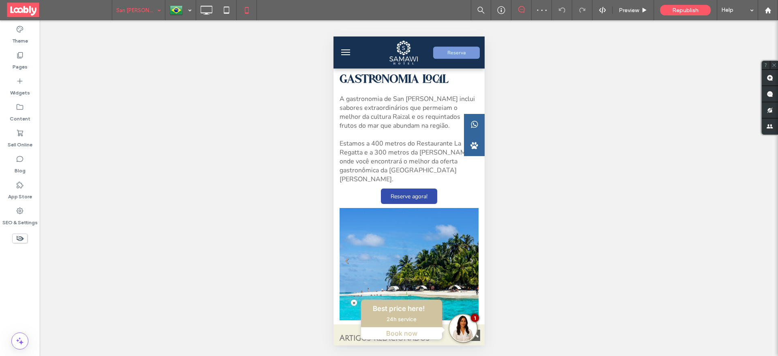
scroll to position [1190, 0]
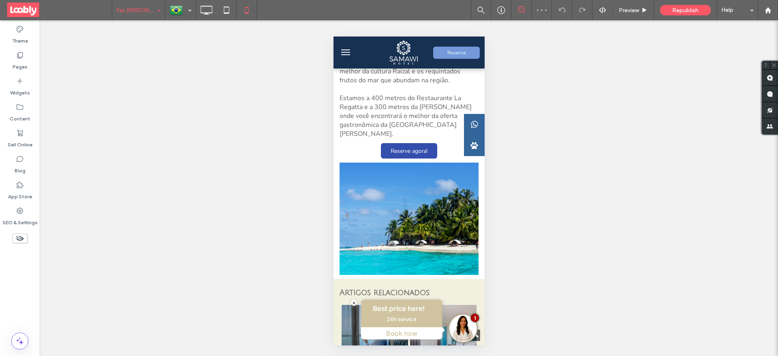
drag, startPoint x: 482, startPoint y: 71, endPoint x: 821, endPoint y: 298, distance: 408.4
click at [407, 286] on div at bounding box center [408, 287] width 3 height 3
type input "**********"
type input "**"
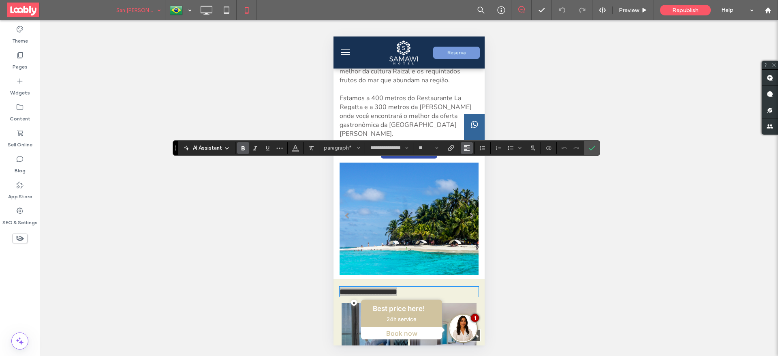
click at [468, 143] on span "Alignment" at bounding box center [467, 148] width 6 height 11
click at [470, 171] on icon "ui.textEditor.alignment.center" at bounding box center [473, 172] width 6 height 6
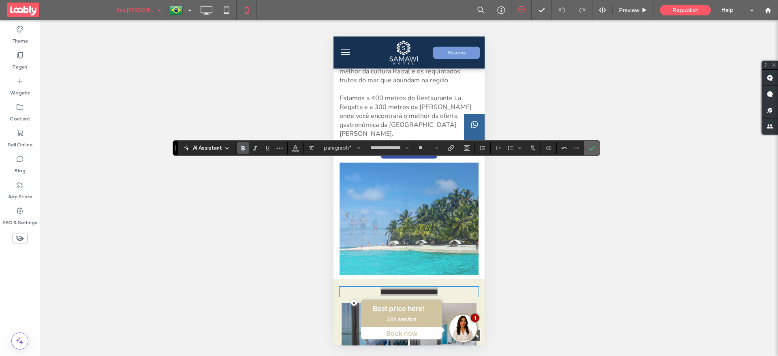
click at [591, 149] on icon "Confirm" at bounding box center [592, 148] width 6 height 6
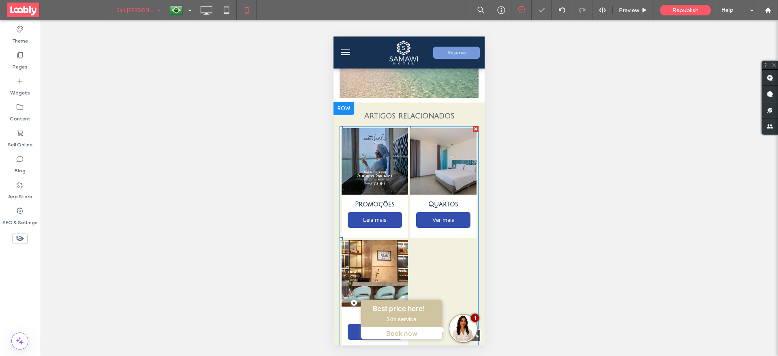
scroll to position [1372, 0]
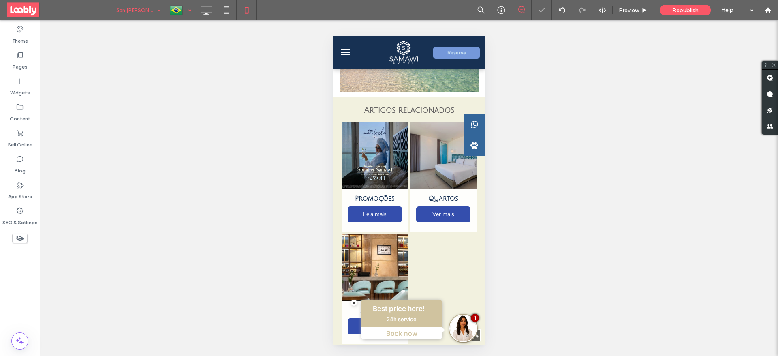
click at [188, 15] on div at bounding box center [181, 9] width 30 height 19
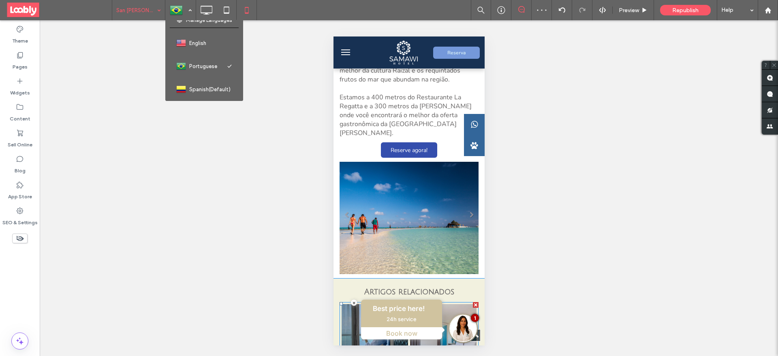
scroll to position [1190, 0]
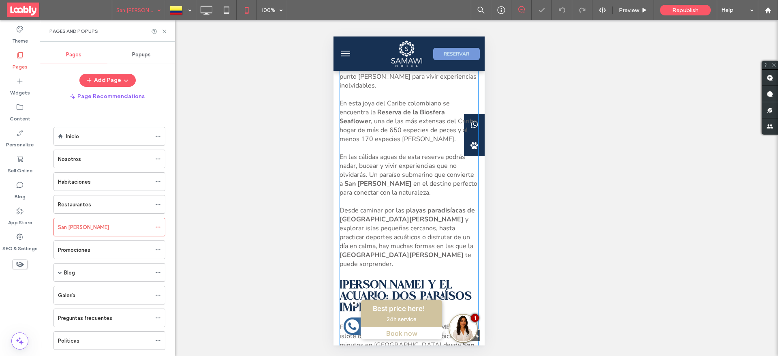
scroll to position [425, 0]
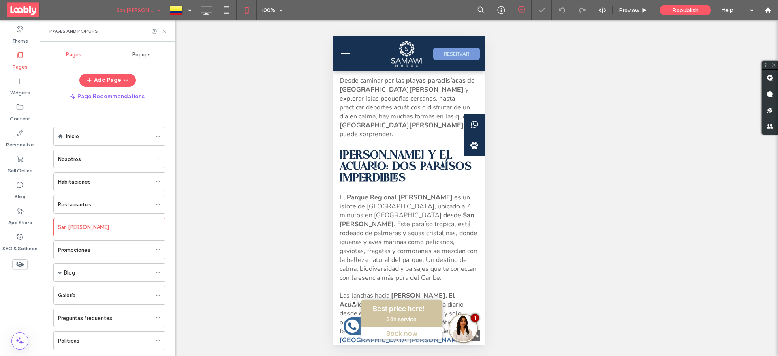
click at [164, 33] on icon at bounding box center [164, 31] width 6 height 6
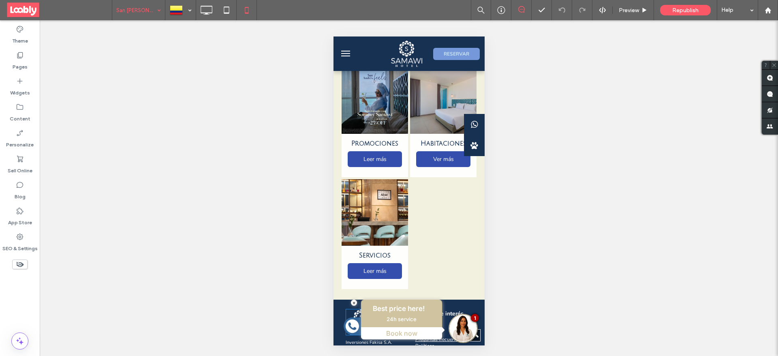
scroll to position [1834, 0]
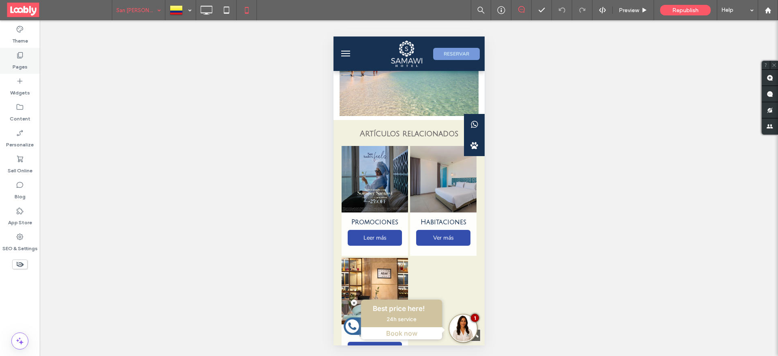
click at [23, 60] on label "Pages" at bounding box center [20, 64] width 15 height 11
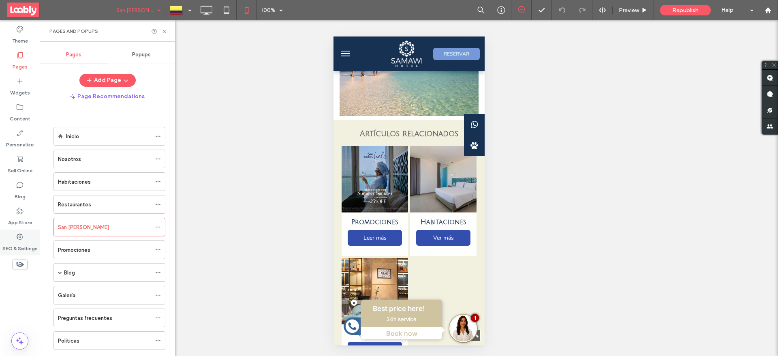
click at [24, 244] on label "SEO & Settings" at bounding box center [19, 246] width 35 height 11
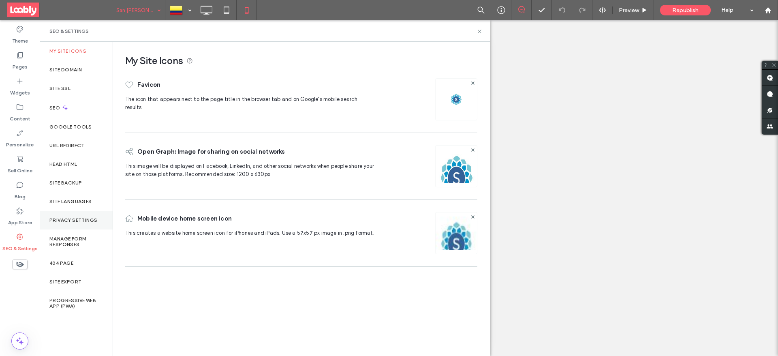
click at [83, 220] on label "Privacy Settings" at bounding box center [73, 220] width 48 height 6
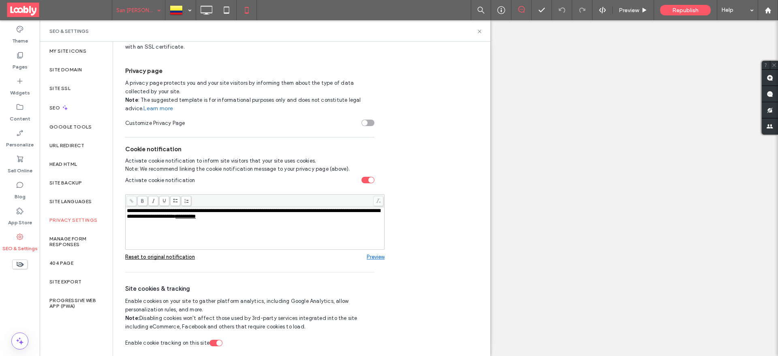
scroll to position [0, 0]
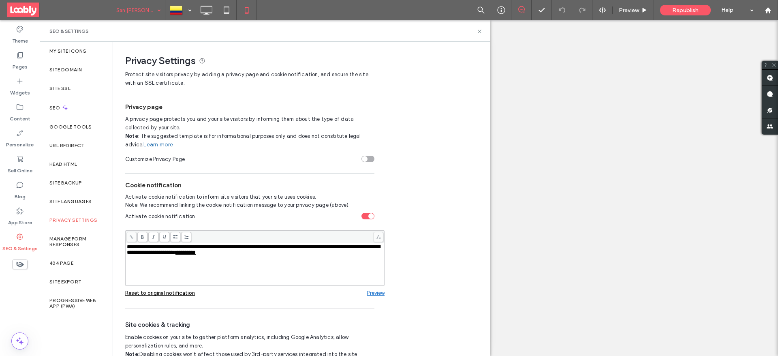
click at [158, 143] on link "Learn more" at bounding box center [158, 145] width 30 height 8
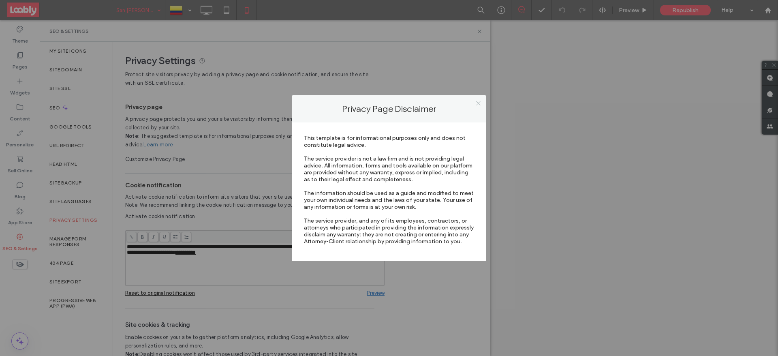
click at [477, 101] on icon at bounding box center [478, 103] width 6 height 6
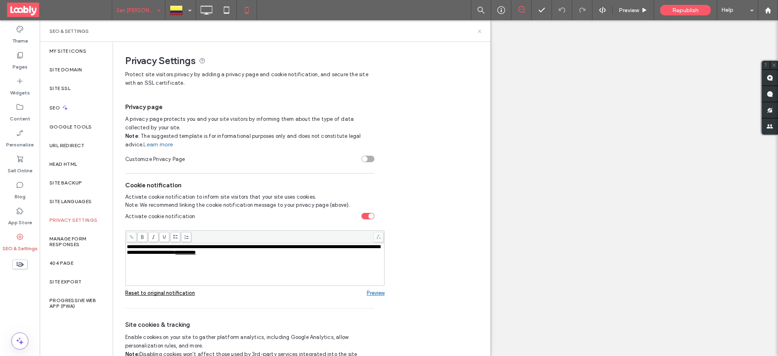
click at [480, 30] on icon at bounding box center [480, 31] width 6 height 6
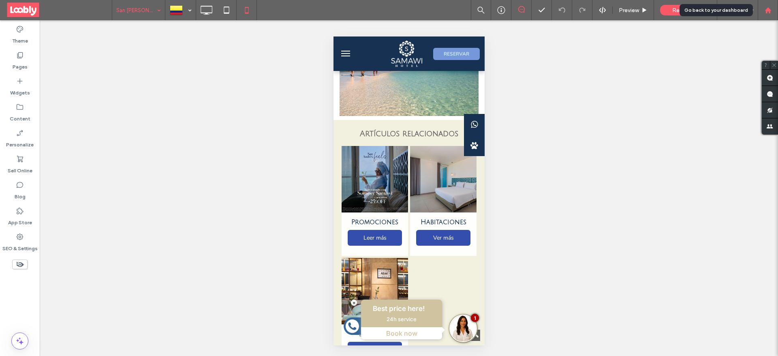
click at [765, 13] on icon at bounding box center [768, 10] width 7 height 7
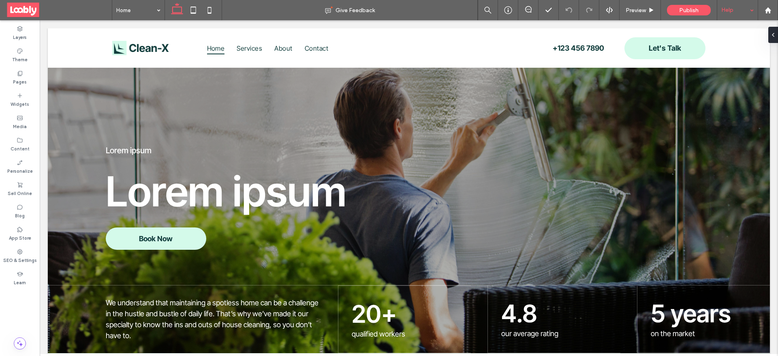
click at [734, 9] on div "Help" at bounding box center [737, 10] width 41 height 20
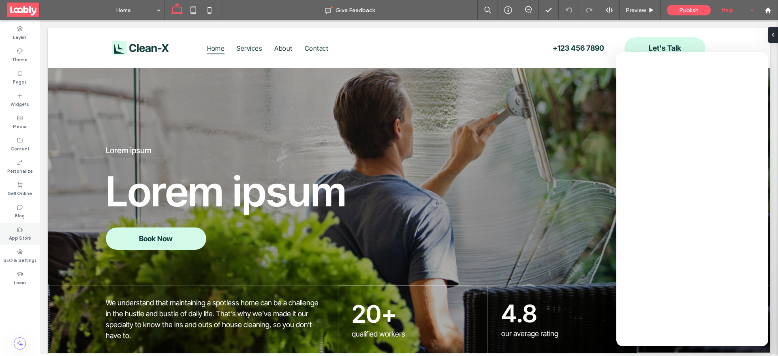
click at [26, 238] on label "App Store" at bounding box center [20, 237] width 22 height 9
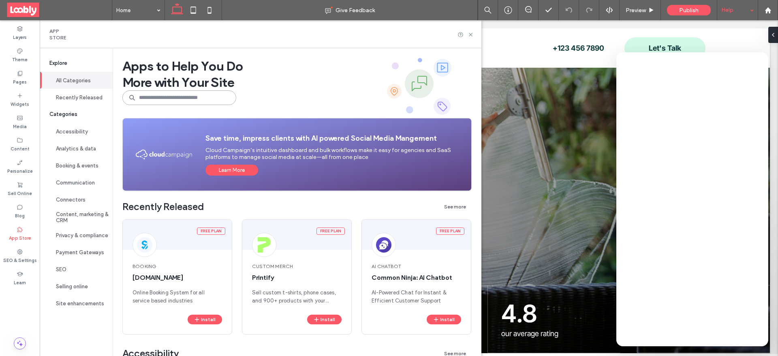
click at [178, 92] on input at bounding box center [179, 97] width 114 height 15
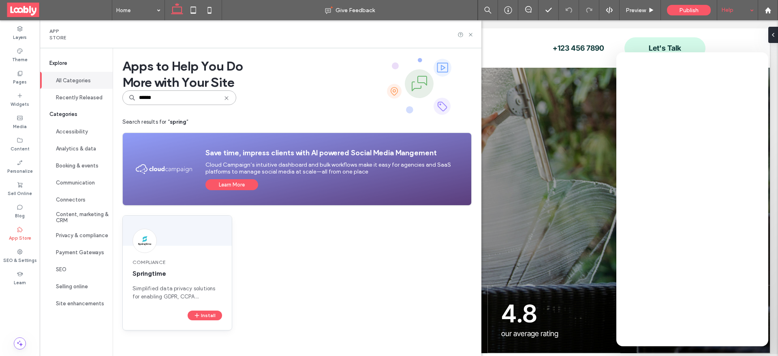
type input "******"
click at [182, 291] on span "Simplified data privacy solutions for enabling GDPR, CCPA compliance and more." at bounding box center [178, 292] width 90 height 16
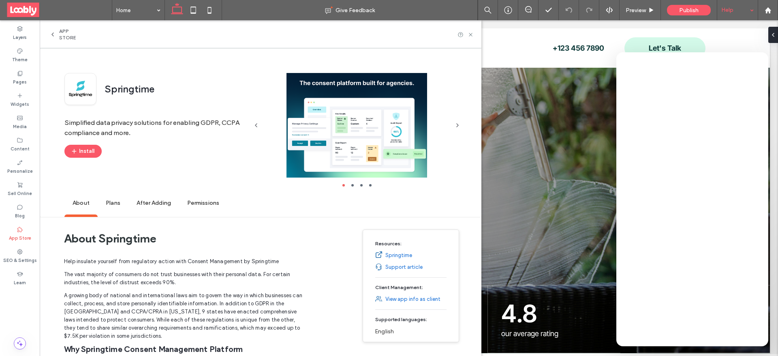
scroll to position [61, 0]
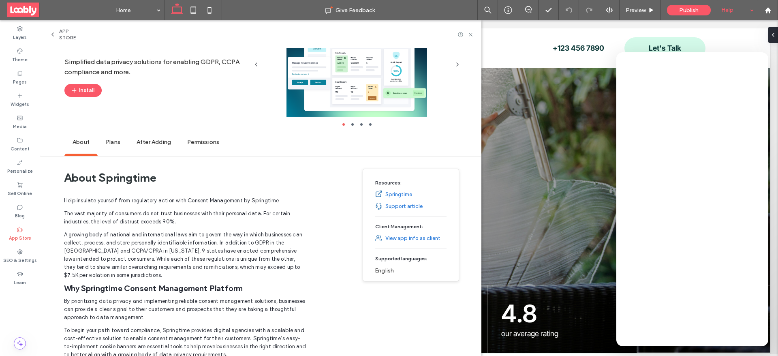
click at [109, 135] on span "Plans" at bounding box center [113, 142] width 31 height 22
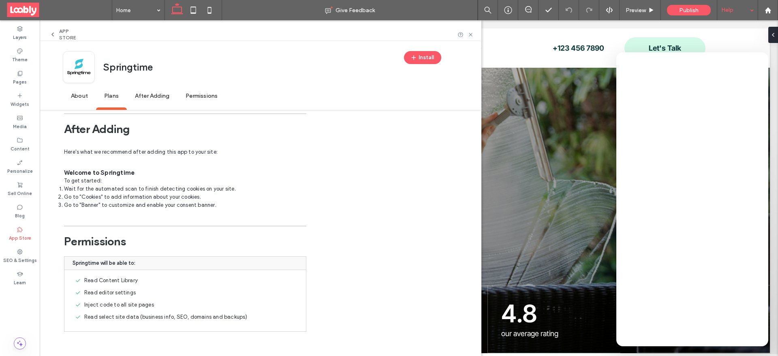
scroll to position [369, 0]
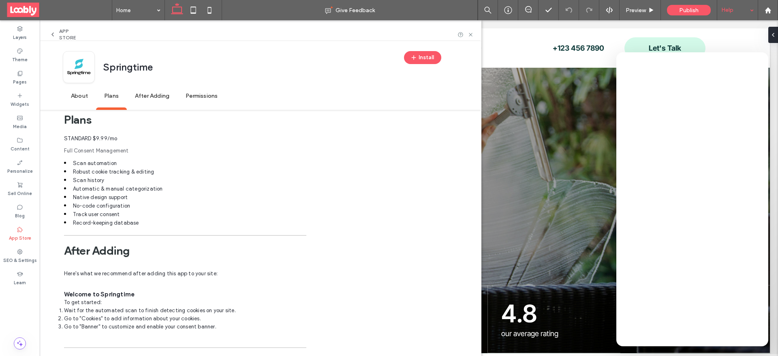
click at [184, 93] on span "Permissions" at bounding box center [201, 96] width 48 height 22
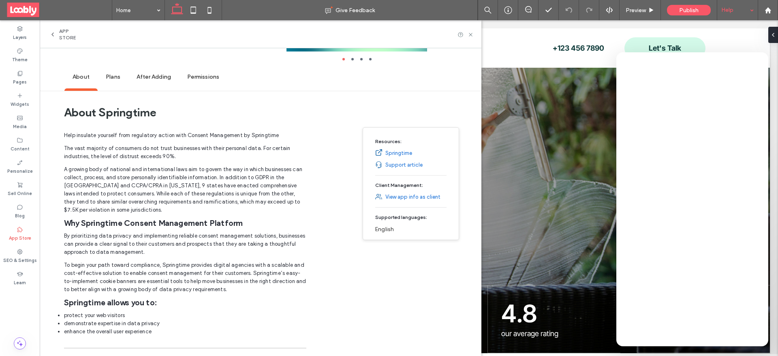
scroll to position [0, 0]
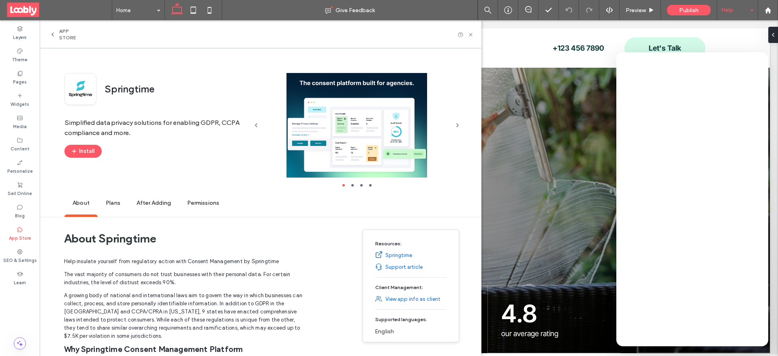
click at [371, 128] on div at bounding box center [356, 125] width 185 height 105
click at [458, 128] on icon "button" at bounding box center [457, 125] width 6 height 6
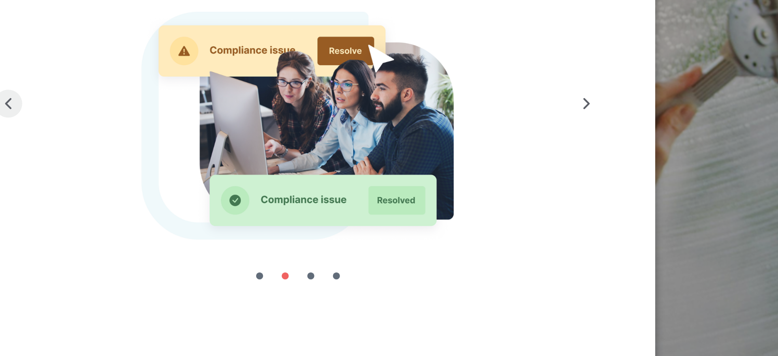
click at [256, 126] on use "button" at bounding box center [256, 125] width 2 height 3
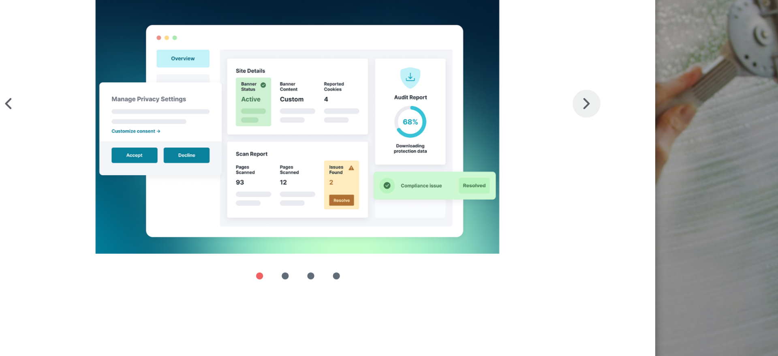
click at [460, 126] on icon "button" at bounding box center [457, 125] width 6 height 6
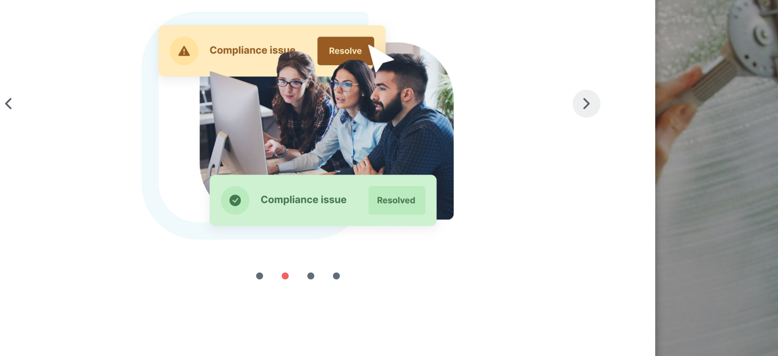
click at [460, 126] on icon "button" at bounding box center [457, 125] width 6 height 6
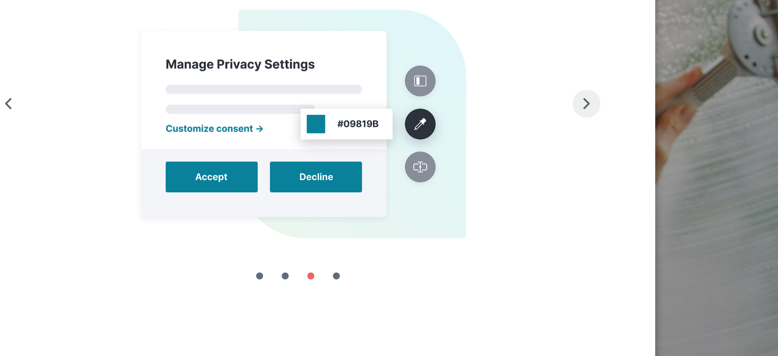
click at [460, 126] on icon "button" at bounding box center [457, 125] width 6 height 6
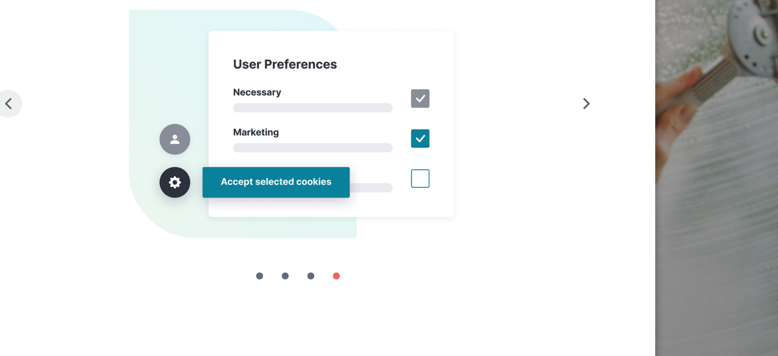
click at [255, 127] on icon "button" at bounding box center [256, 125] width 6 height 6
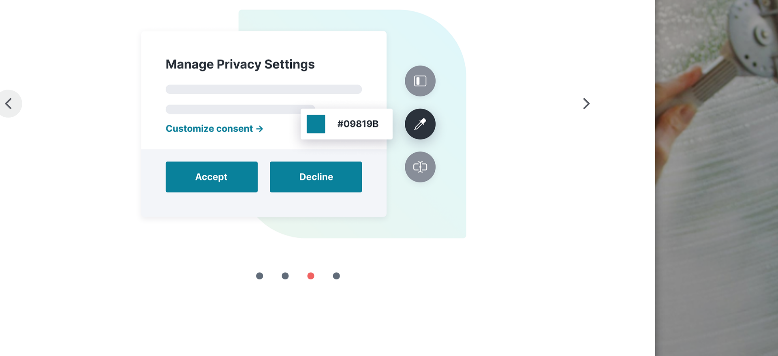
click at [260, 125] on span "button" at bounding box center [256, 125] width 10 height 10
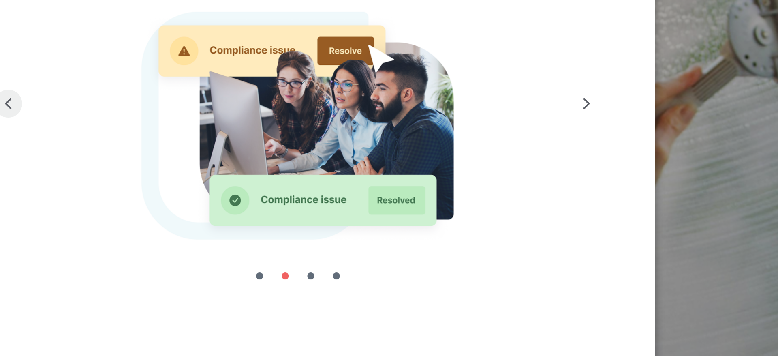
click at [260, 125] on span "button" at bounding box center [256, 125] width 10 height 10
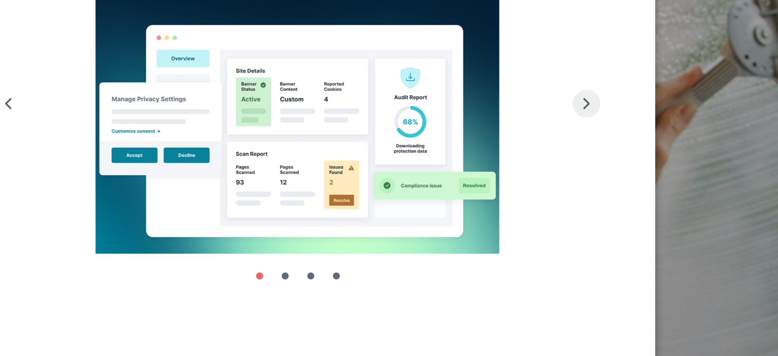
click at [457, 126] on use "button" at bounding box center [458, 125] width 2 height 3
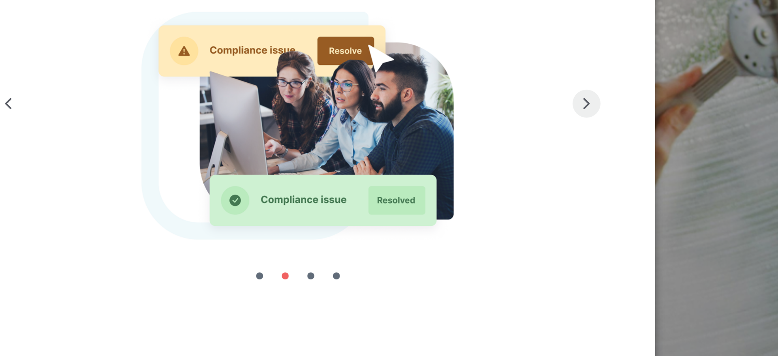
click at [457, 126] on use "button" at bounding box center [458, 125] width 2 height 3
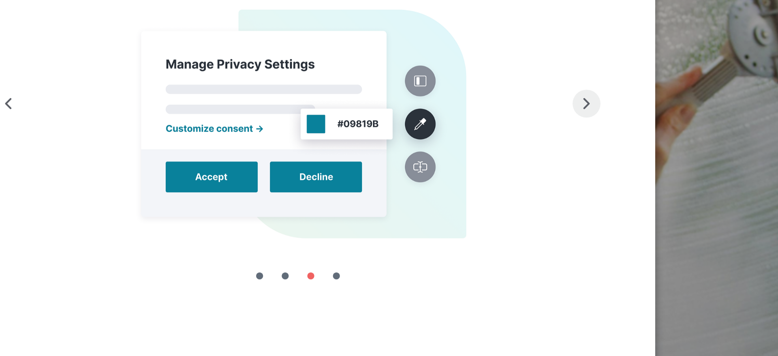
click at [457, 126] on use "button" at bounding box center [458, 125] width 2 height 3
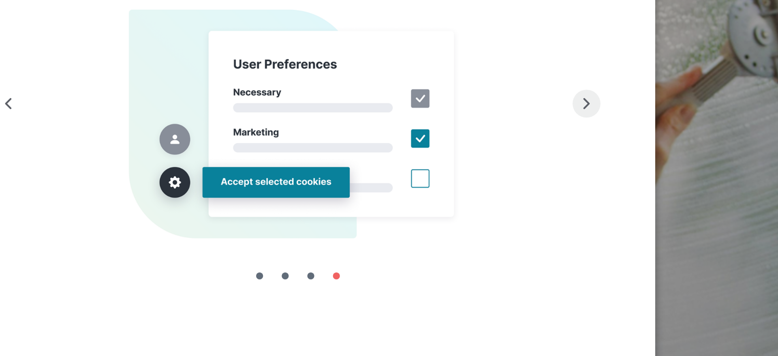
click at [457, 126] on use "button" at bounding box center [458, 125] width 2 height 3
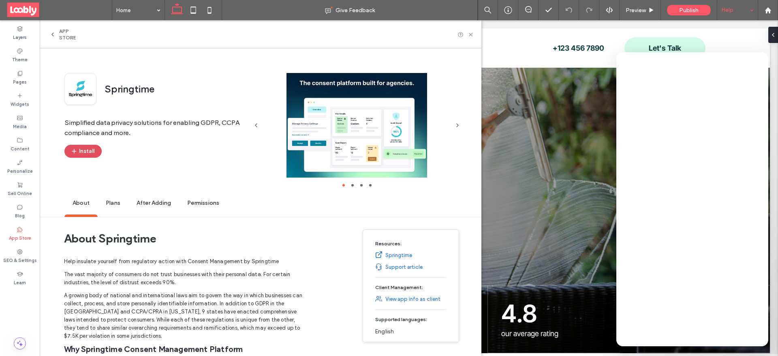
click at [80, 151] on button "Install" at bounding box center [82, 151] width 37 height 13
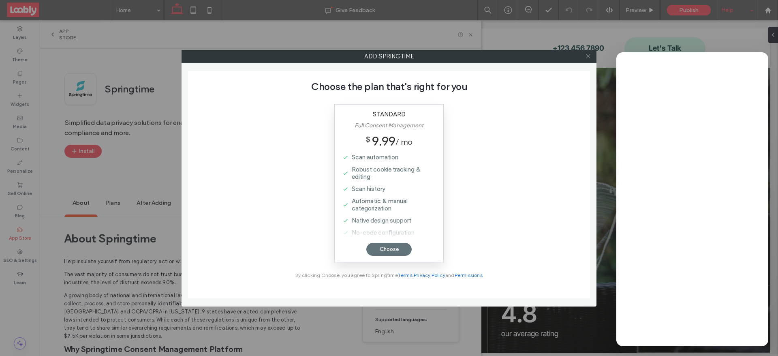
click at [589, 56] on icon at bounding box center [588, 56] width 6 height 6
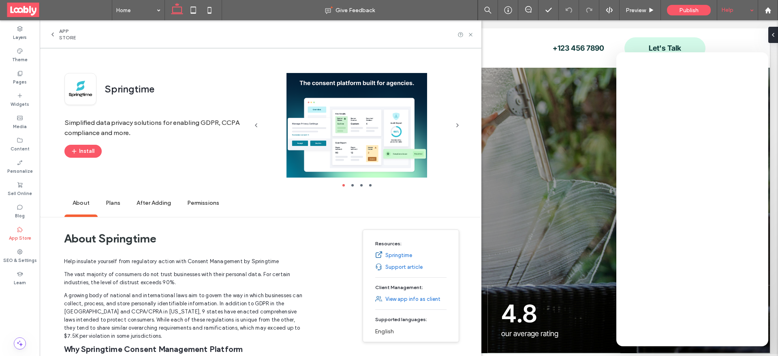
click at [108, 203] on span "Plans" at bounding box center [113, 203] width 31 height 22
click at [474, 33] on icon at bounding box center [471, 35] width 6 height 6
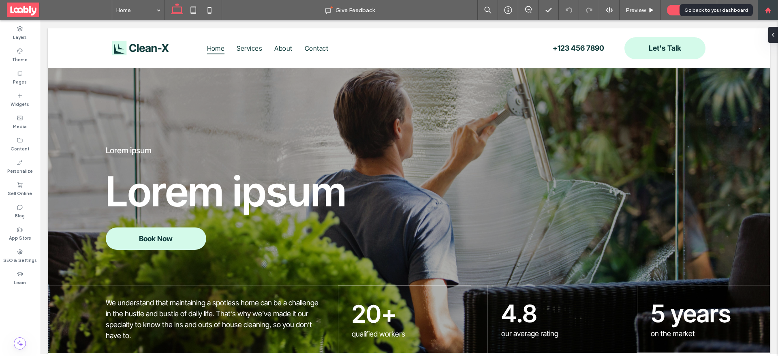
click at [773, 13] on div at bounding box center [767, 10] width 19 height 7
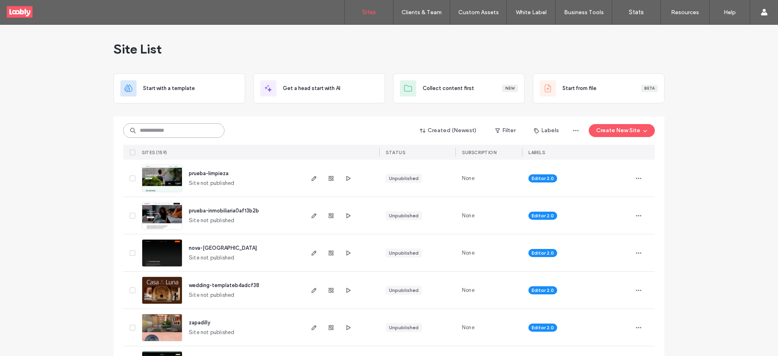
click at [180, 131] on input at bounding box center [173, 130] width 101 height 15
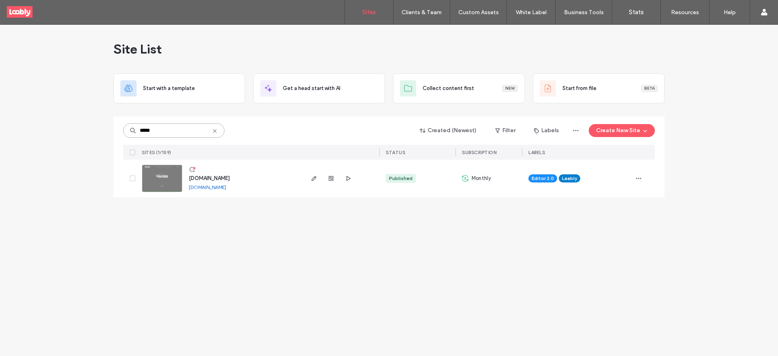
type input "*****"
click at [321, 179] on div at bounding box center [331, 178] width 44 height 37
click at [315, 179] on icon "button" at bounding box center [314, 178] width 6 height 6
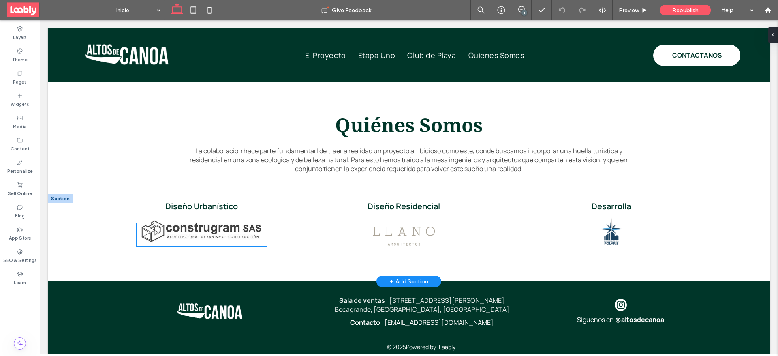
click at [246, 227] on img at bounding box center [202, 231] width 130 height 23
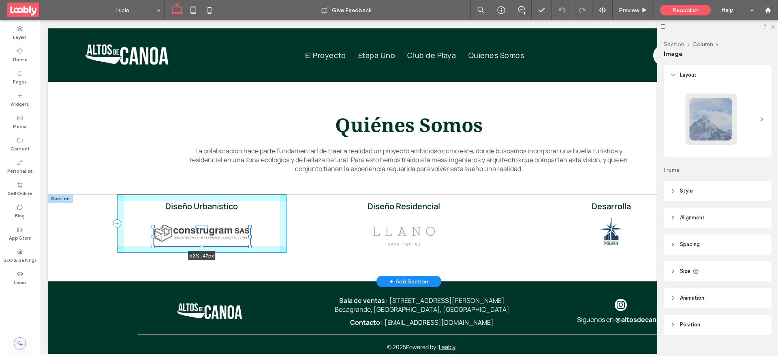
drag, startPoint x: 262, startPoint y: 235, endPoint x: 245, endPoint y: 231, distance: 17.4
click at [154, 227] on div at bounding box center [154, 227] width 0 height 0
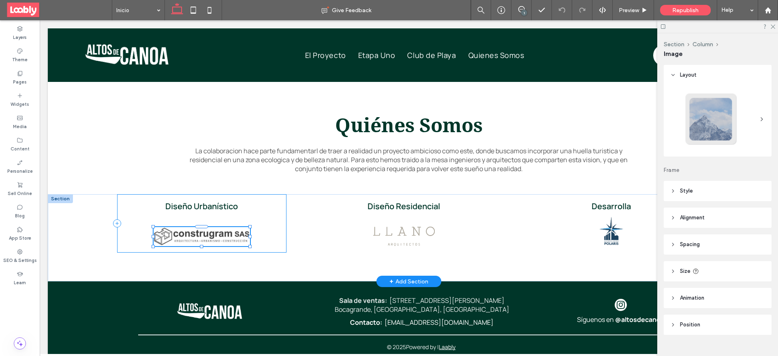
type input "**"
type input "****"
type input "**"
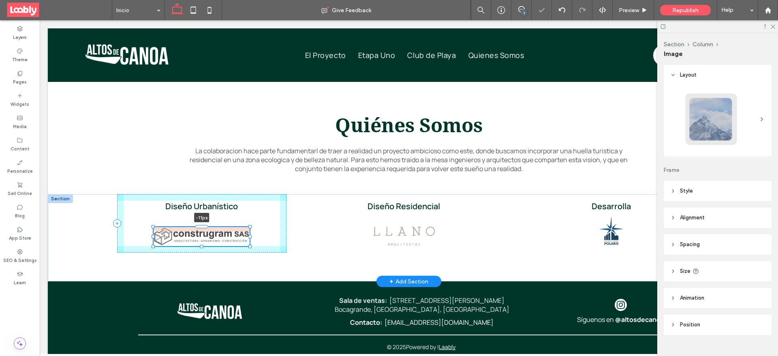
drag, startPoint x: 199, startPoint y: 216, endPoint x: 200, endPoint y: 210, distance: 5.3
click at [200, 210] on div "Diseño Urbanístico -11px Diseño Residencial [GEOGRAPHIC_DATA]" at bounding box center [409, 237] width 584 height 87
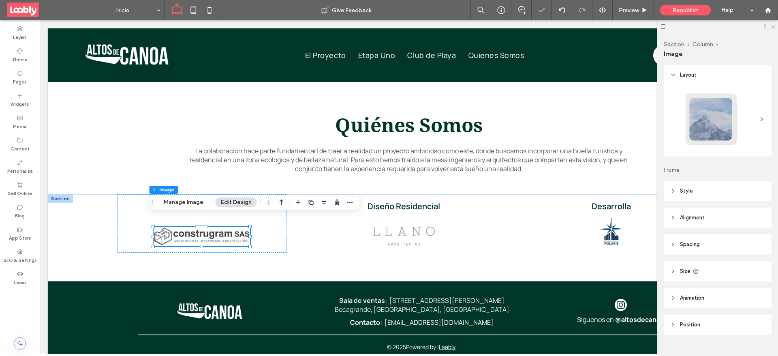
click at [771, 26] on icon at bounding box center [772, 26] width 5 height 5
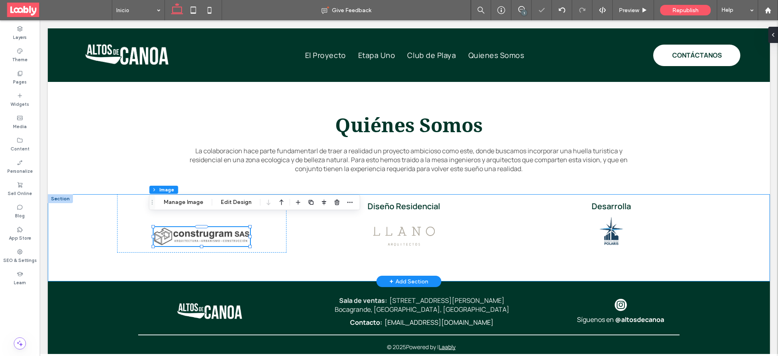
click at [656, 250] on div "Diseño Urbanístico -11px Diseño Residencial [GEOGRAPHIC_DATA]" at bounding box center [409, 237] width 584 height 87
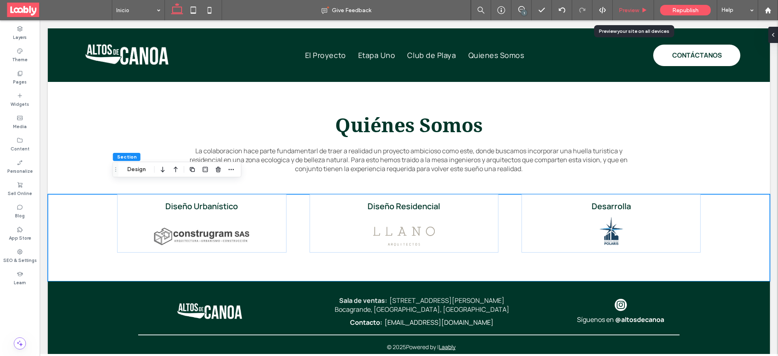
click at [623, 6] on div "Preview" at bounding box center [633, 10] width 41 height 20
click at [631, 10] on span "Preview" at bounding box center [629, 10] width 20 height 7
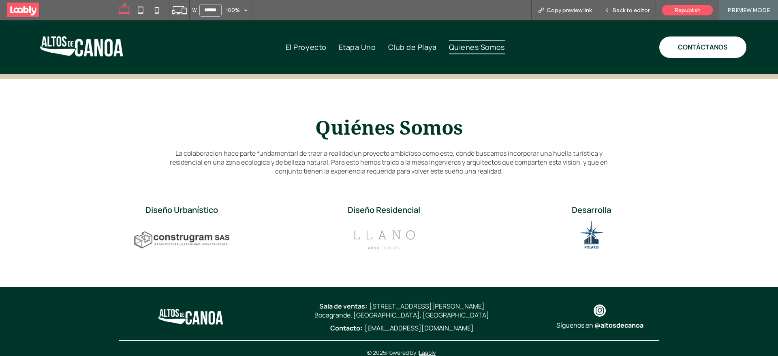
scroll to position [2252, 0]
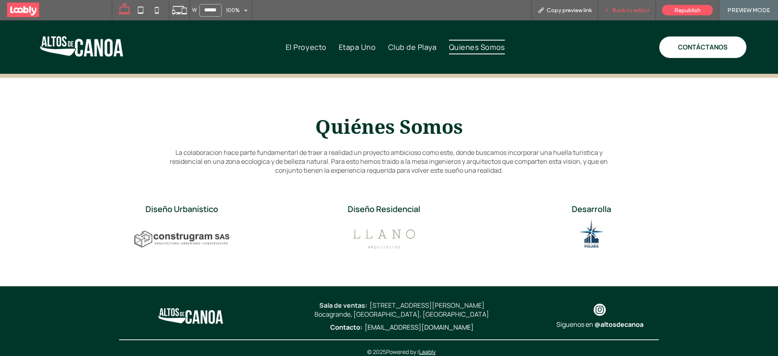
click at [628, 11] on span "Back to editor" at bounding box center [630, 10] width 37 height 7
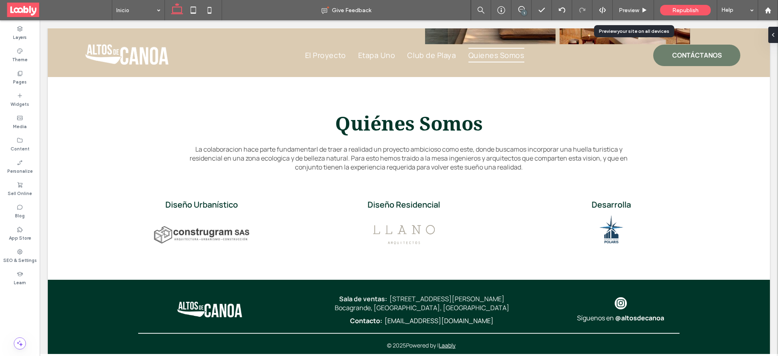
scroll to position [2244, 0]
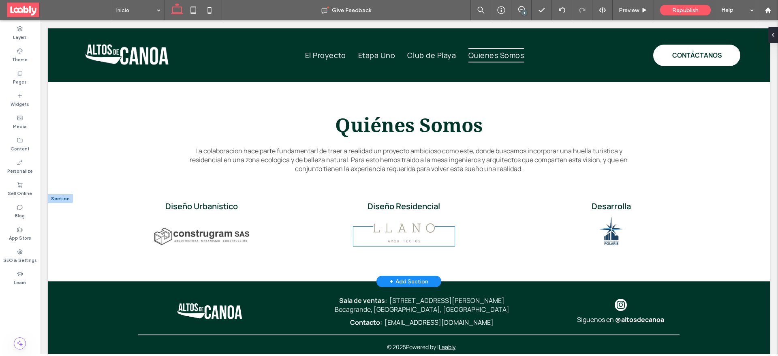
click at [420, 224] on img at bounding box center [403, 232] width 101 height 19
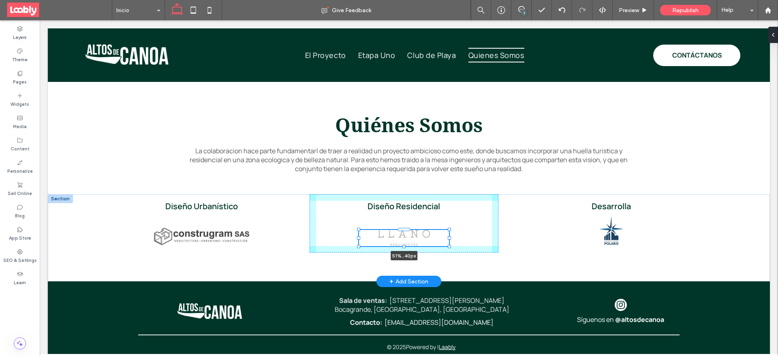
drag, startPoint x: 450, startPoint y: 235, endPoint x: 444, endPoint y: 232, distance: 6.3
click at [359, 230] on div at bounding box center [359, 230] width 0 height 0
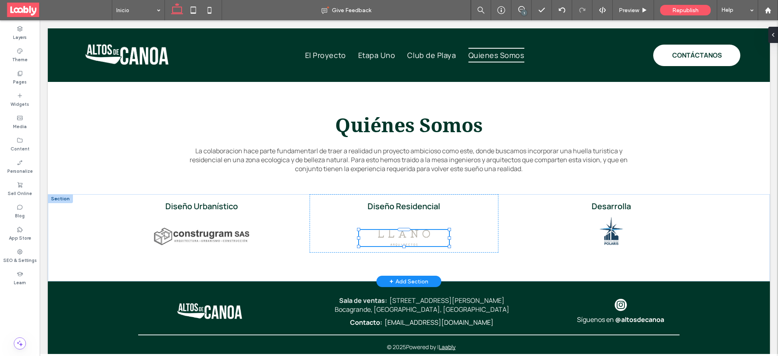
type input "**"
type input "****"
type input "**"
click at [512, 255] on div "Diseño Urbanístico Diseño Residencial 51% , 40px [GEOGRAPHIC_DATA]" at bounding box center [409, 237] width 584 height 87
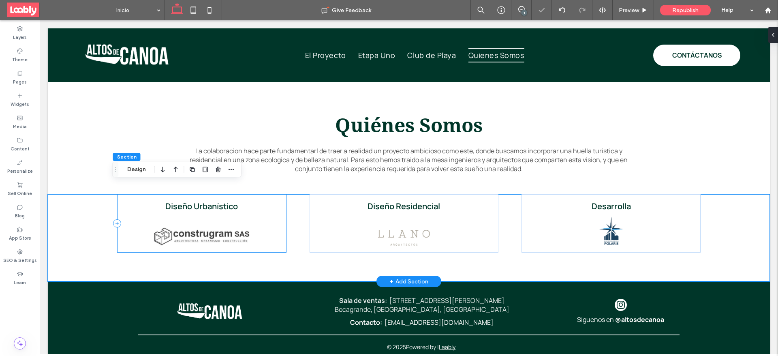
click at [276, 208] on div "Diseño Urbanístico" at bounding box center [201, 223] width 169 height 58
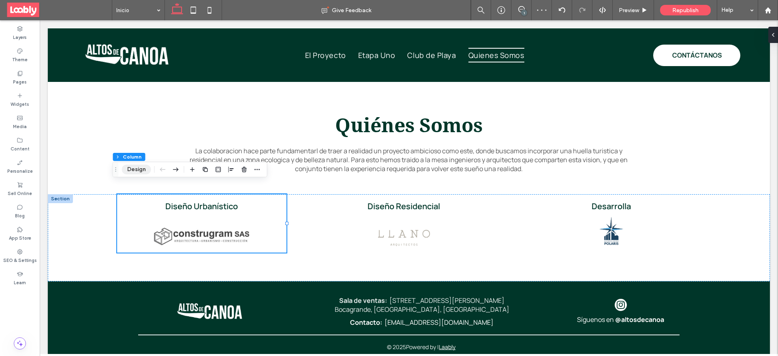
click at [136, 171] on button "Design" at bounding box center [136, 170] width 29 height 10
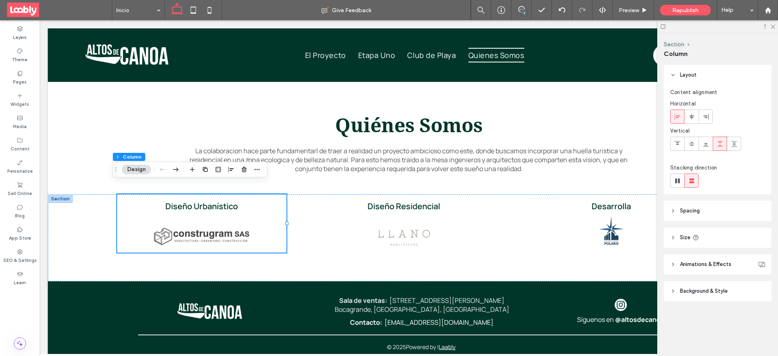
click at [723, 212] on header "Spacing" at bounding box center [718, 211] width 108 height 20
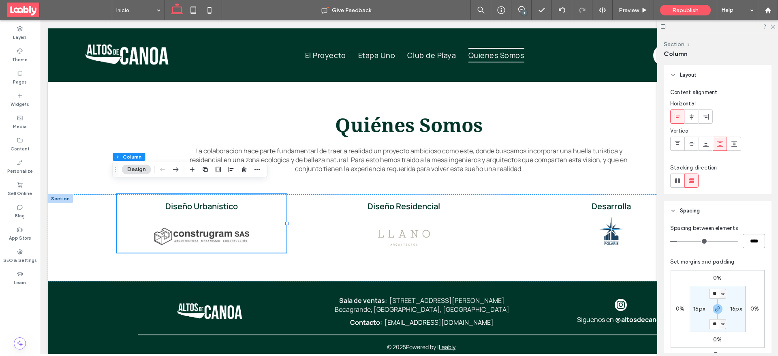
click at [744, 244] on input "****" at bounding box center [754, 241] width 22 height 14
type input "*"
type input "**"
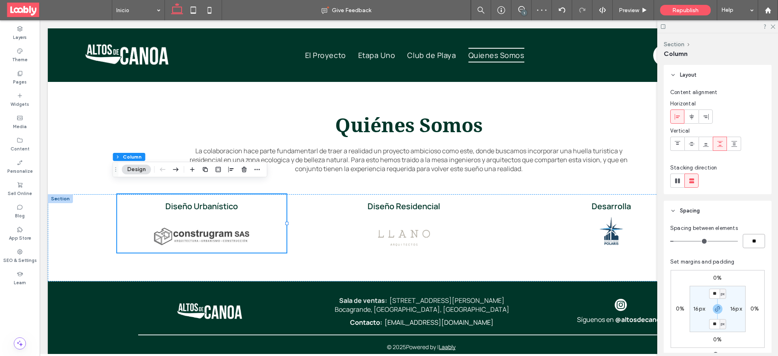
type input "**"
type input "****"
click at [236, 224] on img at bounding box center [202, 233] width 96 height 19
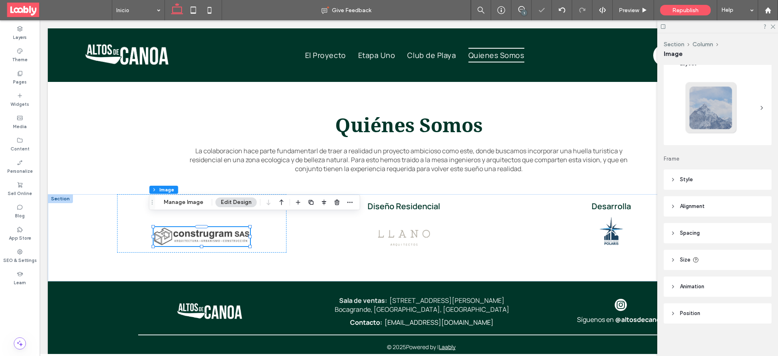
scroll to position [15, 0]
click at [712, 231] on header "Spacing" at bounding box center [718, 230] width 108 height 20
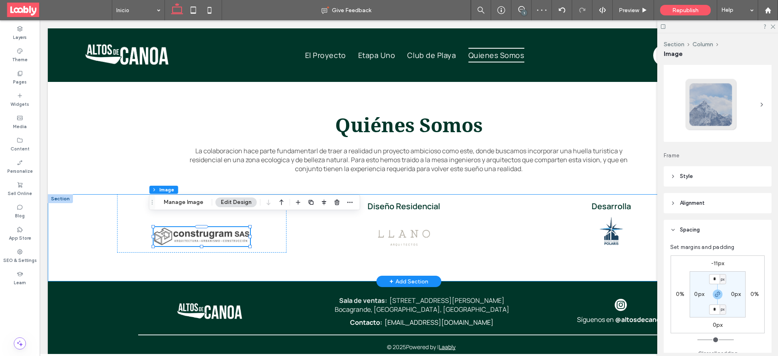
click at [349, 241] on div "Diseño Urbanístico Diseño Residencial [GEOGRAPHIC_DATA]" at bounding box center [409, 237] width 584 height 87
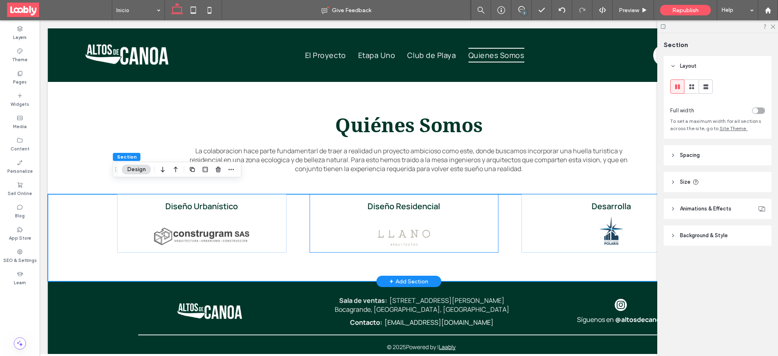
click at [333, 215] on div "Diseño Residencial" at bounding box center [404, 223] width 189 height 58
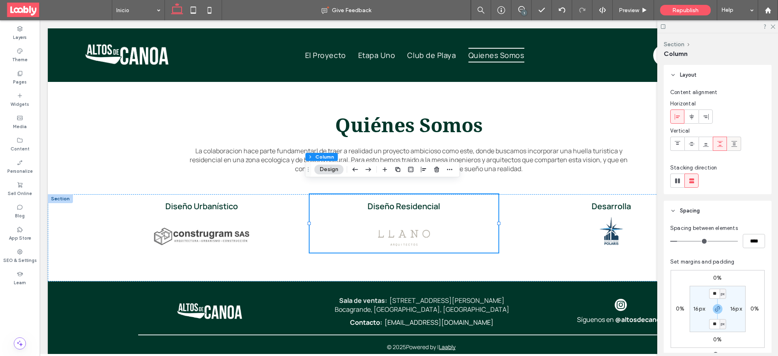
click at [734, 145] on icon at bounding box center [734, 144] width 6 height 6
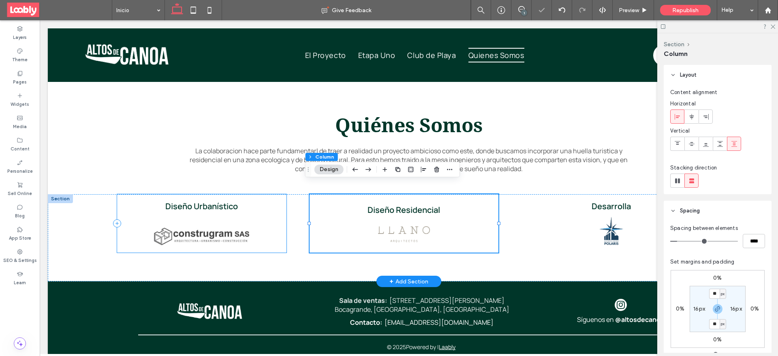
click at [277, 235] on div "Diseño Urbanístico" at bounding box center [201, 223] width 169 height 58
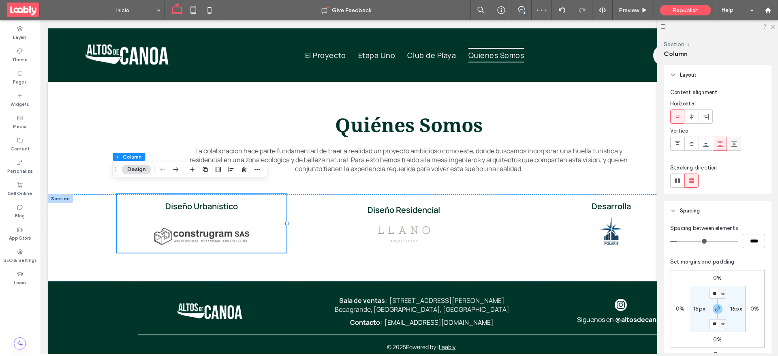
click at [738, 143] on div at bounding box center [733, 143] width 13 height 13
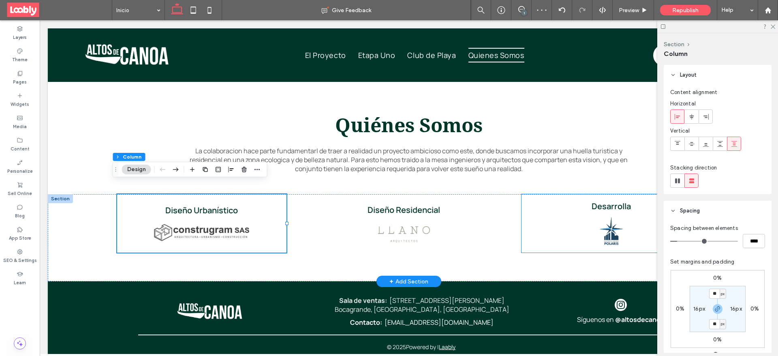
click at [573, 232] on div "Desarrolla" at bounding box center [611, 223] width 179 height 58
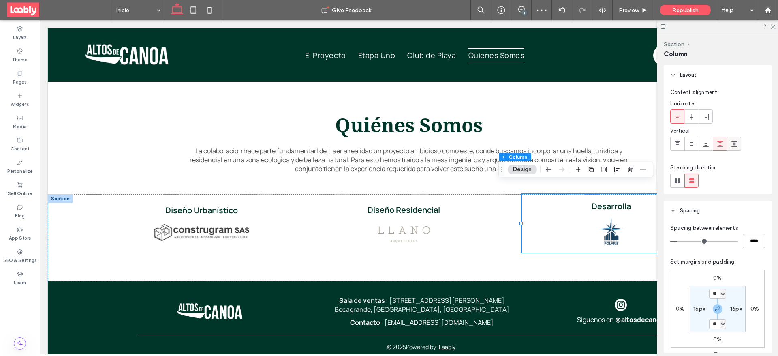
click at [730, 145] on div at bounding box center [733, 143] width 13 height 13
click at [479, 255] on div "Diseño Urbanístico Diseño Residencial [GEOGRAPHIC_DATA]" at bounding box center [409, 237] width 584 height 87
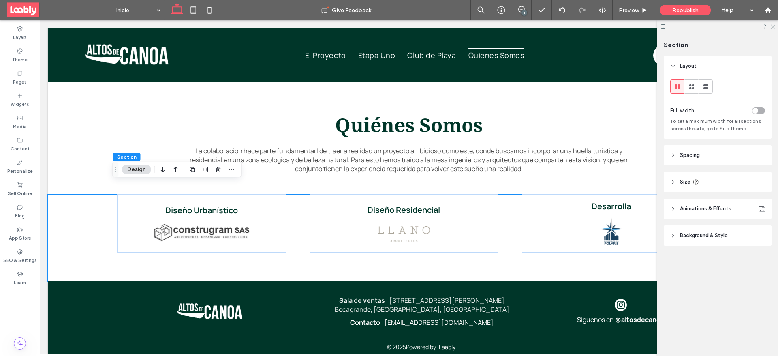
drag, startPoint x: 774, startPoint y: 28, endPoint x: 635, endPoint y: 2, distance: 141.2
click at [774, 28] on use at bounding box center [773, 27] width 4 height 4
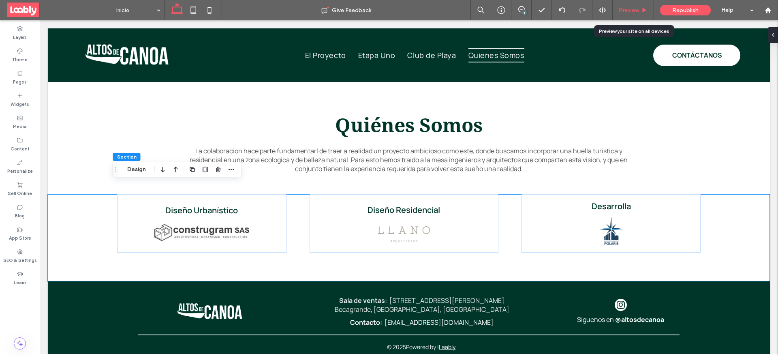
click at [639, 11] on span "Preview" at bounding box center [629, 10] width 20 height 7
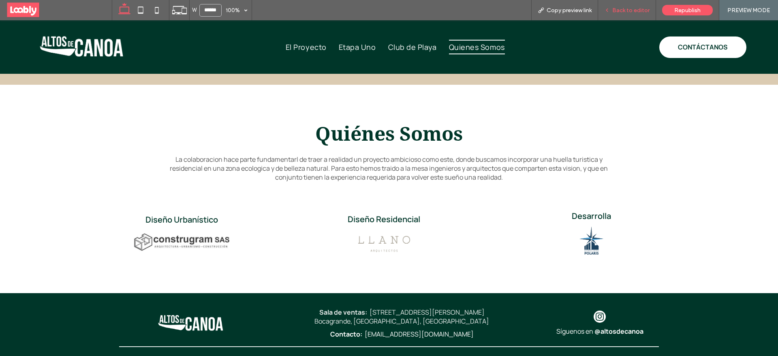
scroll to position [2247, 0]
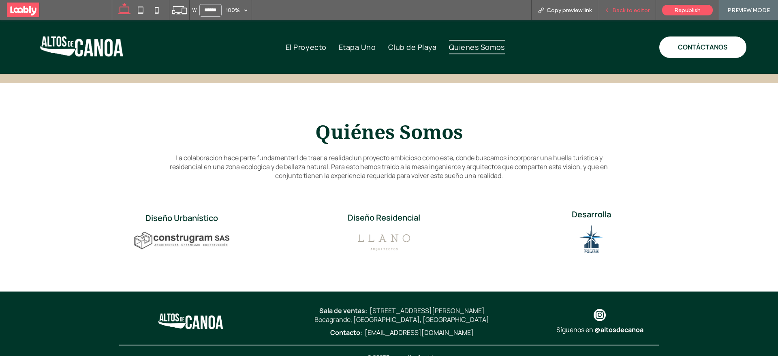
click at [616, 9] on span "Back to editor" at bounding box center [630, 10] width 37 height 7
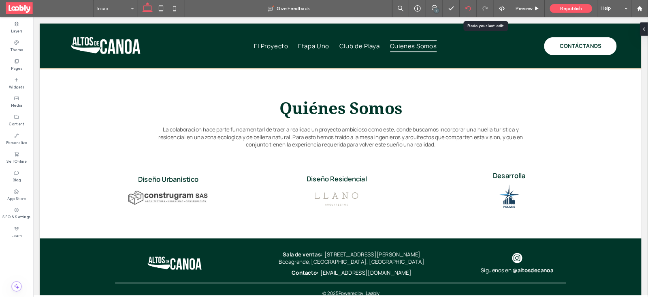
scroll to position [2239, 0]
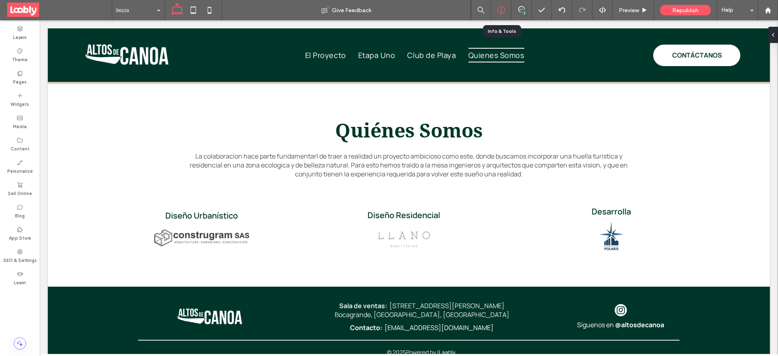
click at [501, 12] on icon at bounding box center [501, 10] width 8 height 8
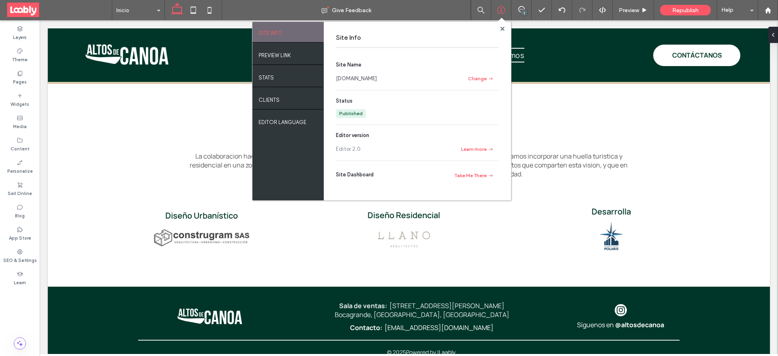
click at [350, 77] on link "[DOMAIN_NAME]" at bounding box center [356, 79] width 41 height 8
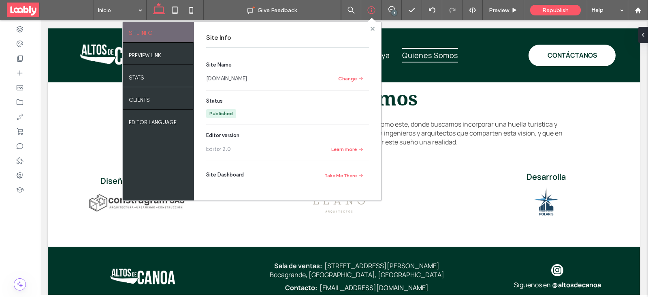
drag, startPoint x: 373, startPoint y: 30, endPoint x: 338, endPoint y: 11, distance: 39.7
click at [373, 30] on icon at bounding box center [373, 29] width 4 height 4
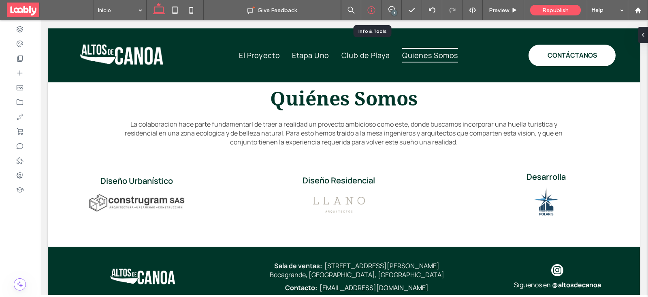
click at [371, 9] on icon at bounding box center [372, 10] width 8 height 8
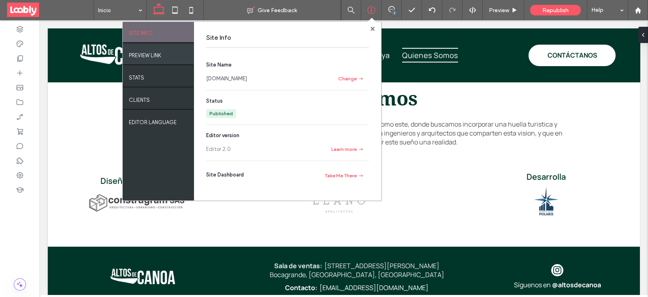
click at [144, 53] on label "PREVIEW LINK" at bounding box center [145, 53] width 32 height 10
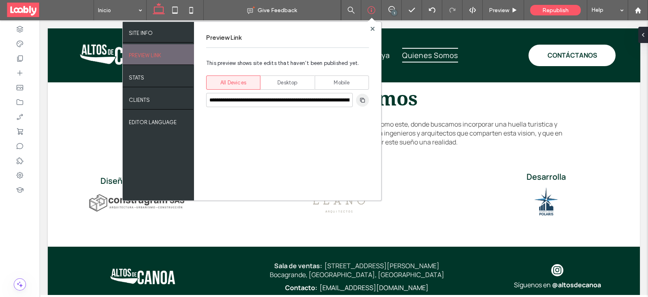
click at [359, 100] on icon "button" at bounding box center [362, 100] width 6 height 6
drag, startPoint x: 372, startPoint y: 27, endPoint x: 432, endPoint y: 6, distance: 63.7
click at [372, 27] on use at bounding box center [372, 28] width 4 height 4
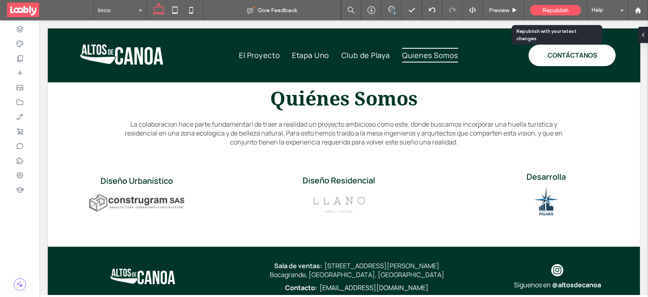
click at [561, 9] on span "Republish" at bounding box center [556, 10] width 26 height 7
